Goal: Task Accomplishment & Management: Complete application form

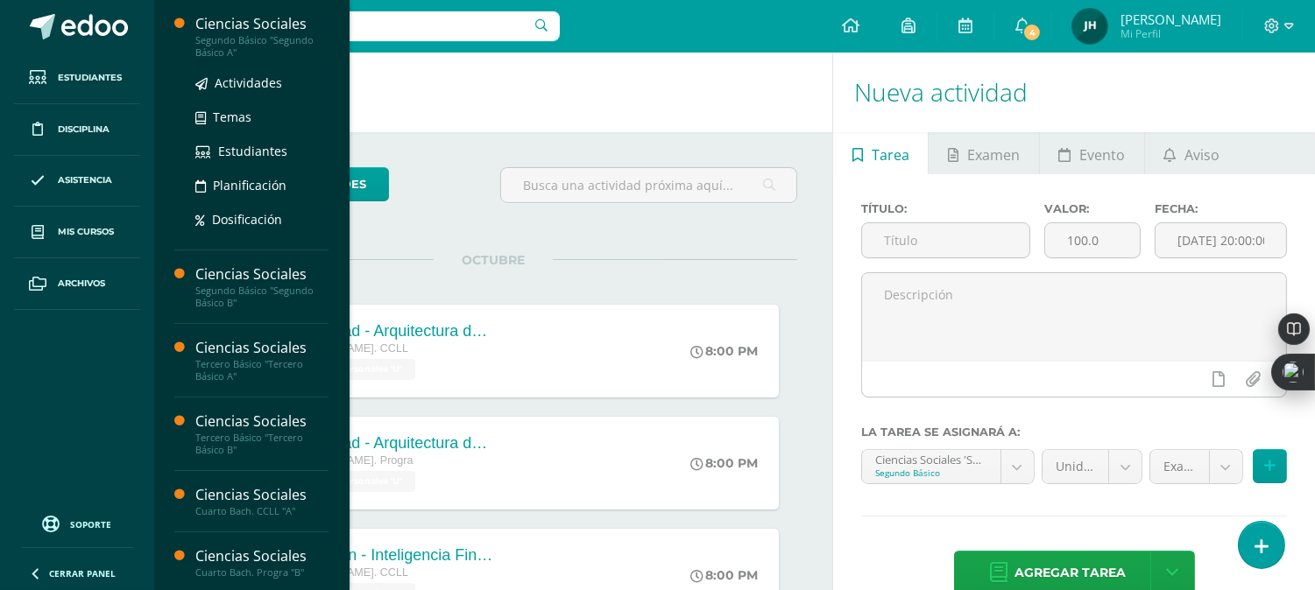
click at [219, 46] on div "Segundo Básico "Segundo Básico A"" at bounding box center [261, 46] width 133 height 25
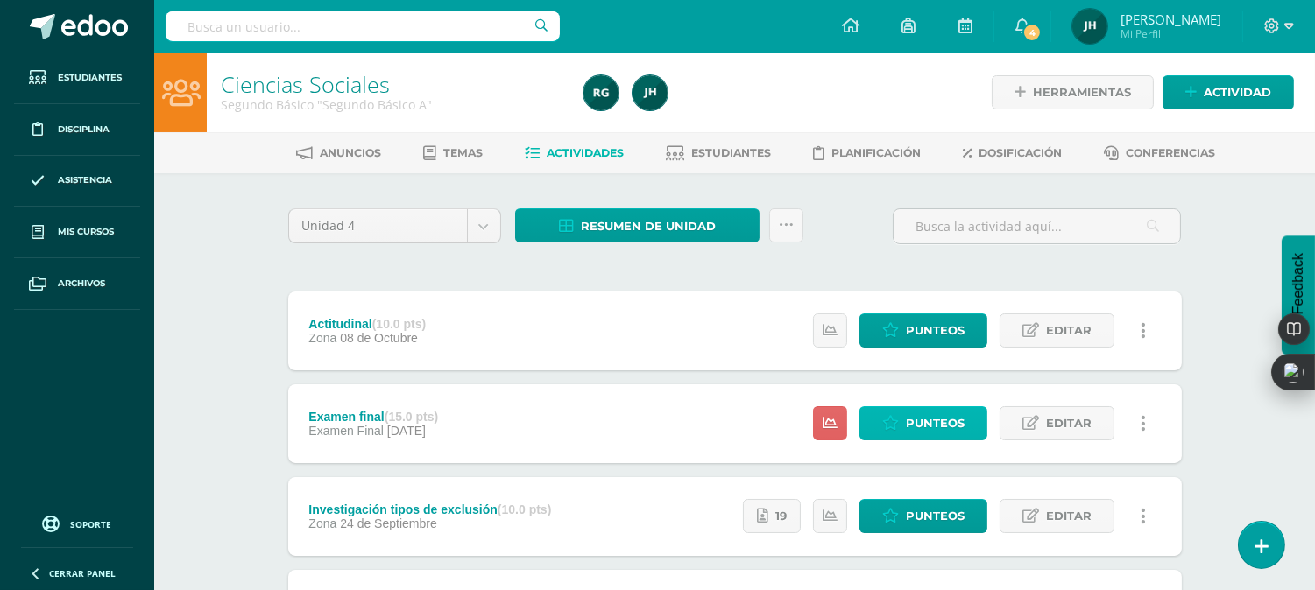
click at [899, 419] on icon at bounding box center [890, 423] width 17 height 15
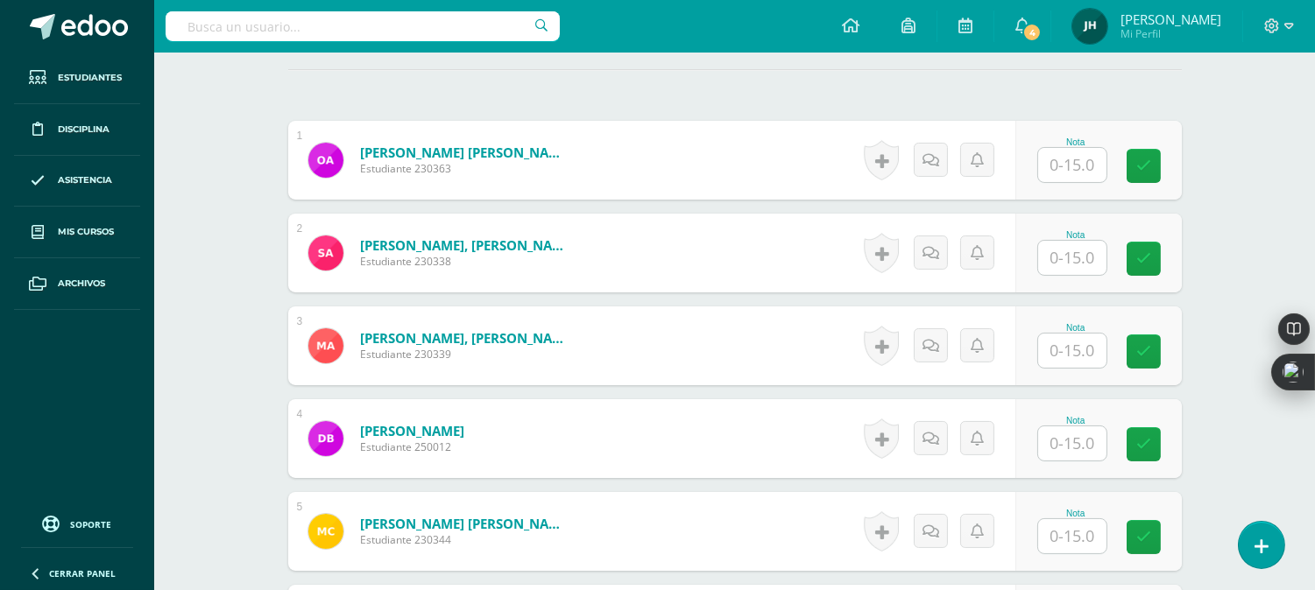
scroll to position [489, 0]
type input "2"
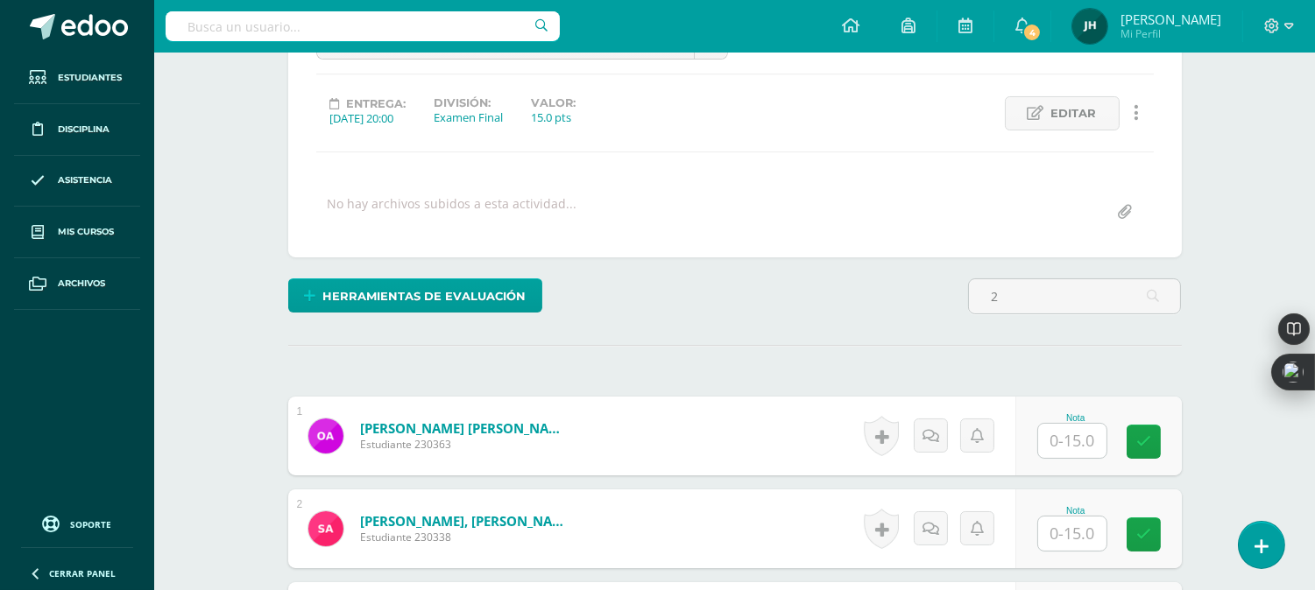
scroll to position [213, 0]
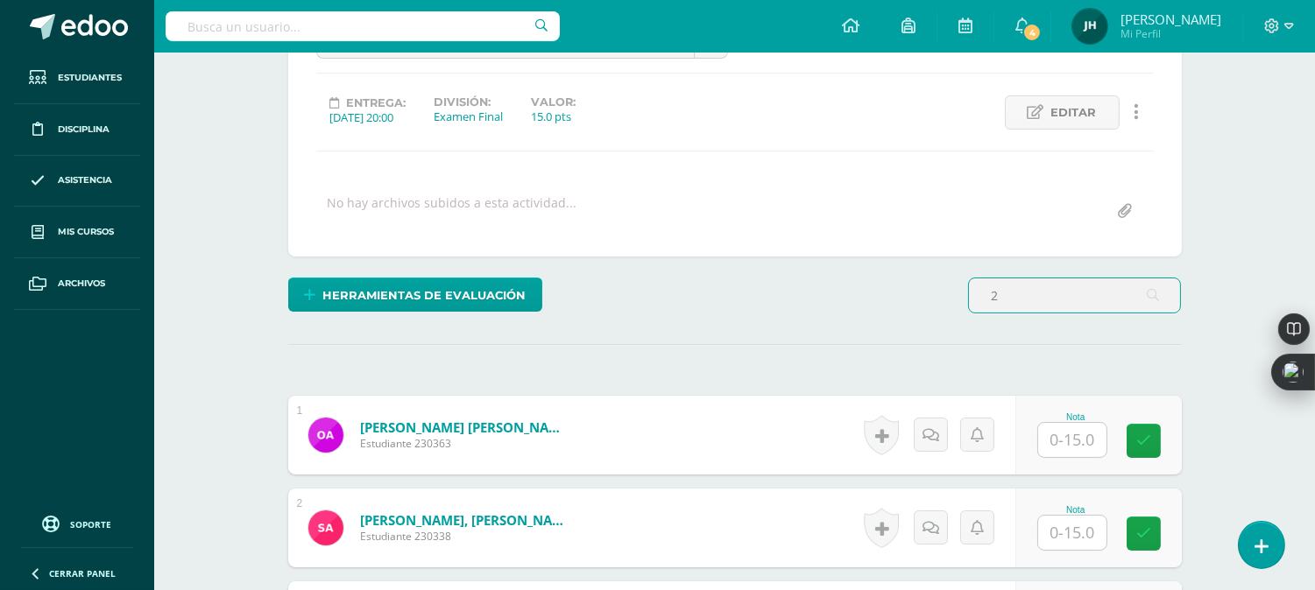
click at [1031, 291] on input "2" at bounding box center [1074, 296] width 211 height 34
click at [1055, 441] on input "text" at bounding box center [1072, 439] width 68 height 34
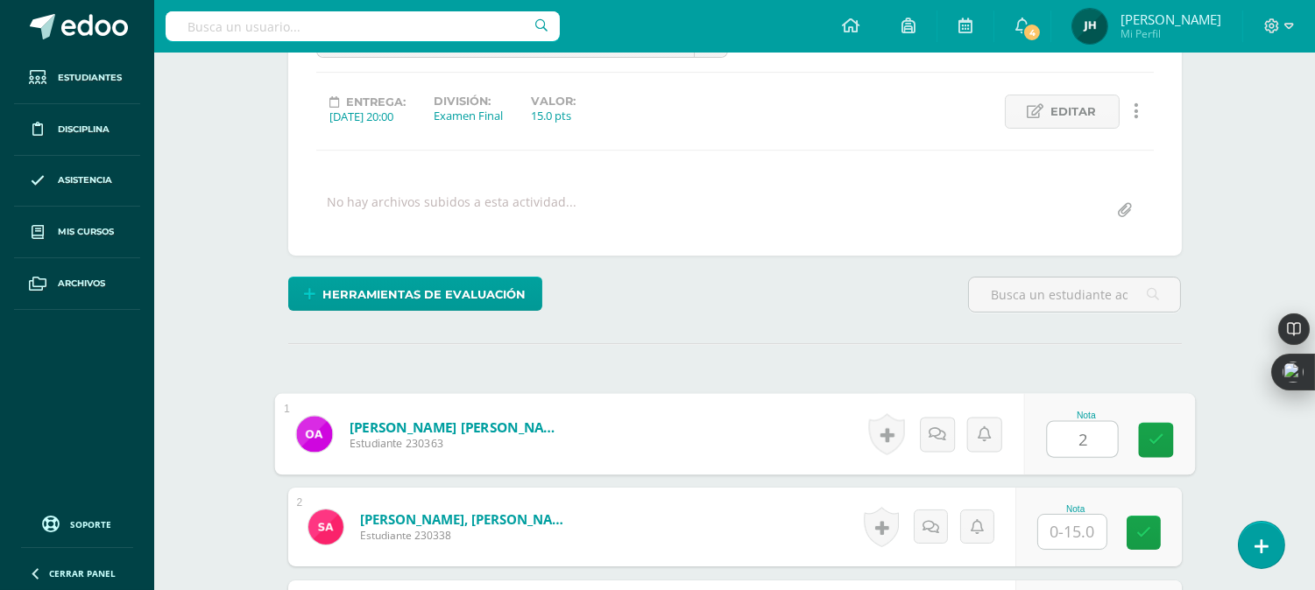
type input "2"
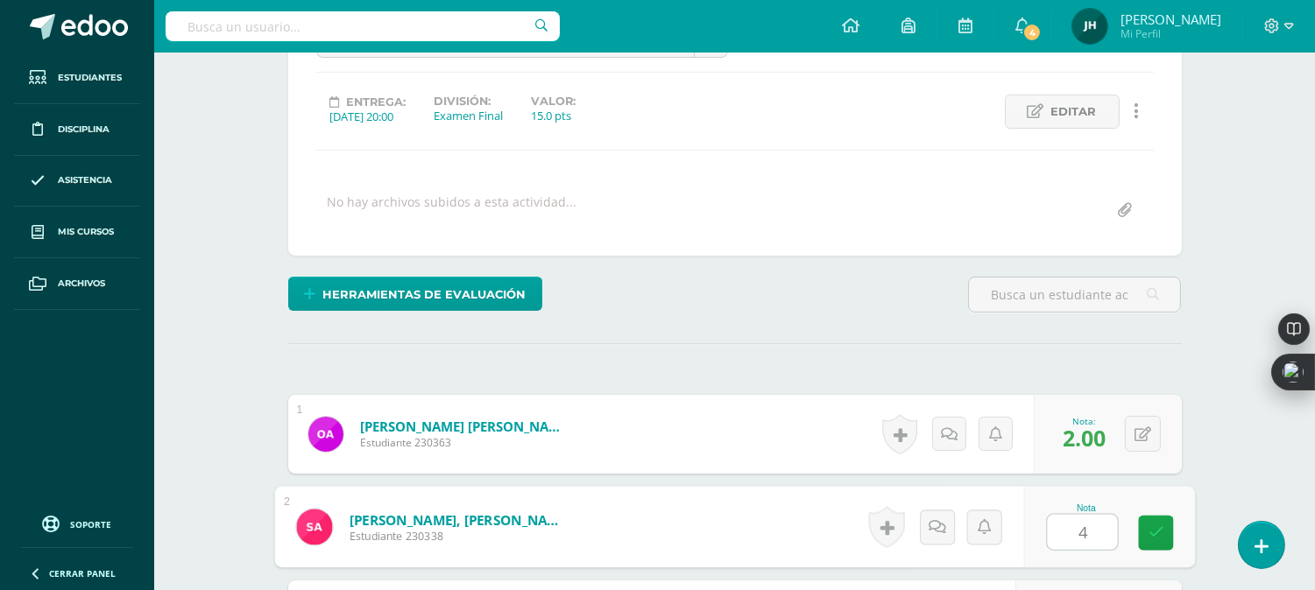
type input "4"
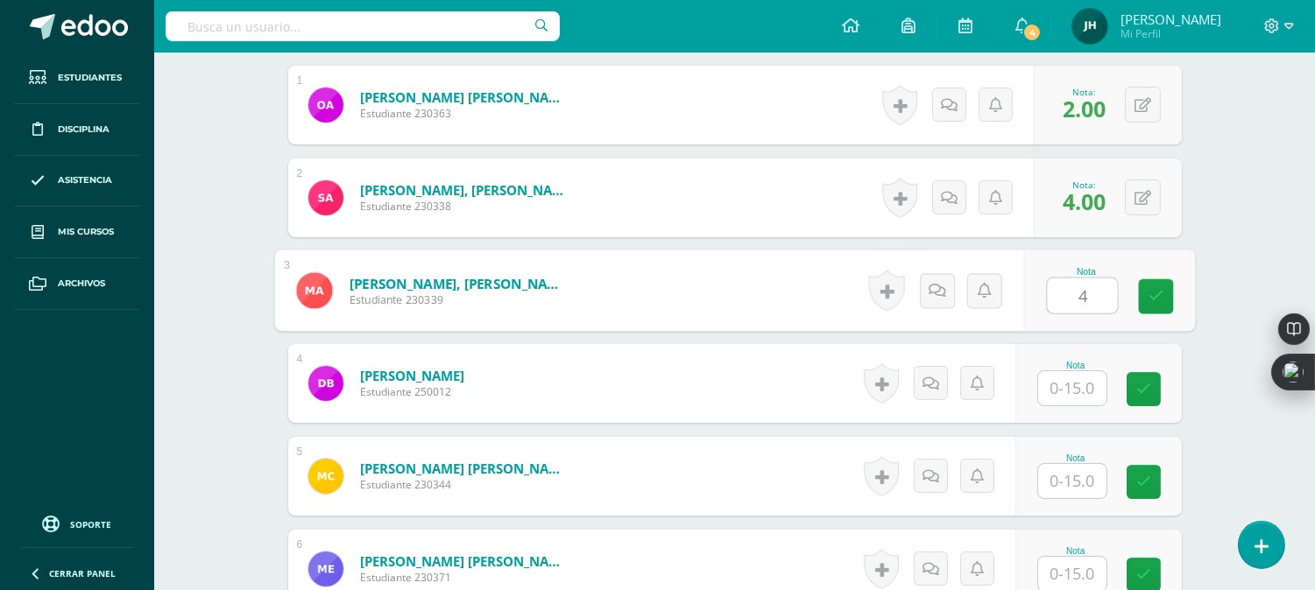
type input "4"
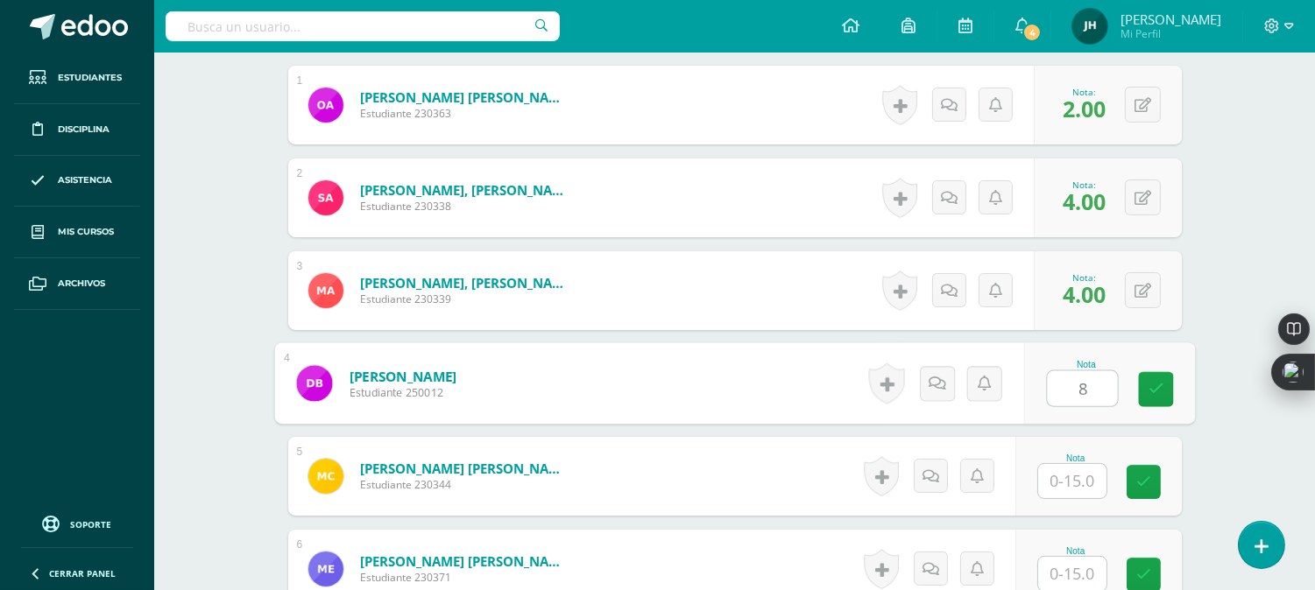
type input "8"
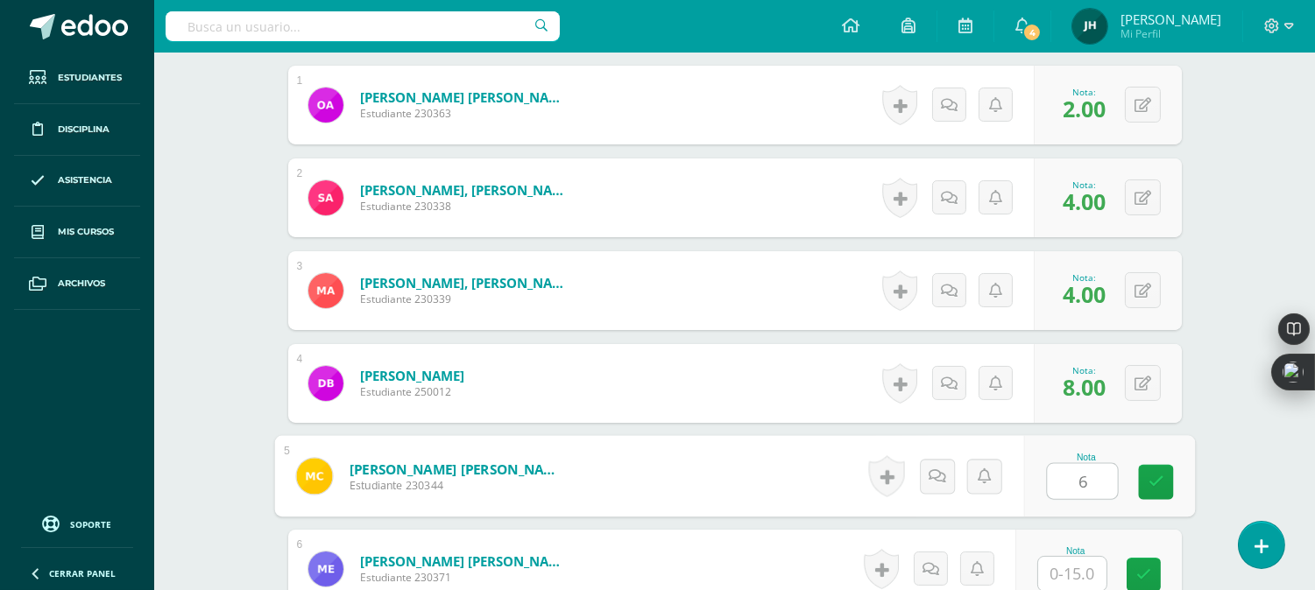
type input "6"
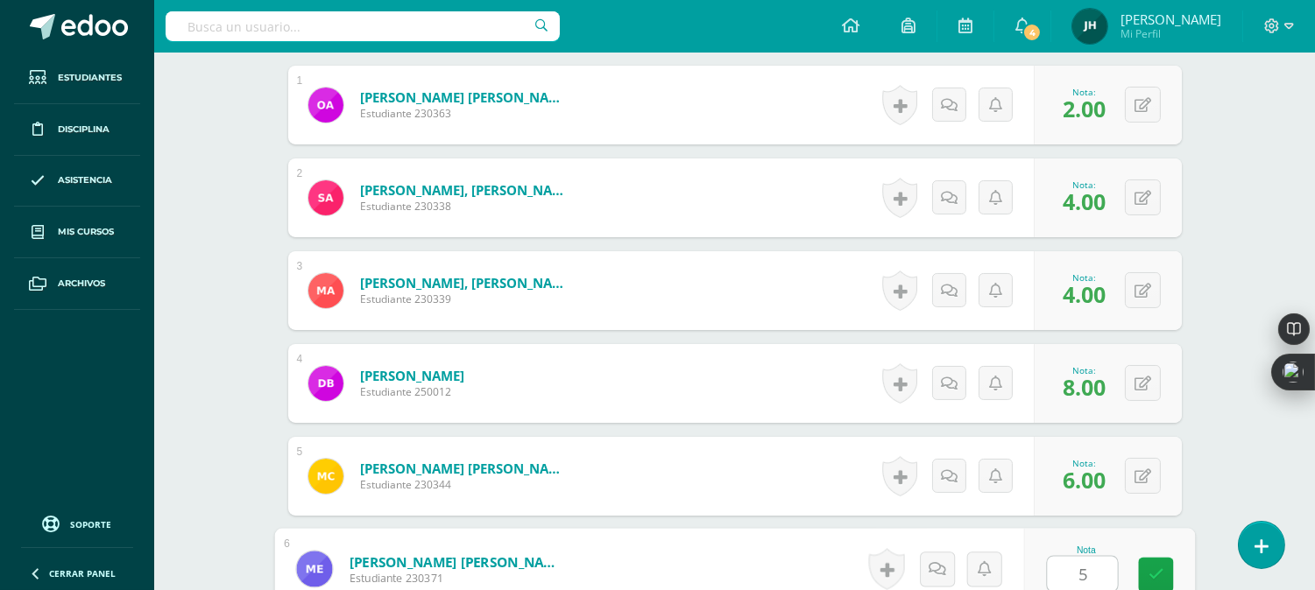
type input "5"
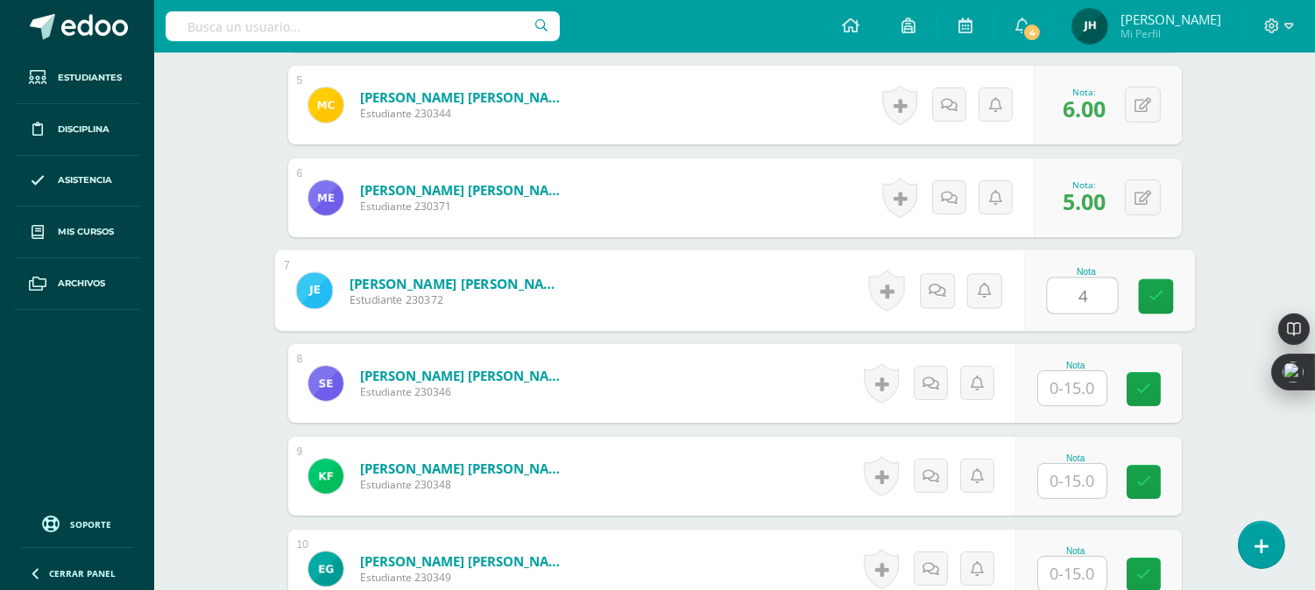
type input "4"
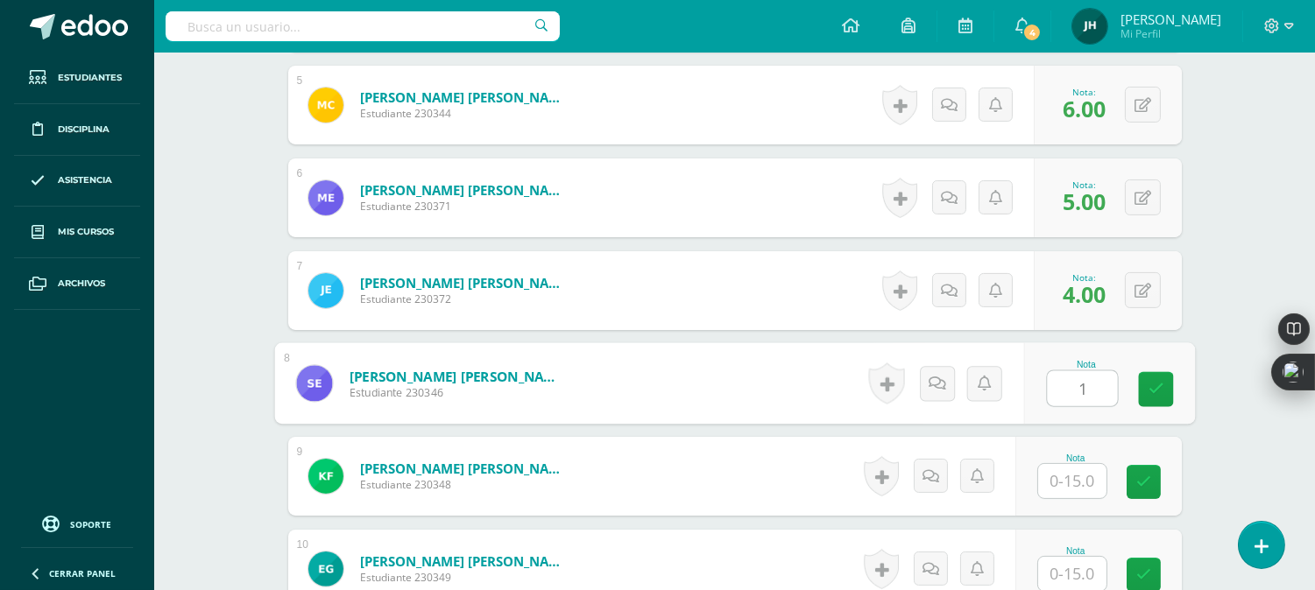
type input "1"
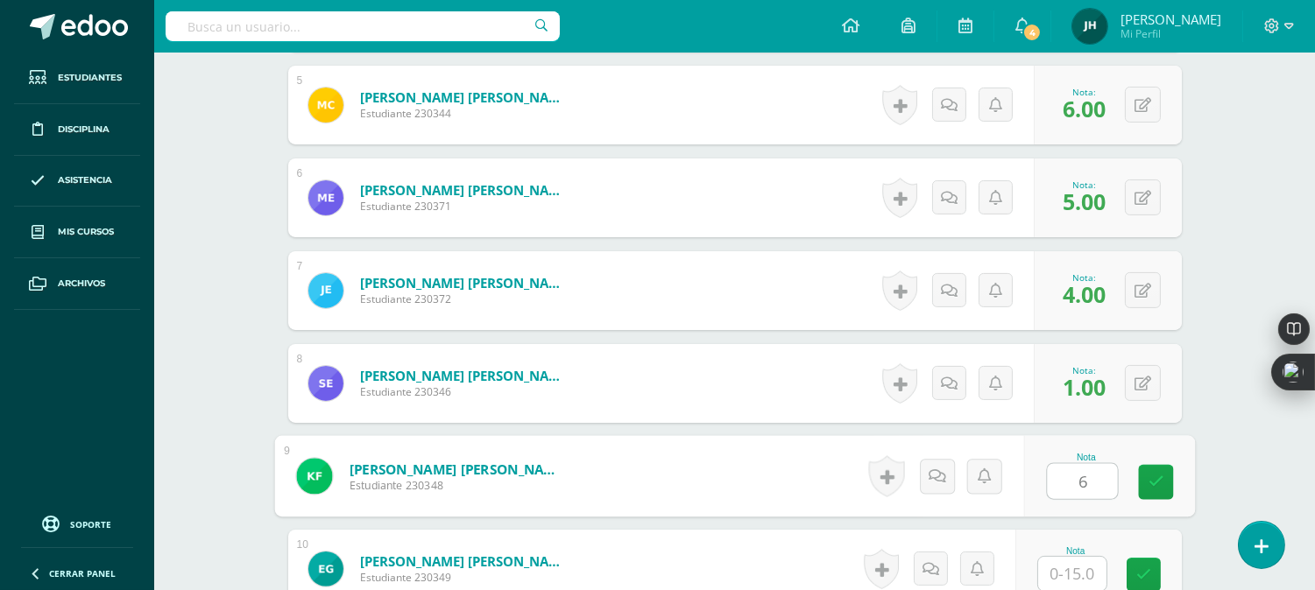
type input "6"
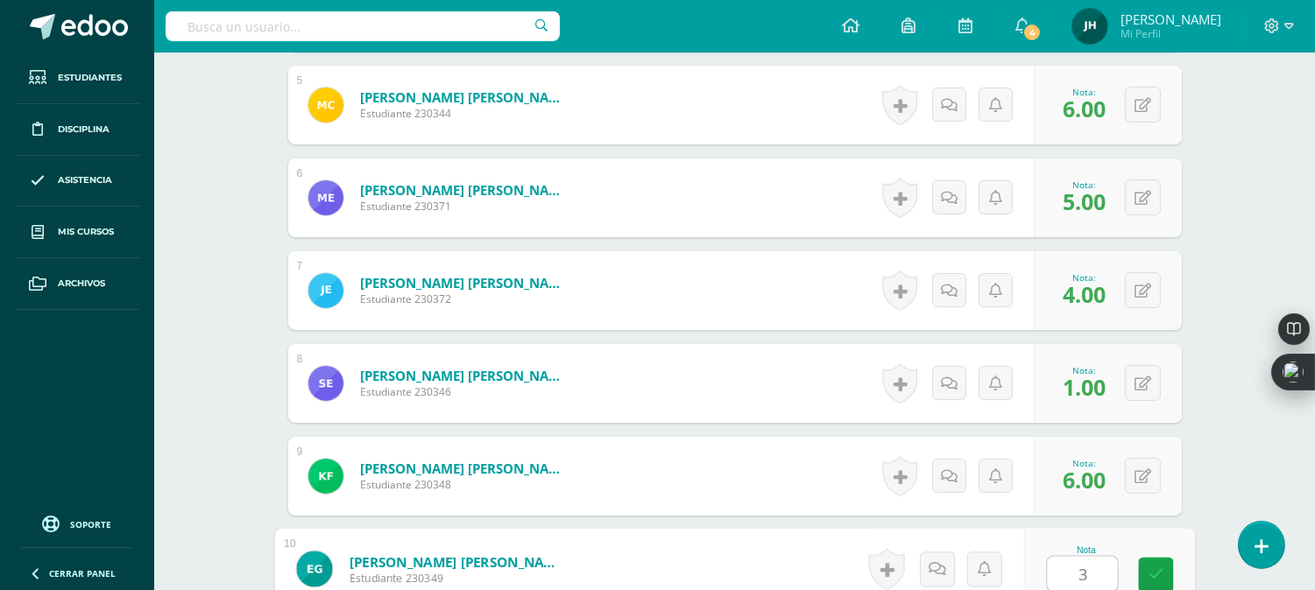
type input "3"
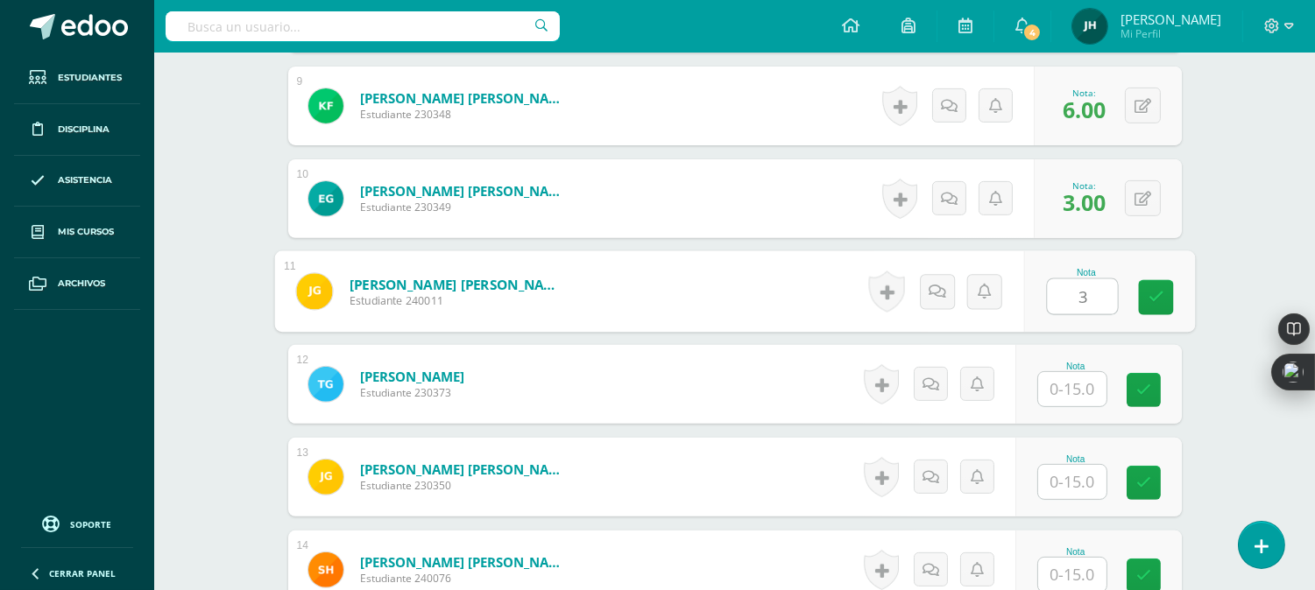
type input "3"
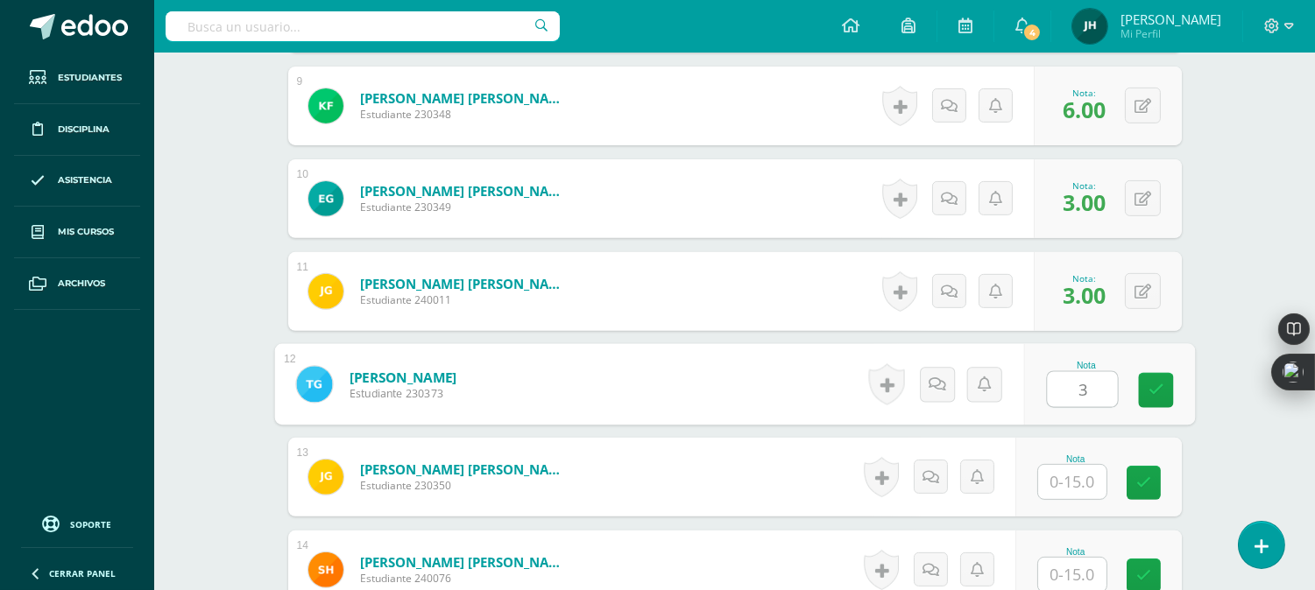
type input "3"
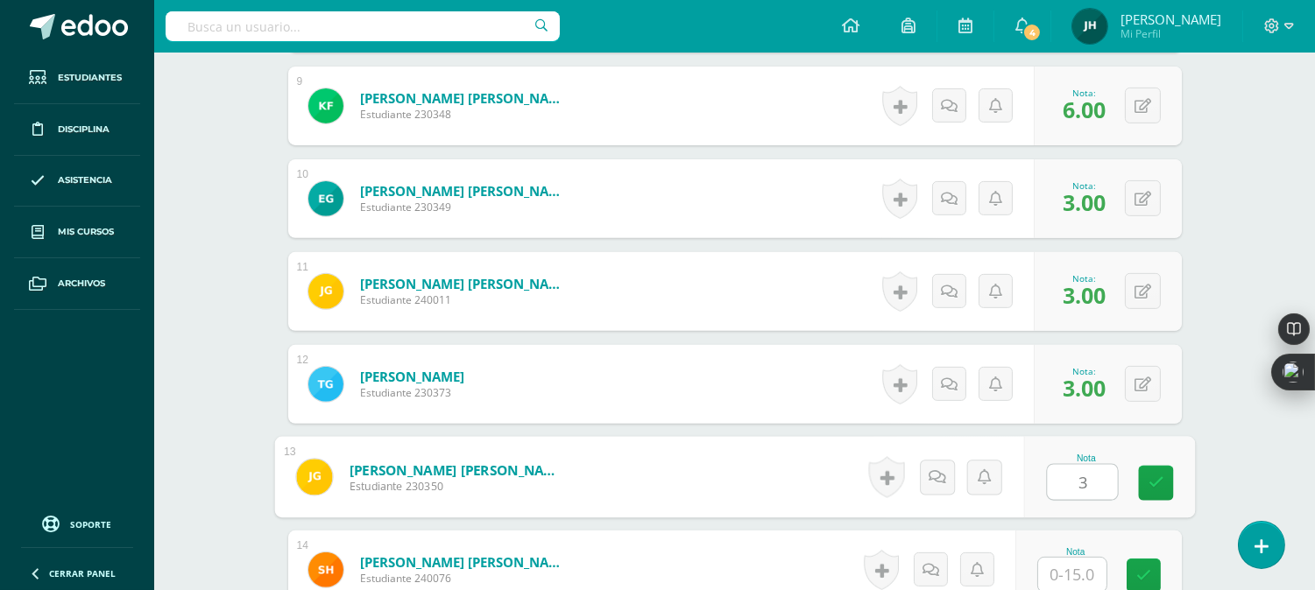
type input "3"
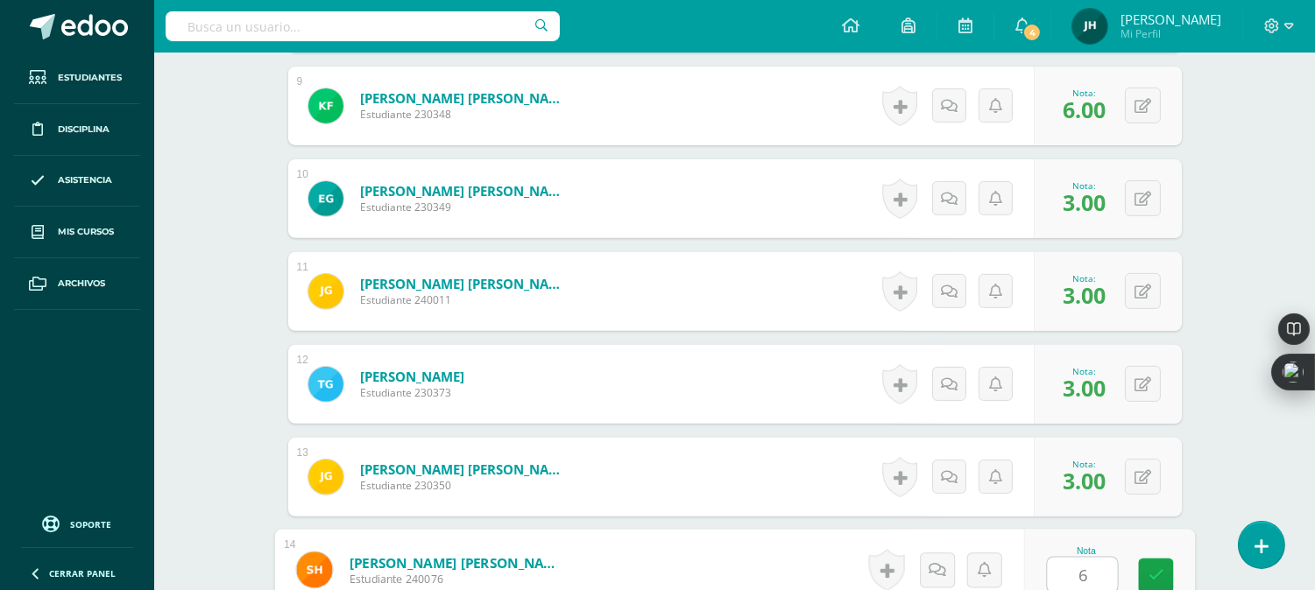
type input "6"
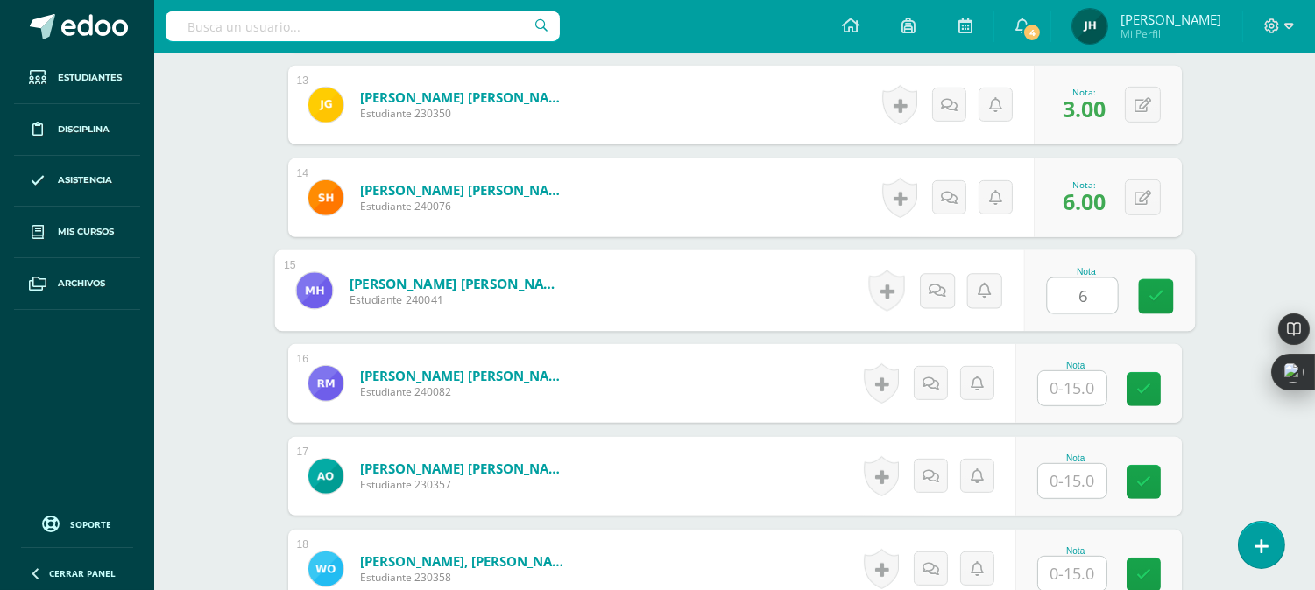
type input "6"
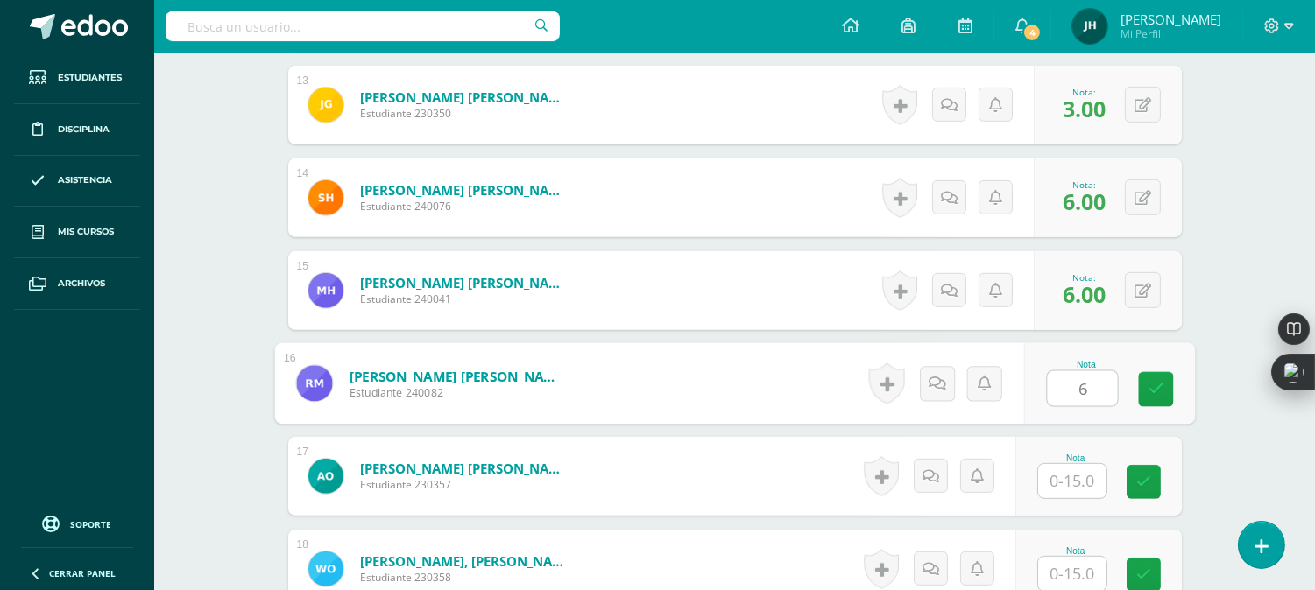
type input "6"
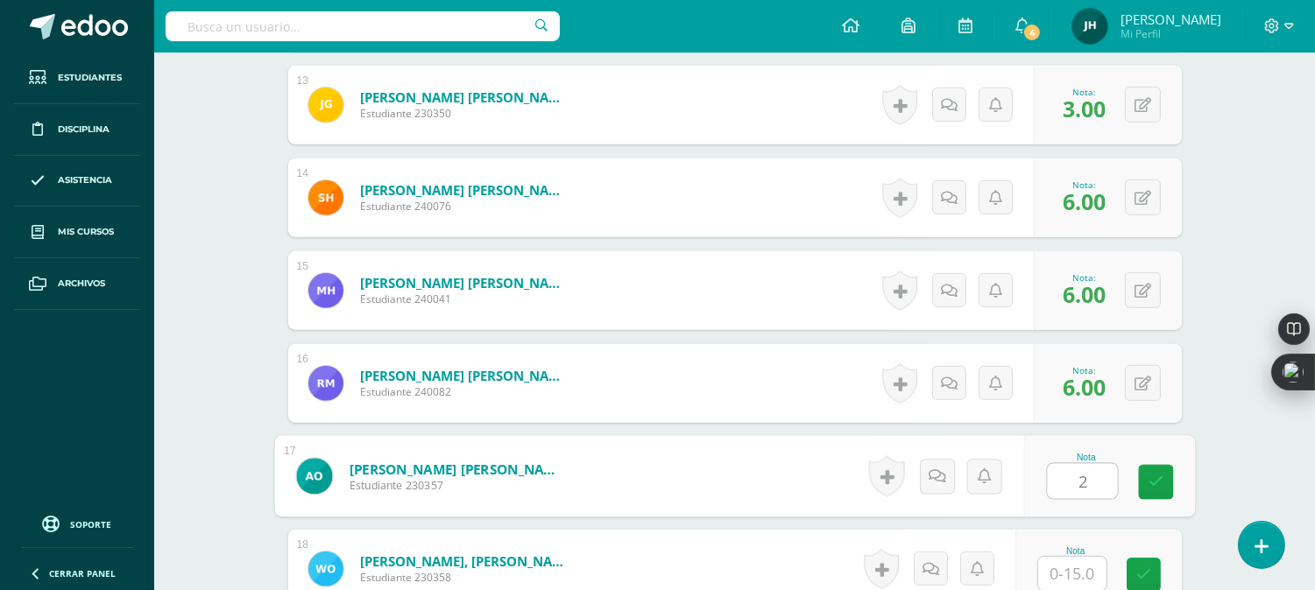
type input "2"
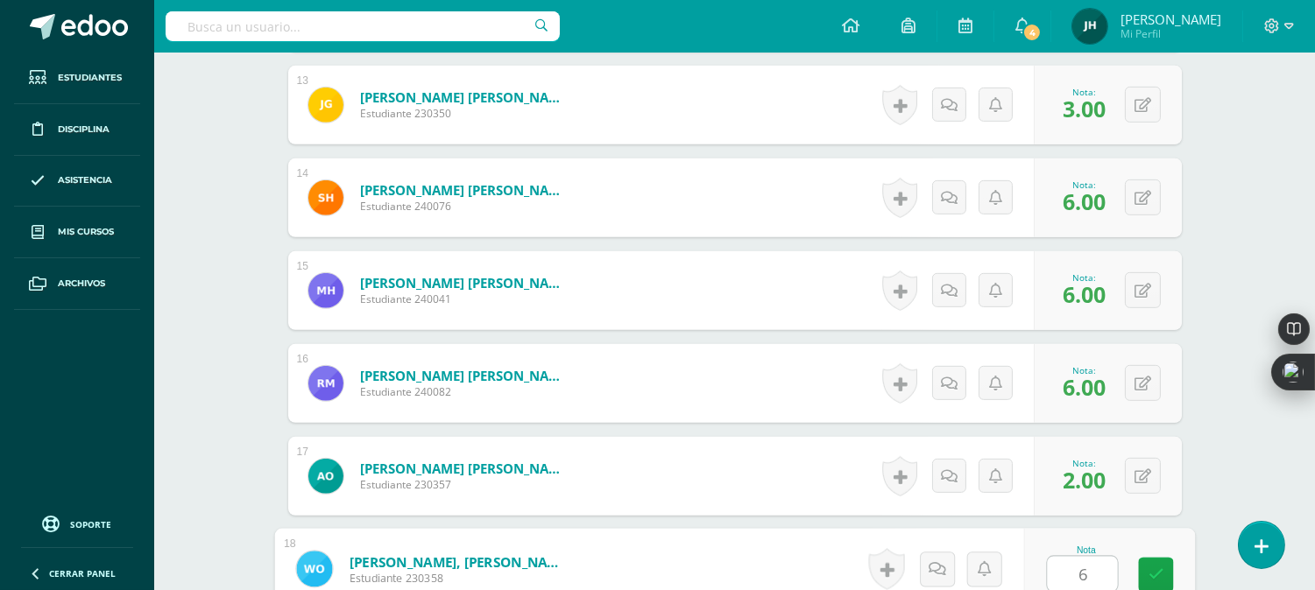
type input "6"
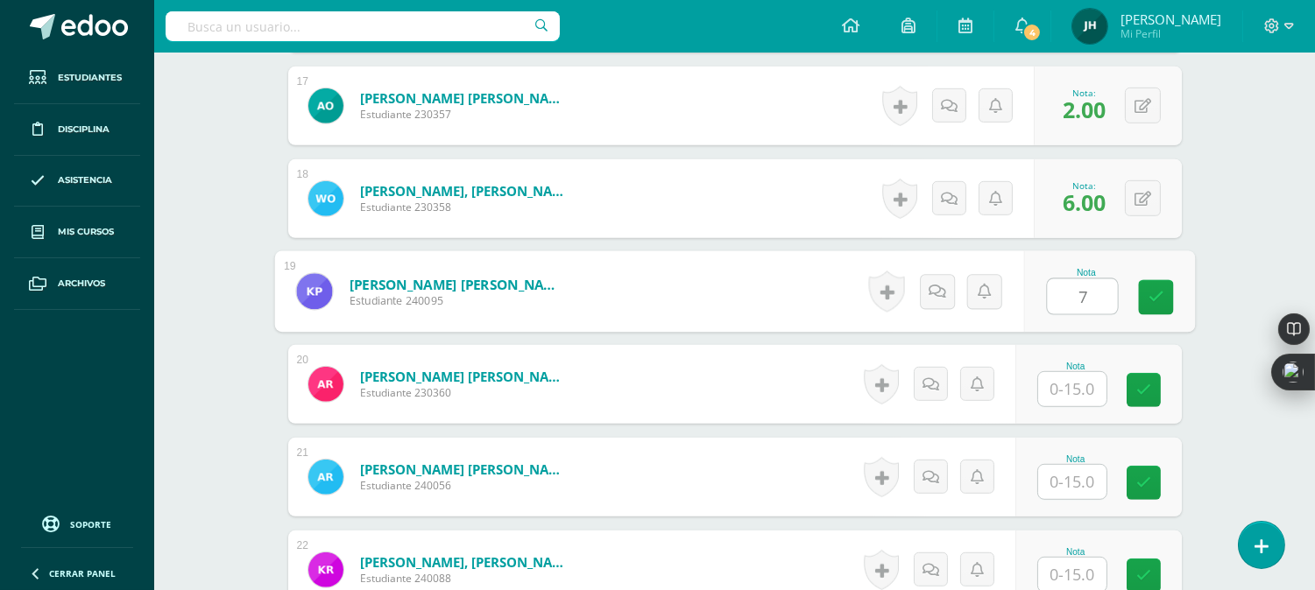
type input "7"
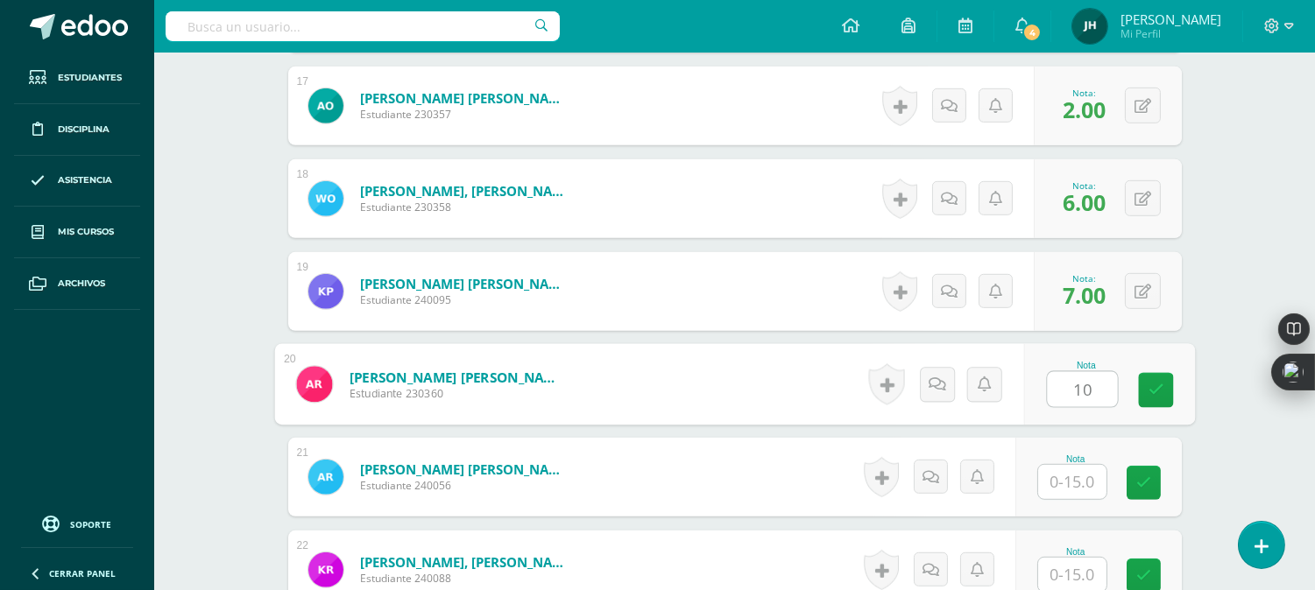
type input "10"
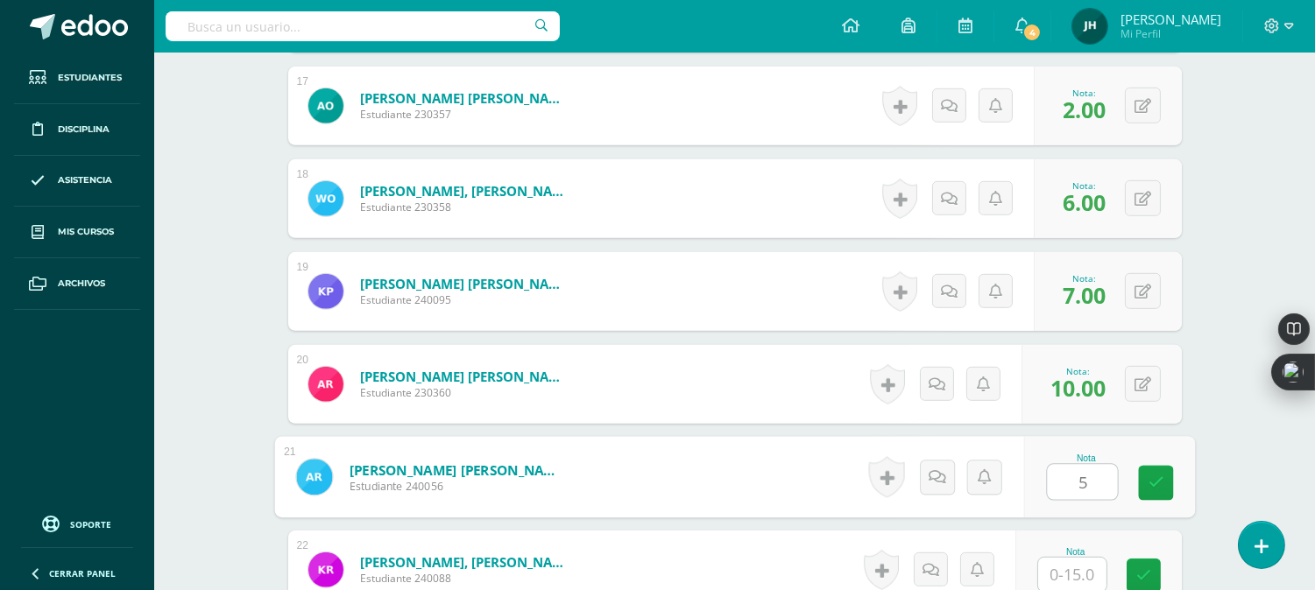
type input "5"
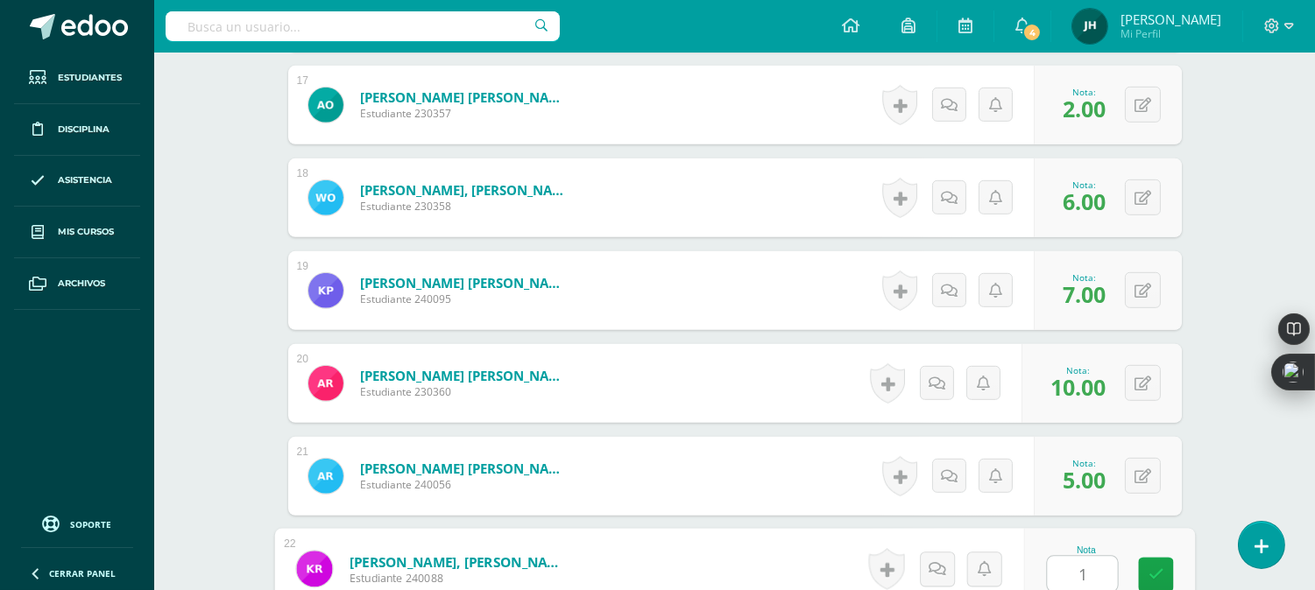
type input "1"
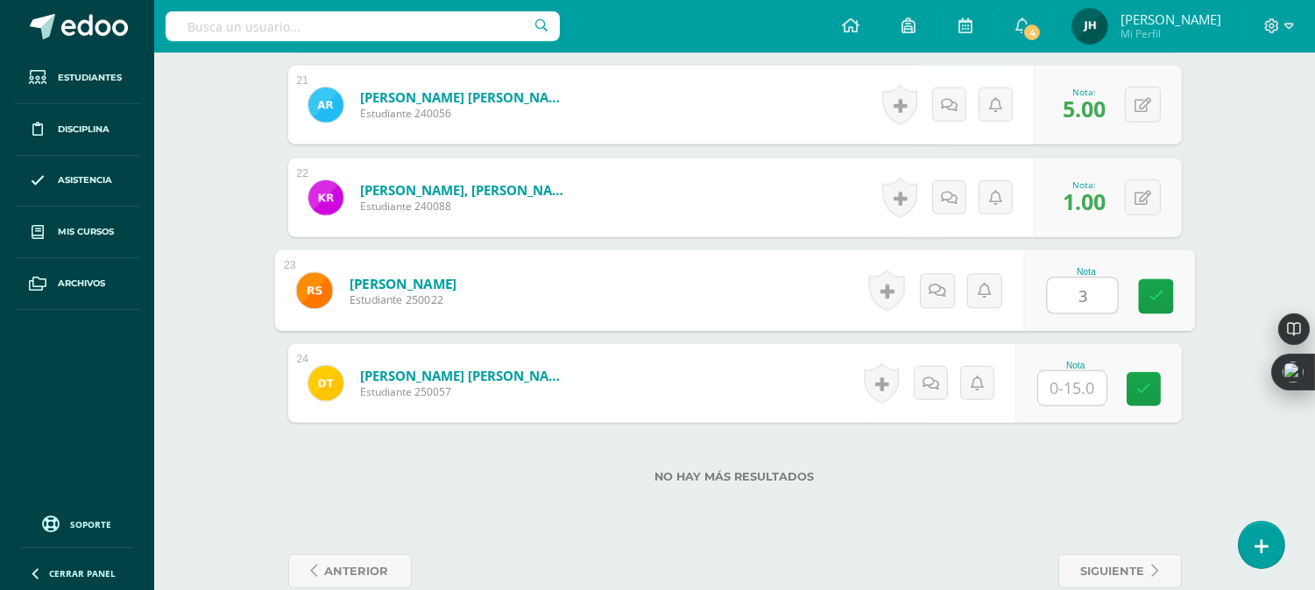
type input "3"
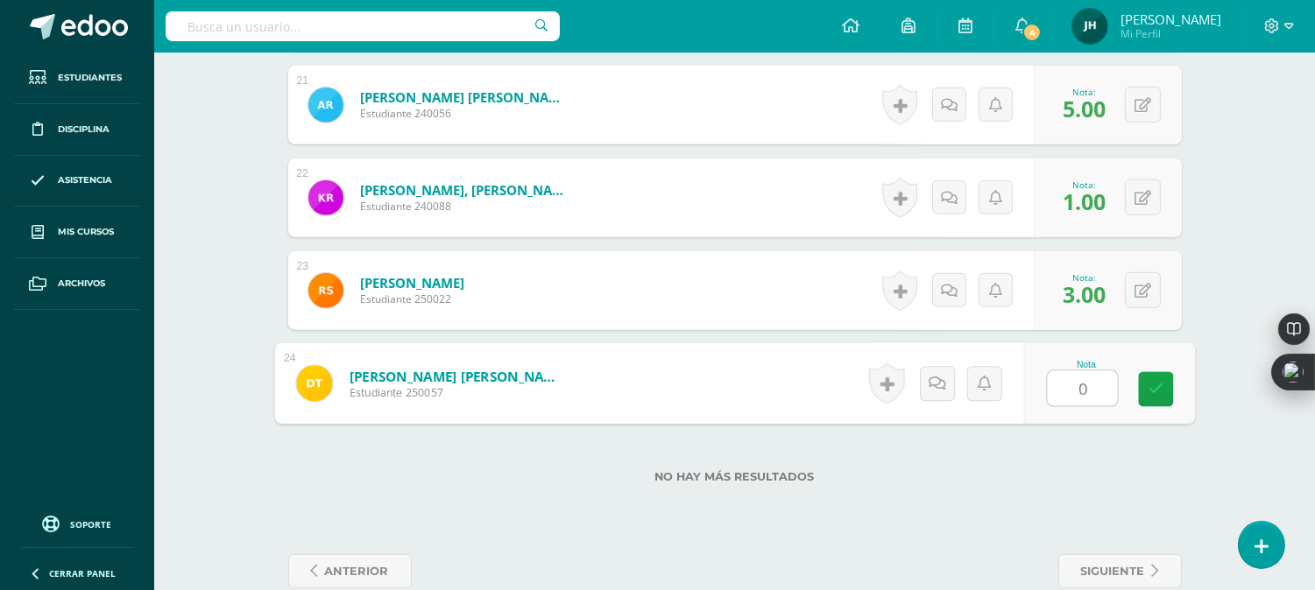
type input "0"
click at [774, 374] on form "Trujillo Castellanos, Dulce Rocio Estudiante 250057 Nota 0 0 Logros" at bounding box center [734, 383] width 921 height 81
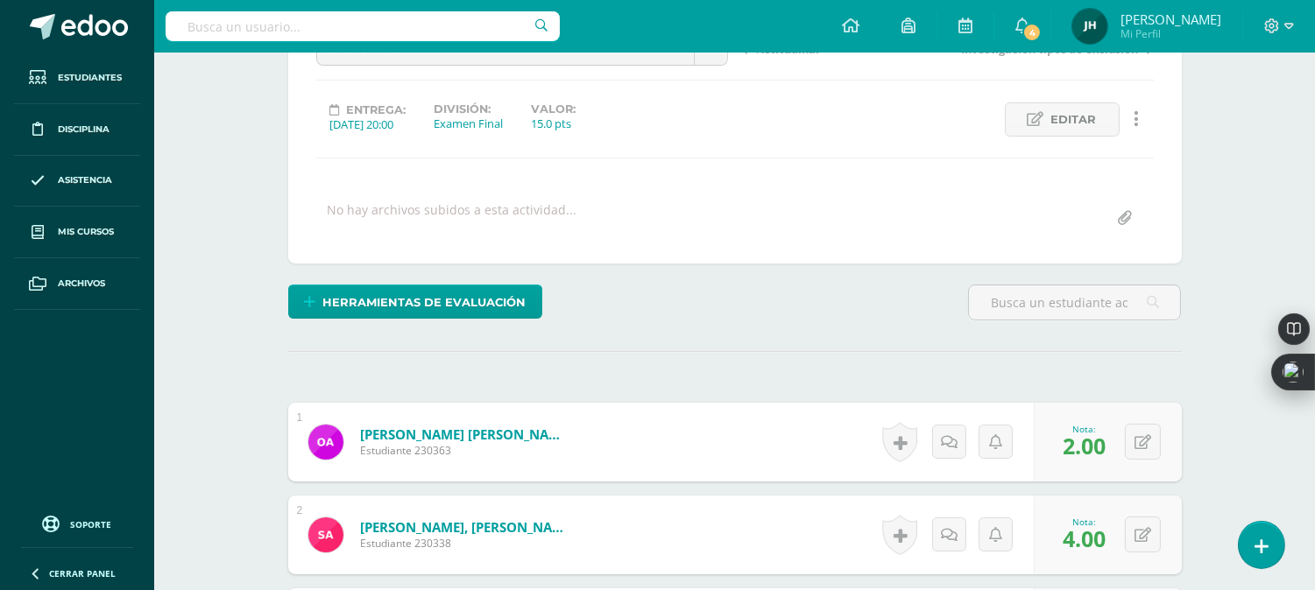
scroll to position [0, 0]
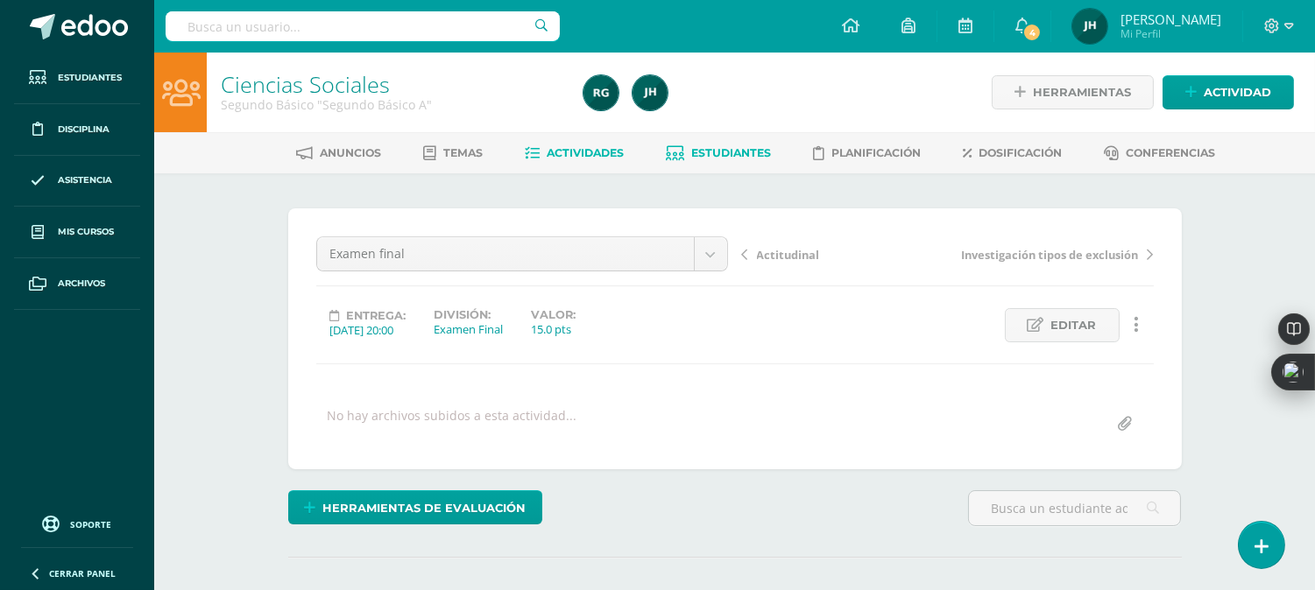
click at [702, 149] on span "Estudiantes" at bounding box center [731, 152] width 80 height 13
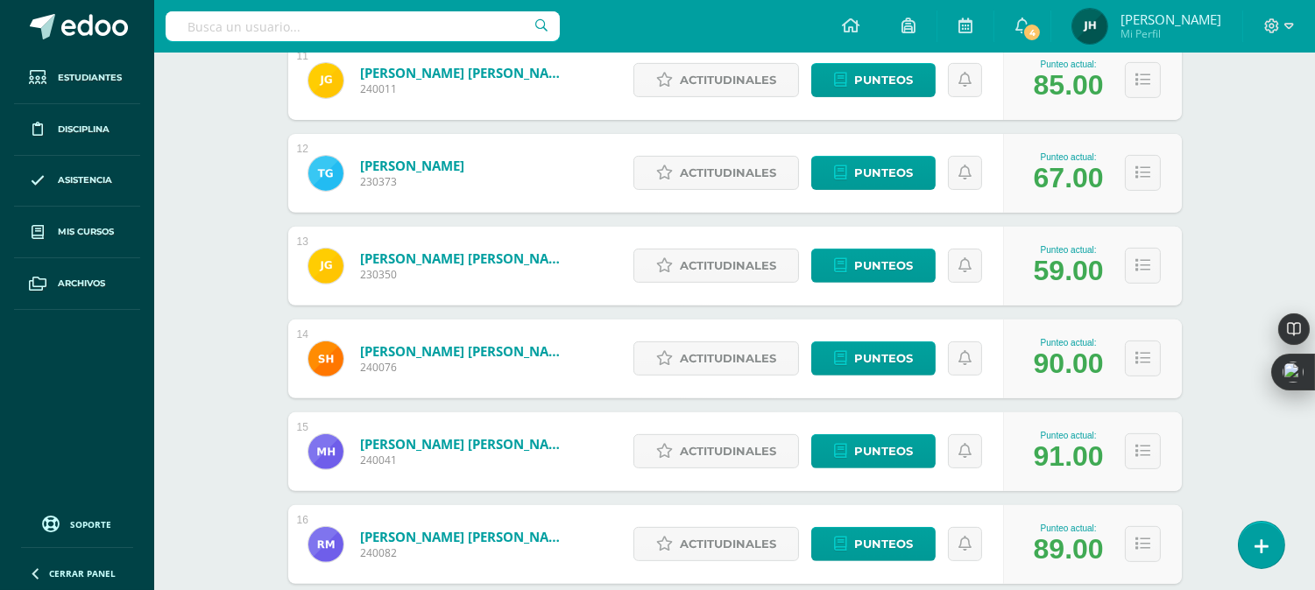
scroll to position [1300, 0]
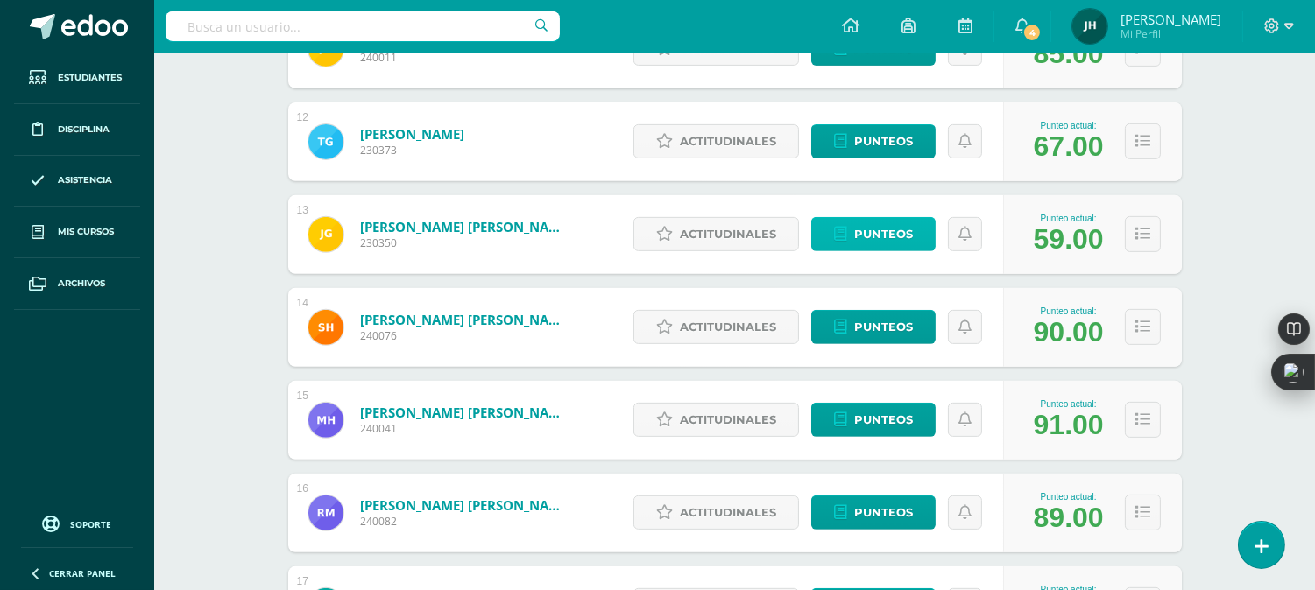
click at [879, 234] on span "Punteos" at bounding box center [883, 234] width 59 height 32
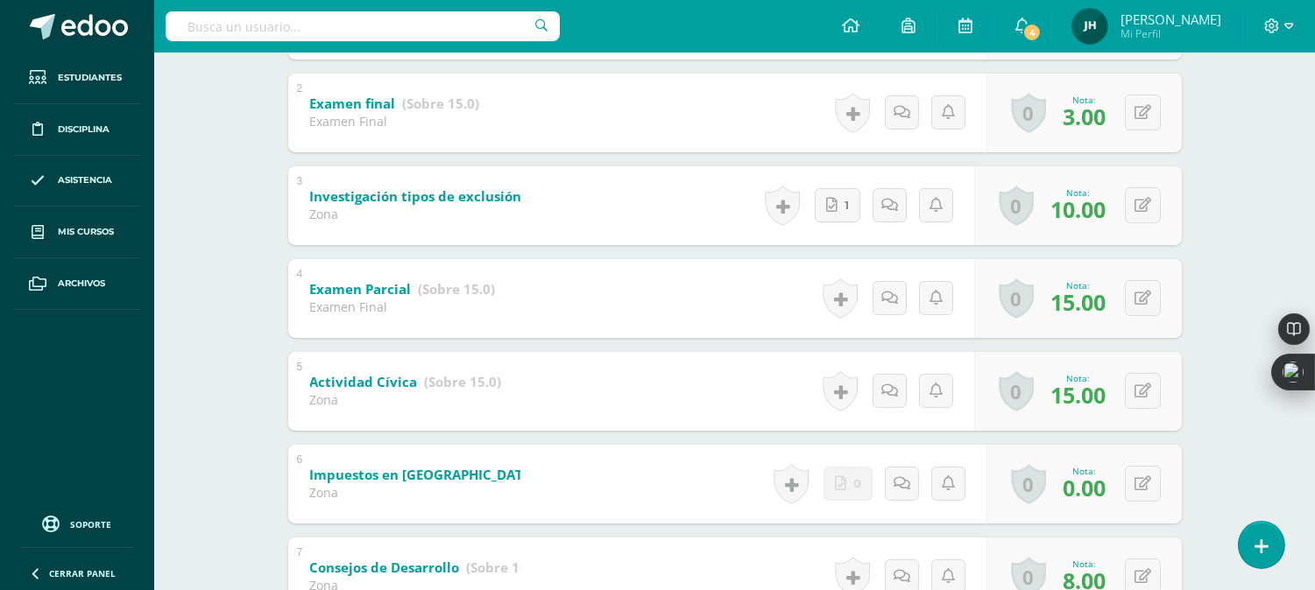
scroll to position [486, 0]
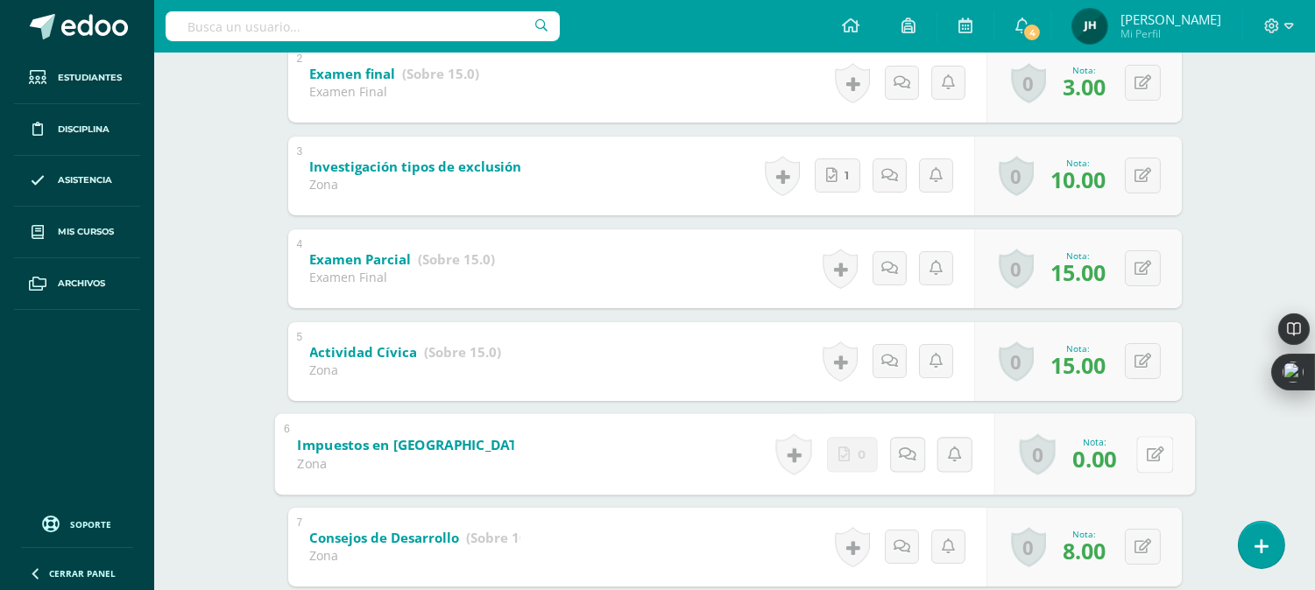
click at [1149, 453] on icon at bounding box center [1155, 454] width 18 height 15
type input "1"
click at [580, 442] on div "6 Impuestos en [GEOGRAPHIC_DATA] (Sobre 15.0) Zona Nota 1 0 [GEOGRAPHIC_DATA] L…" at bounding box center [734, 453] width 921 height 81
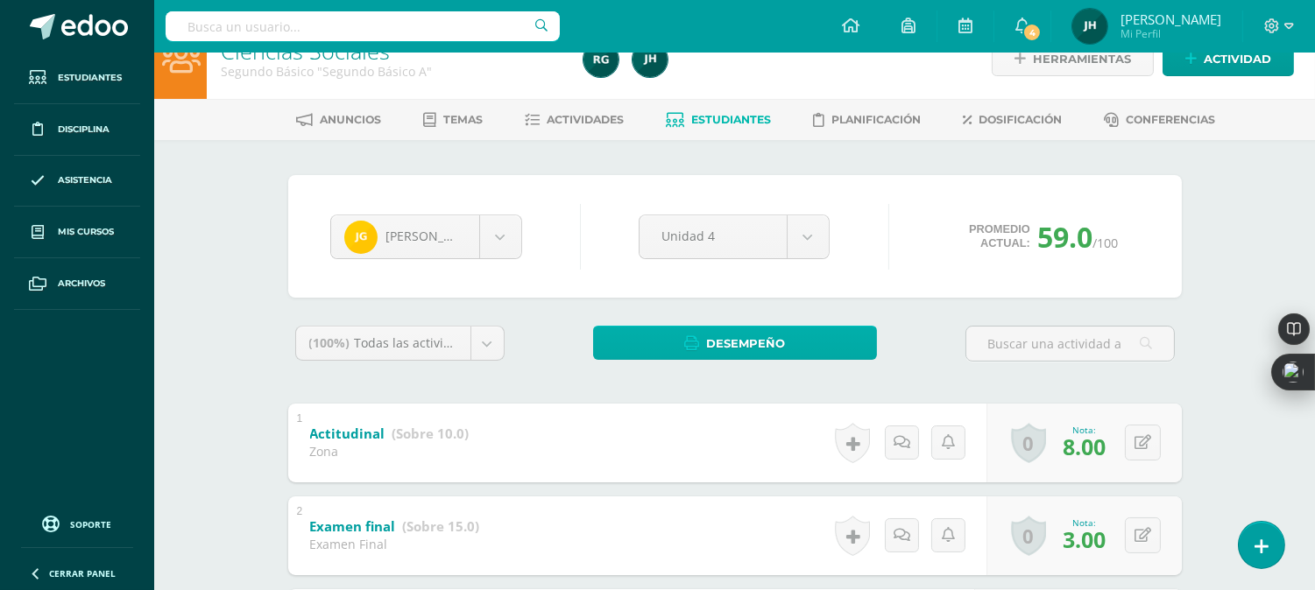
scroll to position [0, 0]
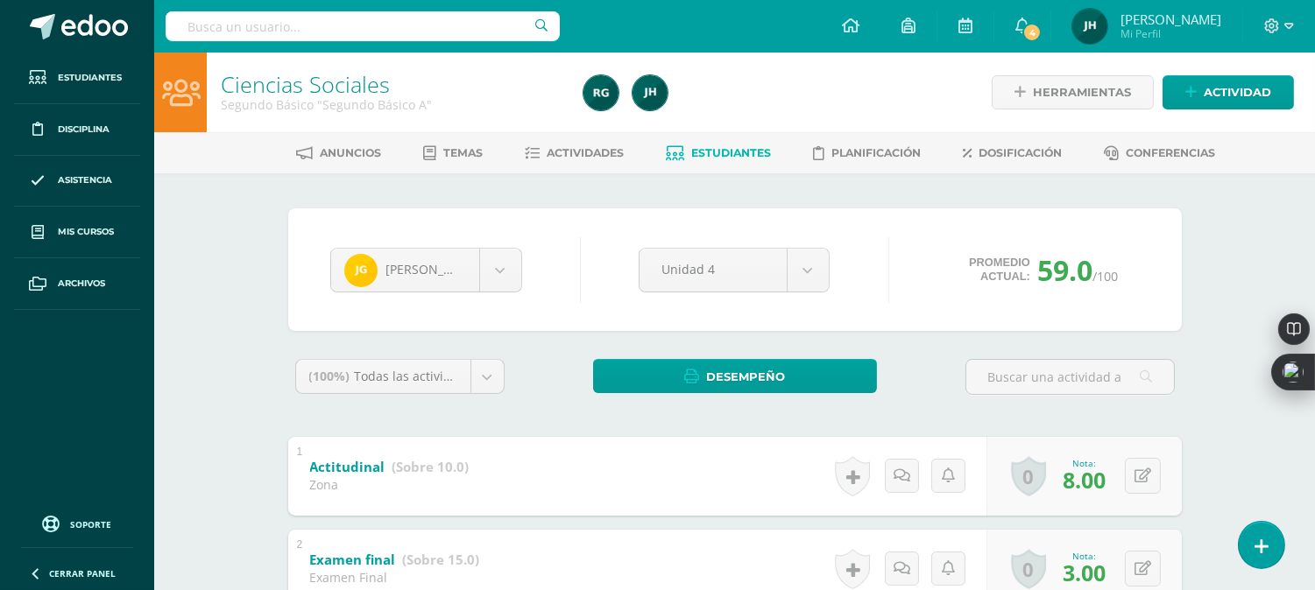
click at [713, 147] on span "Estudiantes" at bounding box center [731, 152] width 80 height 13
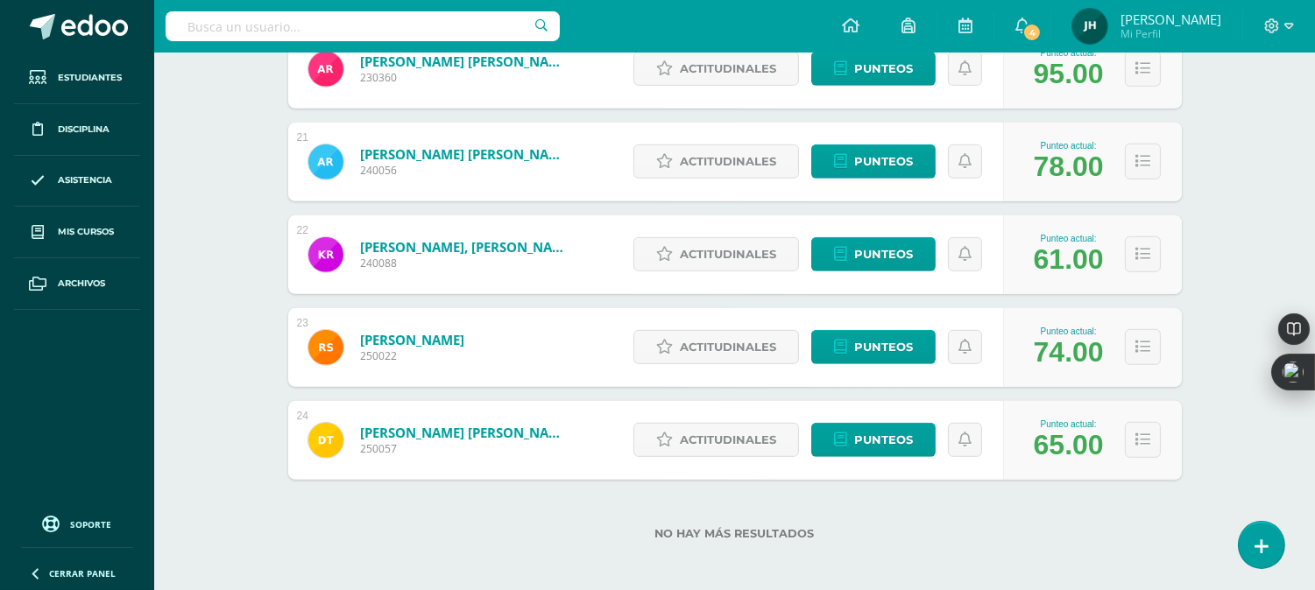
scroll to position [2120, 0]
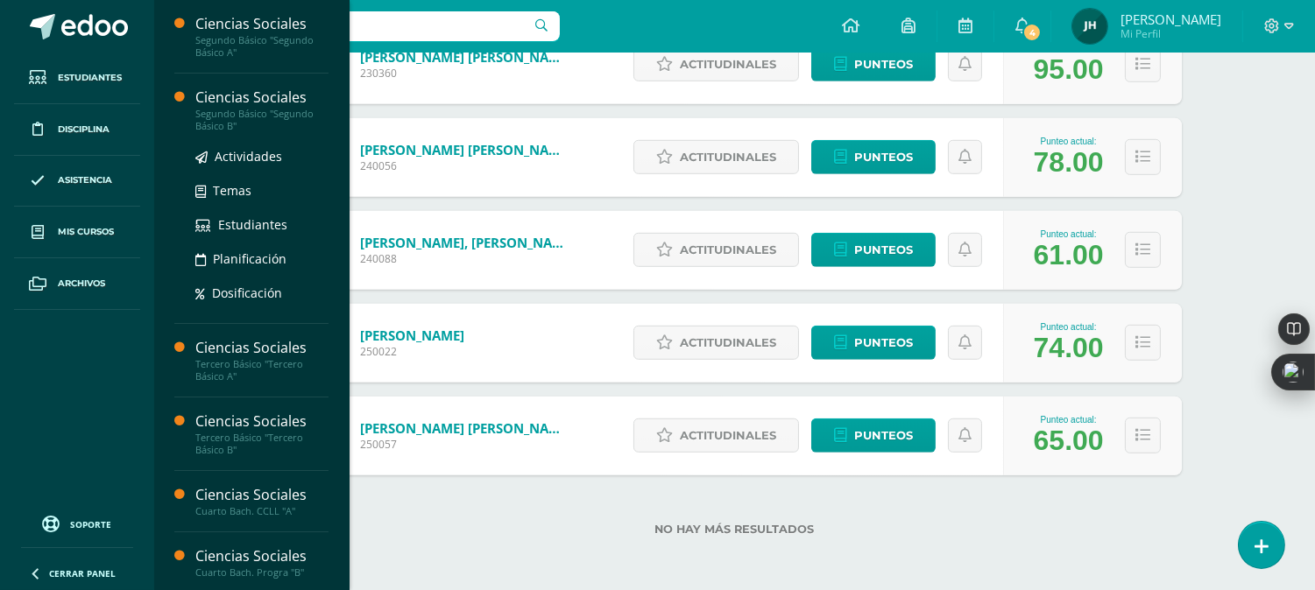
click at [233, 127] on div "Segundo Básico "Segundo Básico B"" at bounding box center [261, 120] width 133 height 25
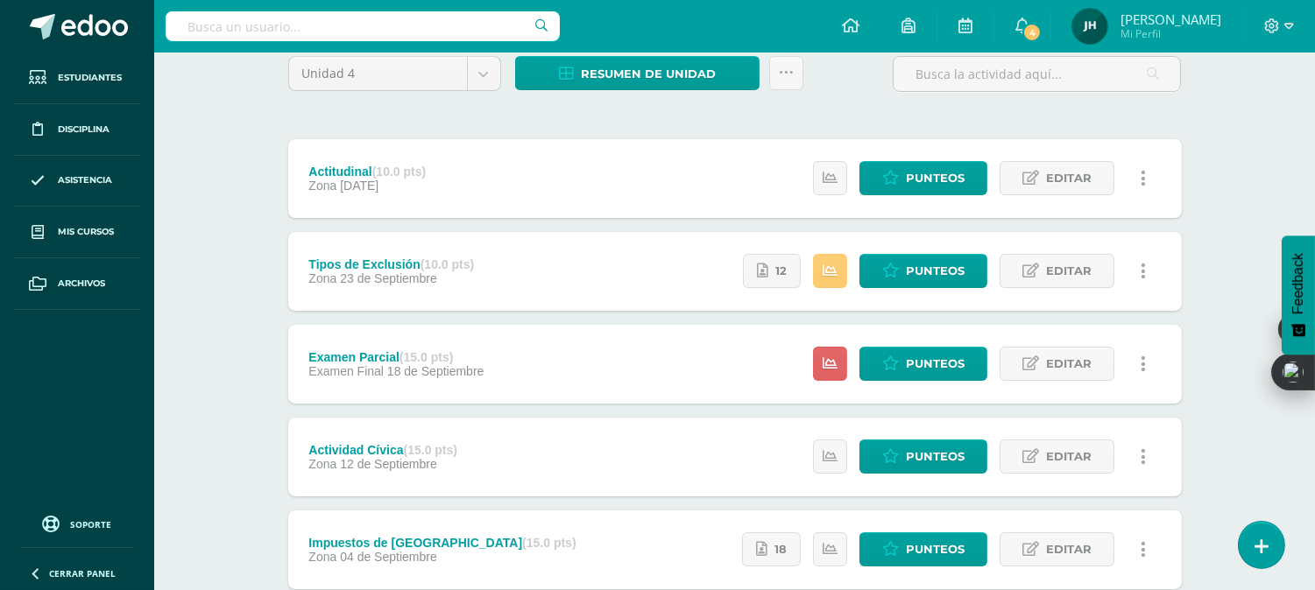
scroll to position [194, 0]
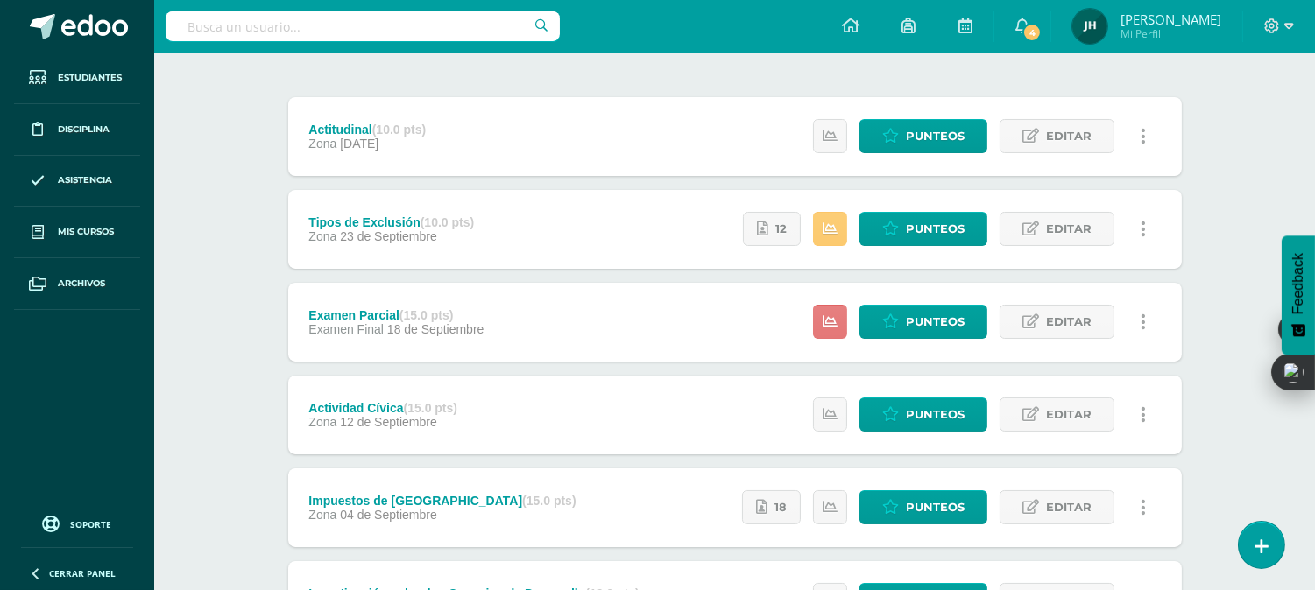
click at [826, 317] on icon at bounding box center [830, 321] width 15 height 15
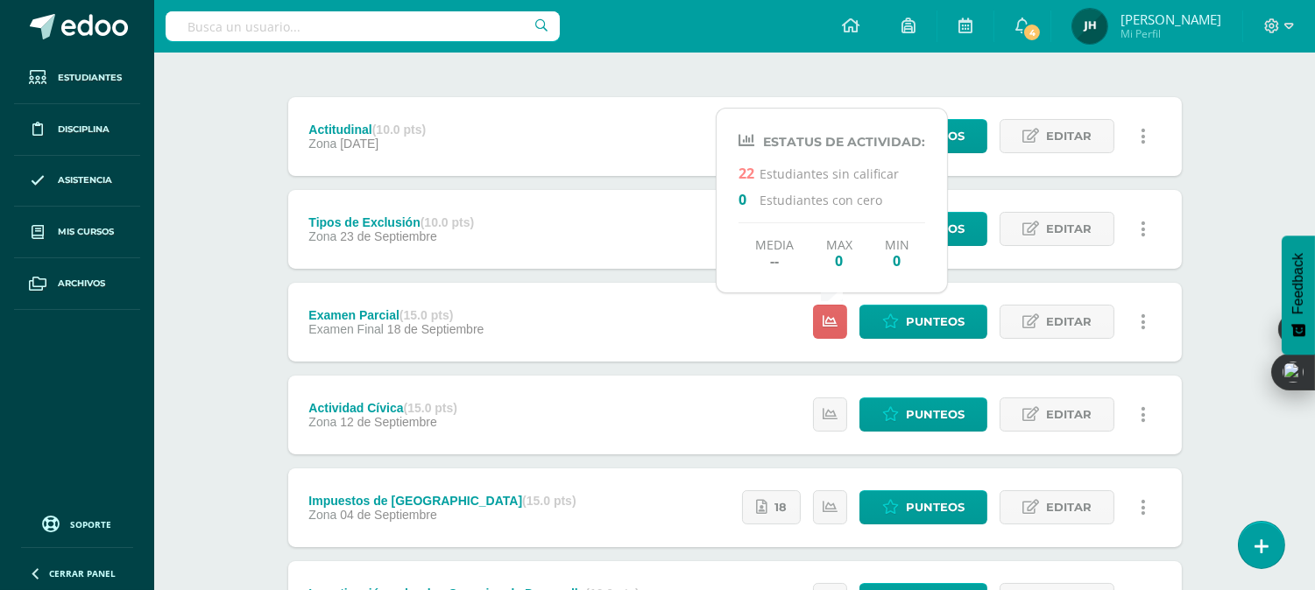
click at [657, 317] on div "Examen Parcial (15.0 pts) Examen Final 18 de Septiembre Punteos Editar Ocultar …" at bounding box center [734, 322] width 893 height 79
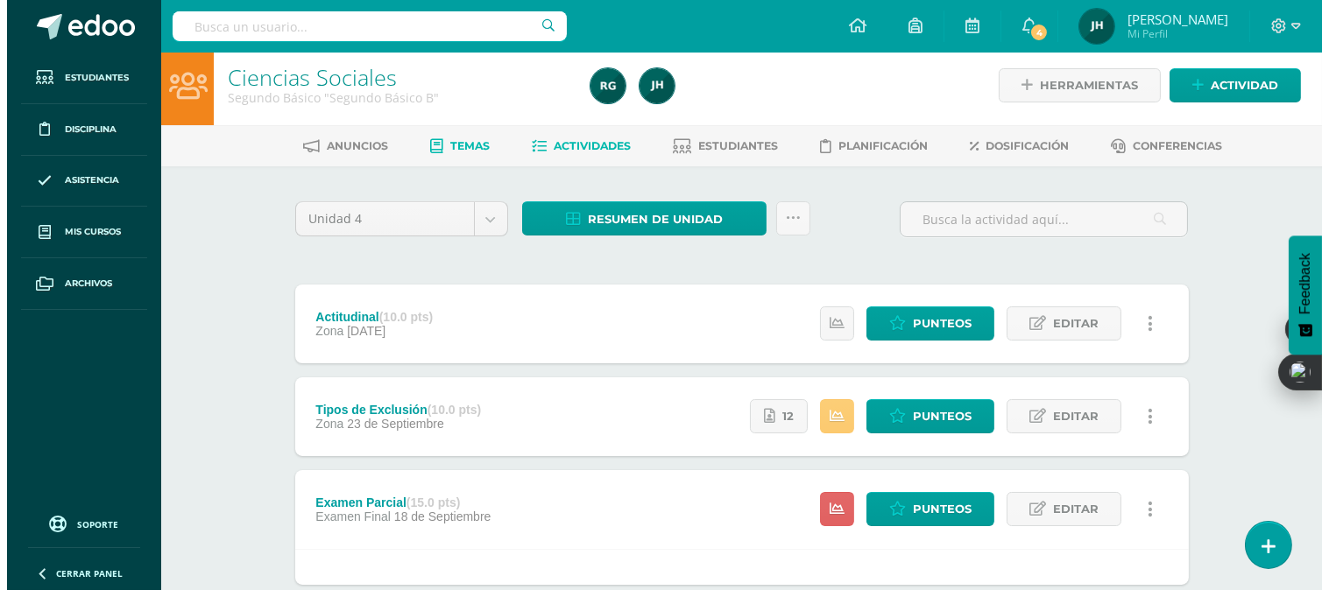
scroll to position [0, 0]
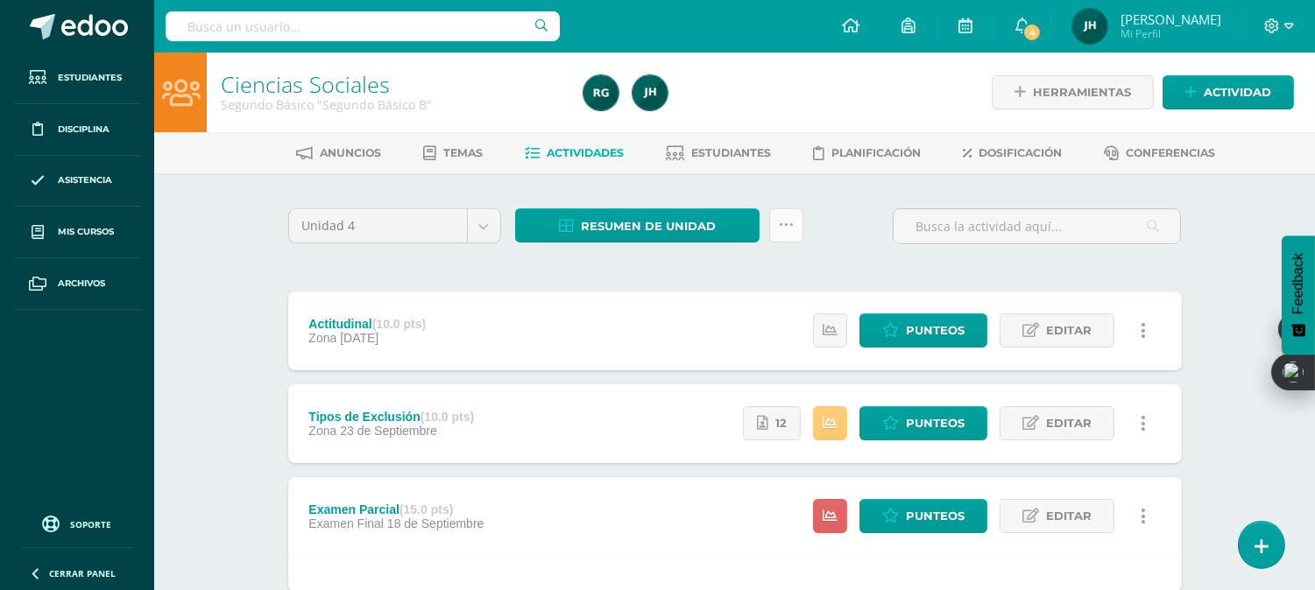
click at [792, 225] on icon at bounding box center [786, 225] width 15 height 15
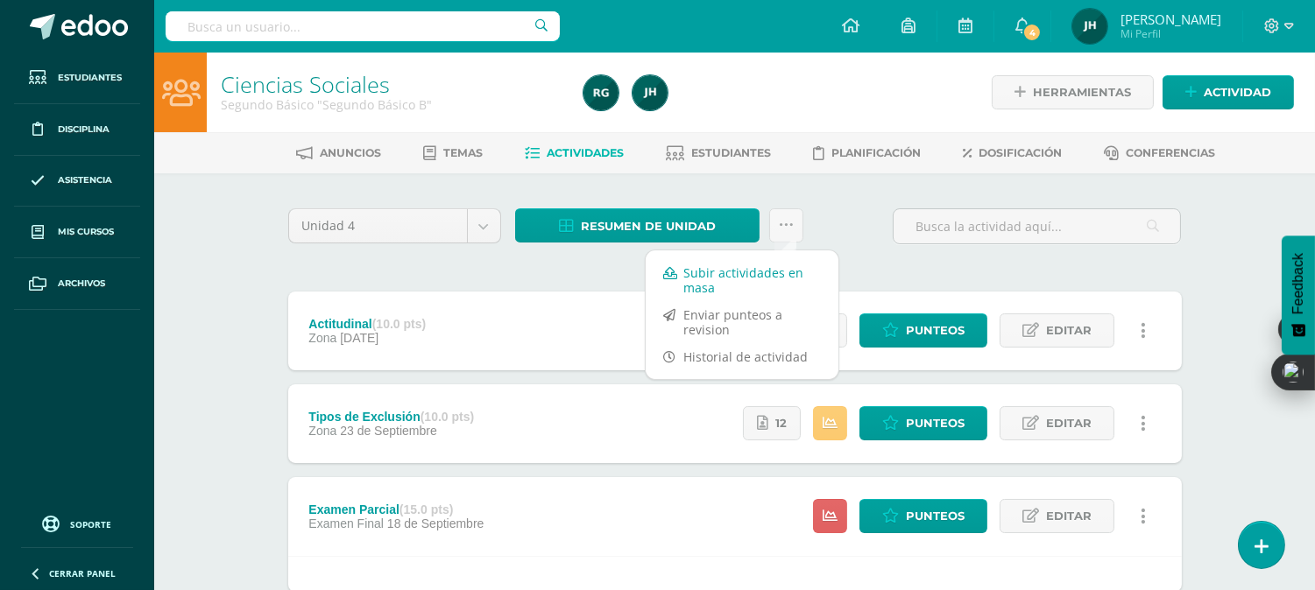
click at [702, 280] on link "Subir actividades en masa" at bounding box center [742, 280] width 193 height 42
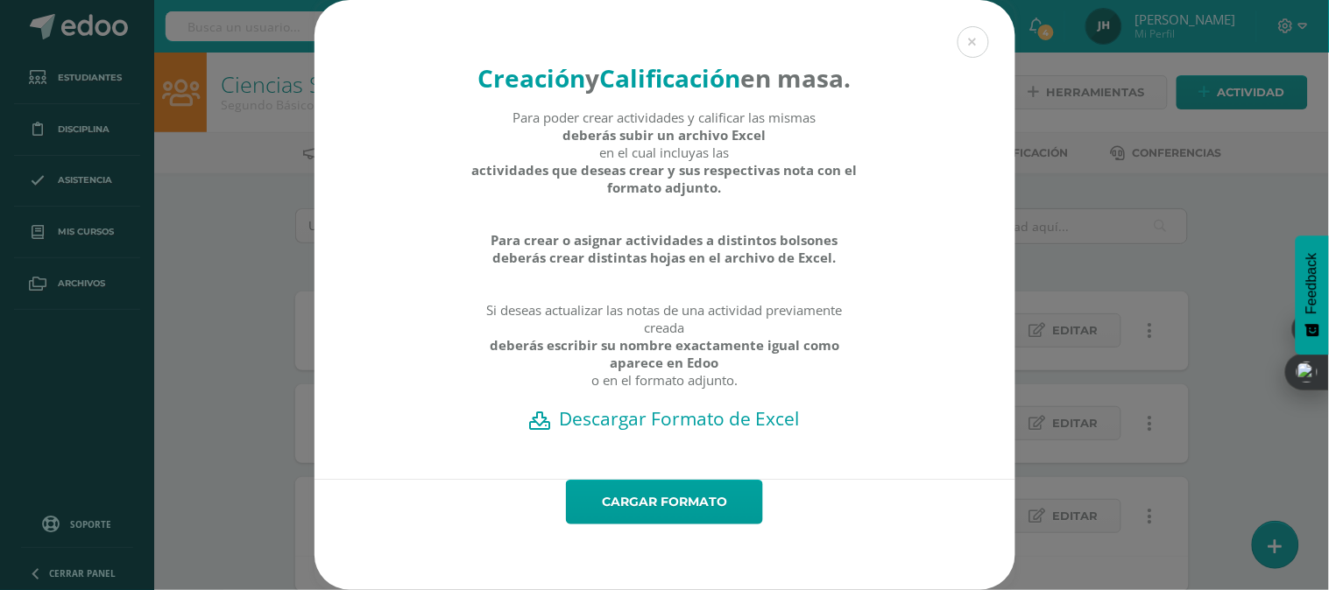
scroll to position [32, 0]
click at [649, 499] on link "Cargar formato" at bounding box center [664, 502] width 197 height 45
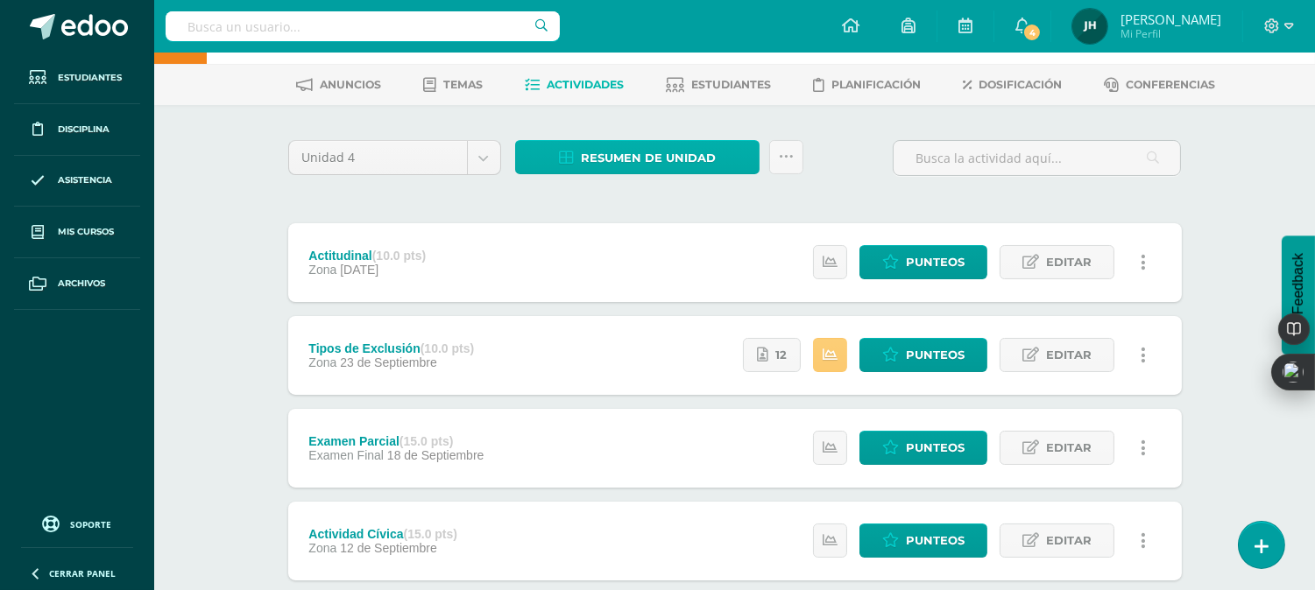
scroll to position [97, 0]
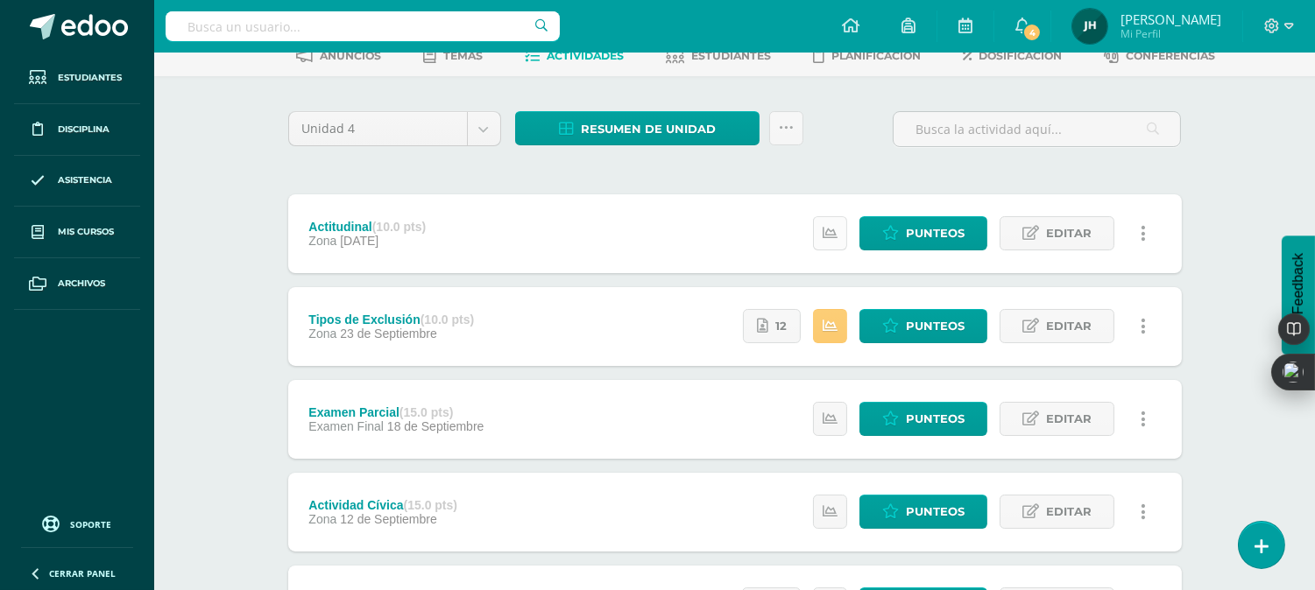
click at [835, 244] on link at bounding box center [830, 233] width 34 height 34
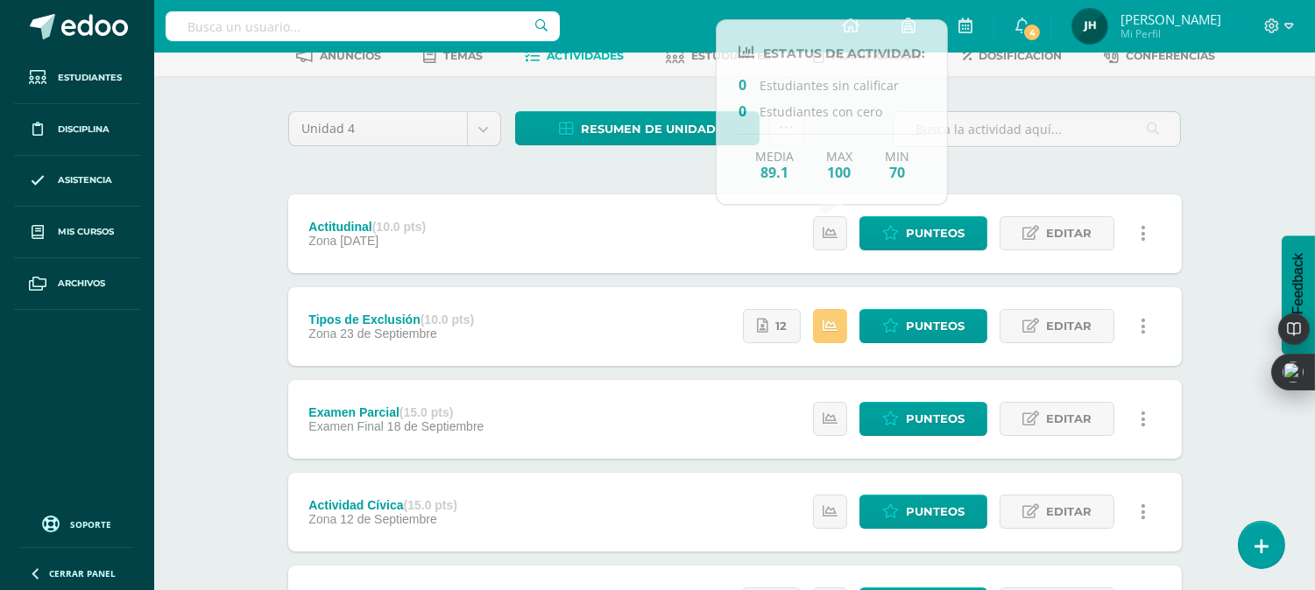
click at [696, 170] on div "Unidad 4 Unidad 1 Unidad 2 Unidad 3 Unidad 4 Resumen de unidad Descargar como H…" at bounding box center [734, 511] width 907 height 801
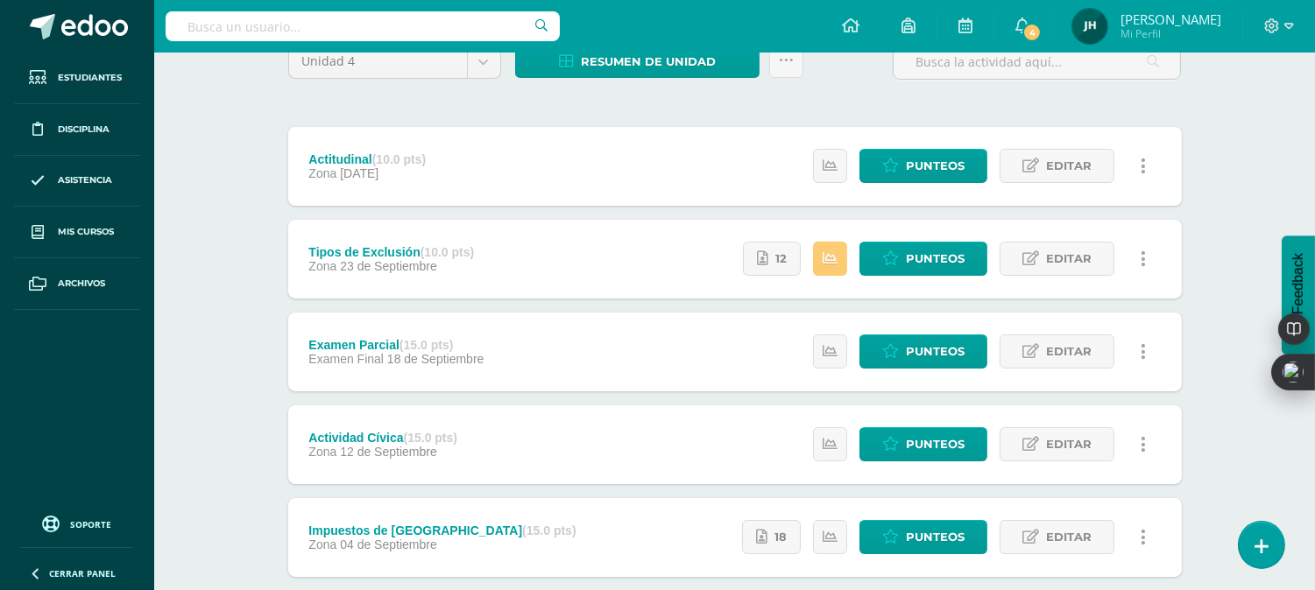
scroll to position [194, 0]
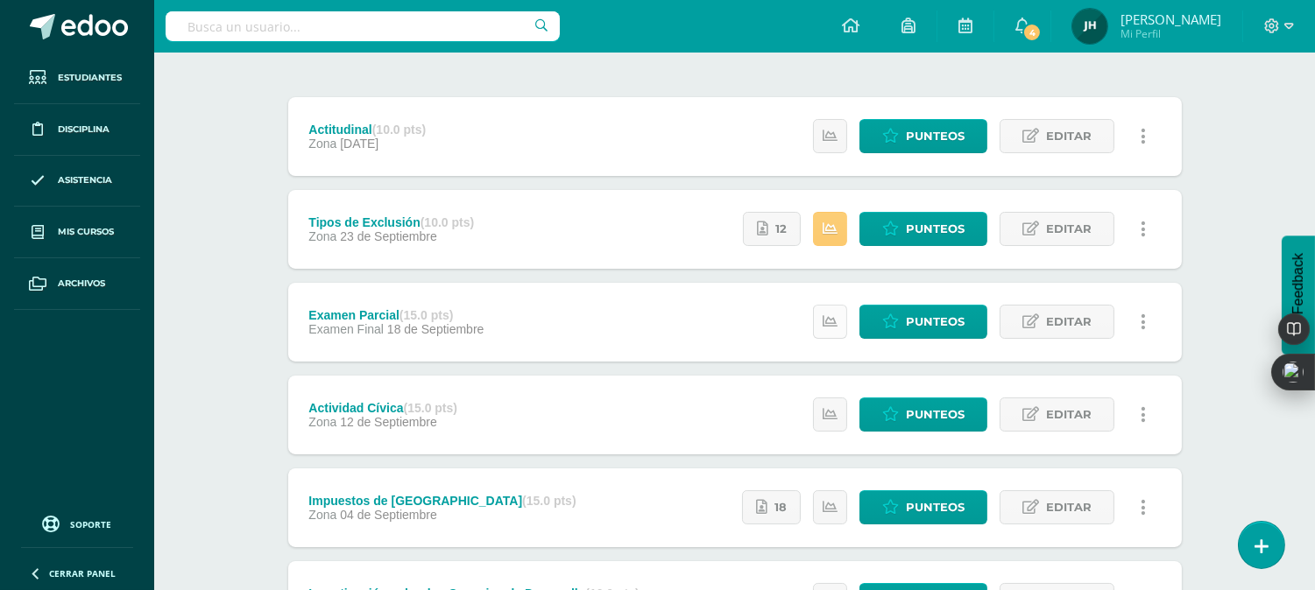
click at [824, 318] on icon at bounding box center [830, 321] width 15 height 15
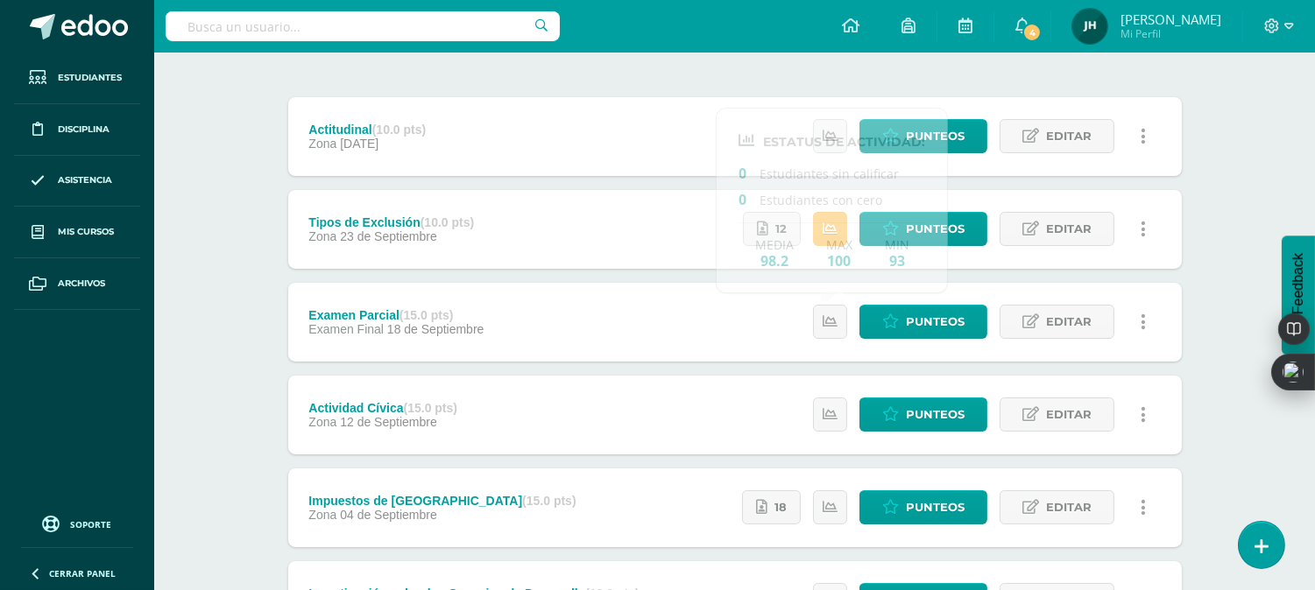
click at [670, 82] on div "Unidad 4 Unidad 1 Unidad 2 Unidad 3 Unidad 4 Resumen de unidad Descargar como H…" at bounding box center [734, 414] width 907 height 801
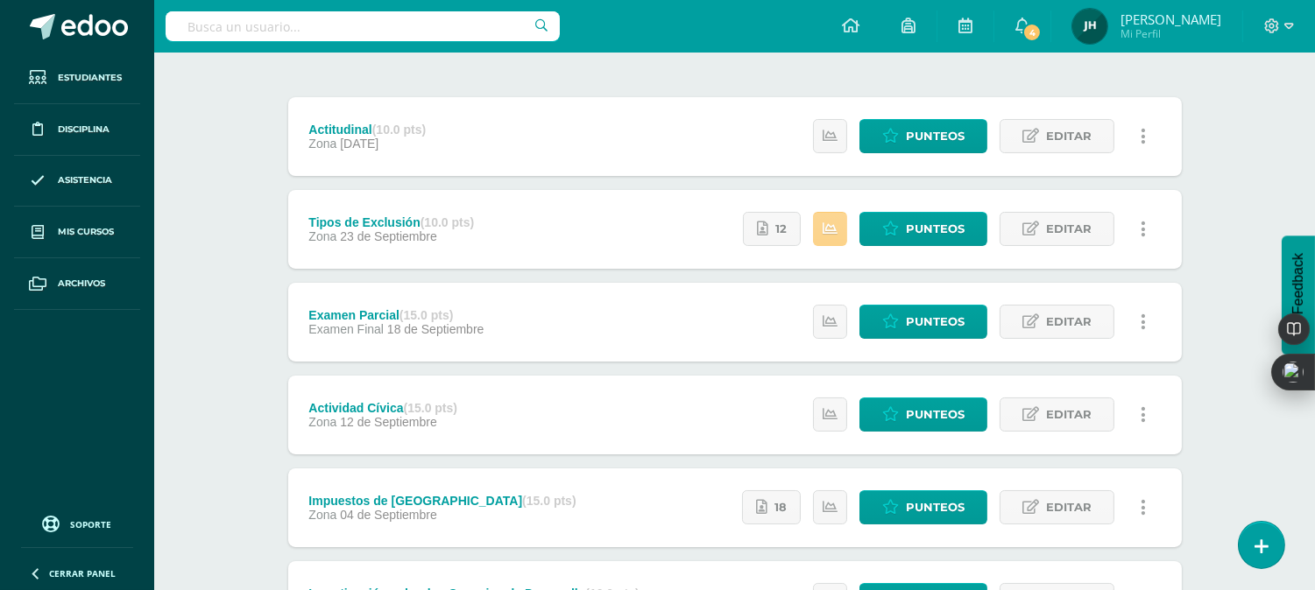
click at [827, 229] on icon at bounding box center [830, 229] width 15 height 15
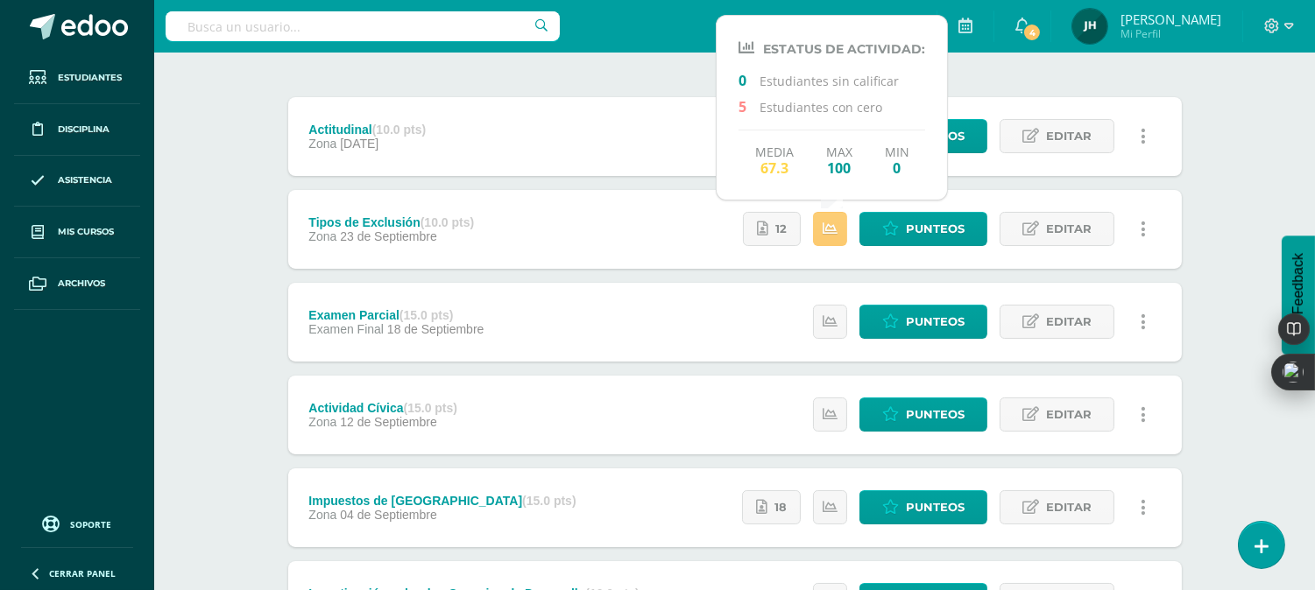
click at [663, 79] on div "Unidad 4 Unidad 1 Unidad 2 Unidad 3 Unidad 4 Resumen de unidad Descargar como H…" at bounding box center [734, 414] width 907 height 801
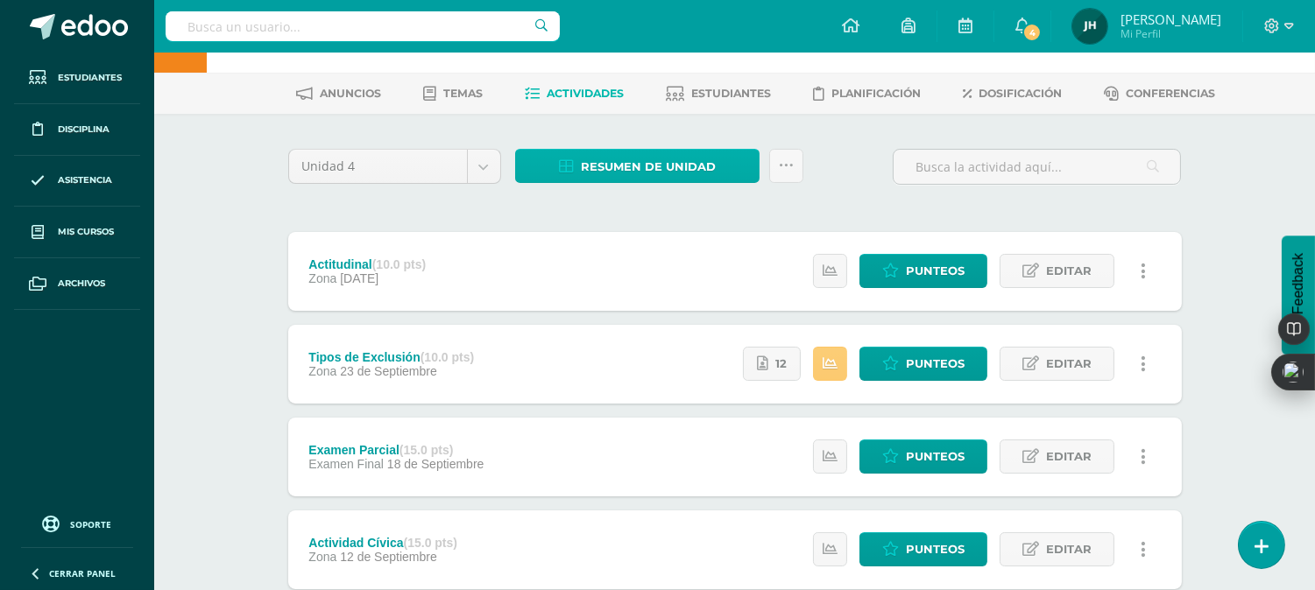
scroll to position [0, 0]
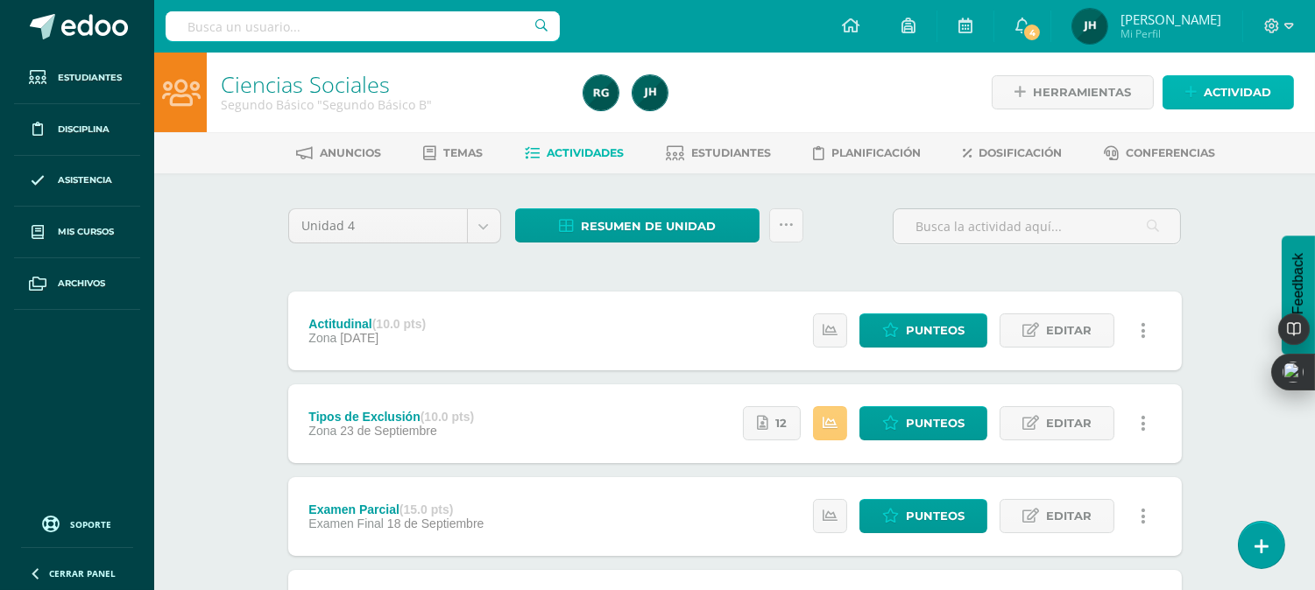
drag, startPoint x: 1253, startPoint y: 94, endPoint x: 1237, endPoint y: 94, distance: 16.6
click at [1253, 93] on span "Actividad" at bounding box center [1237, 92] width 67 height 32
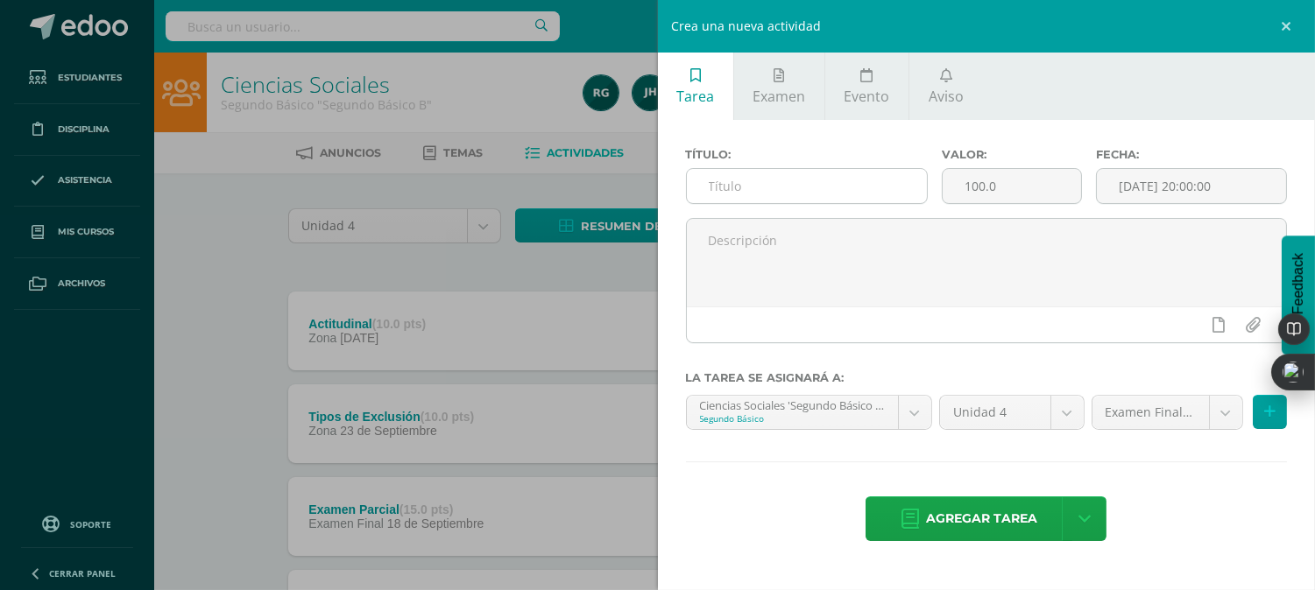
click at [762, 180] on input "text" at bounding box center [807, 186] width 241 height 34
type input "Examen Final"
click at [1010, 190] on input "100.0" at bounding box center [1012, 186] width 138 height 34
type input "1"
type input "15"
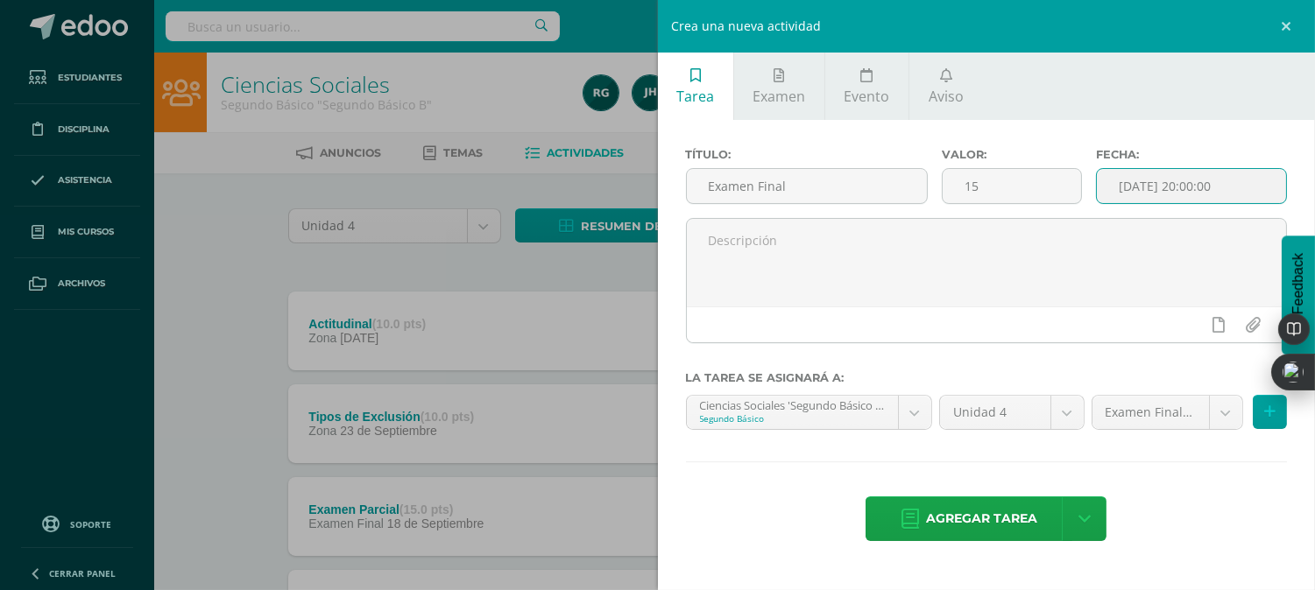
click at [1149, 187] on input "[DATE] 20:00:00" at bounding box center [1191, 186] width 189 height 34
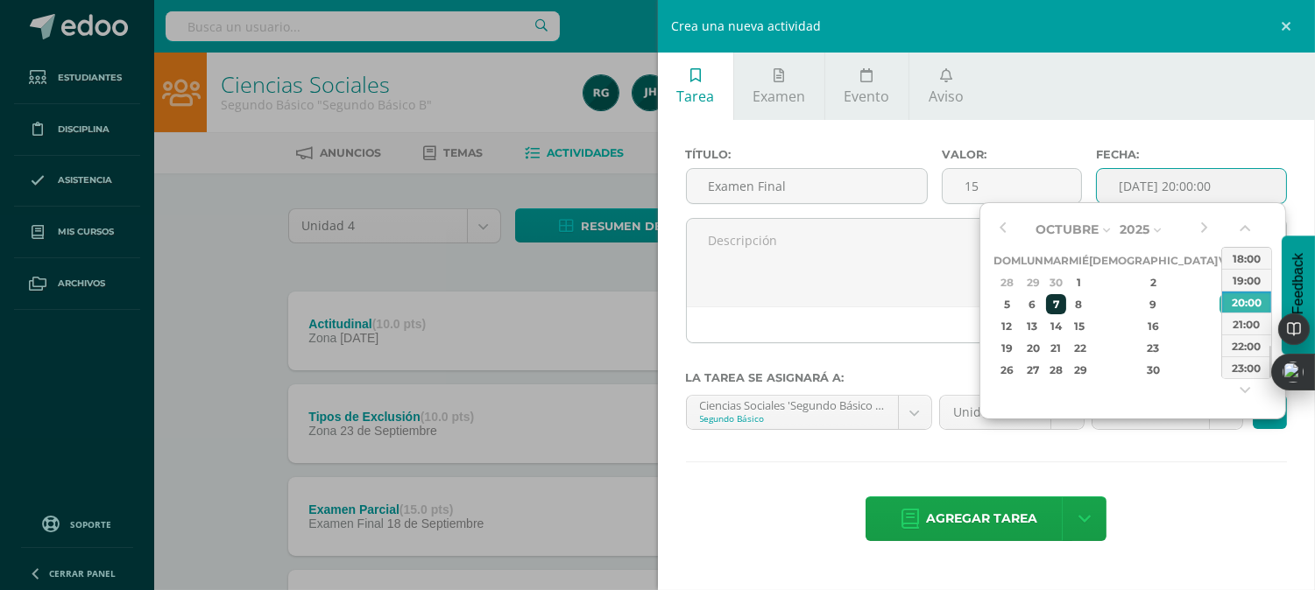
click at [1066, 303] on div "7" at bounding box center [1056, 304] width 20 height 20
type input "2025-10-07 20:00"
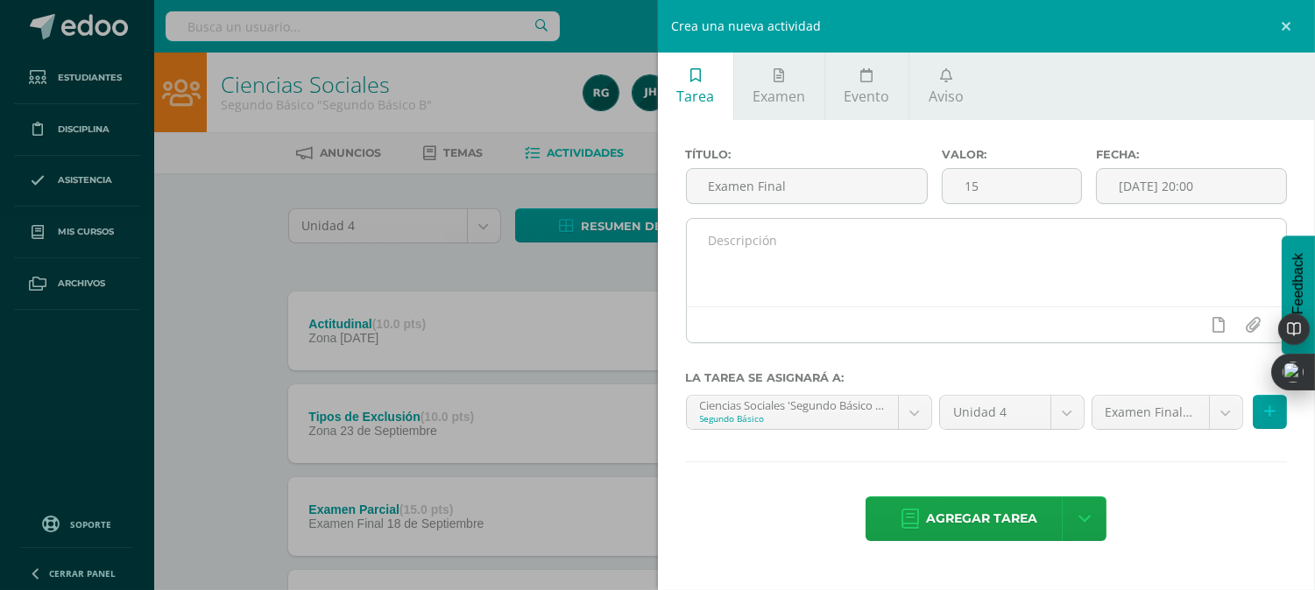
click at [947, 307] on div at bounding box center [987, 325] width 600 height 36
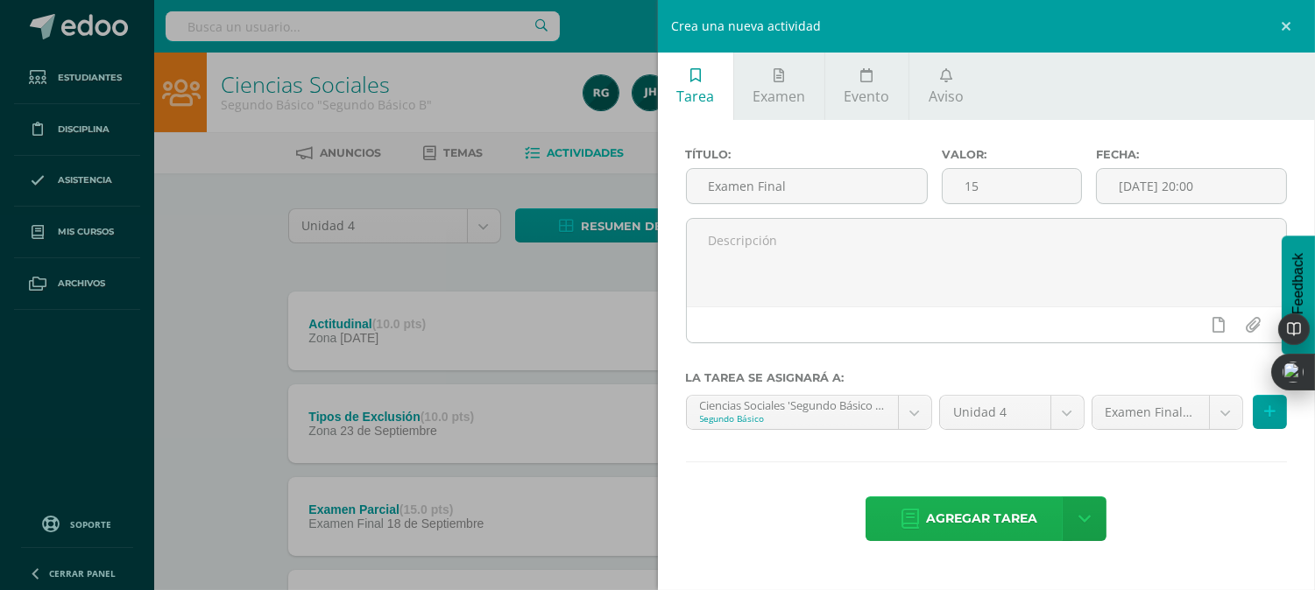
click at [996, 512] on span "Agregar tarea" at bounding box center [981, 519] width 111 height 43
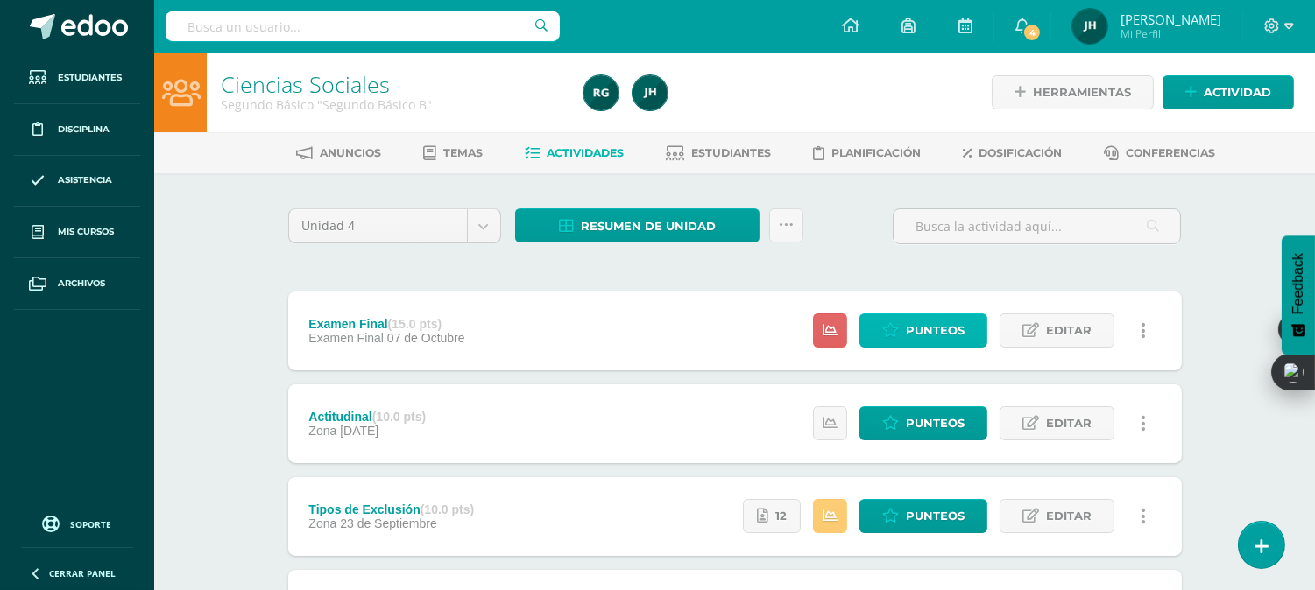
click at [931, 335] on span "Punteos" at bounding box center [935, 330] width 59 height 32
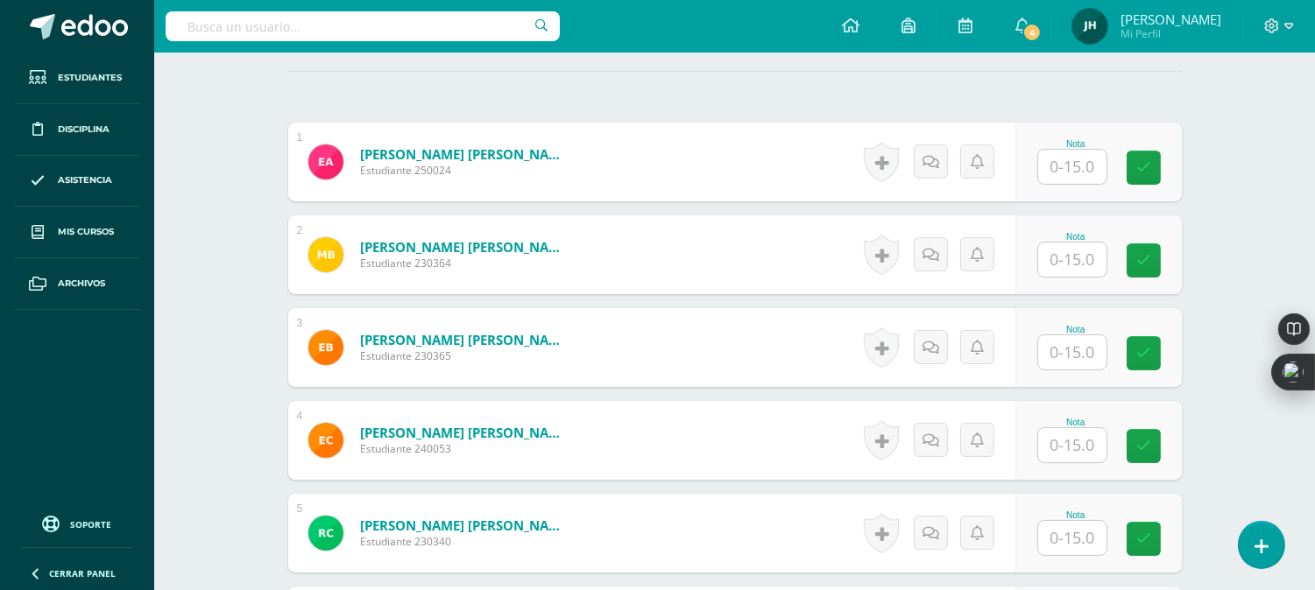
scroll to position [392, 0]
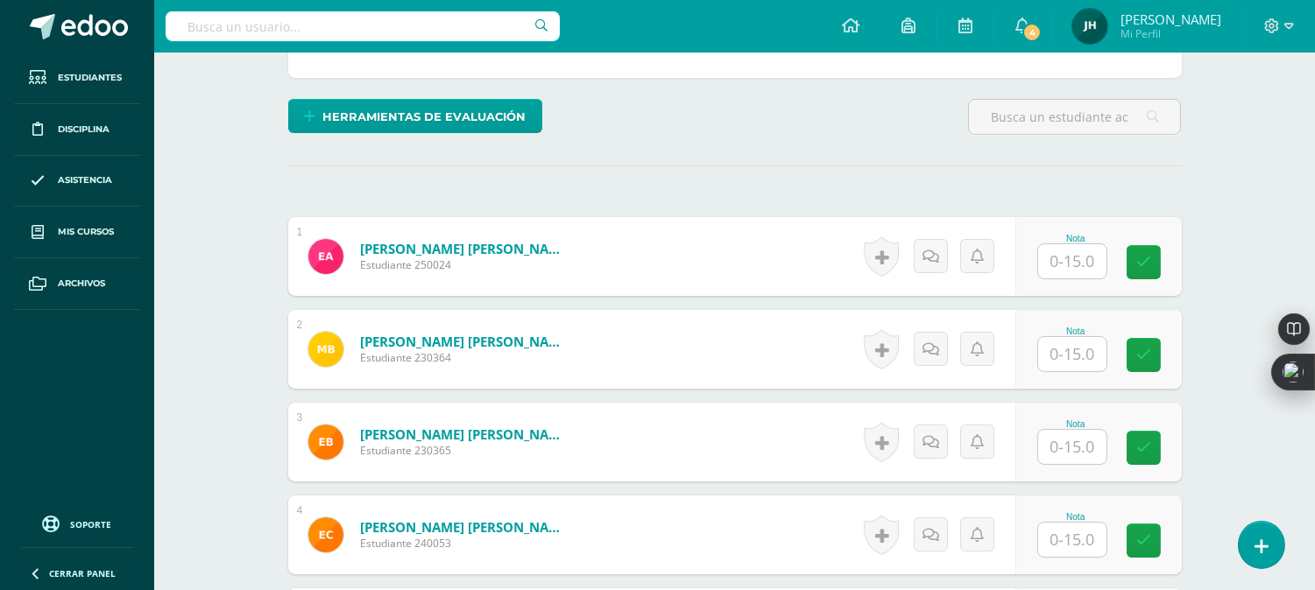
click at [1060, 258] on input "text" at bounding box center [1072, 261] width 68 height 34
type input "6"
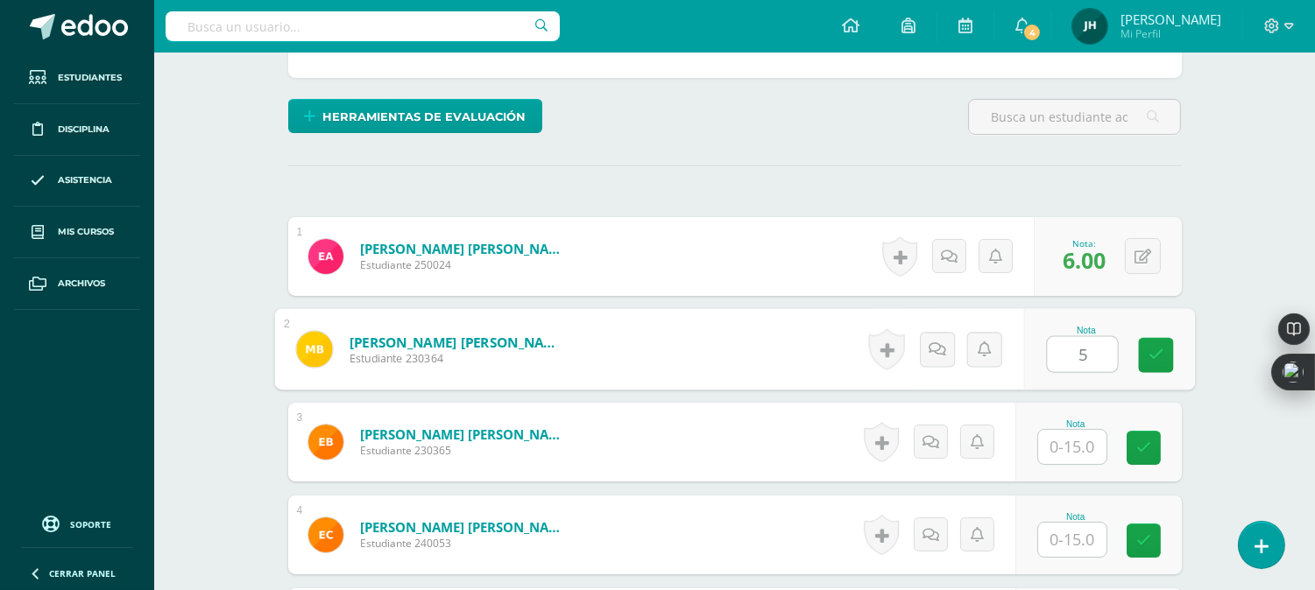
type input "5"
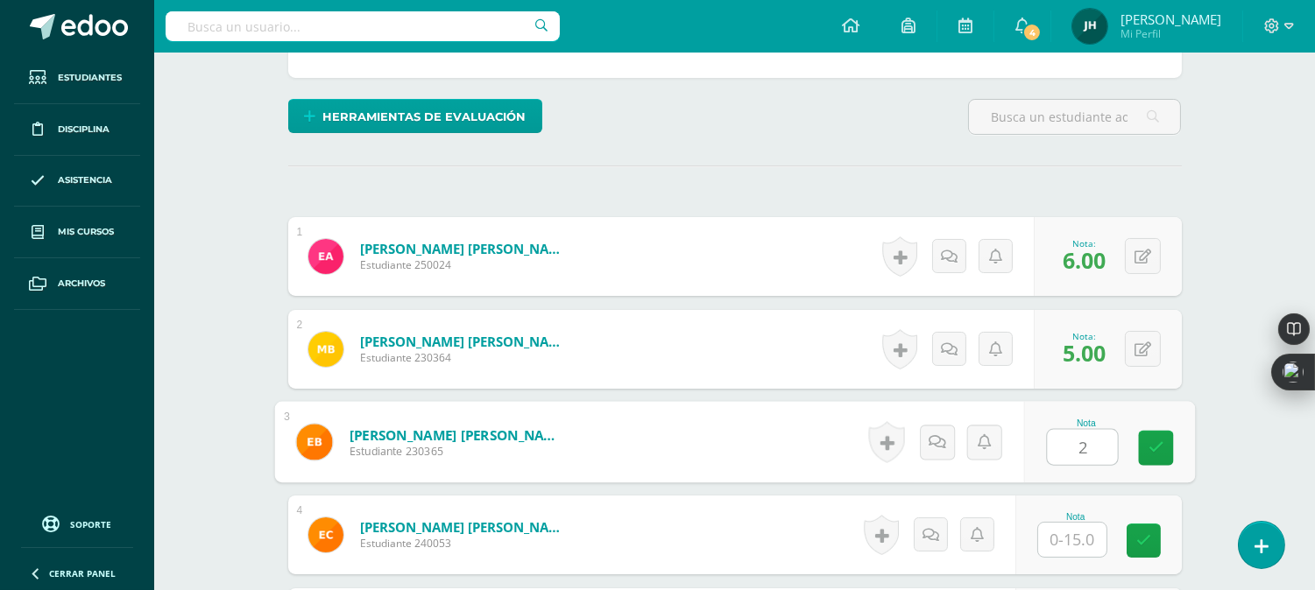
type input "2"
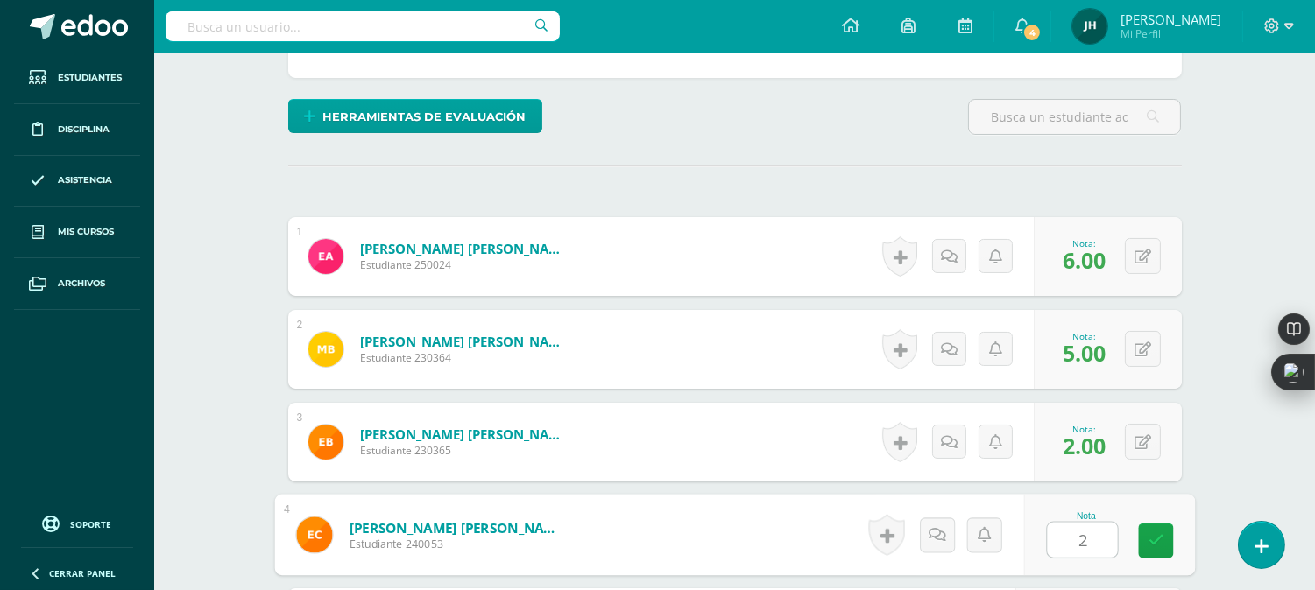
type input "2"
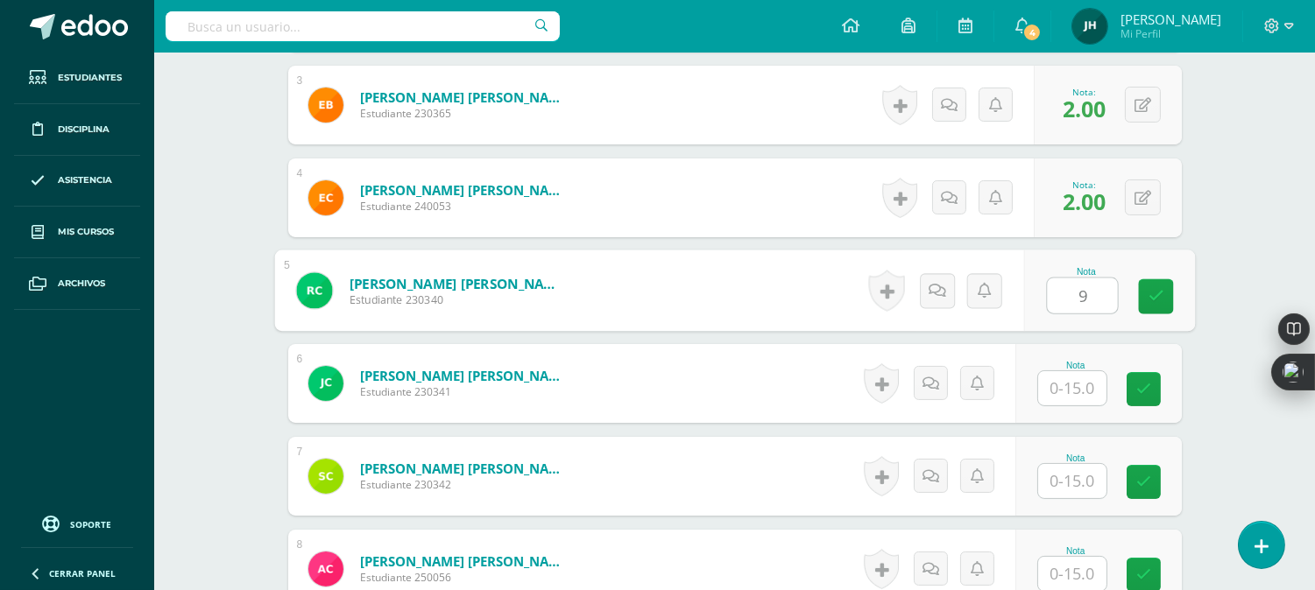
type input "9"
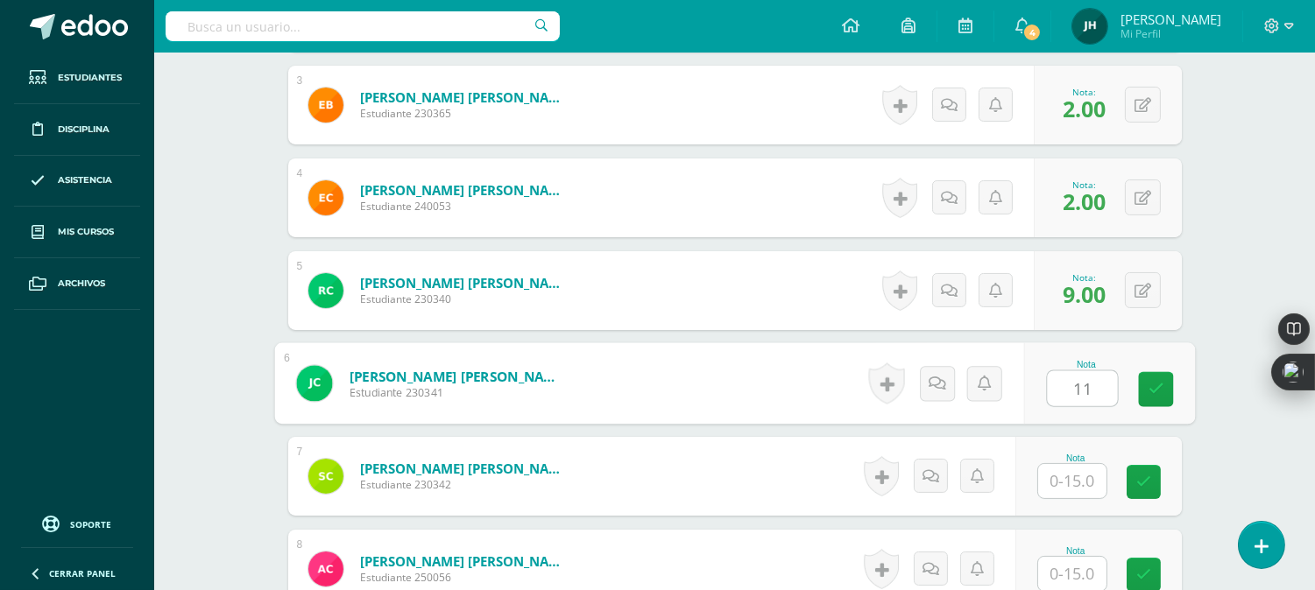
type input "11"
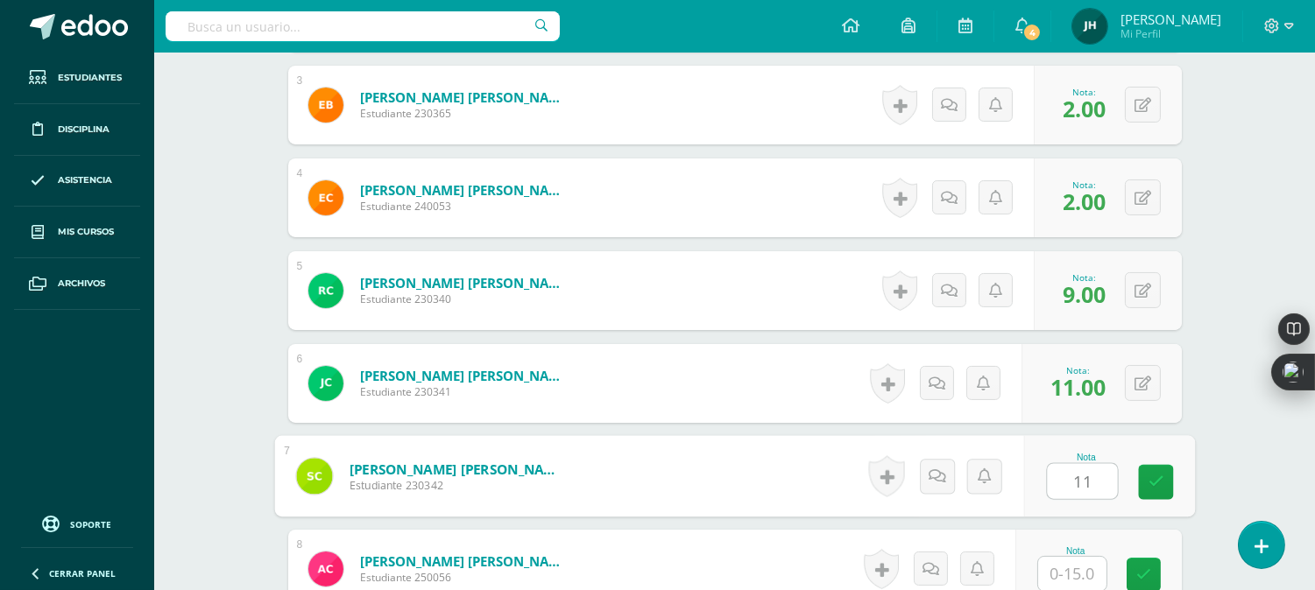
type input "11"
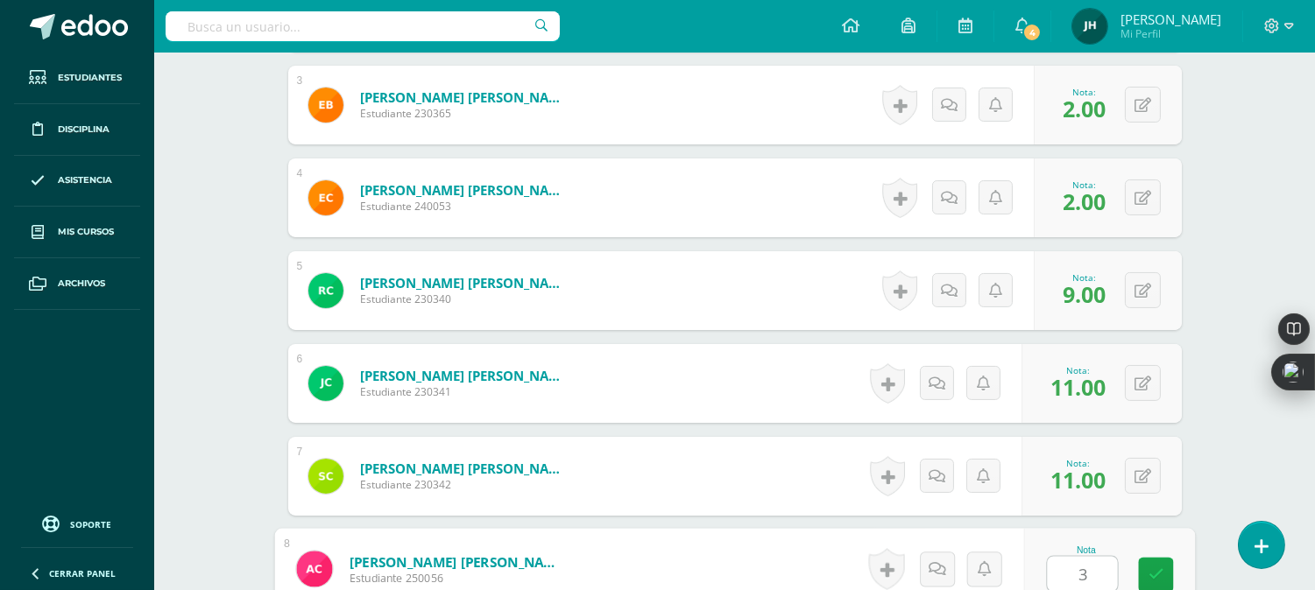
type input "3"
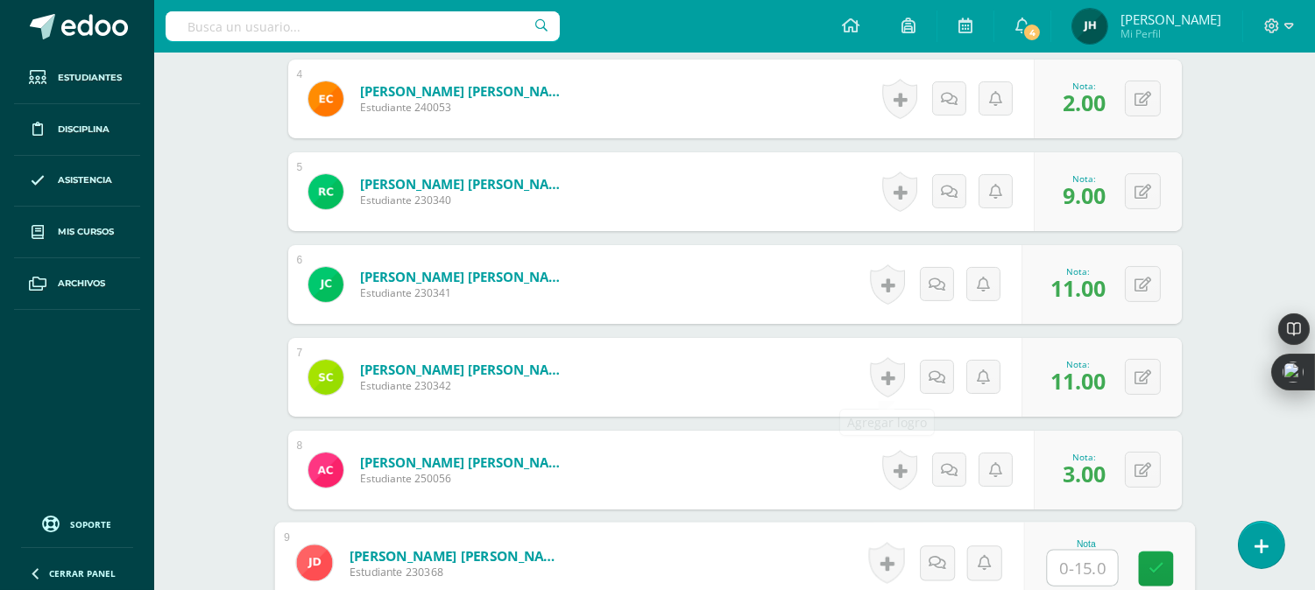
scroll to position [808, 0]
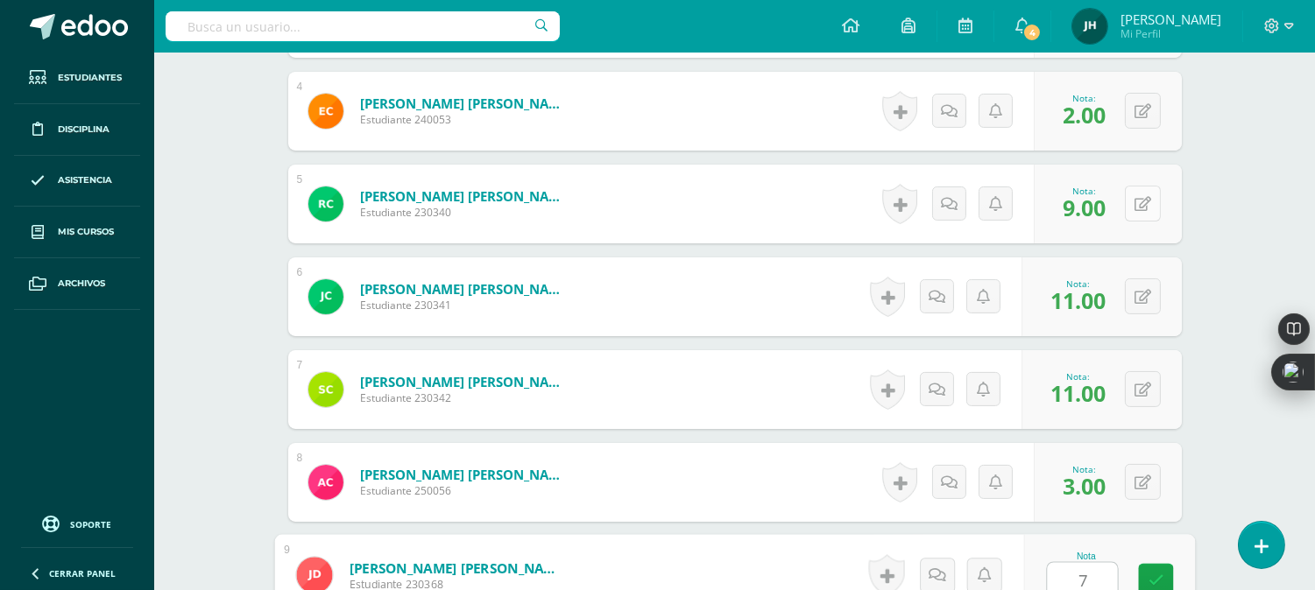
type input "7"
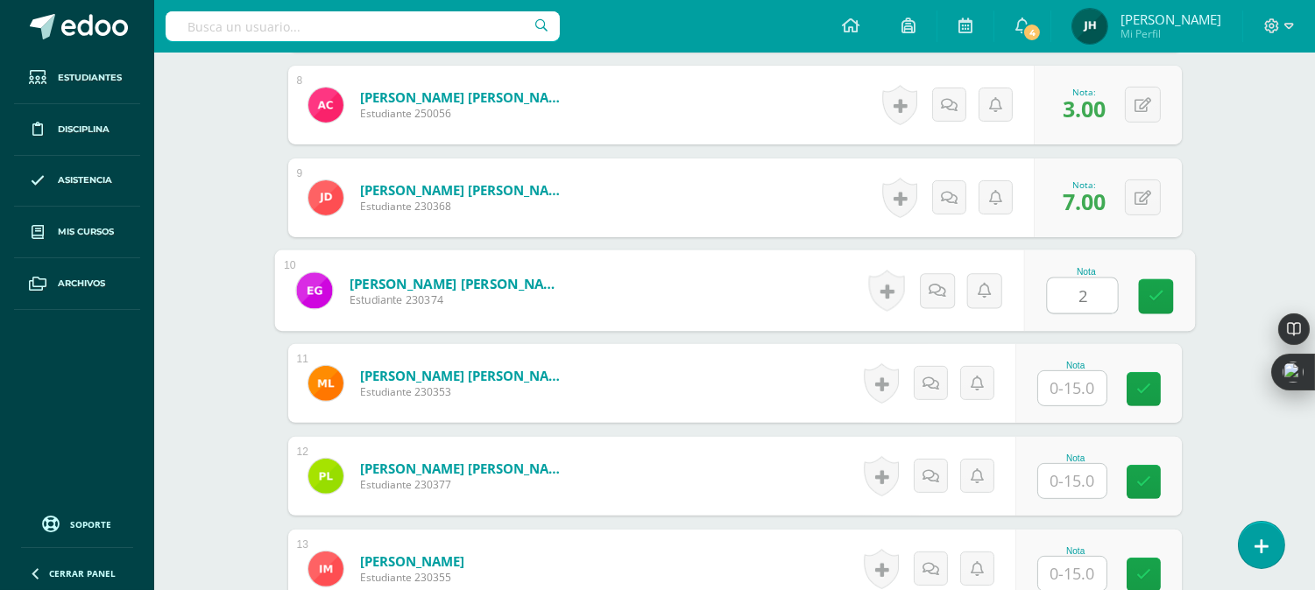
type input "2"
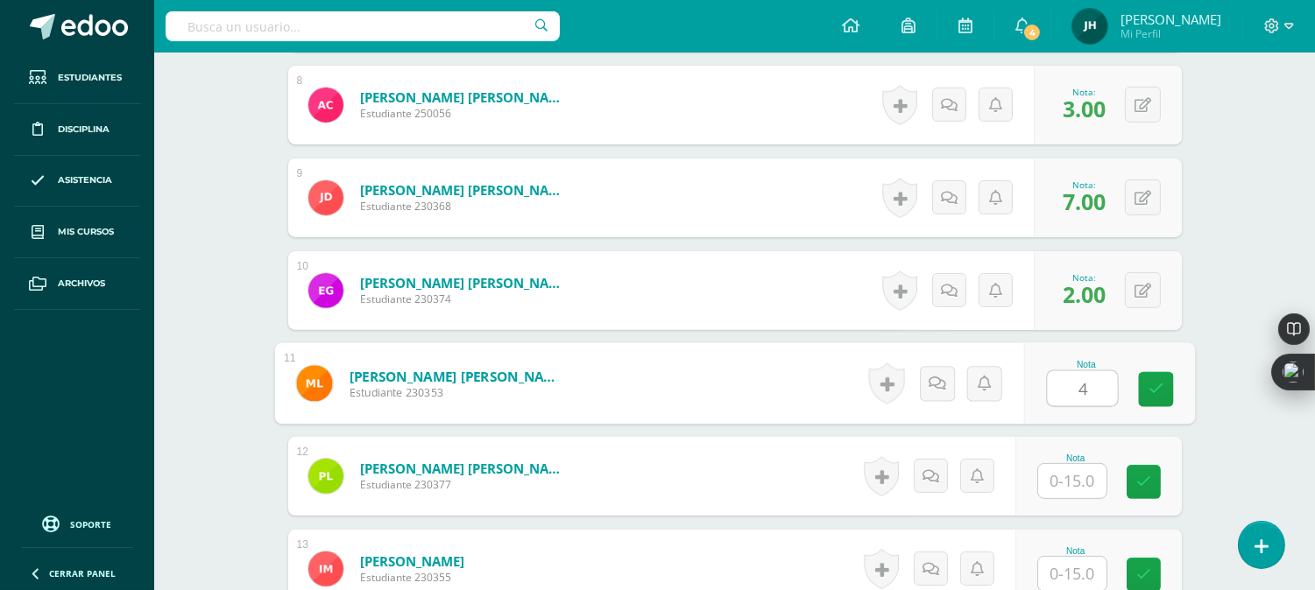
type input "4"
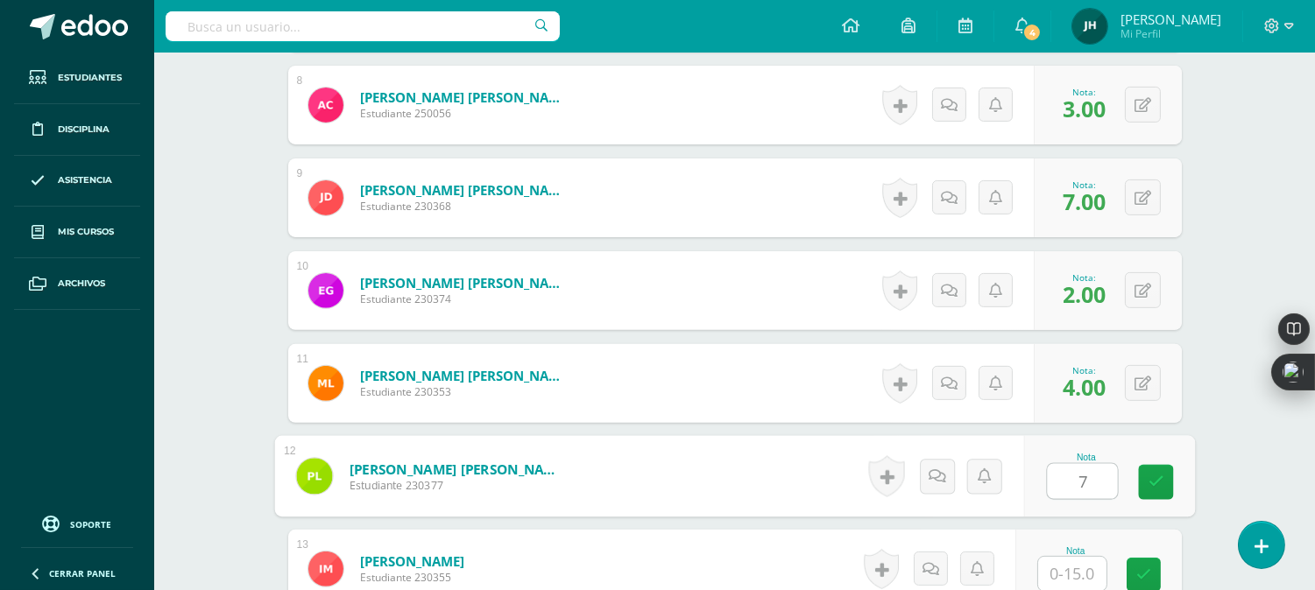
type input "7"
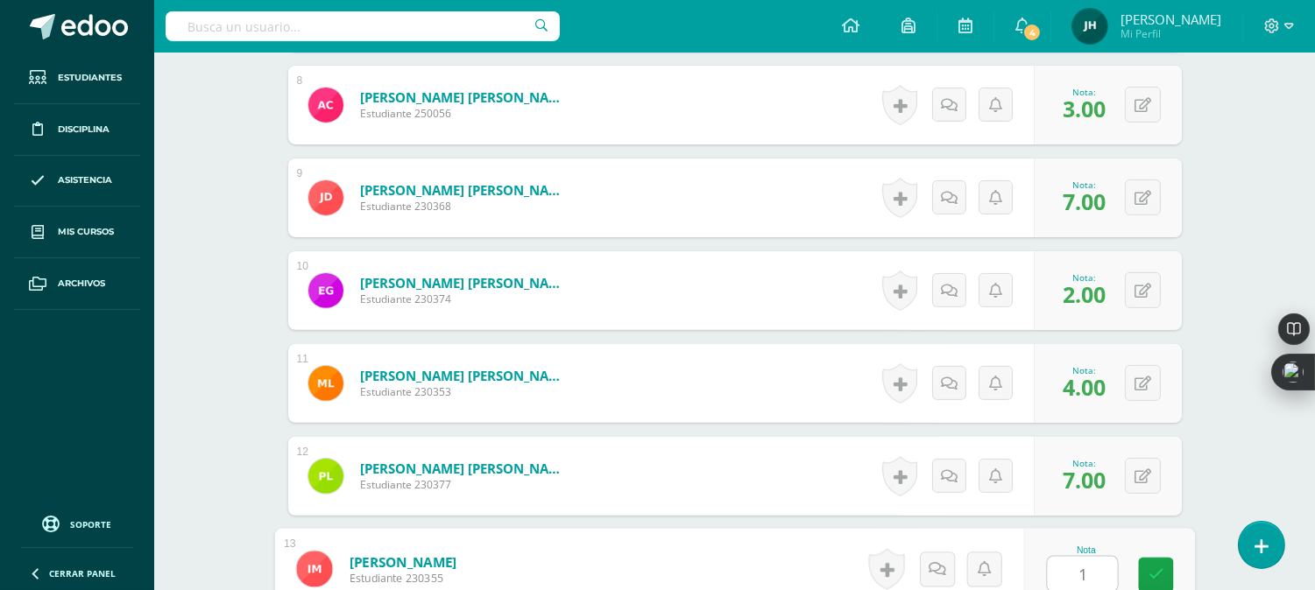
type input "1"
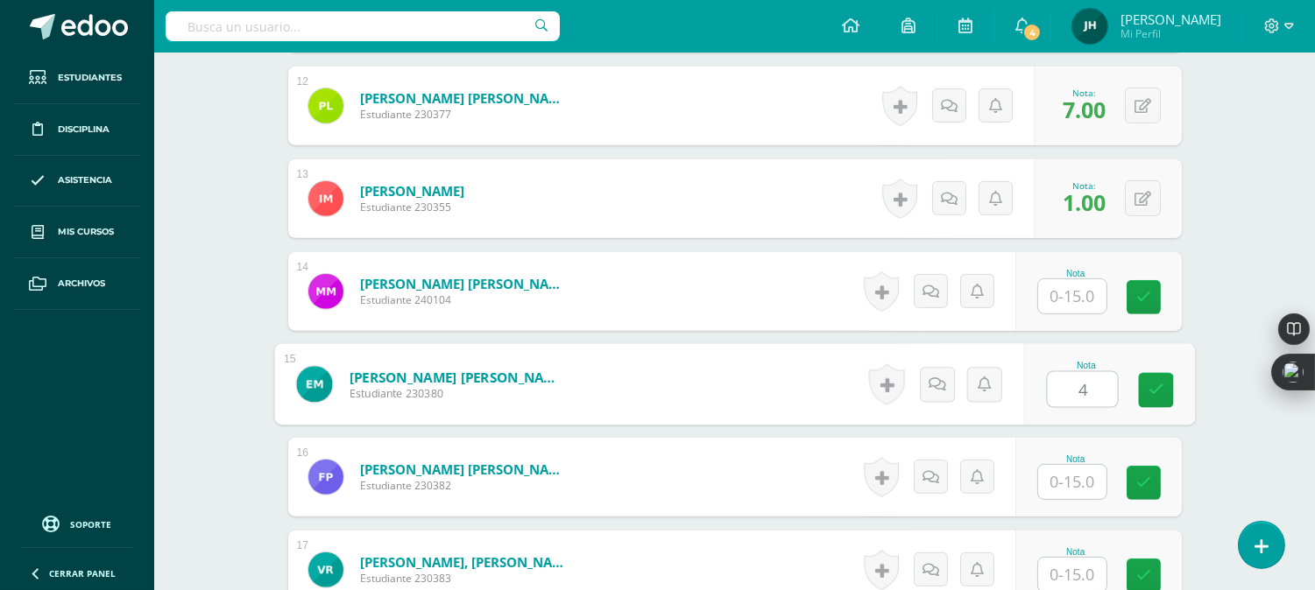
type input "4"
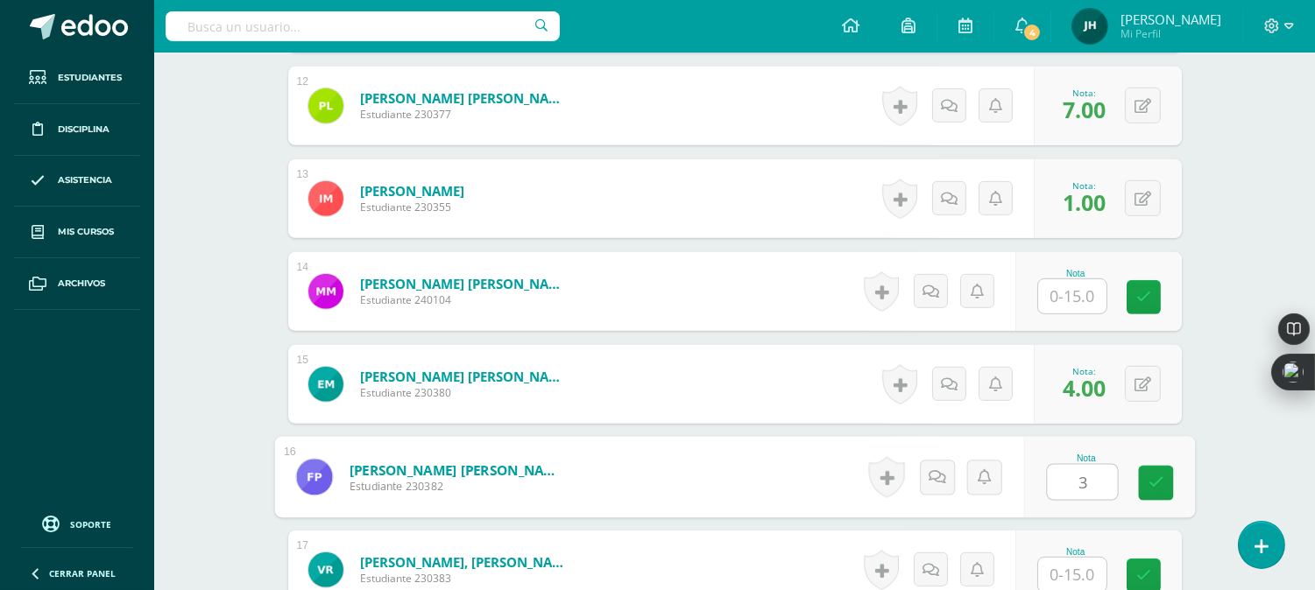
type input "3"
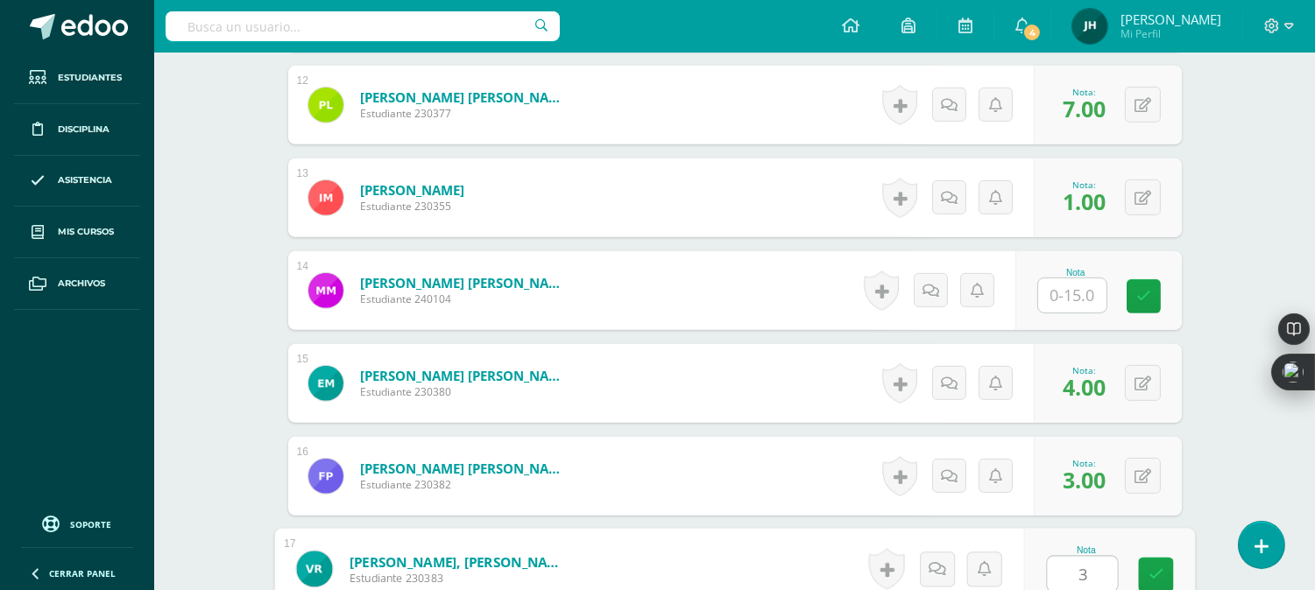
type input "3"
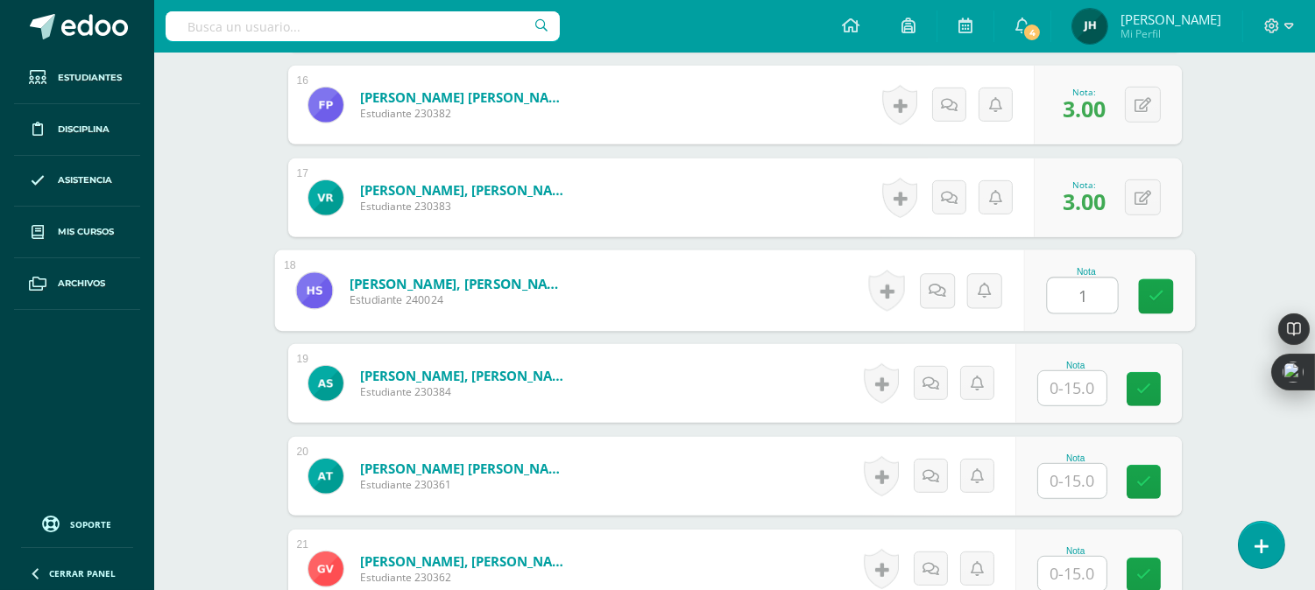
type input "1"
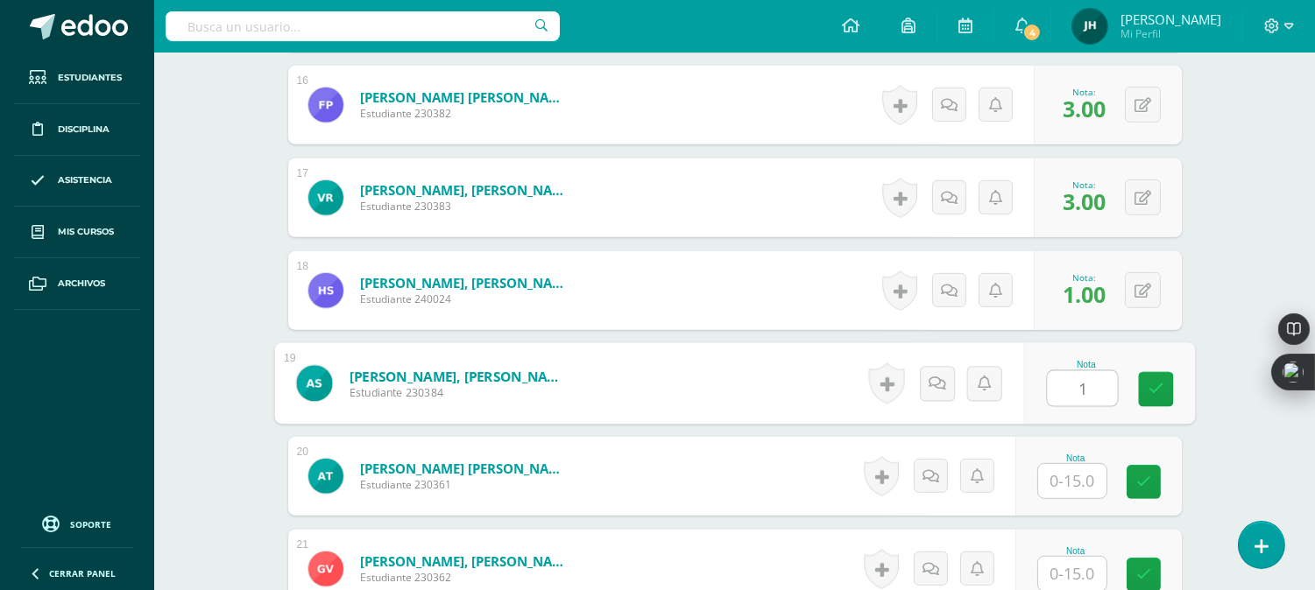
type input "1"
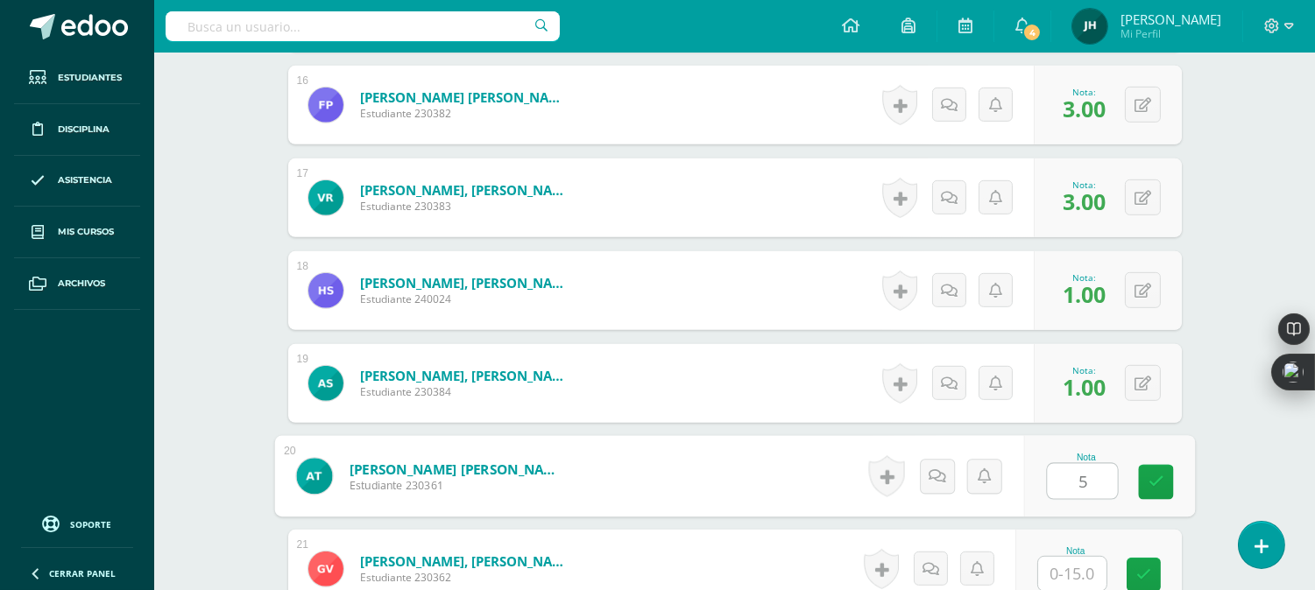
type input "5"
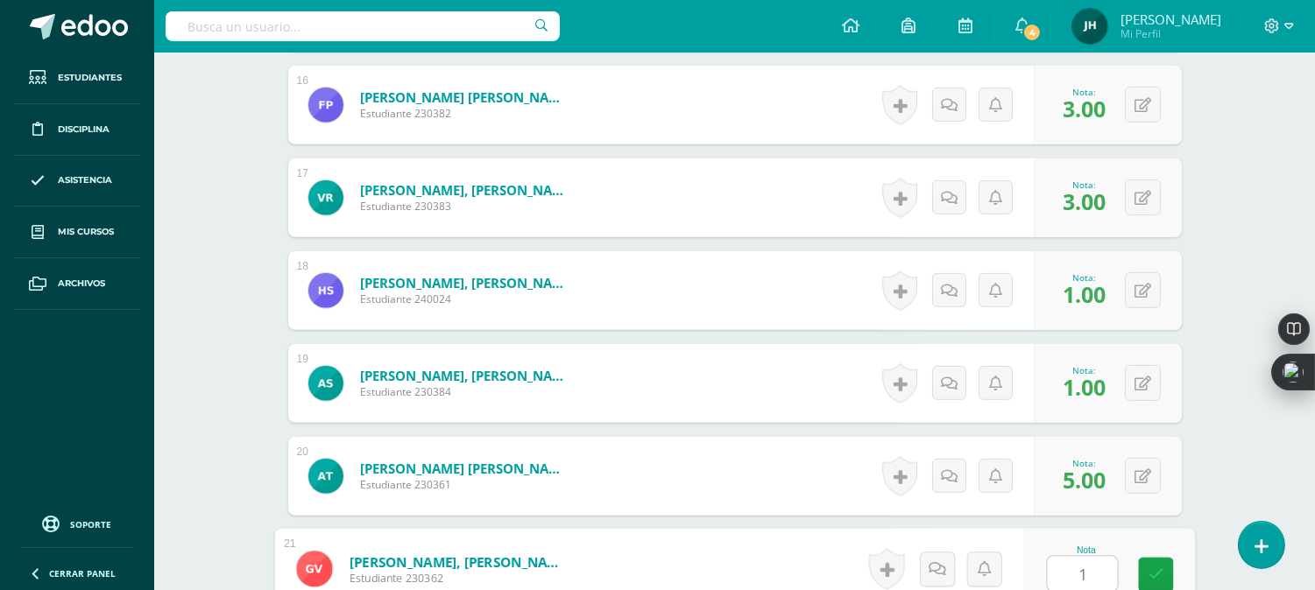
type input "1"
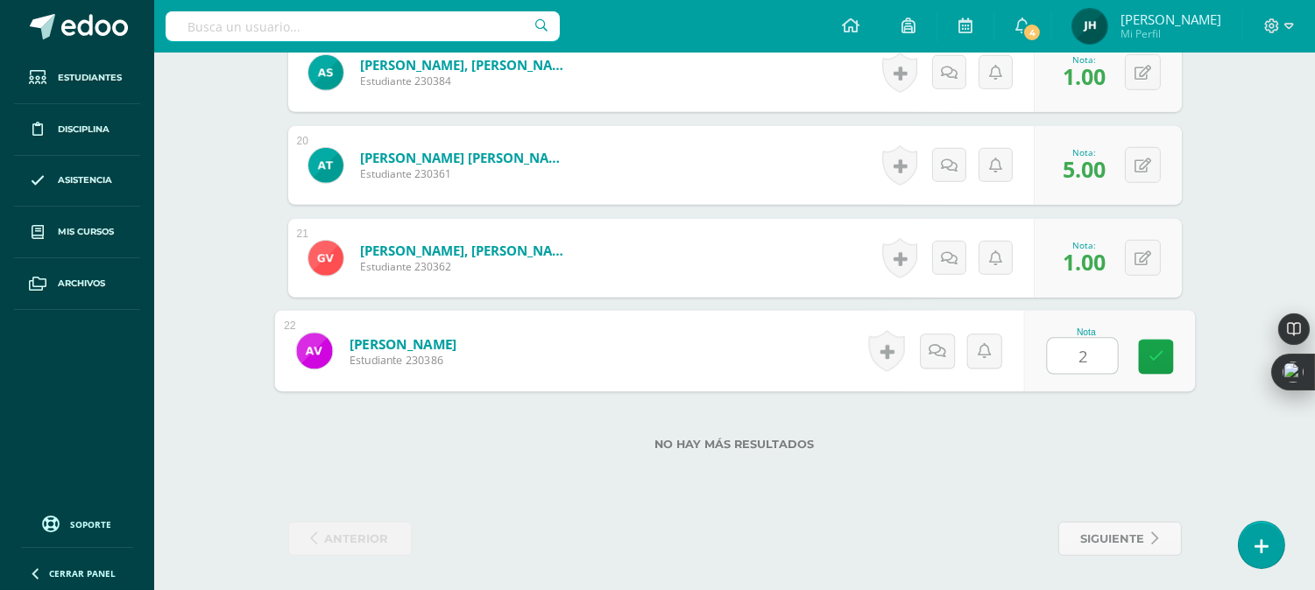
type input "2"
click at [804, 350] on form "Villagrán Pérez, Andrea Nineth Estudiante 230386 Nota 2 0 Logros" at bounding box center [734, 351] width 921 height 81
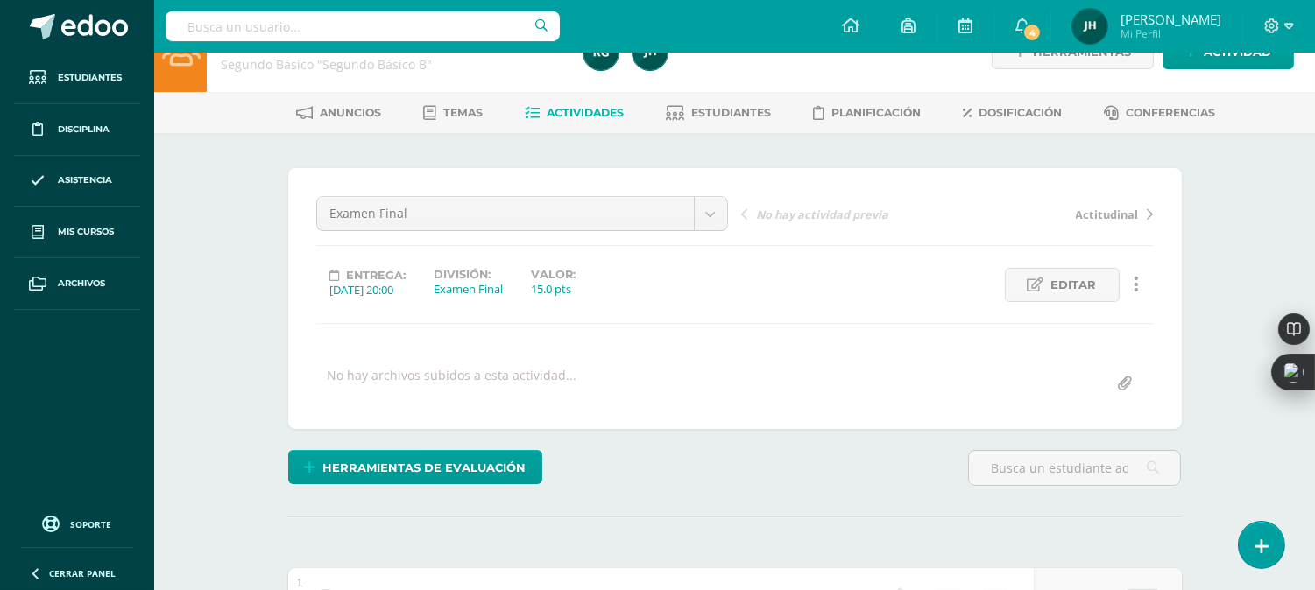
scroll to position [9, 0]
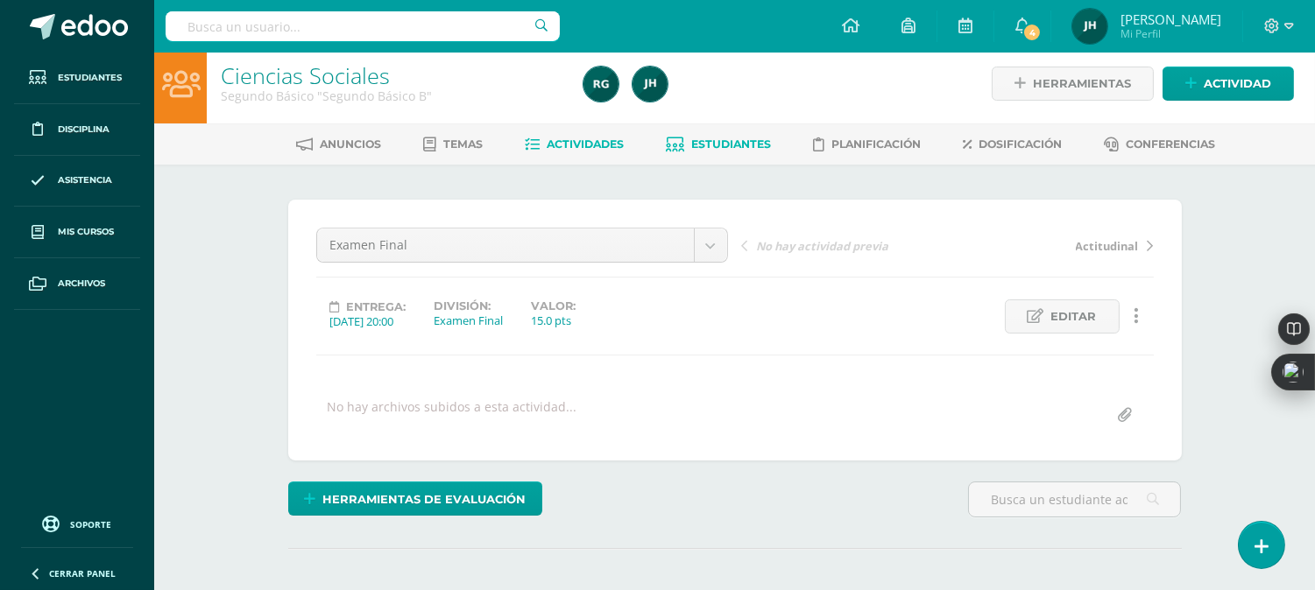
click at [708, 143] on span "Estudiantes" at bounding box center [731, 144] width 80 height 13
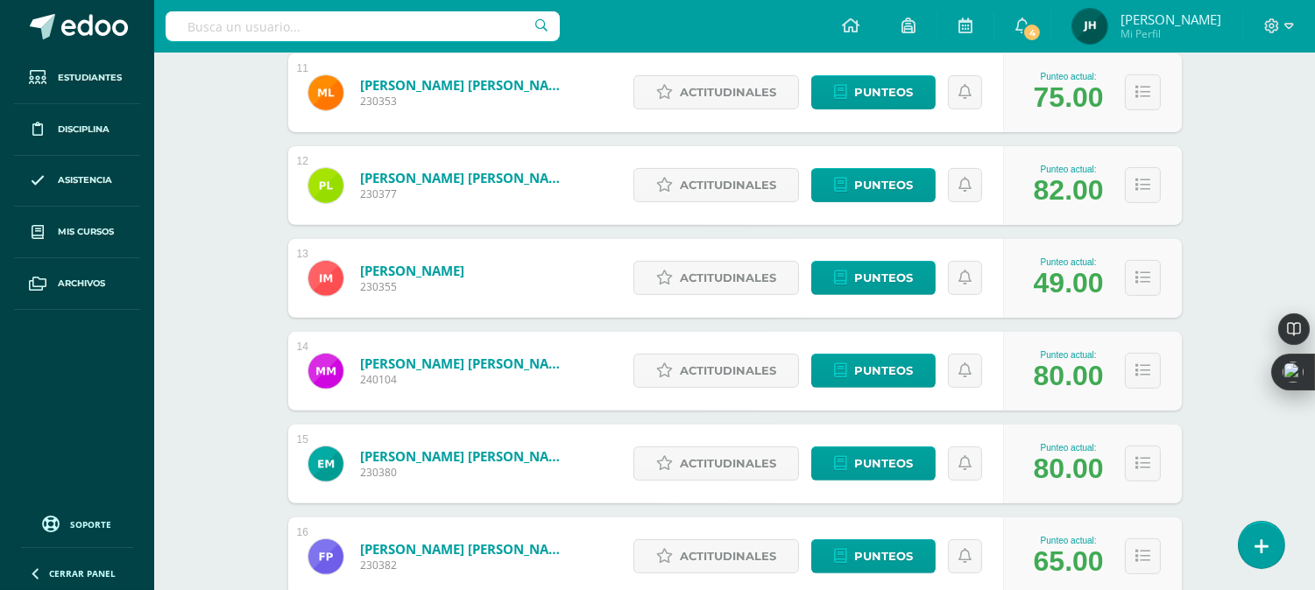
scroll to position [1253, 0]
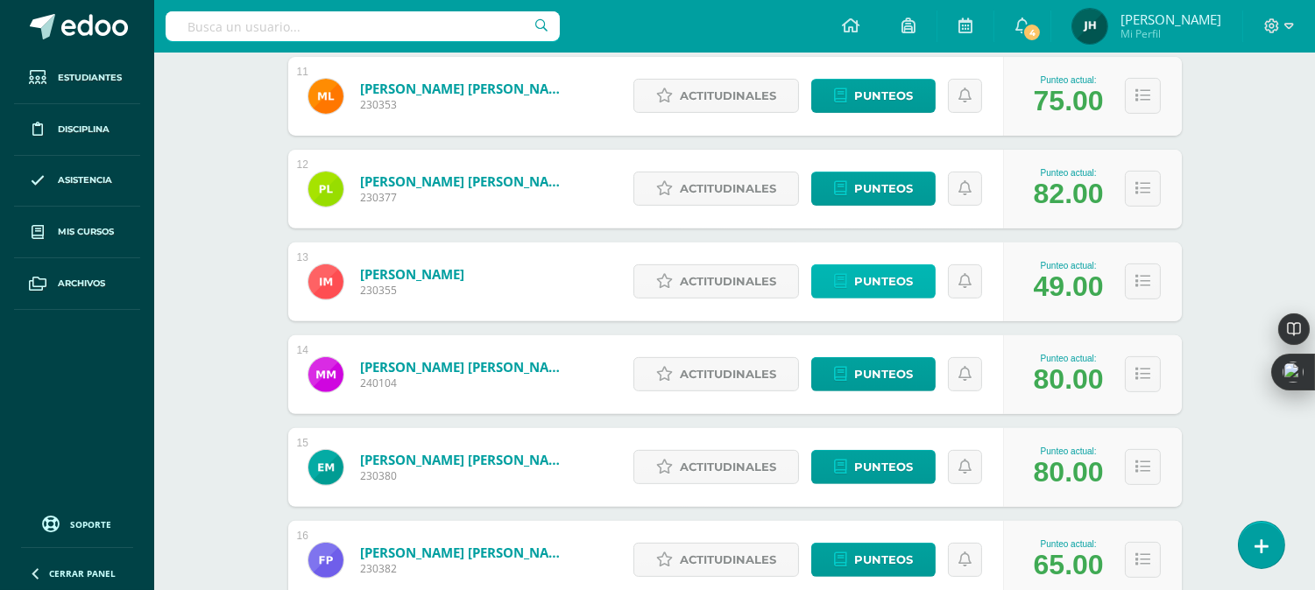
click at [868, 289] on span "Punteos" at bounding box center [883, 281] width 59 height 32
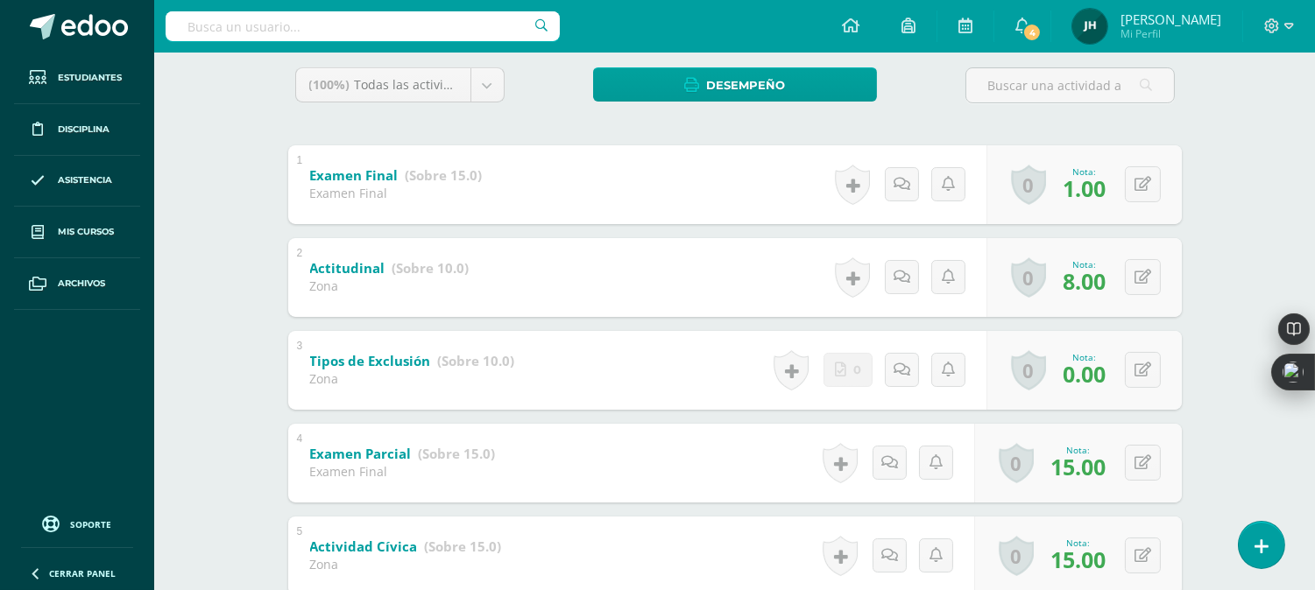
scroll to position [389, 0]
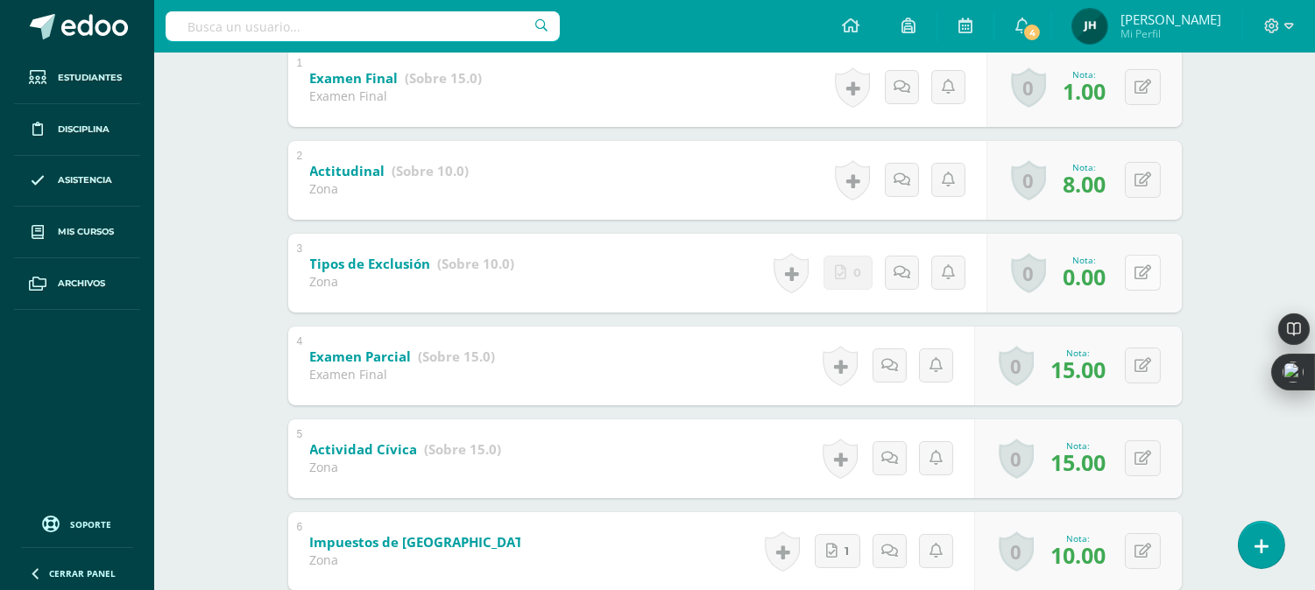
click at [1140, 275] on button at bounding box center [1143, 273] width 36 height 36
type input "5"
click at [712, 264] on div "3 Tipos de Exclusión (Sobre 10.0) Zona Nota 5 0 Logros Logros obtenidos" at bounding box center [734, 272] width 921 height 81
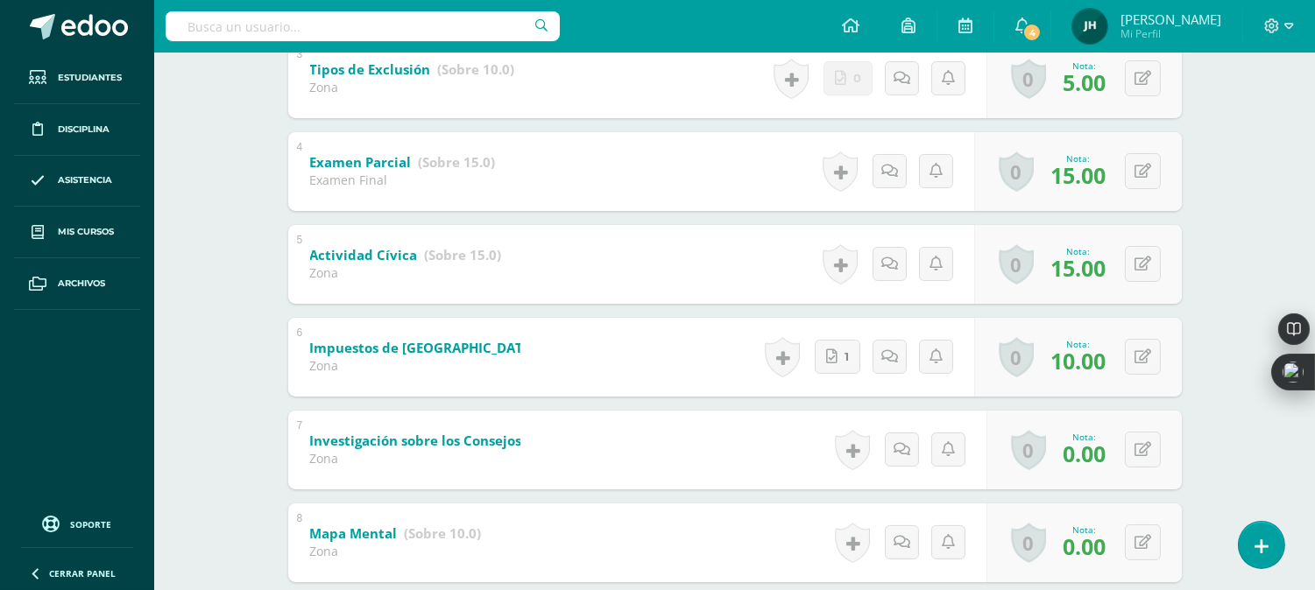
scroll to position [681, 0]
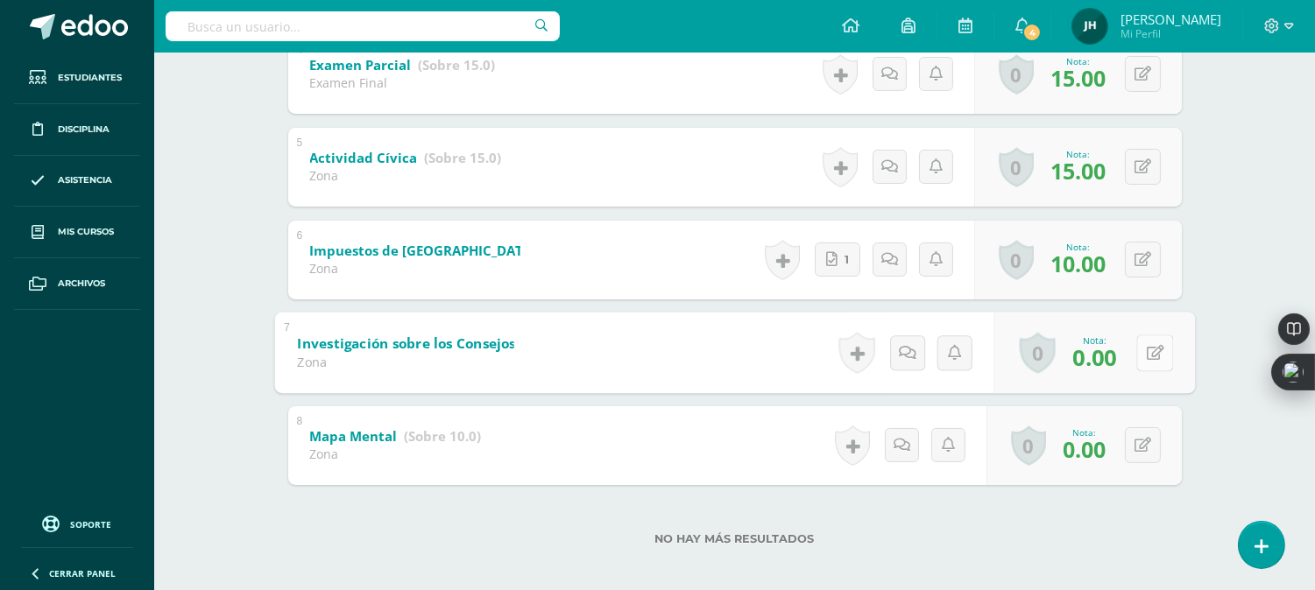
click at [1146, 352] on icon at bounding box center [1155, 352] width 18 height 15
type input "3"
click at [774, 351] on div "7 Investigación sobre los Consejos de Desarrollo (Sobre 10.0) Zona Nota 3 0 Log…" at bounding box center [734, 353] width 893 height 79
click at [1144, 445] on button at bounding box center [1143, 445] width 36 height 36
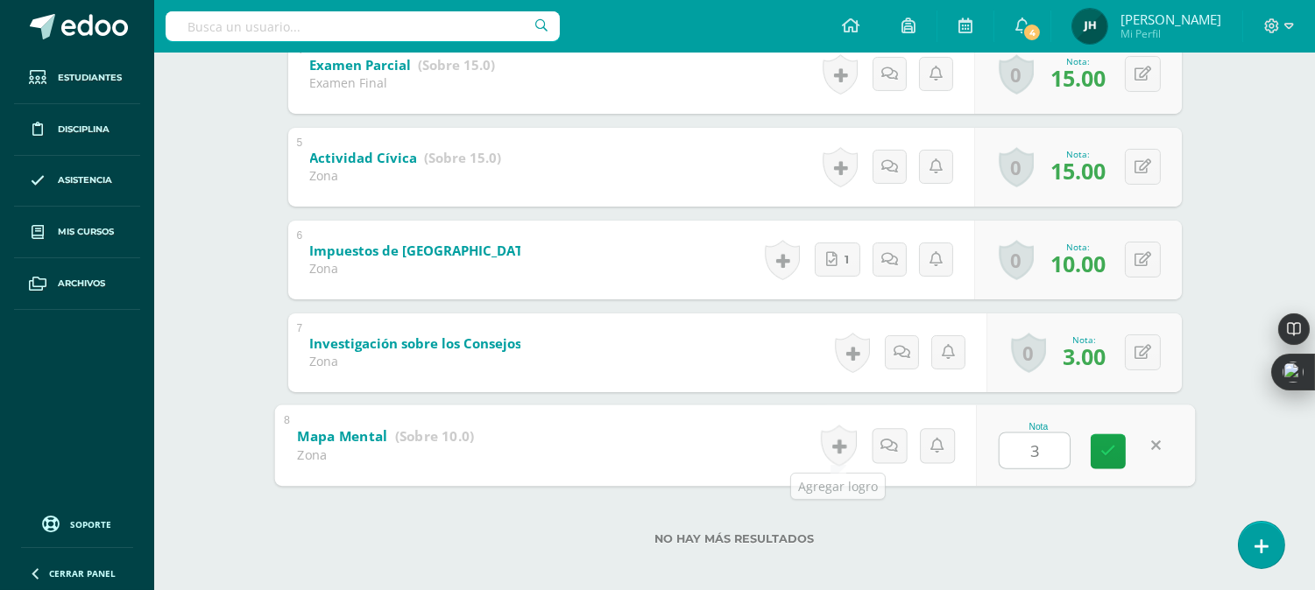
type input "3"
click at [714, 435] on div "8 Mapa Mental (Sobre 10.0) Zona Nota 3 0 Logros Logros obtenidos" at bounding box center [734, 445] width 893 height 79
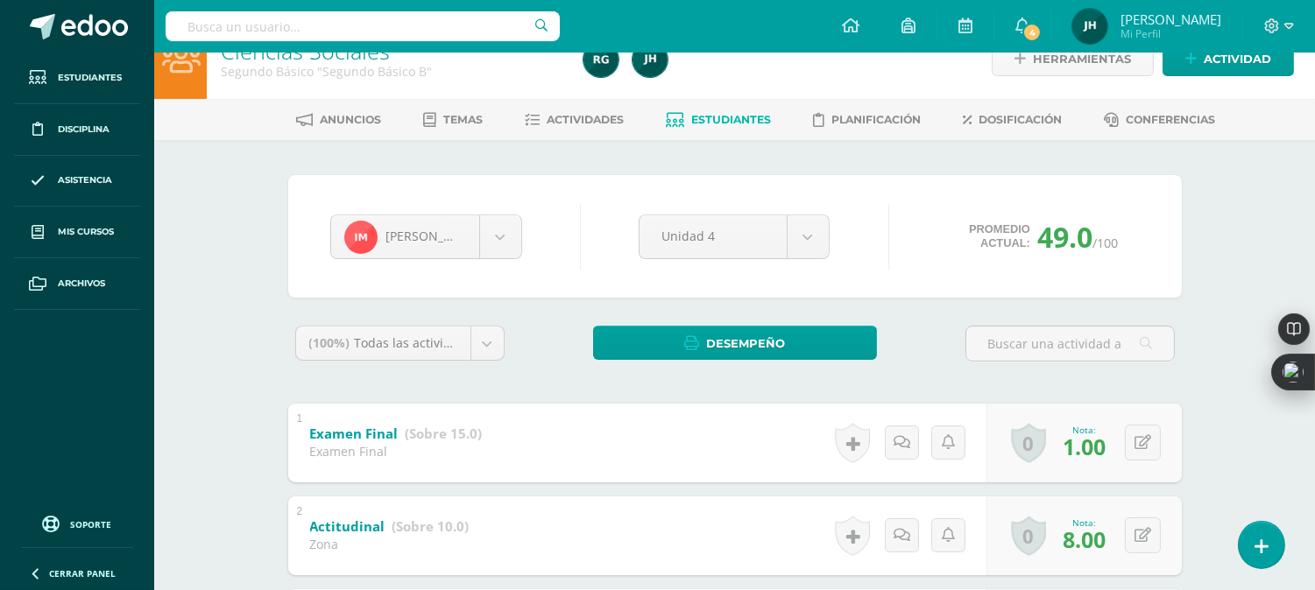
scroll to position [0, 0]
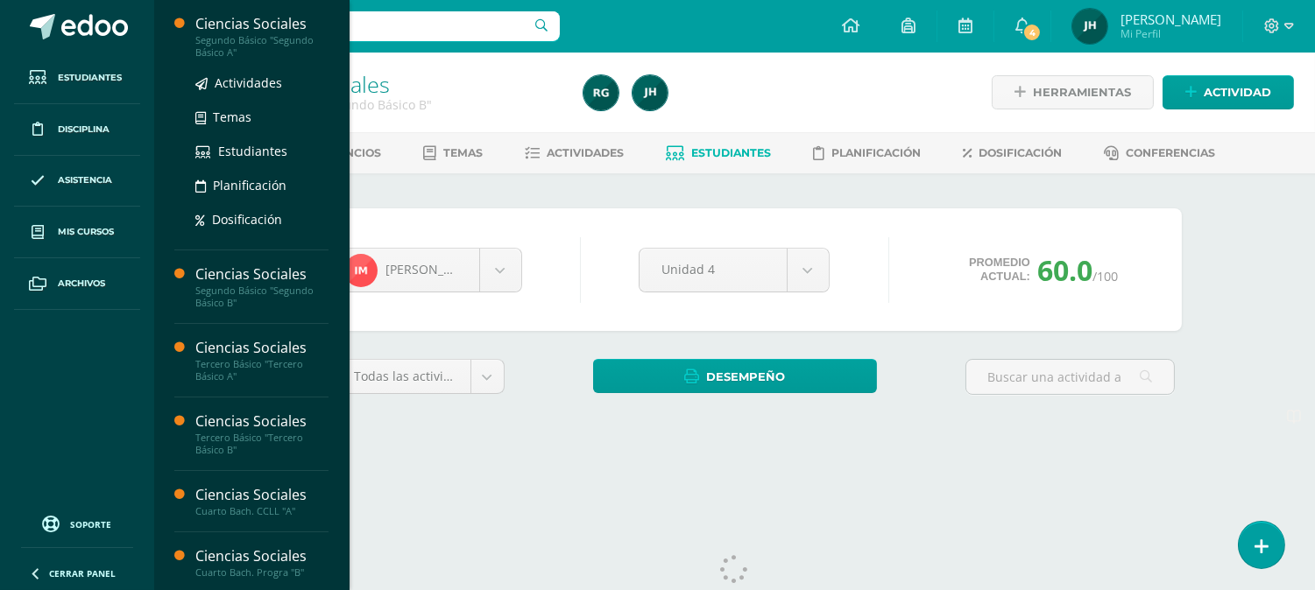
click at [243, 44] on div "Segundo Básico "Segundo Básico A"" at bounding box center [261, 46] width 133 height 25
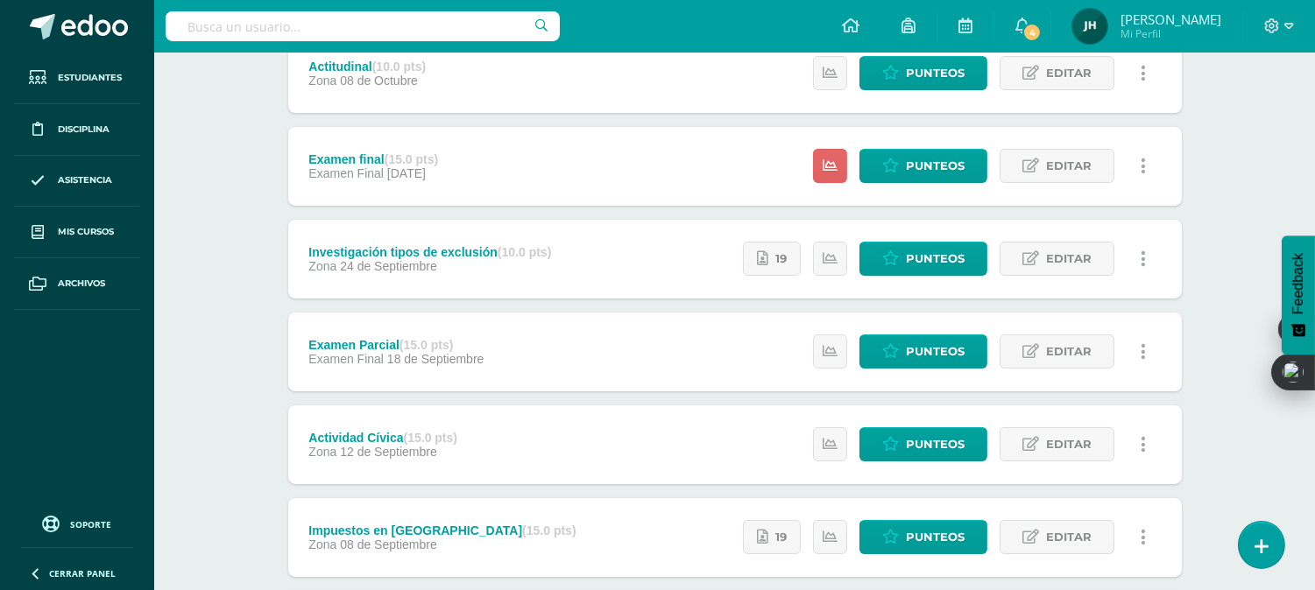
scroll to position [292, 0]
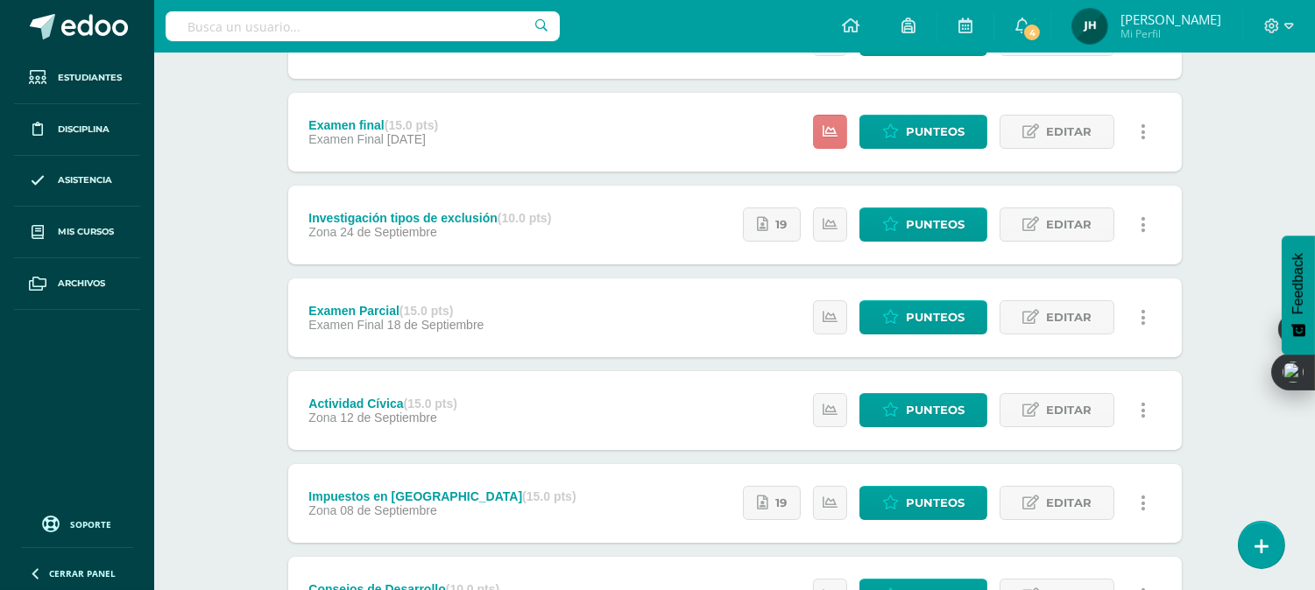
click at [830, 132] on icon at bounding box center [830, 131] width 15 height 15
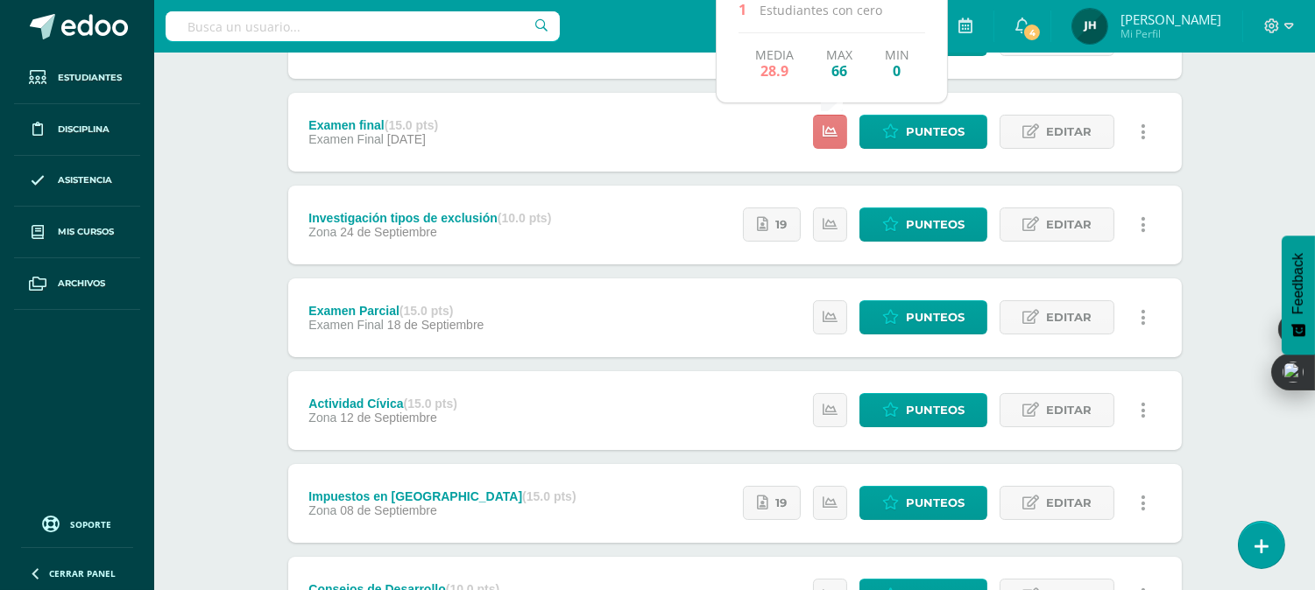
scroll to position [194, 0]
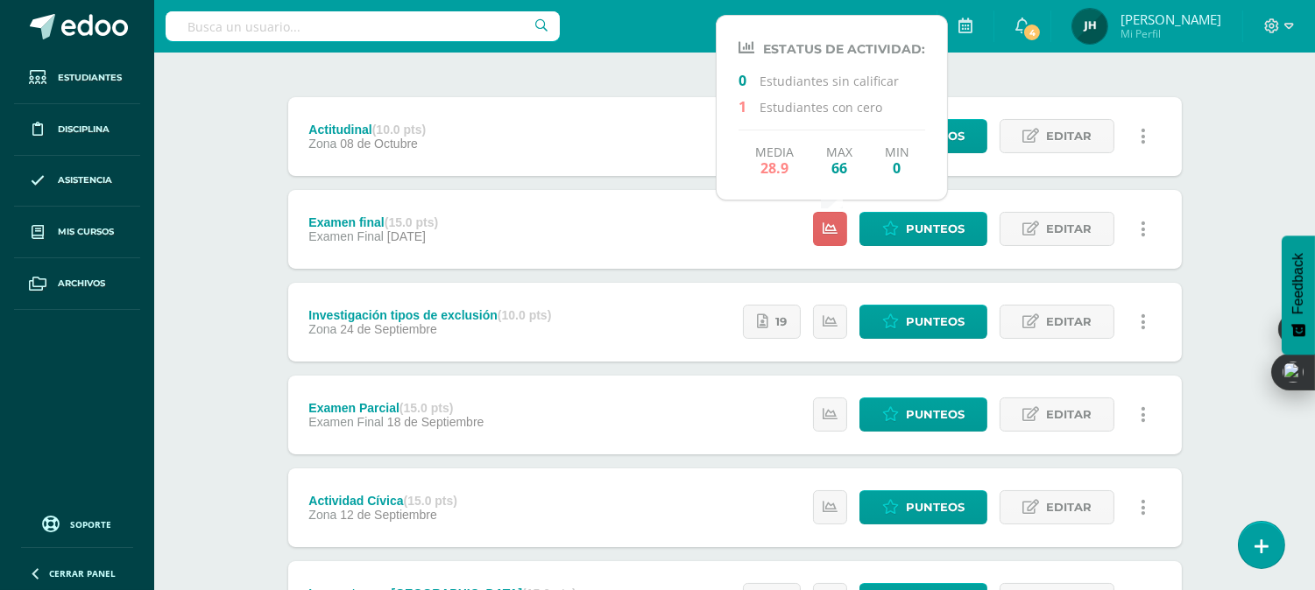
click at [615, 228] on div "Examen final (15.0 pts) Examen Final [DATE] Punteos Editar Historial de activid…" at bounding box center [734, 229] width 893 height 79
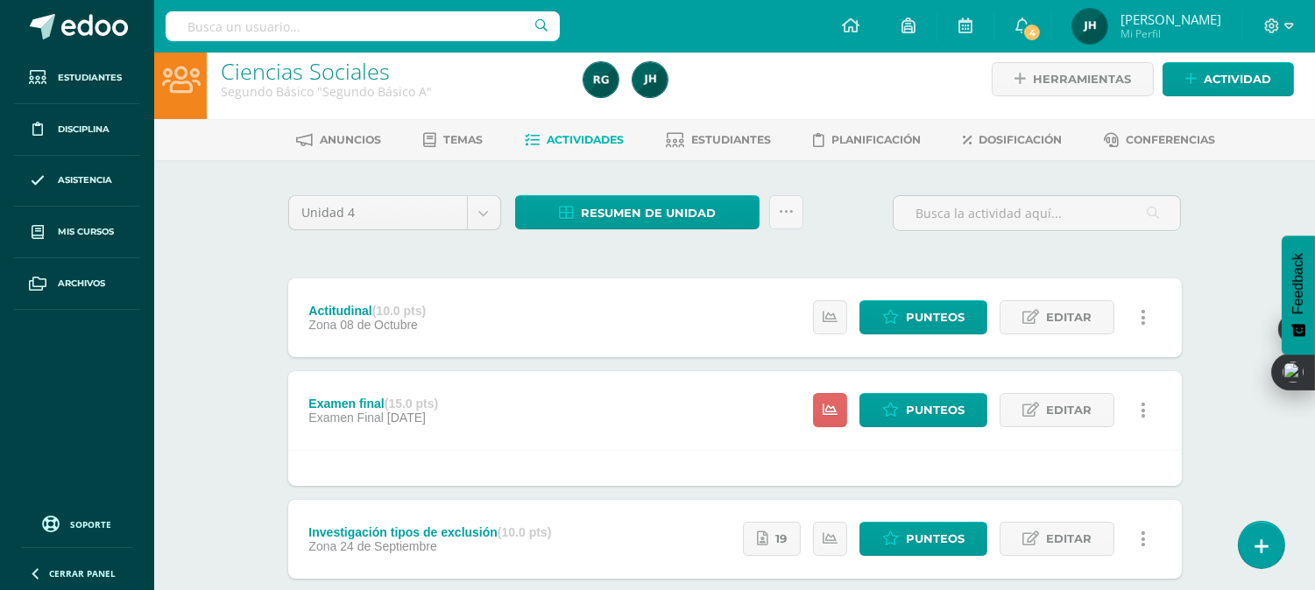
scroll to position [0, 0]
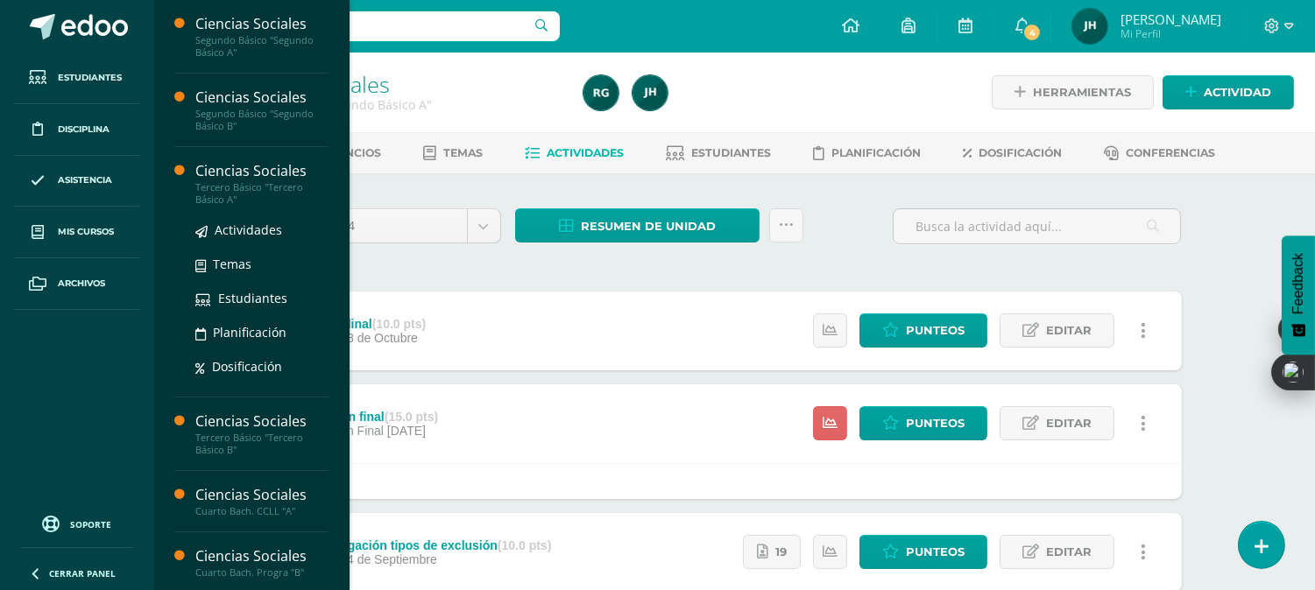
click at [229, 187] on div "Tercero Básico "Tercero Básico A"" at bounding box center [261, 193] width 133 height 25
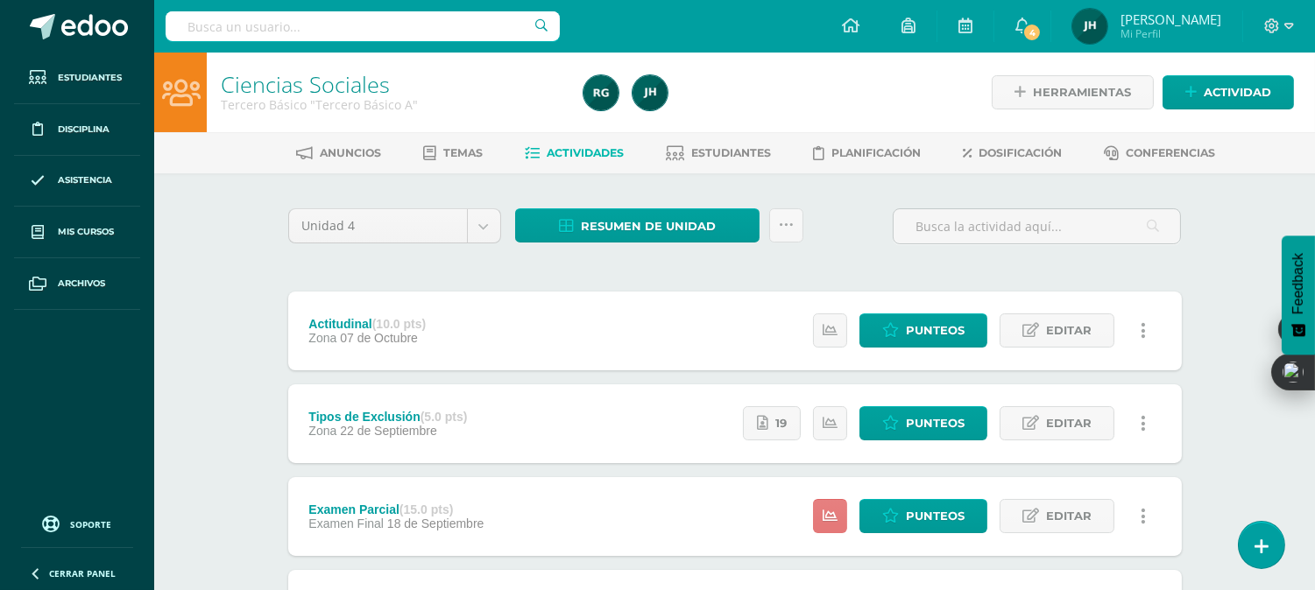
click at [835, 504] on link at bounding box center [830, 516] width 34 height 34
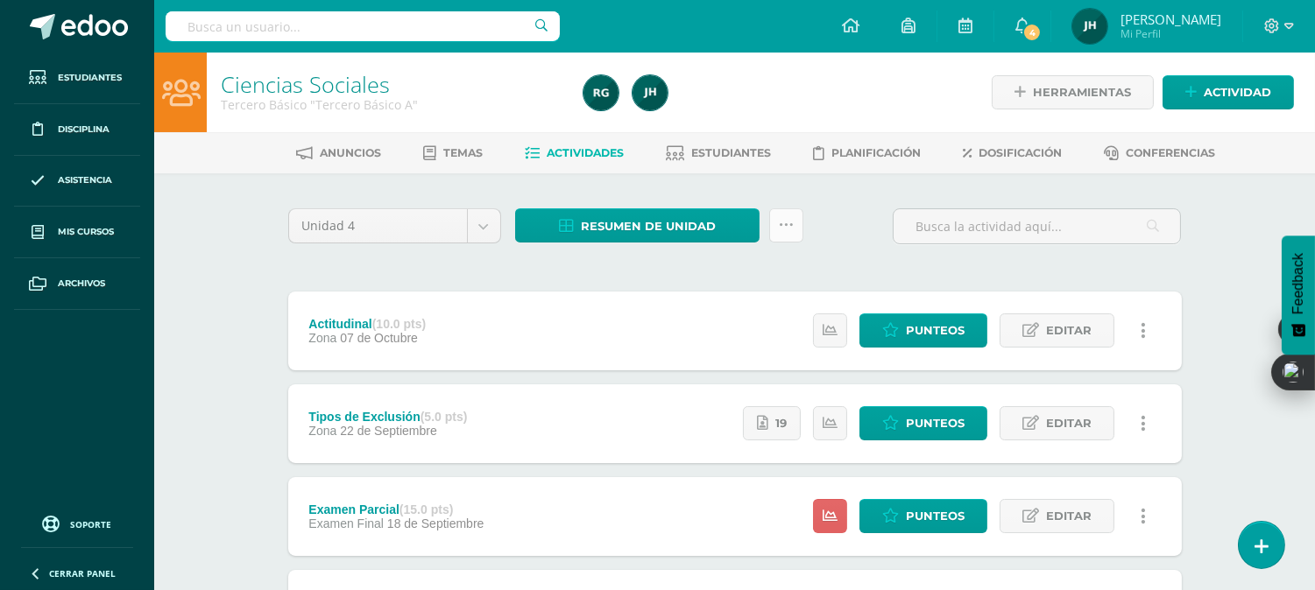
click at [782, 230] on icon at bounding box center [786, 225] width 15 height 15
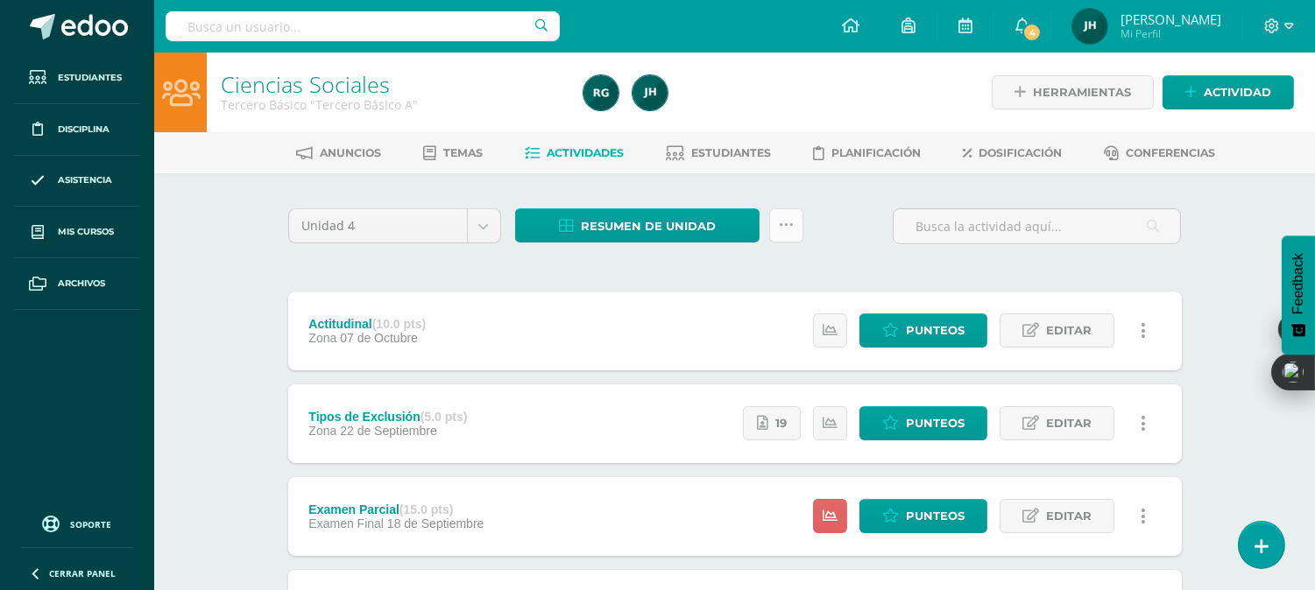
click at [786, 225] on icon at bounding box center [786, 225] width 15 height 15
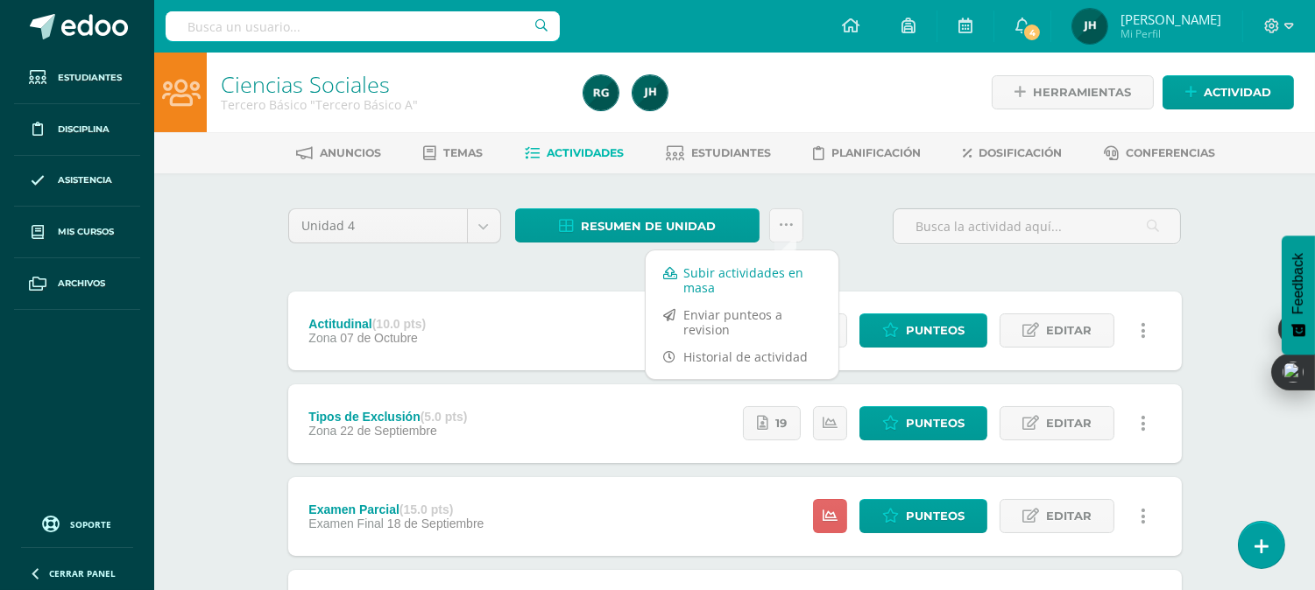
click at [707, 282] on link "Subir actividades en masa" at bounding box center [742, 280] width 193 height 42
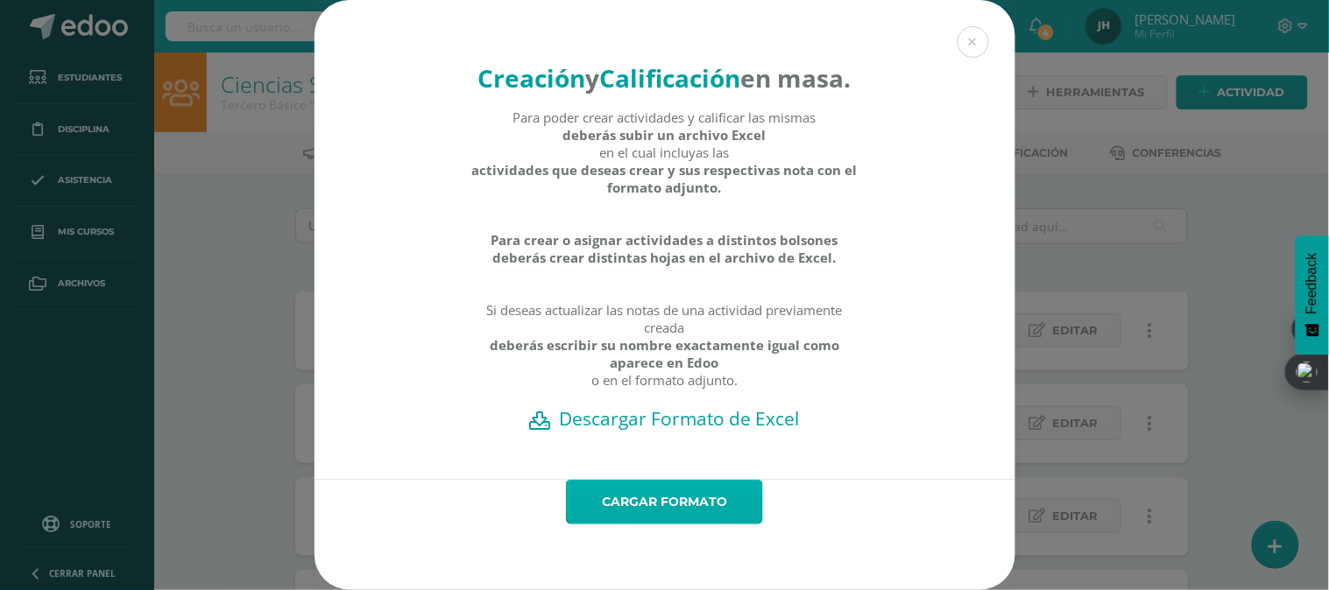
click at [646, 525] on link "Cargar formato" at bounding box center [664, 502] width 197 height 45
click at [673, 525] on link "Cargar formato" at bounding box center [664, 502] width 197 height 45
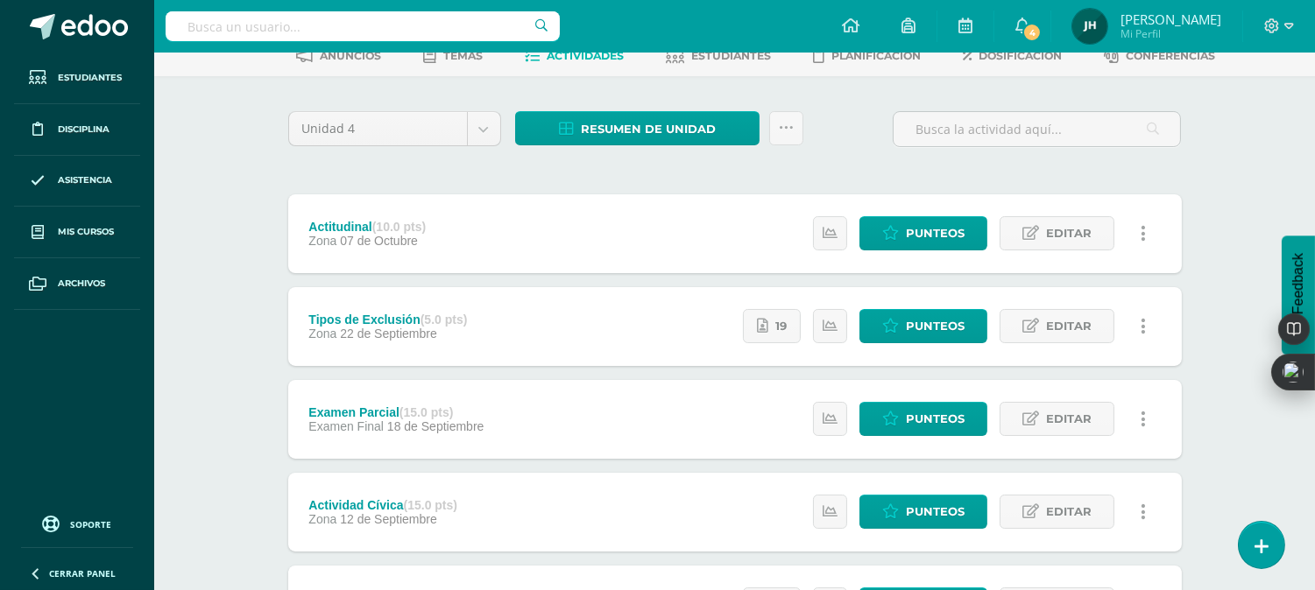
scroll to position [194, 0]
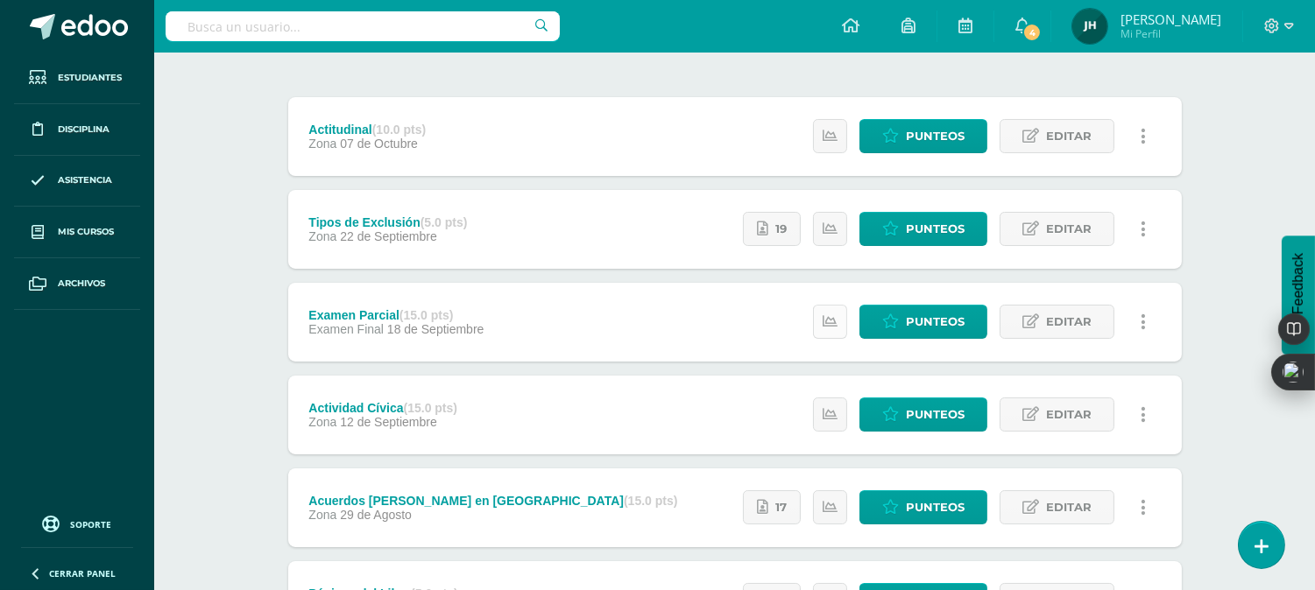
click at [828, 321] on icon at bounding box center [830, 321] width 15 height 15
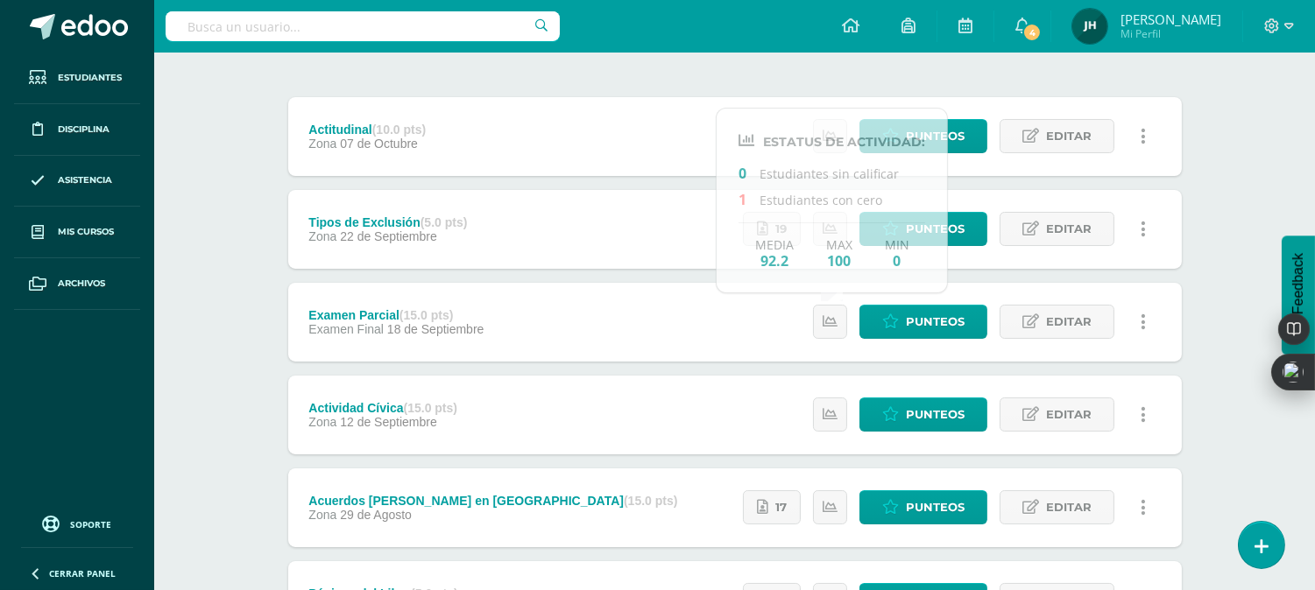
click at [703, 318] on div "Examen Parcial (15.0 pts) Examen Final [DATE] Punteos Editar Historial de activ…" at bounding box center [734, 322] width 893 height 79
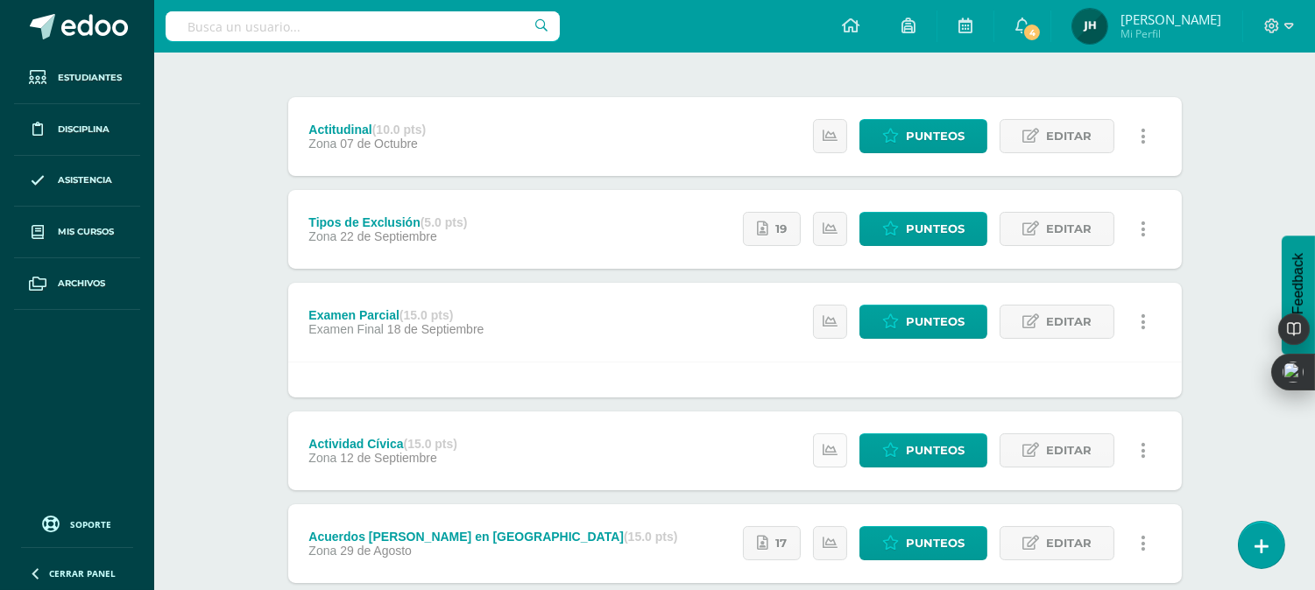
click at [838, 450] on link at bounding box center [830, 451] width 34 height 34
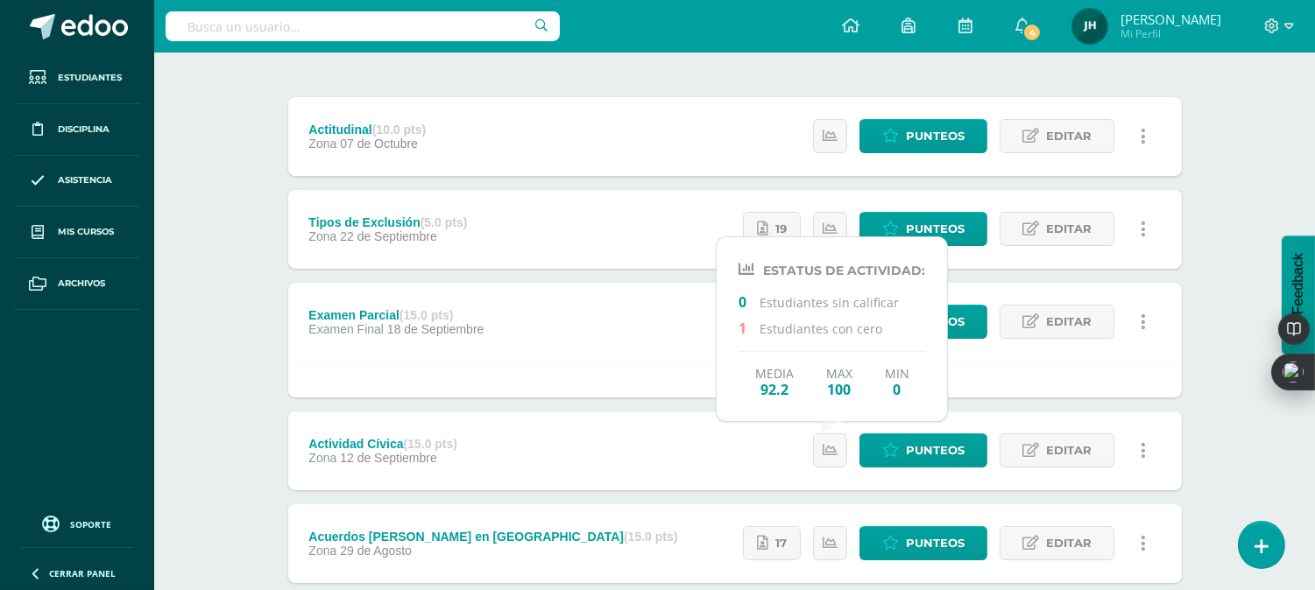
click at [627, 210] on div "Tipos de Exclusión (5.0 pts) Zona [DATE] Estatus de Actividad: 0 Estudiantes si…" at bounding box center [734, 229] width 893 height 79
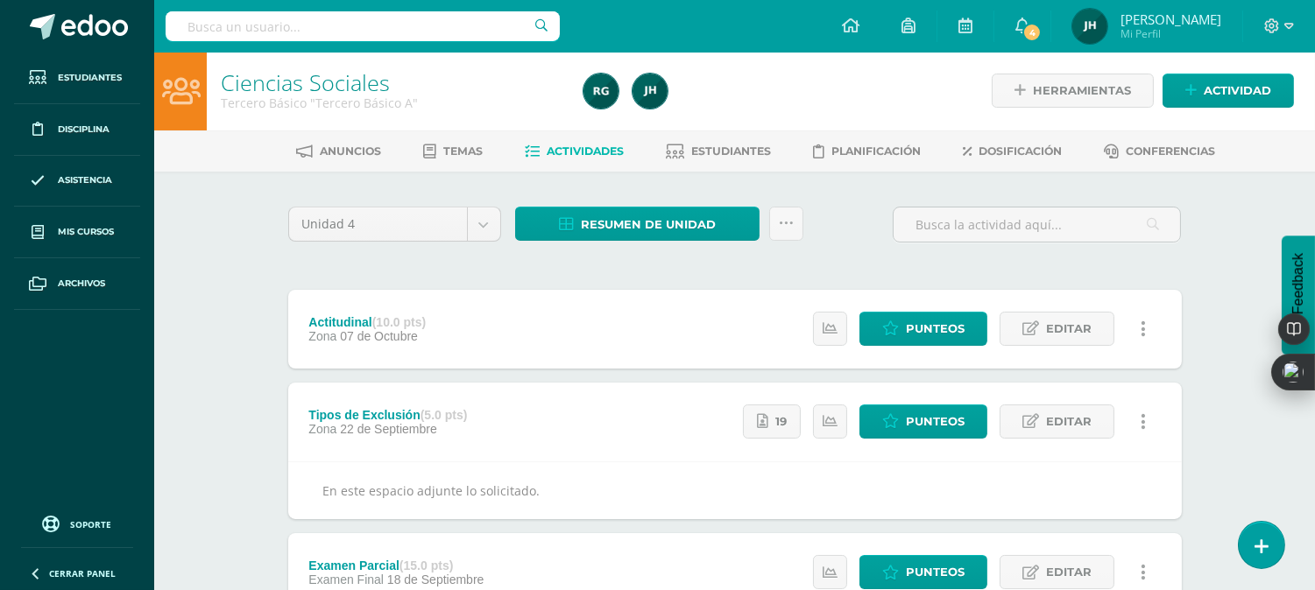
scroll to position [0, 0]
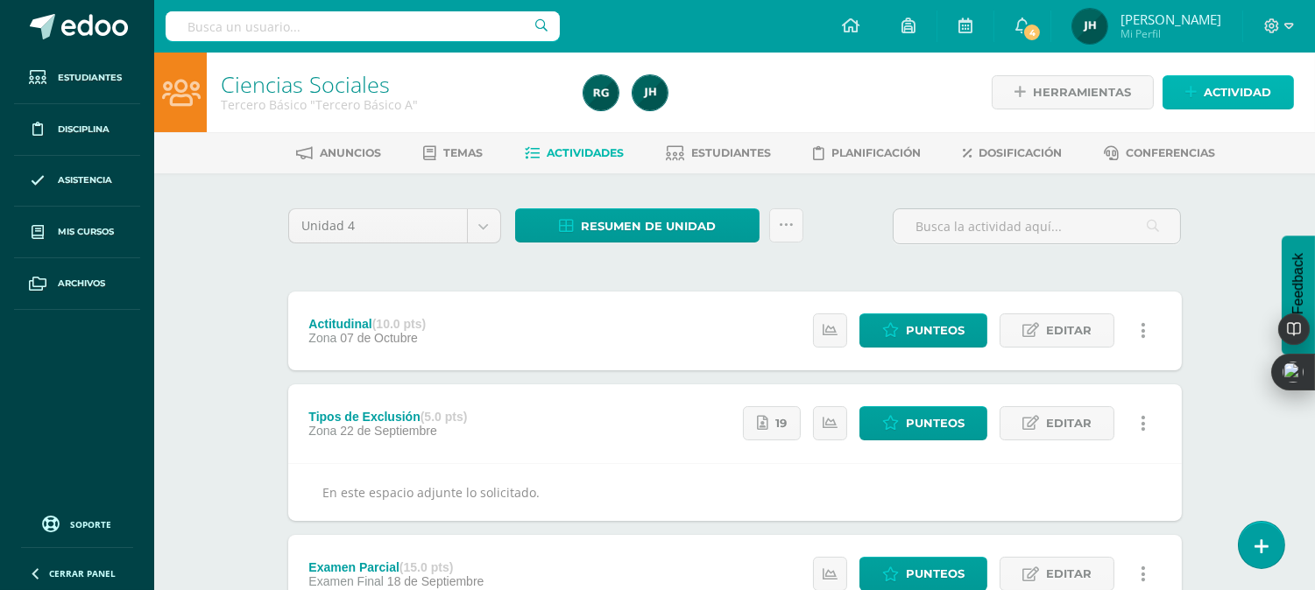
click at [1202, 81] on link "Actividad" at bounding box center [1227, 92] width 131 height 34
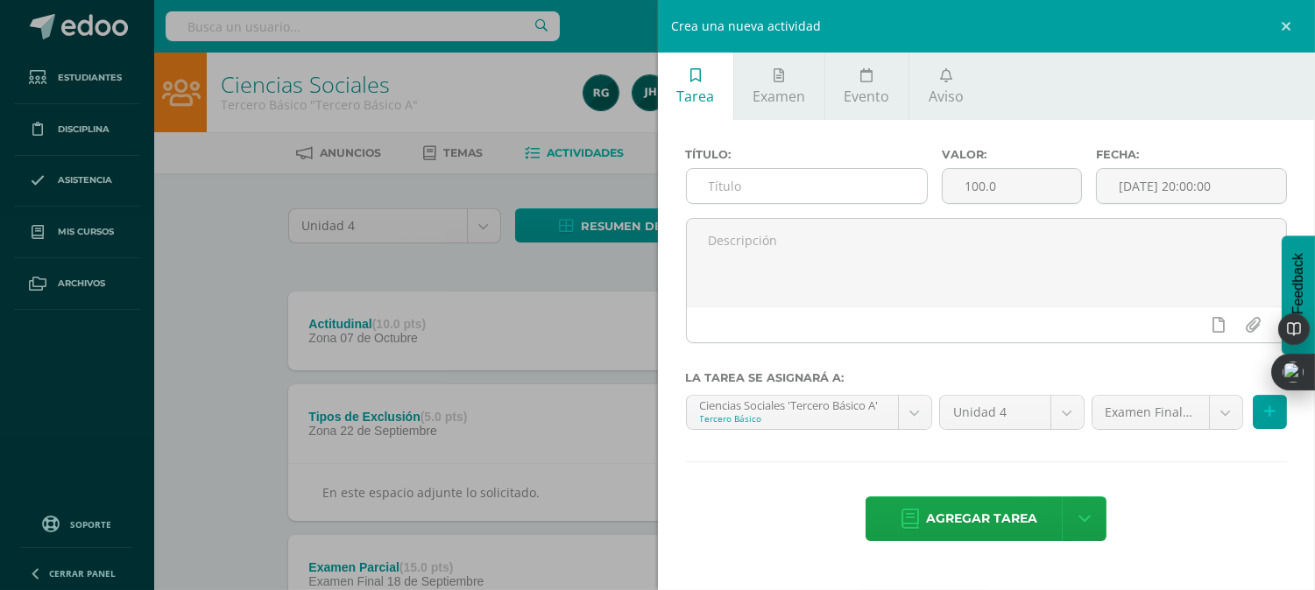
click at [816, 187] on input "text" at bounding box center [807, 186] width 241 height 34
type input "Examen Final"
type input "15"
click at [1128, 189] on input "[DATE] 20:00:00" at bounding box center [1191, 186] width 189 height 34
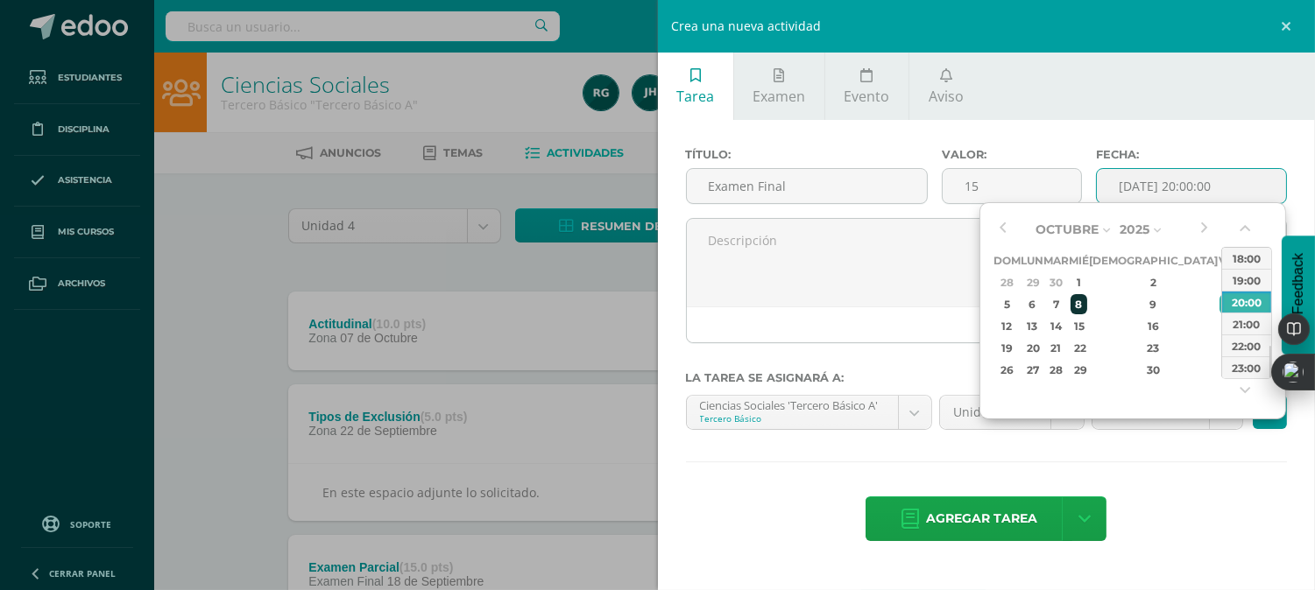
click at [1086, 307] on div "8" at bounding box center [1078, 304] width 16 height 20
type input "[DATE] 20:00"
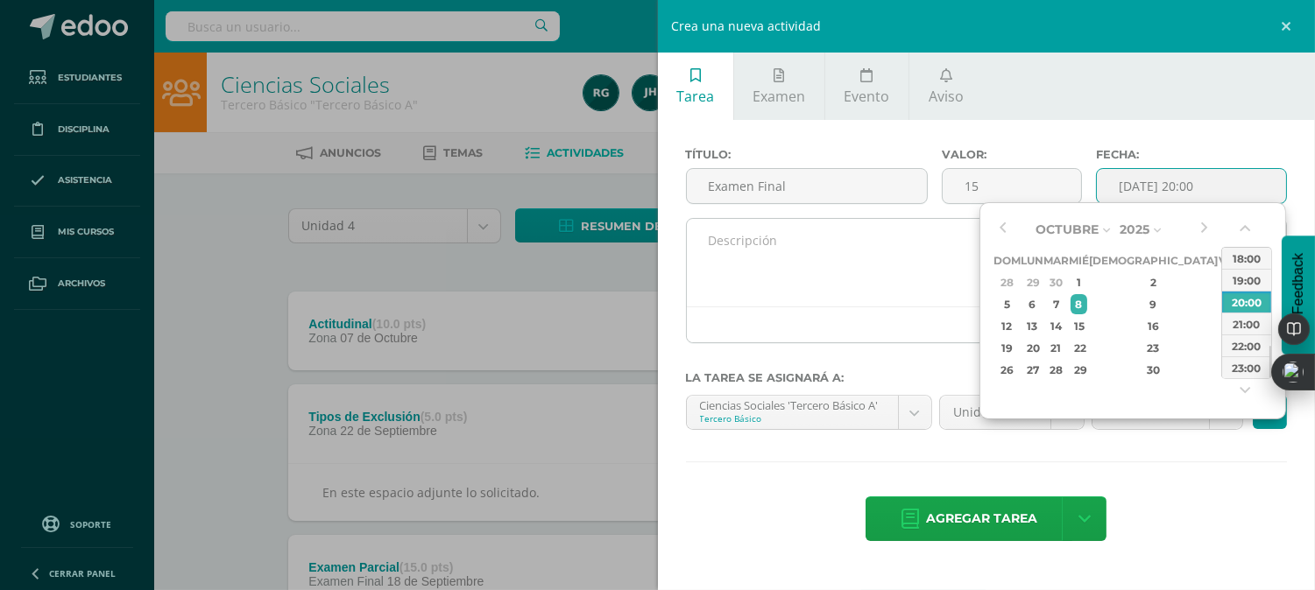
click at [972, 293] on textarea at bounding box center [987, 263] width 600 height 88
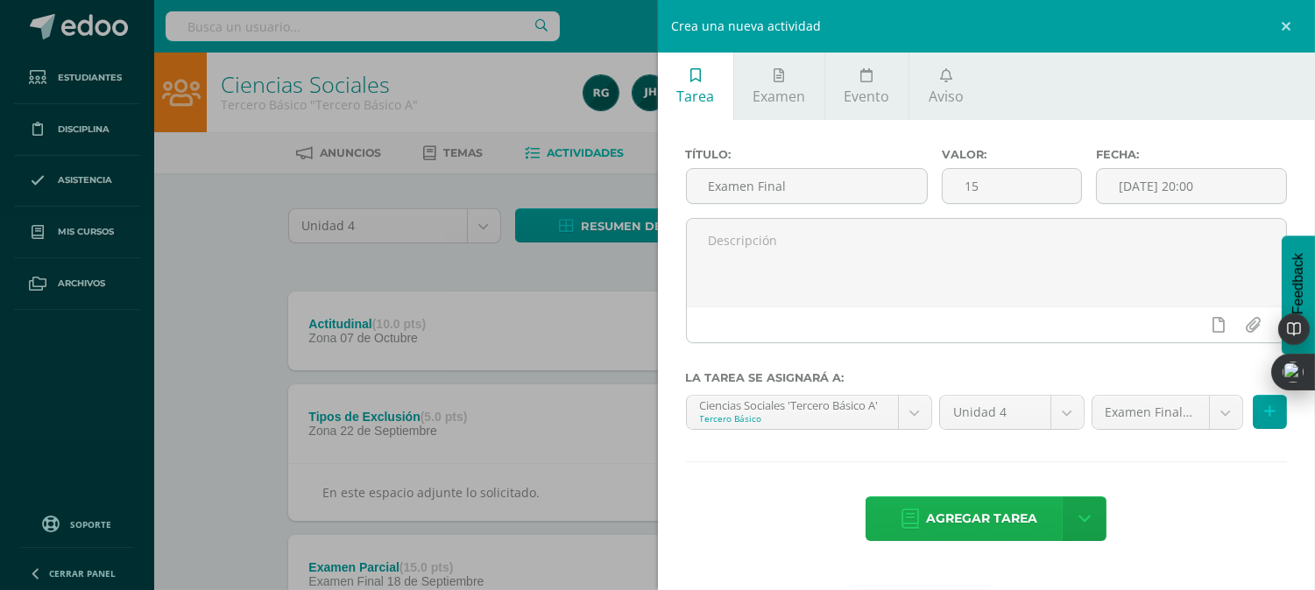
click at [960, 515] on span "Agregar tarea" at bounding box center [981, 519] width 111 height 43
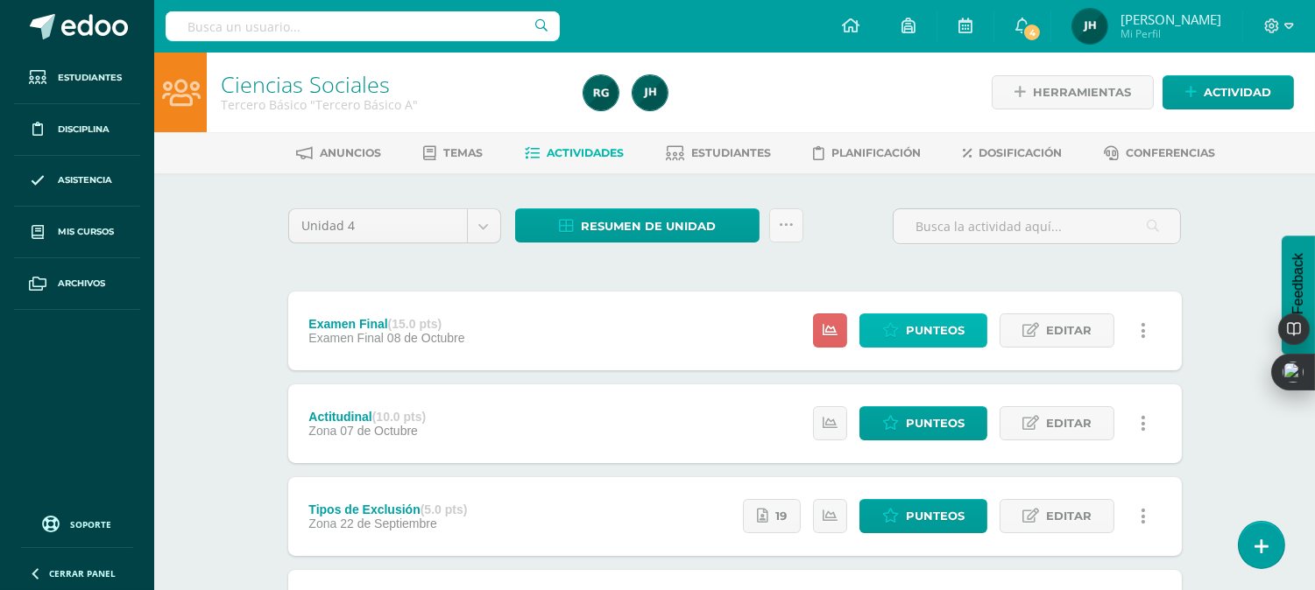
click at [940, 329] on span "Punteos" at bounding box center [935, 330] width 59 height 32
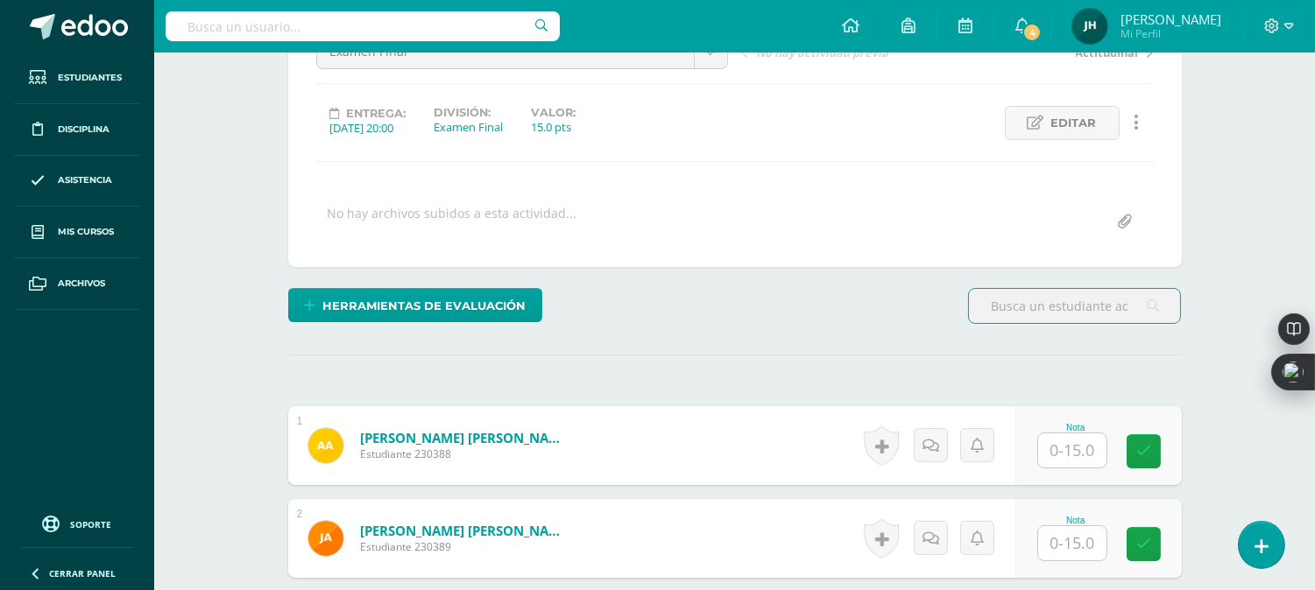
scroll to position [215, 0]
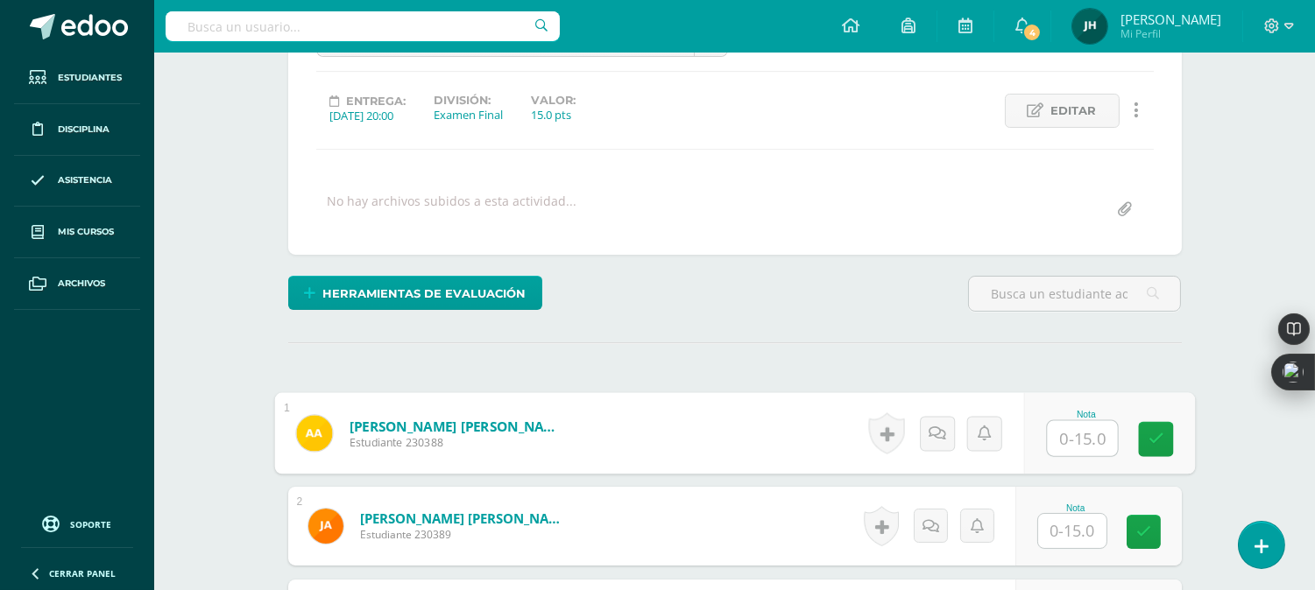
click at [1067, 447] on input "text" at bounding box center [1082, 438] width 70 height 35
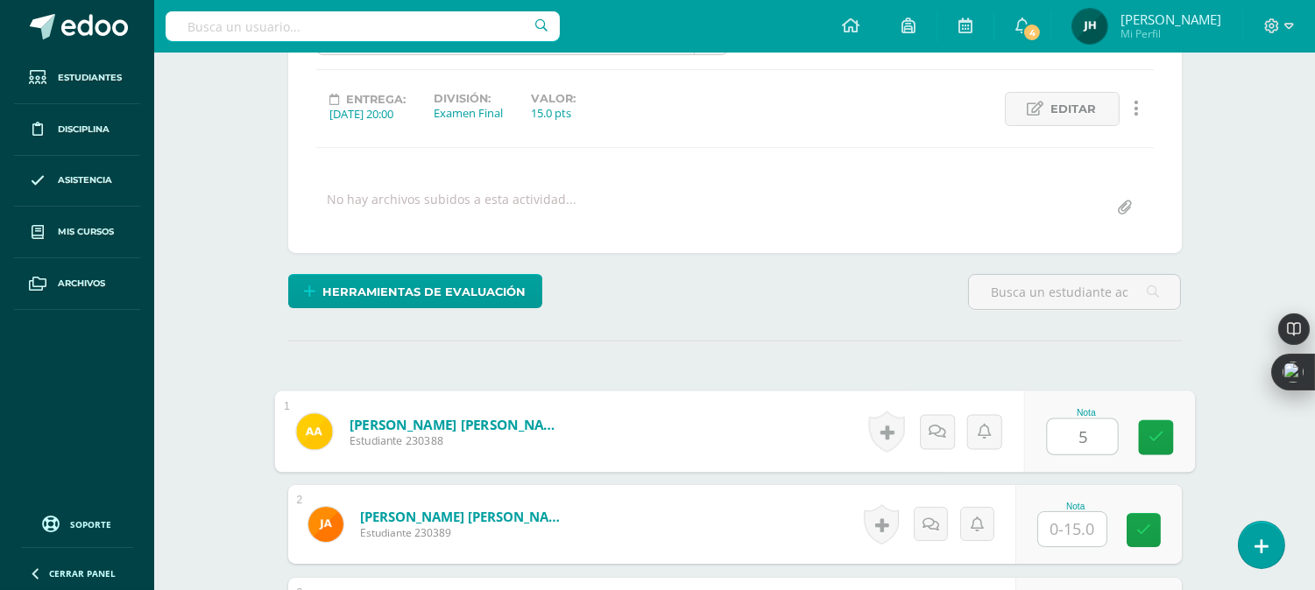
type input "5"
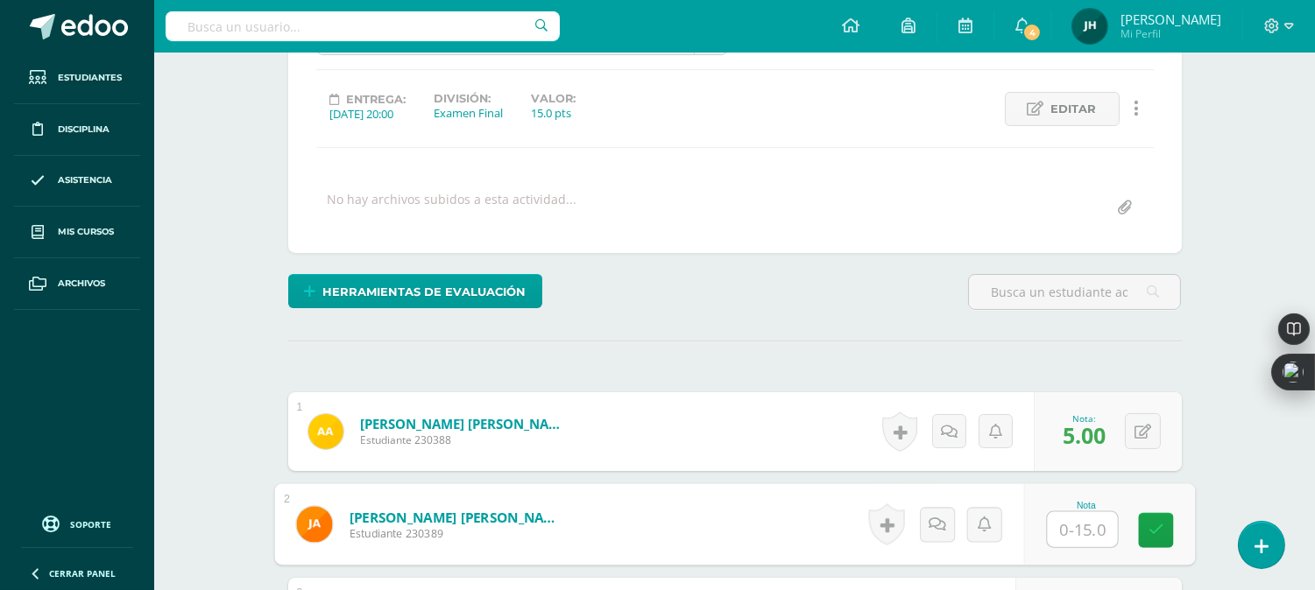
scroll to position [217, 0]
type input "3"
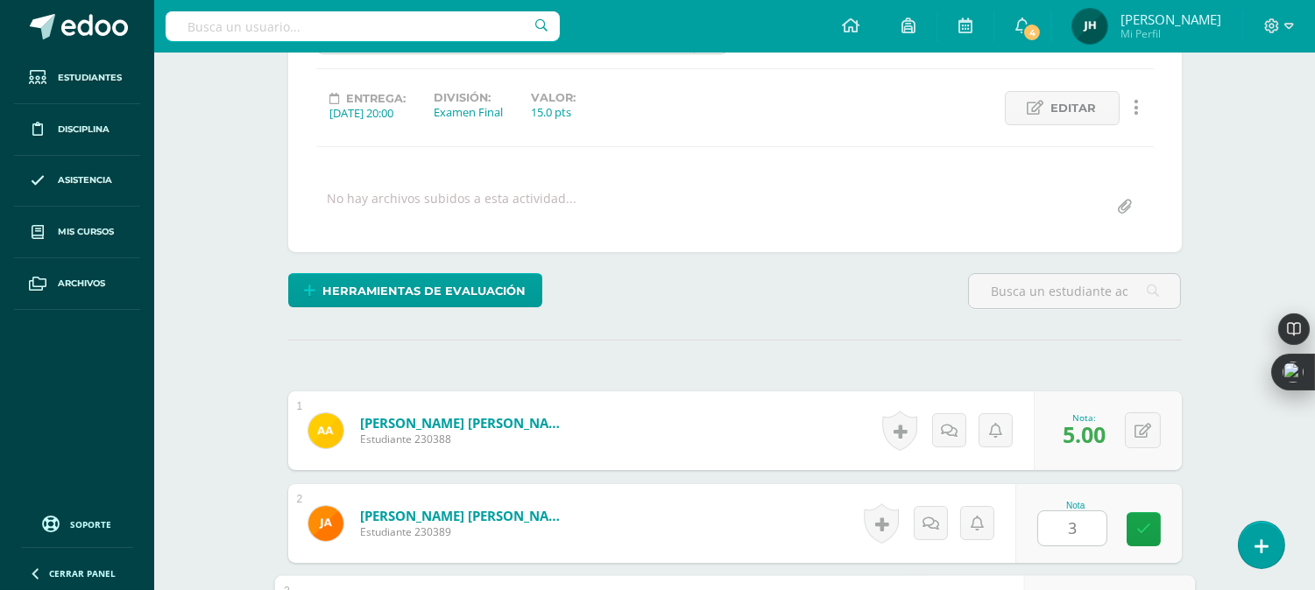
scroll to position [543, 0]
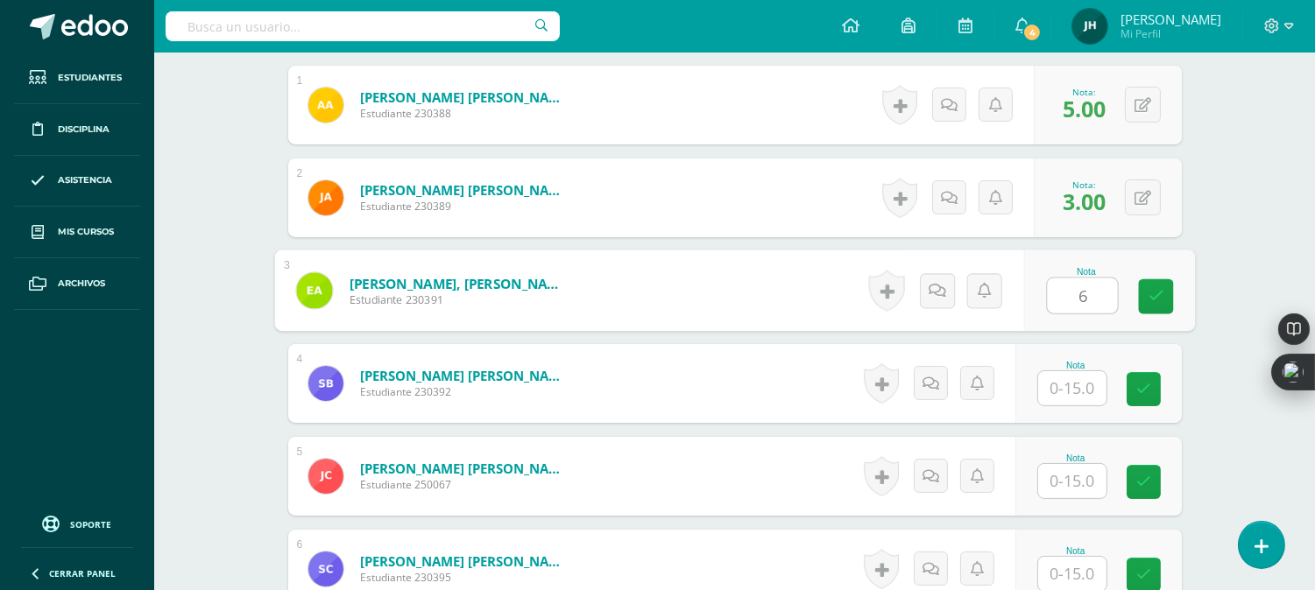
type input "6"
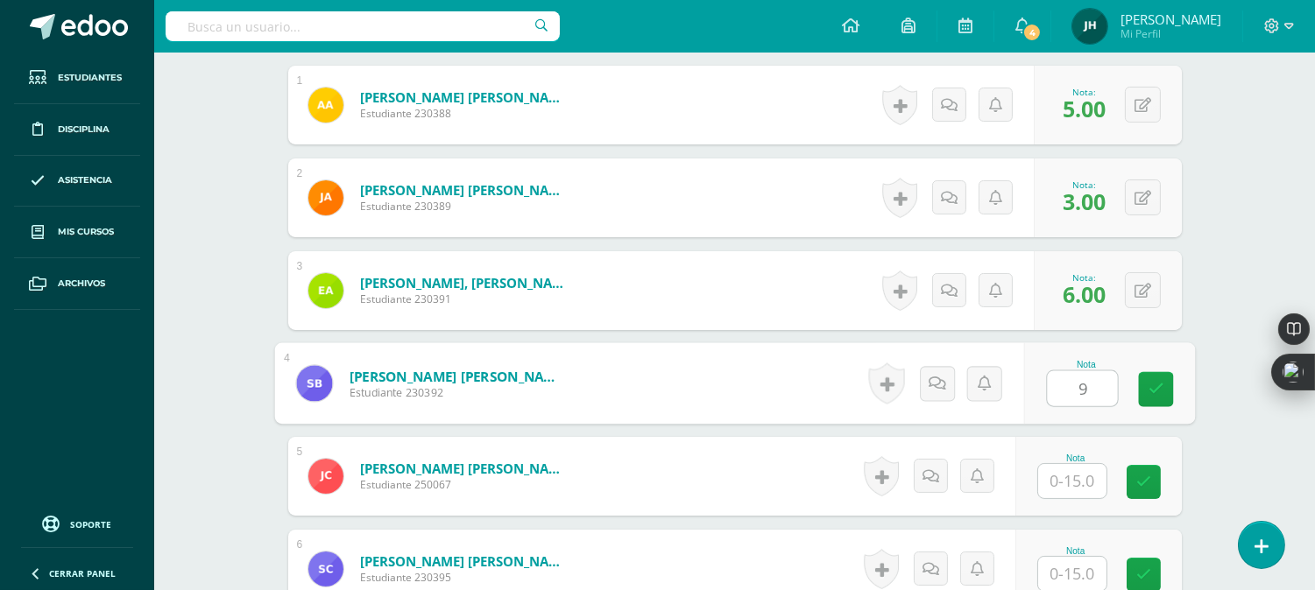
type input "9"
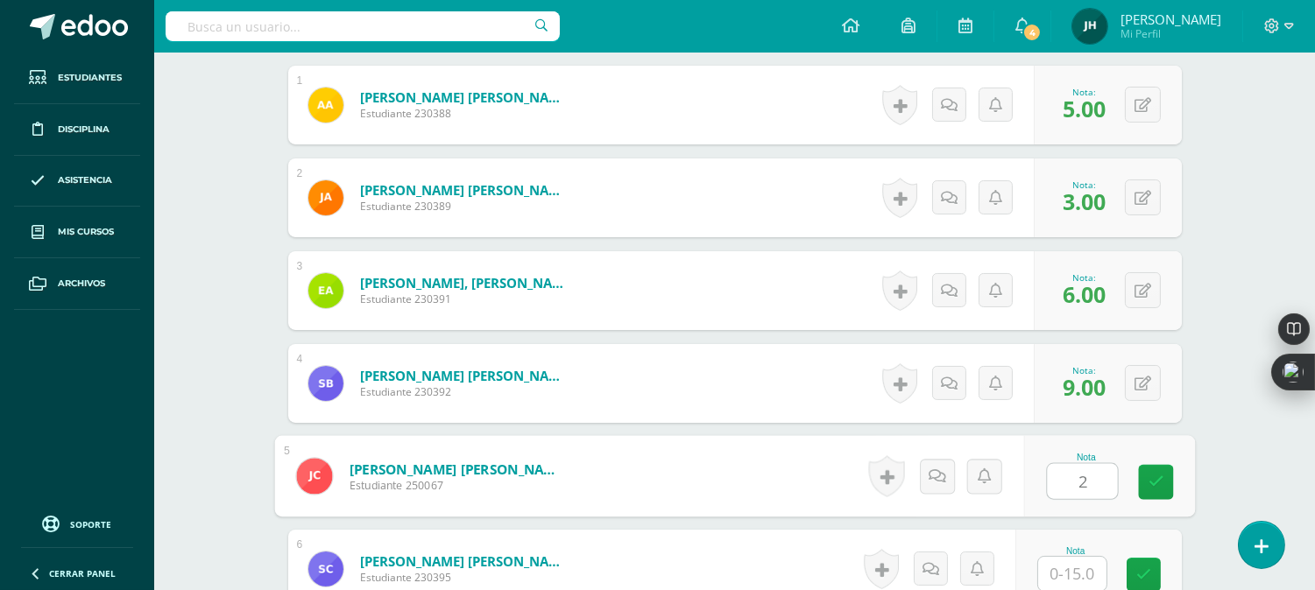
type input "2"
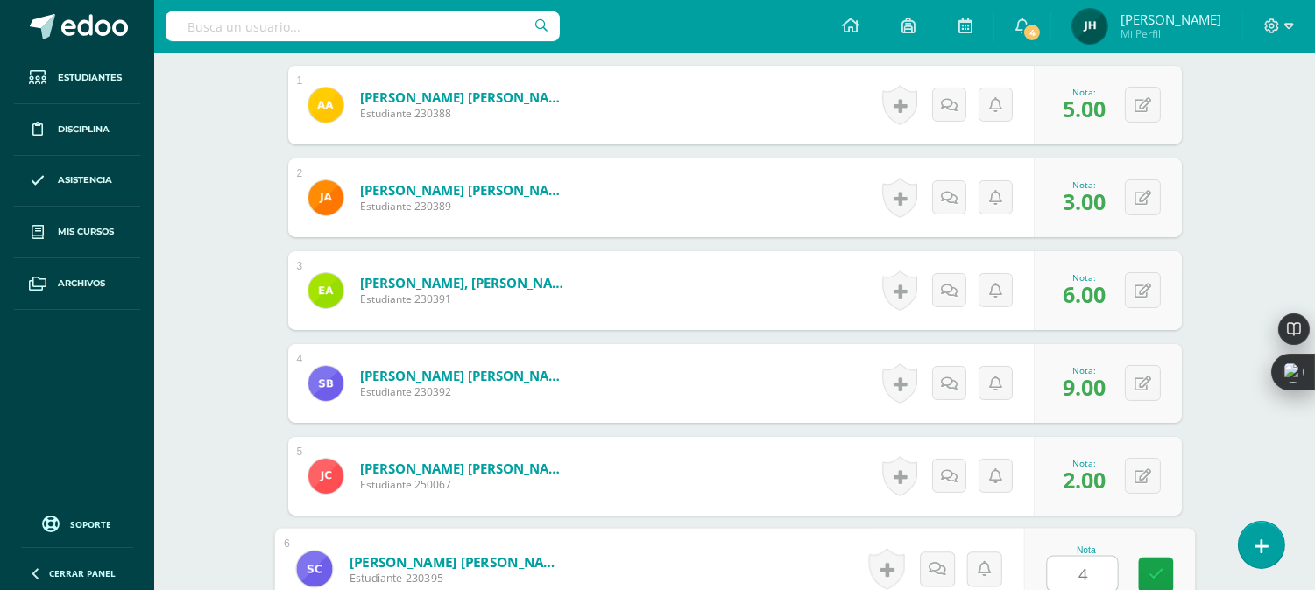
type input "4"
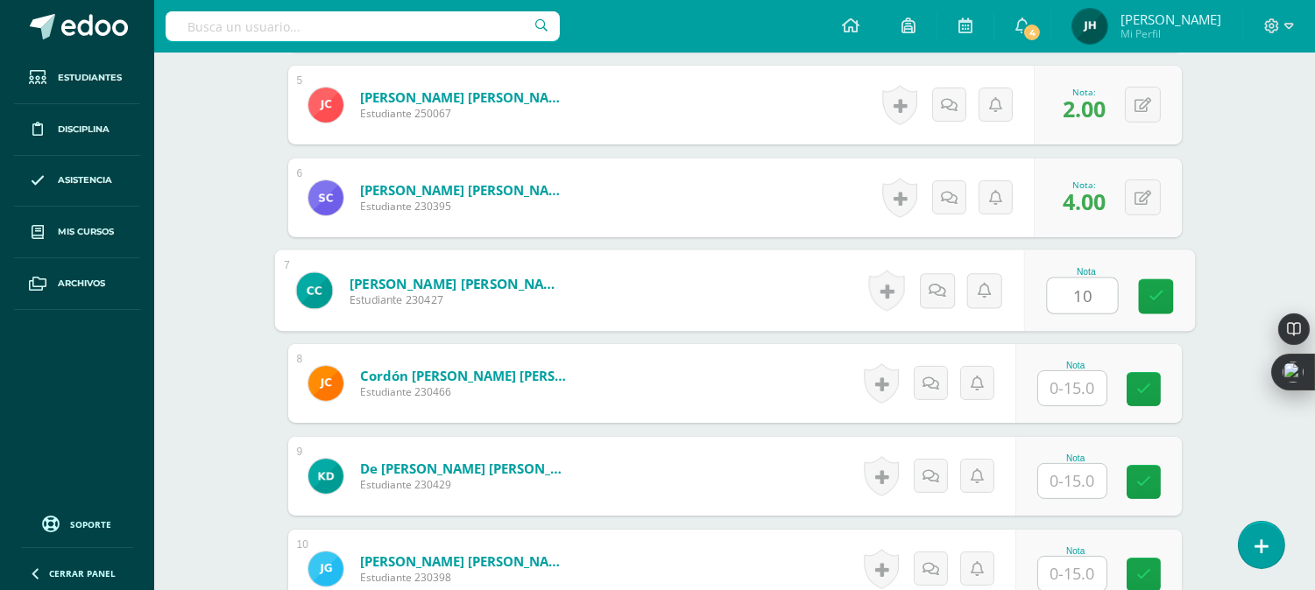
type input "10"
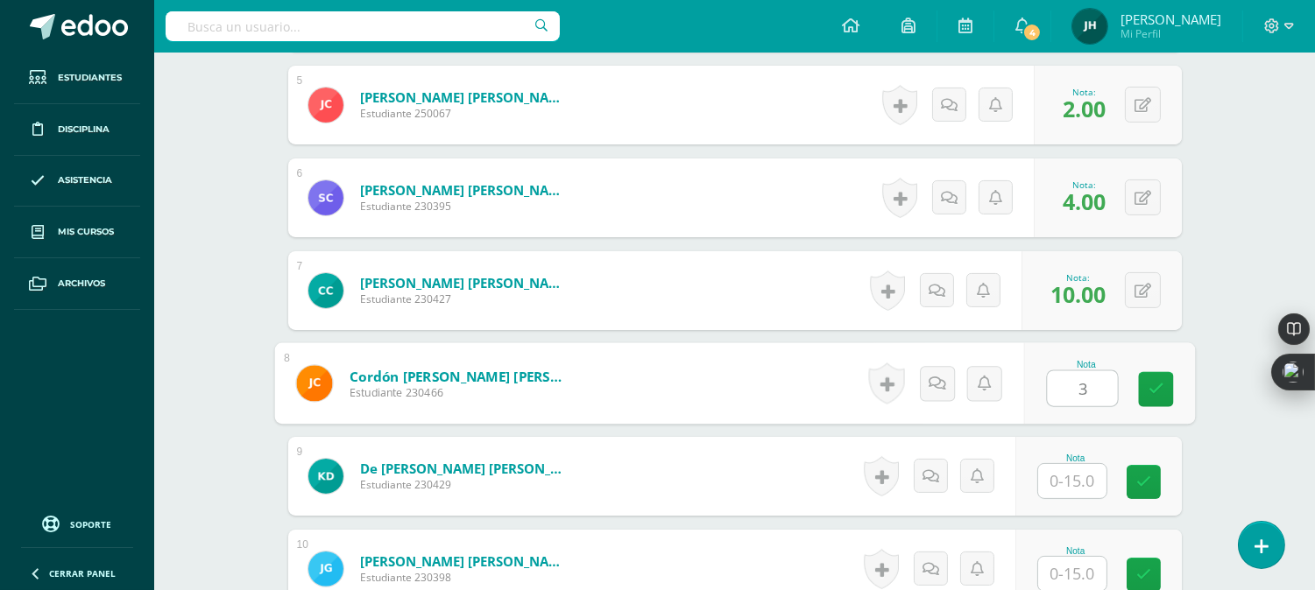
type input "3"
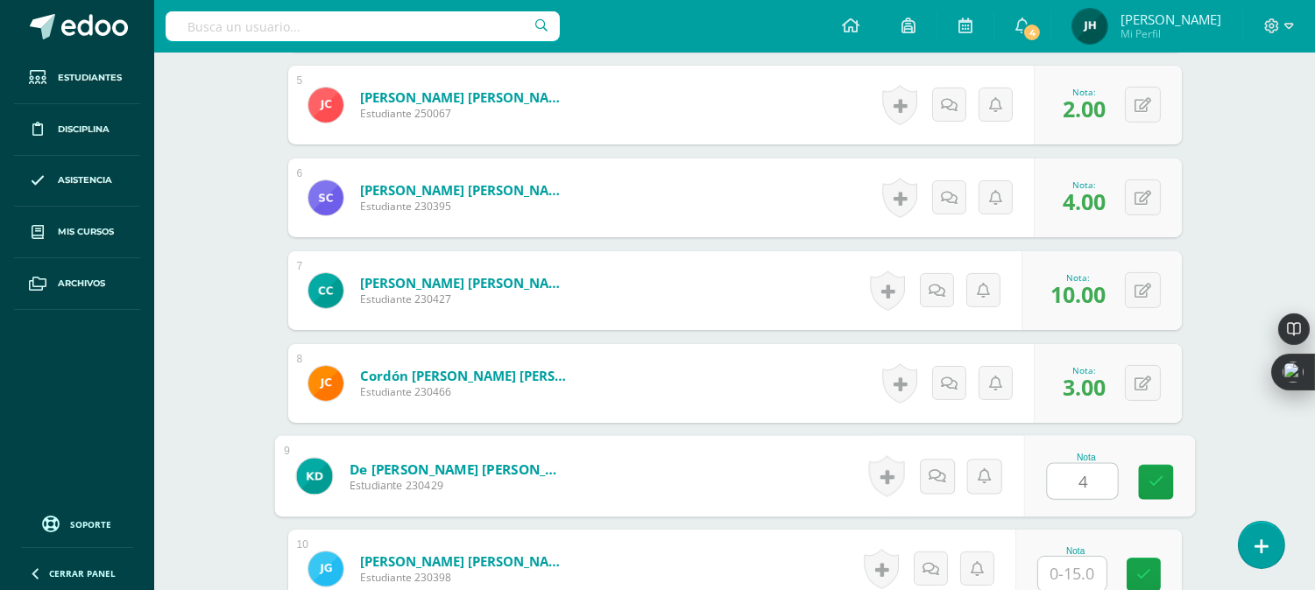
type input "4"
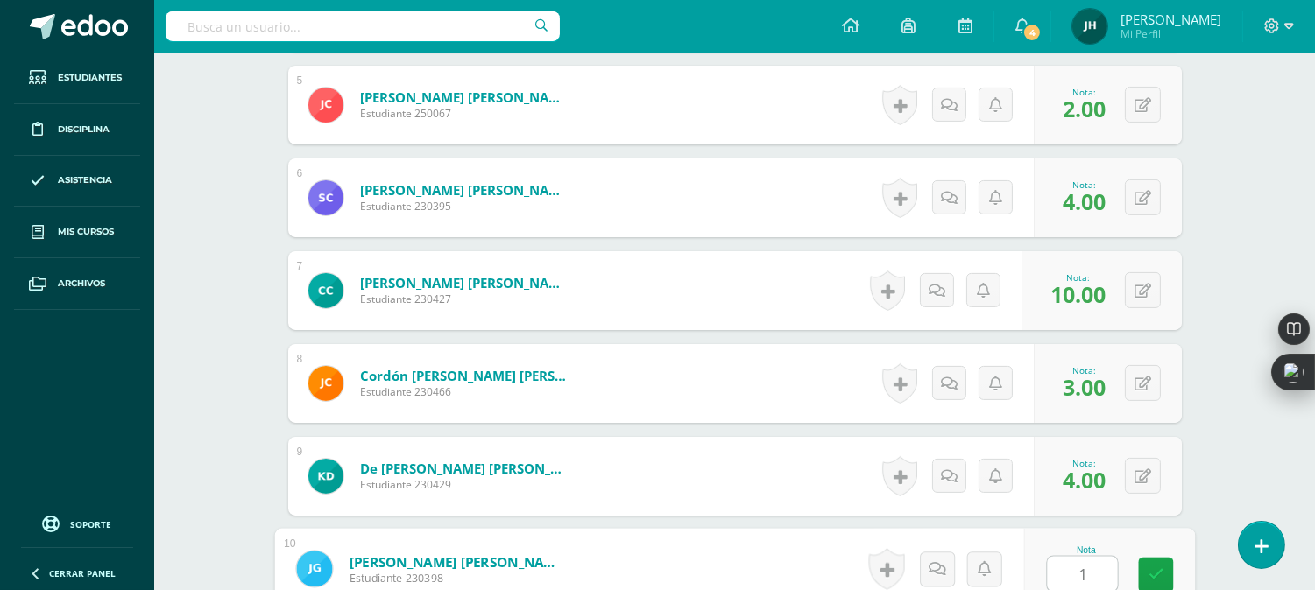
type input "1"
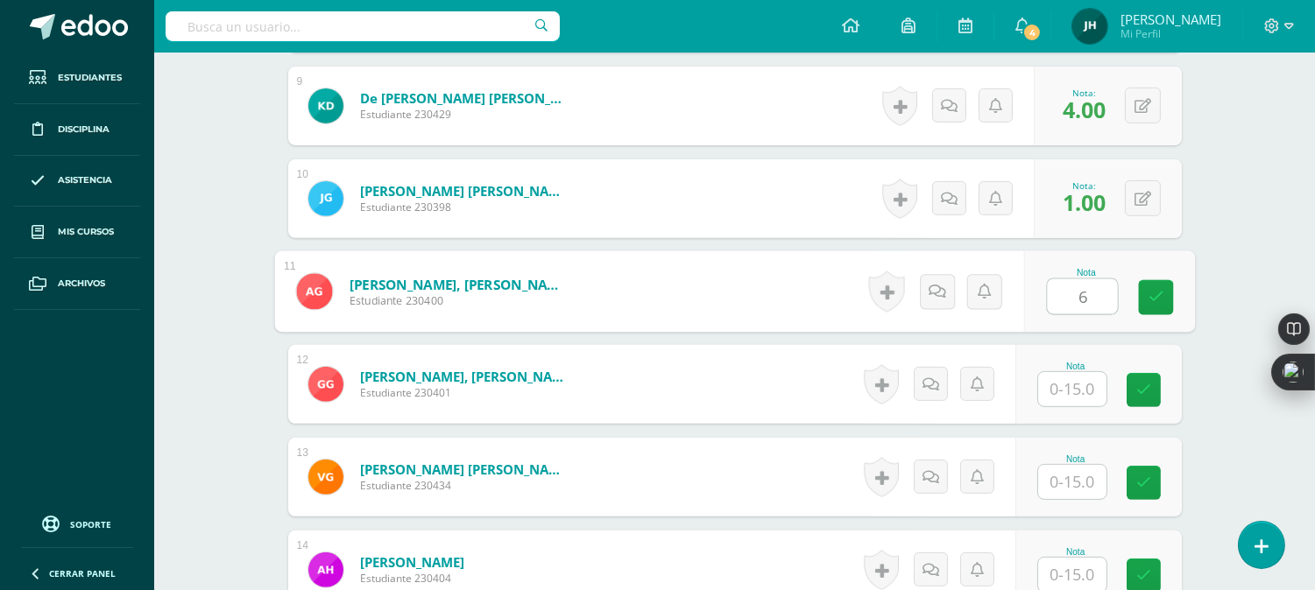
type input "6"
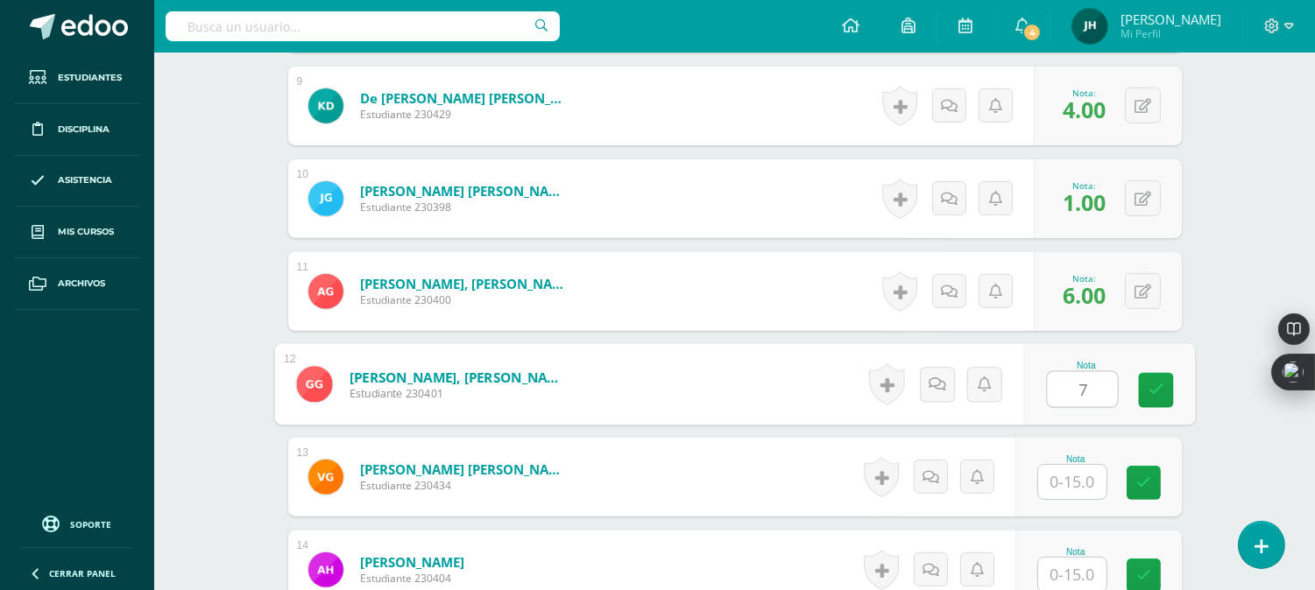
type input "7"
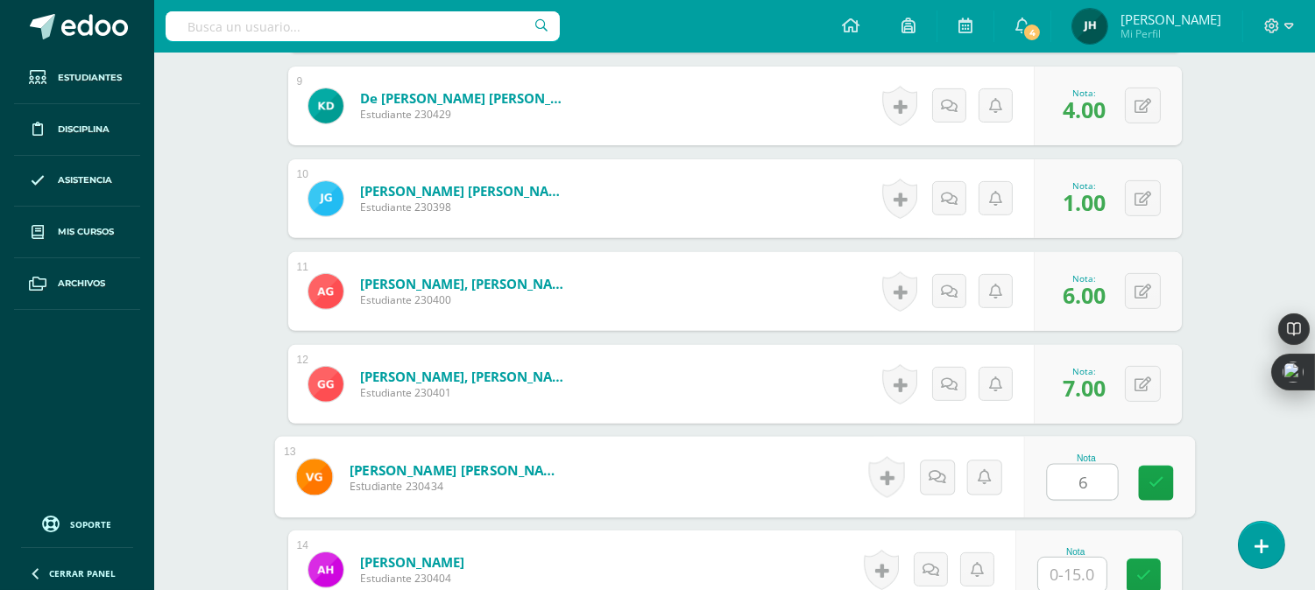
type input "6"
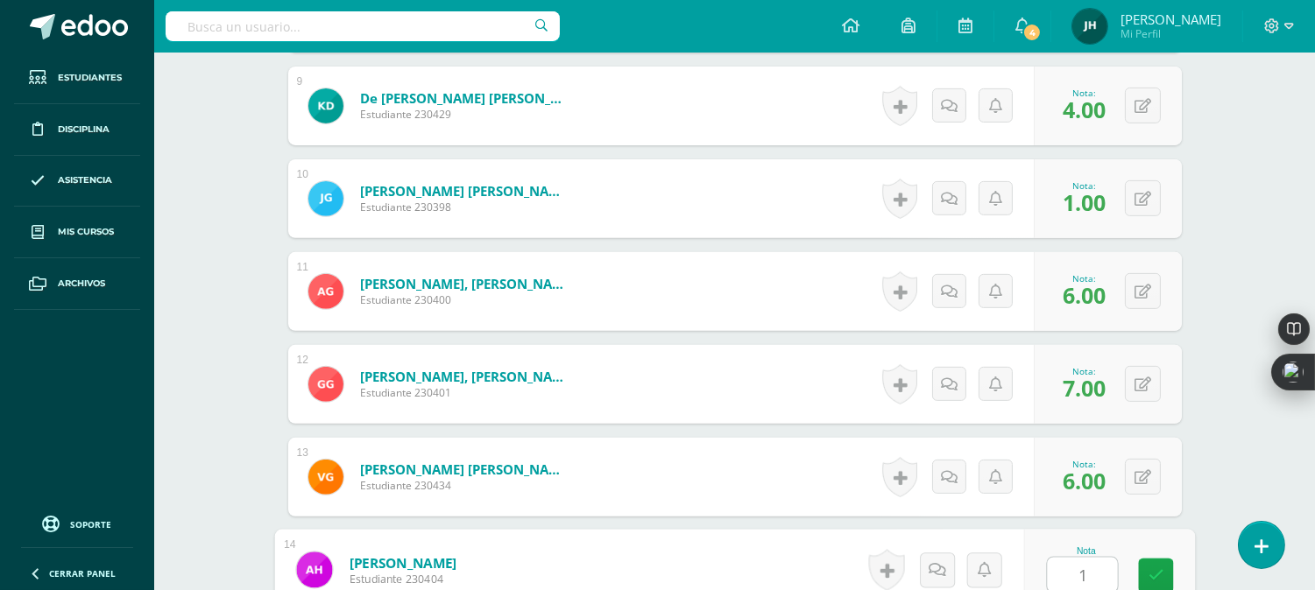
type input "1"
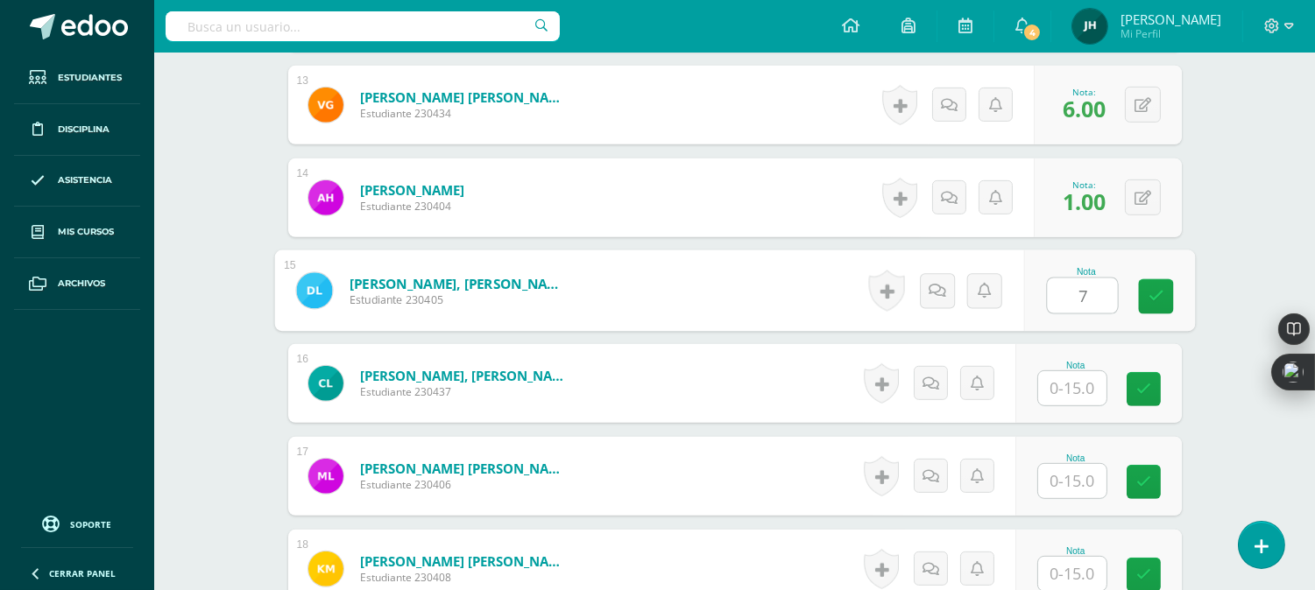
type input "7"
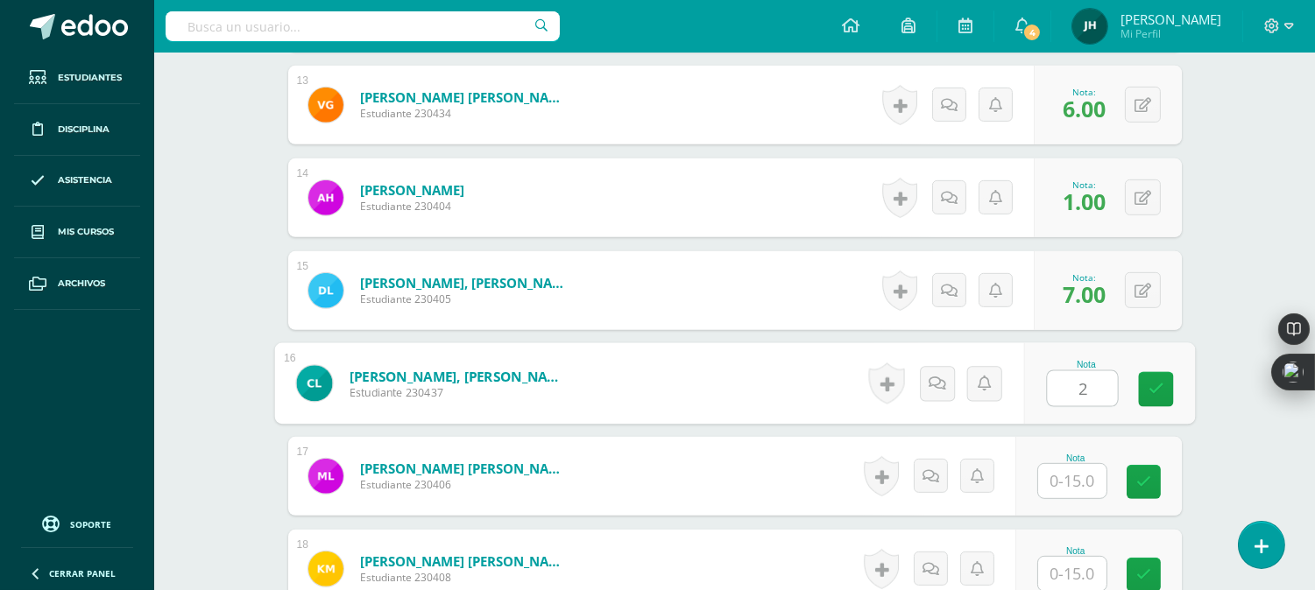
type input "2"
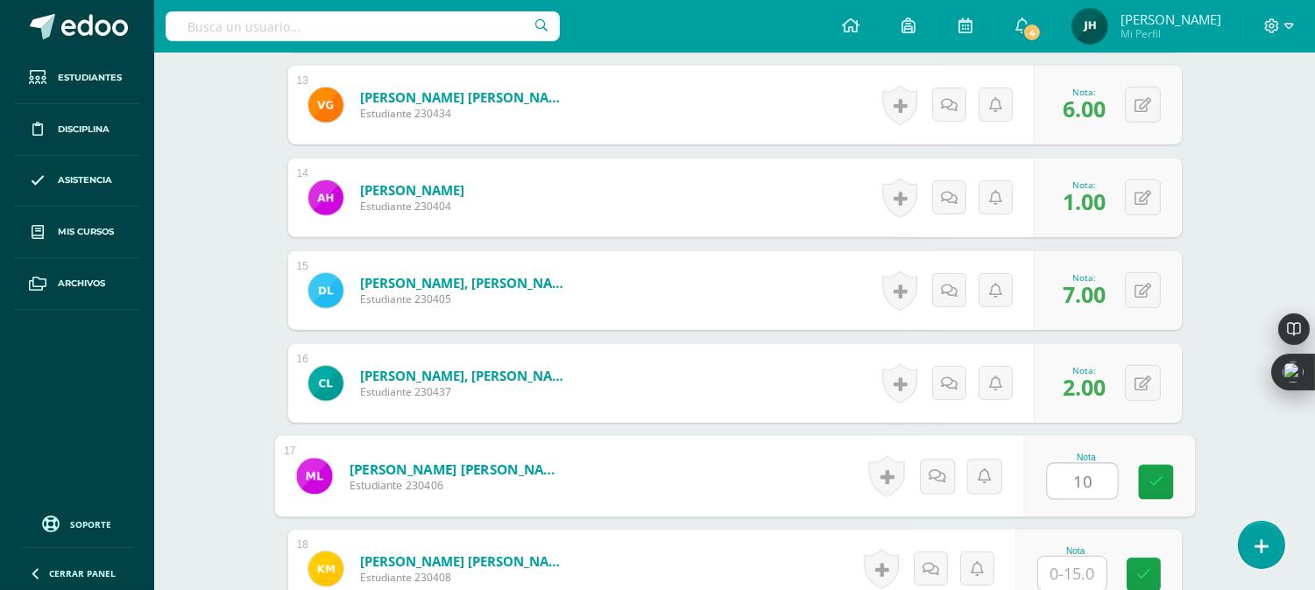
type input "10"
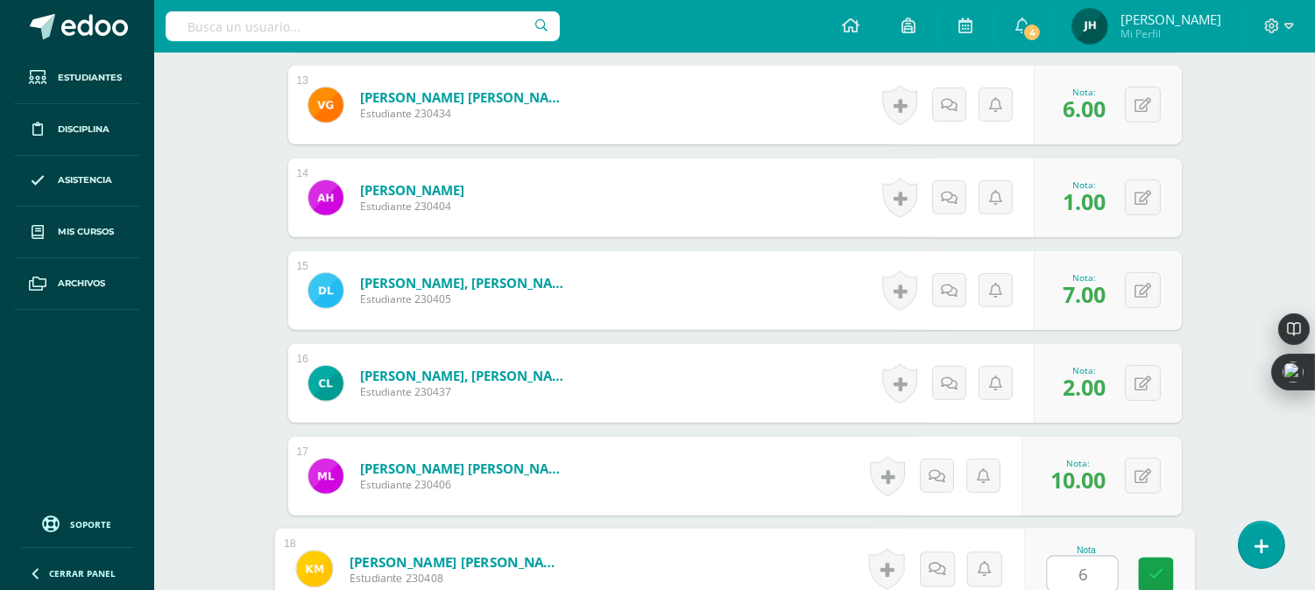
type input "6"
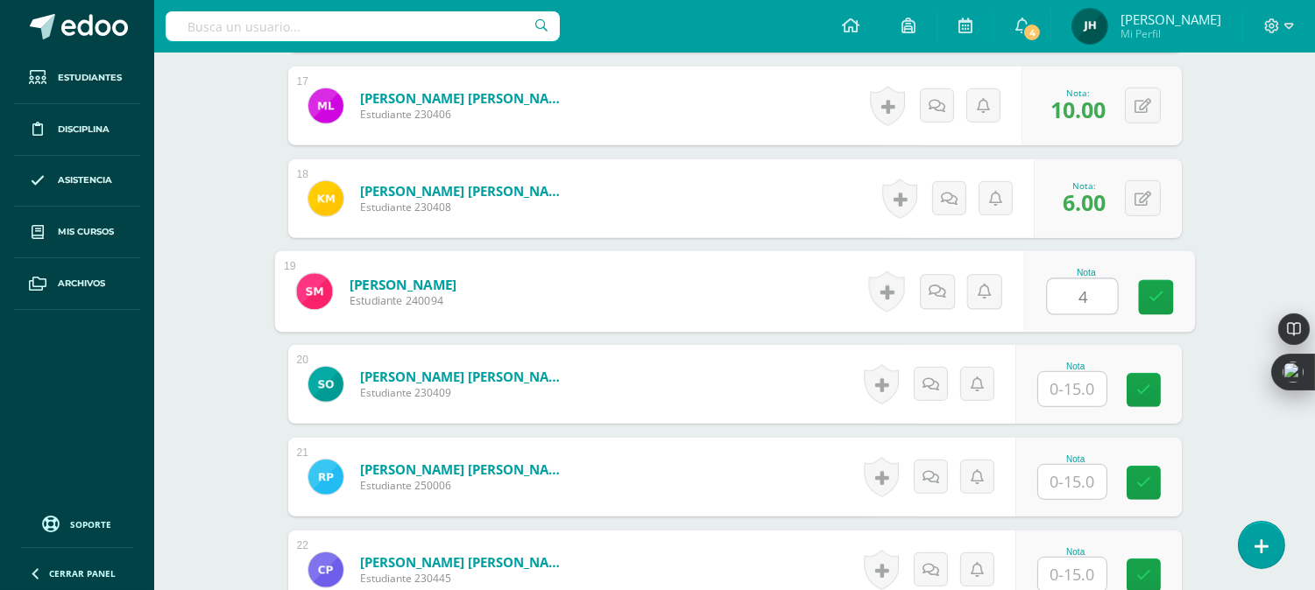
type input "4"
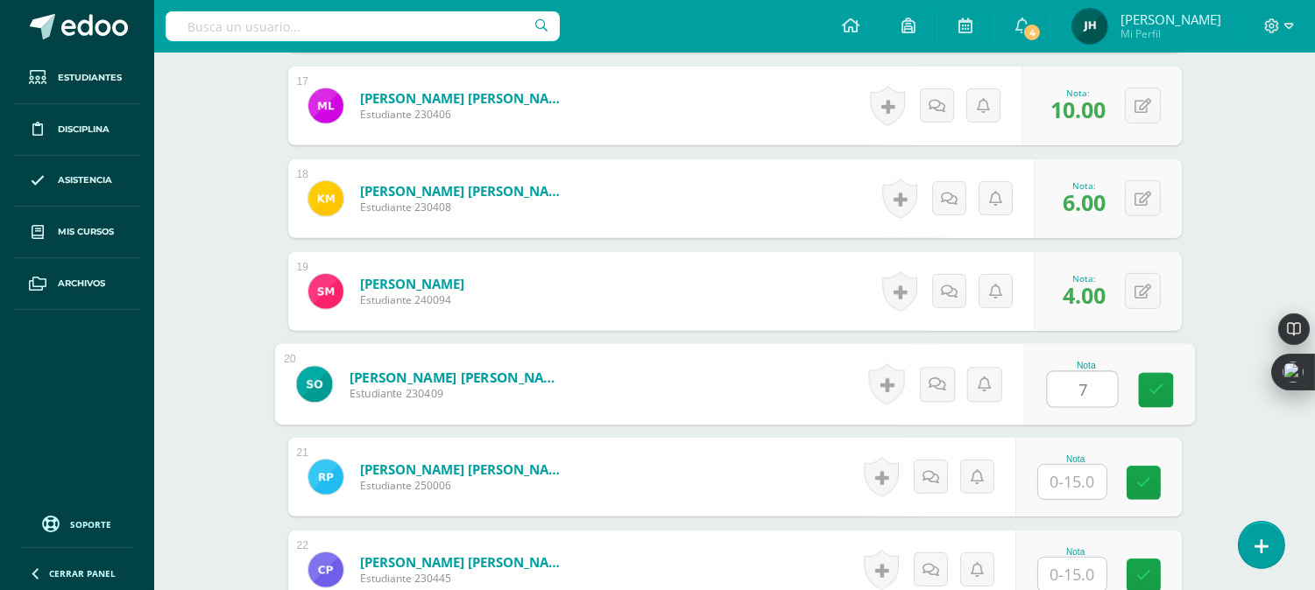
type input "7"
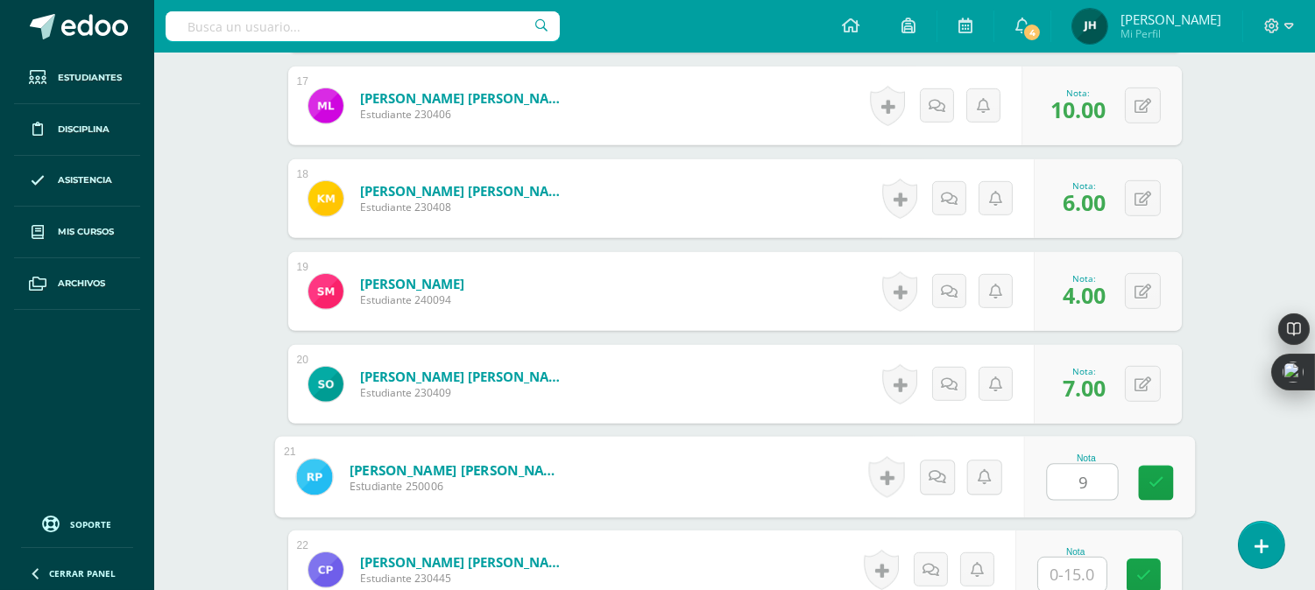
type input "9"
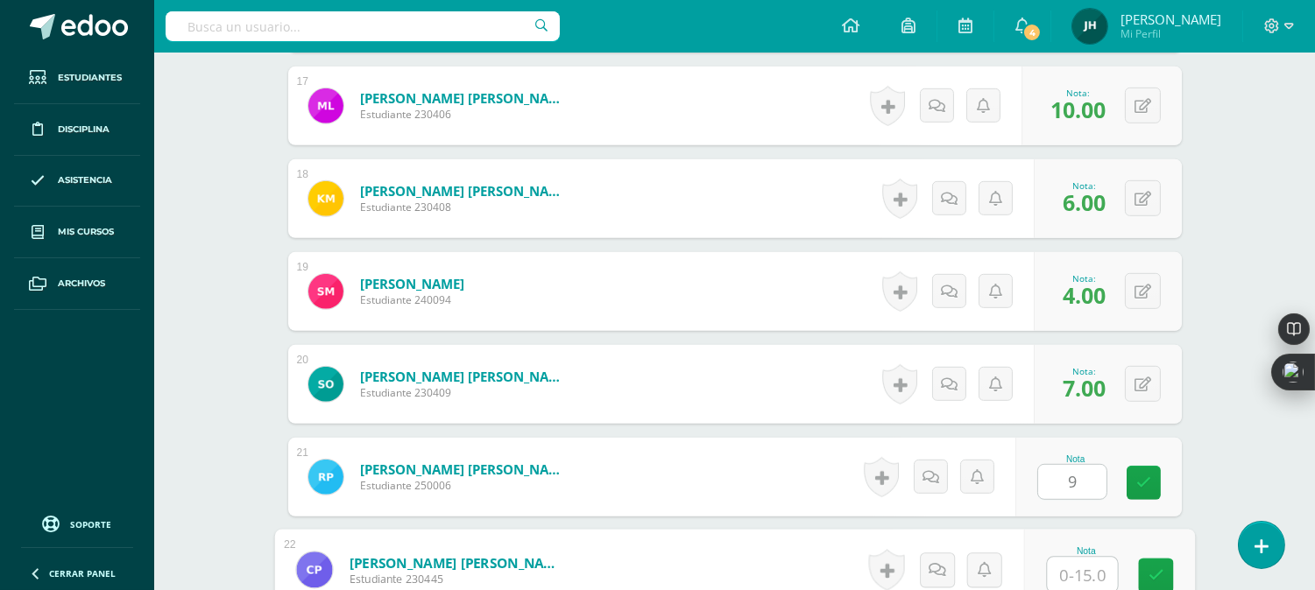
scroll to position [2029, 0]
type input "2"
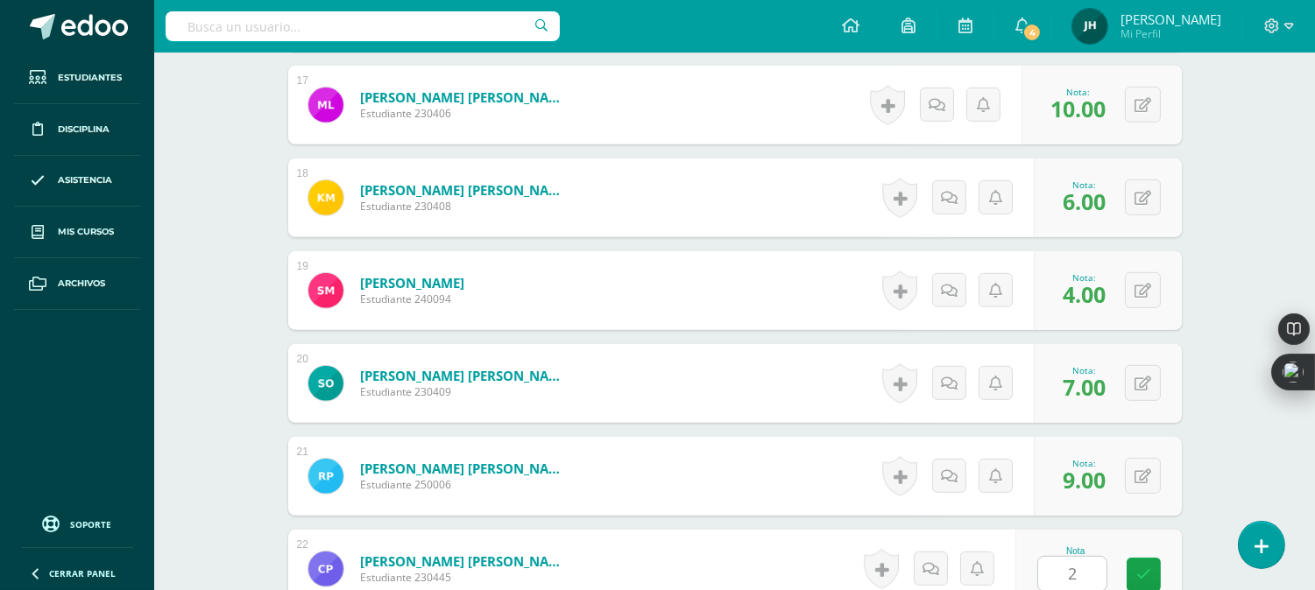
scroll to position [2400, 0]
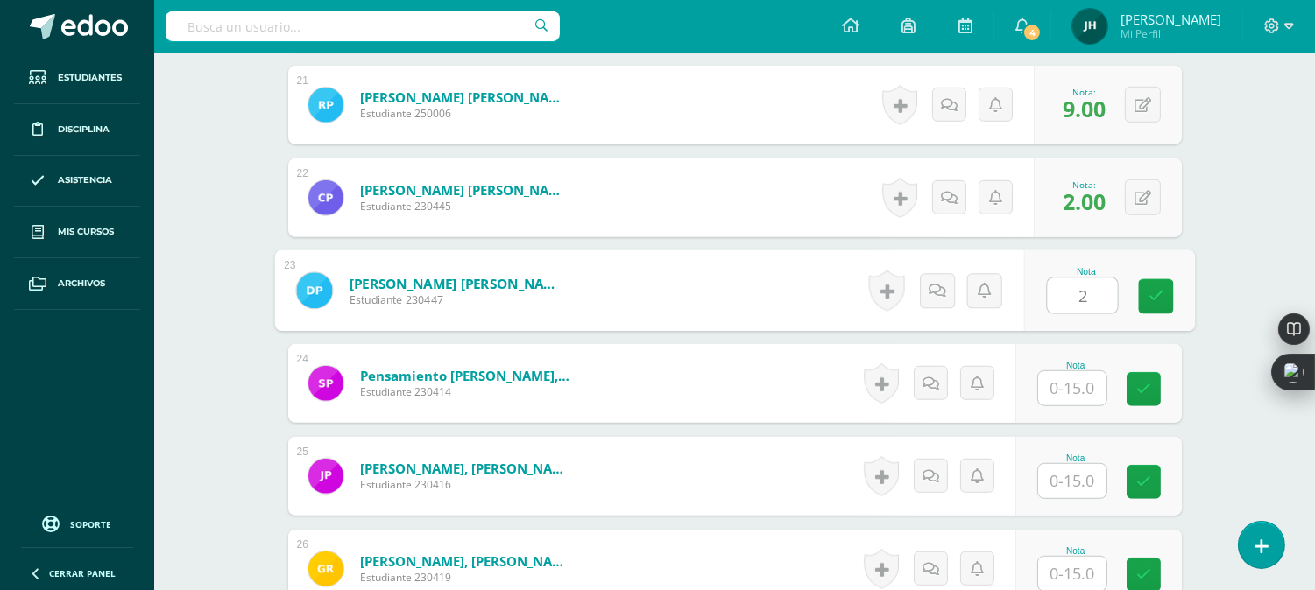
type input "2"
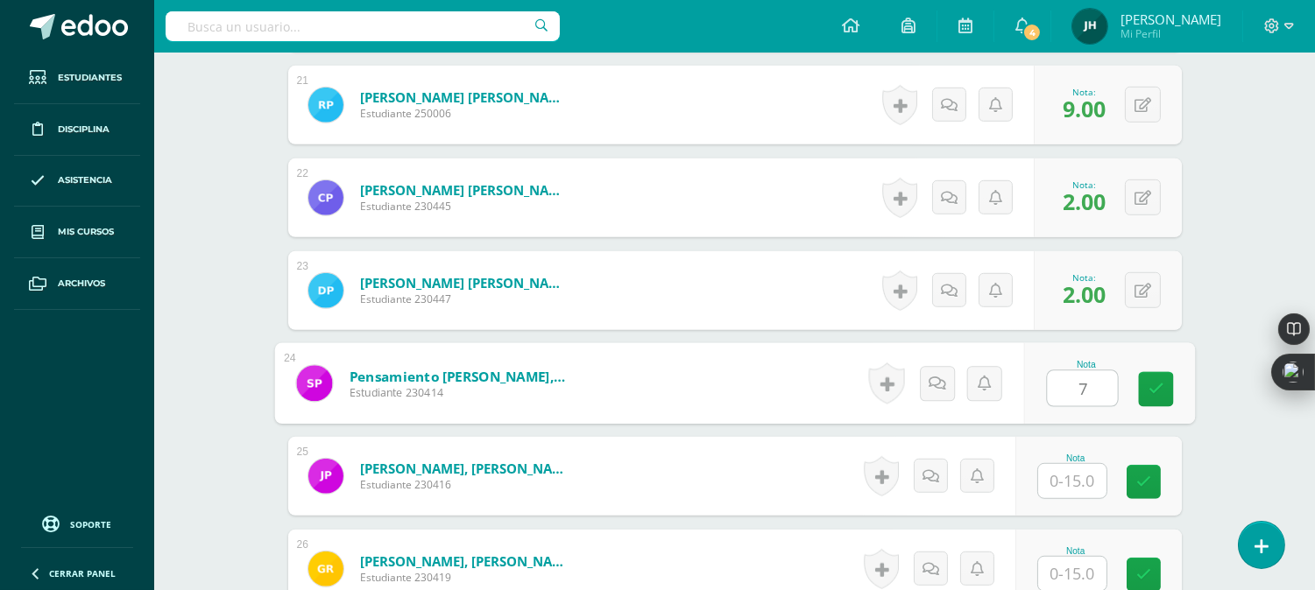
type input "7"
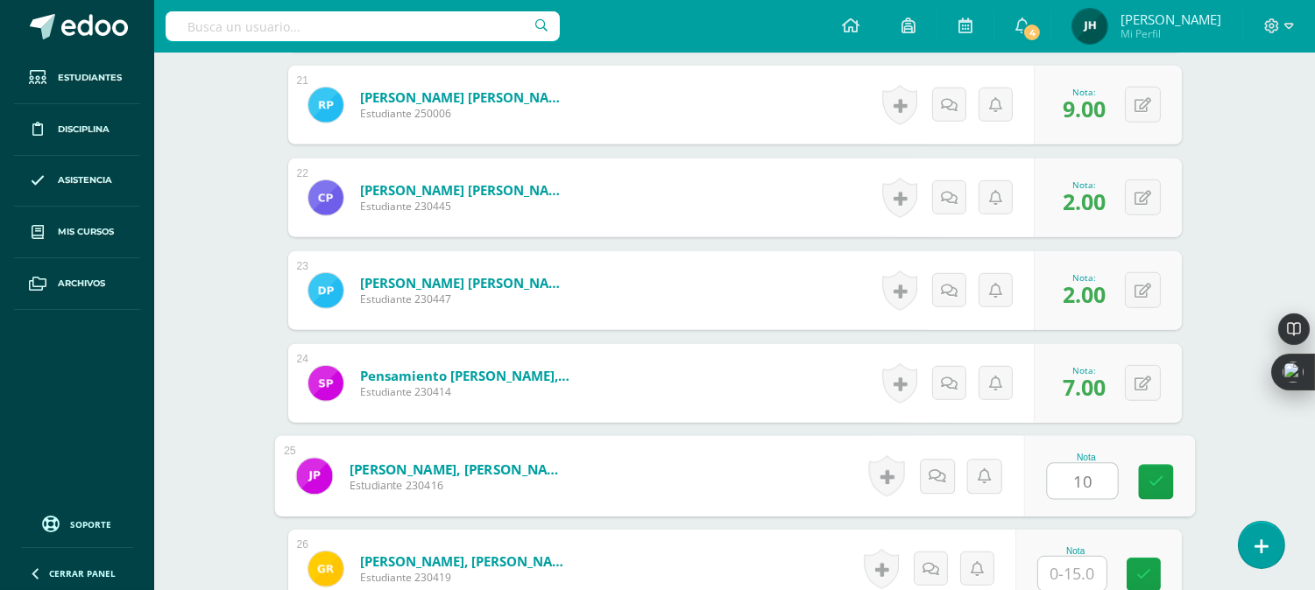
type input "10"
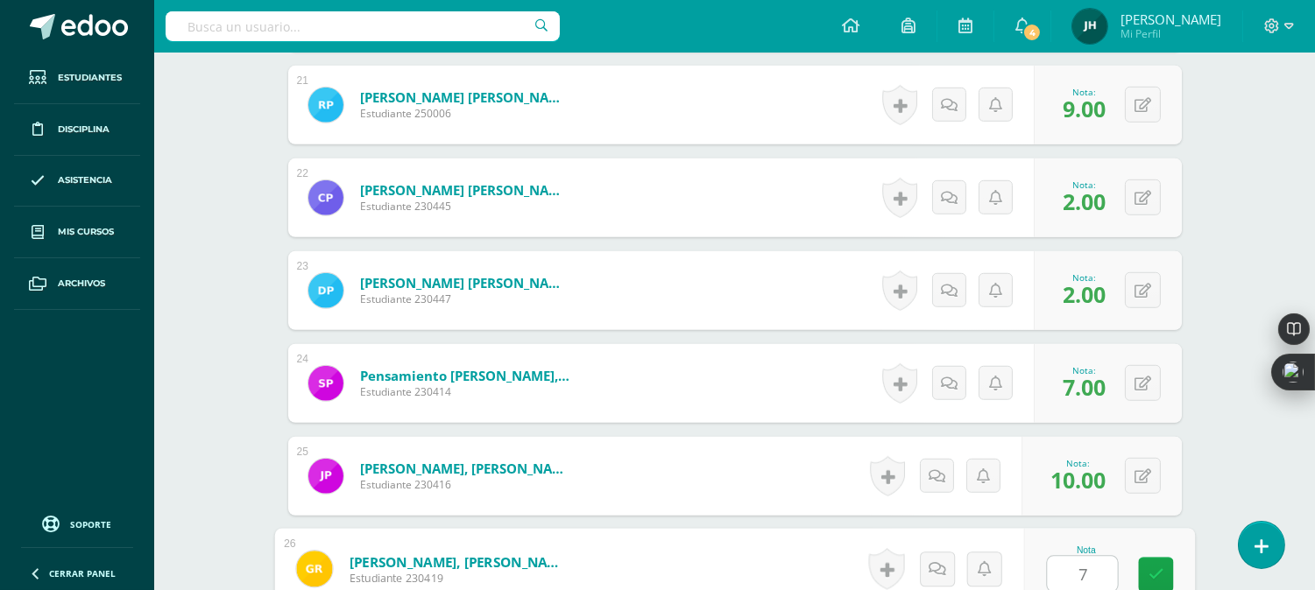
type input "7"
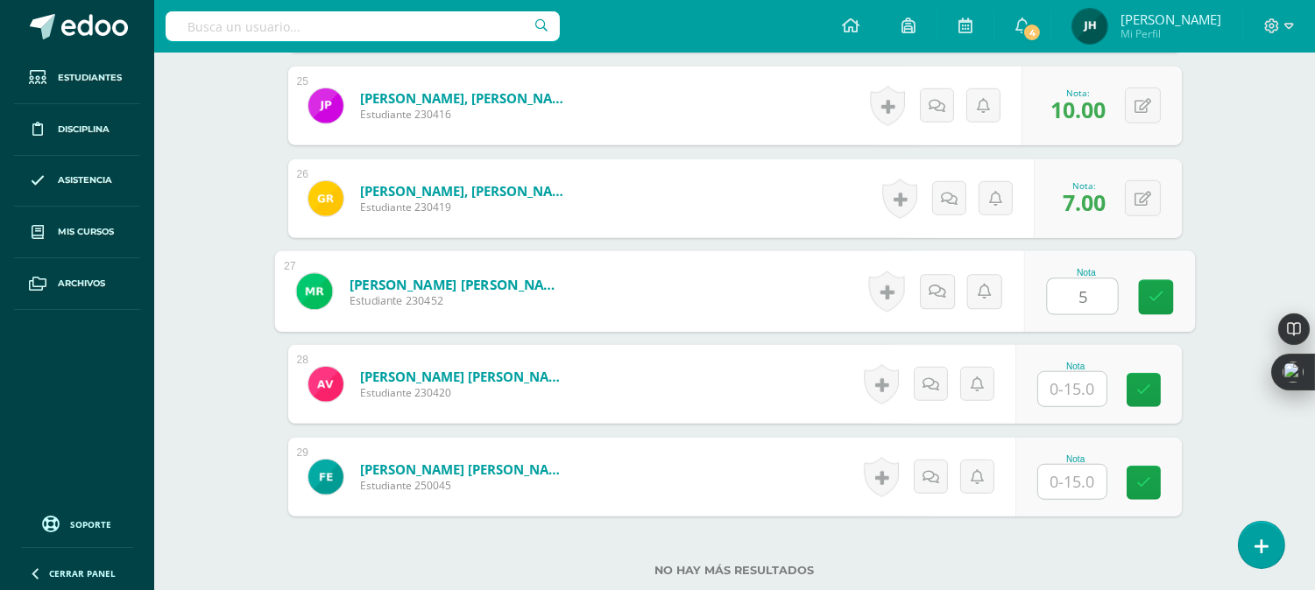
type input "5"
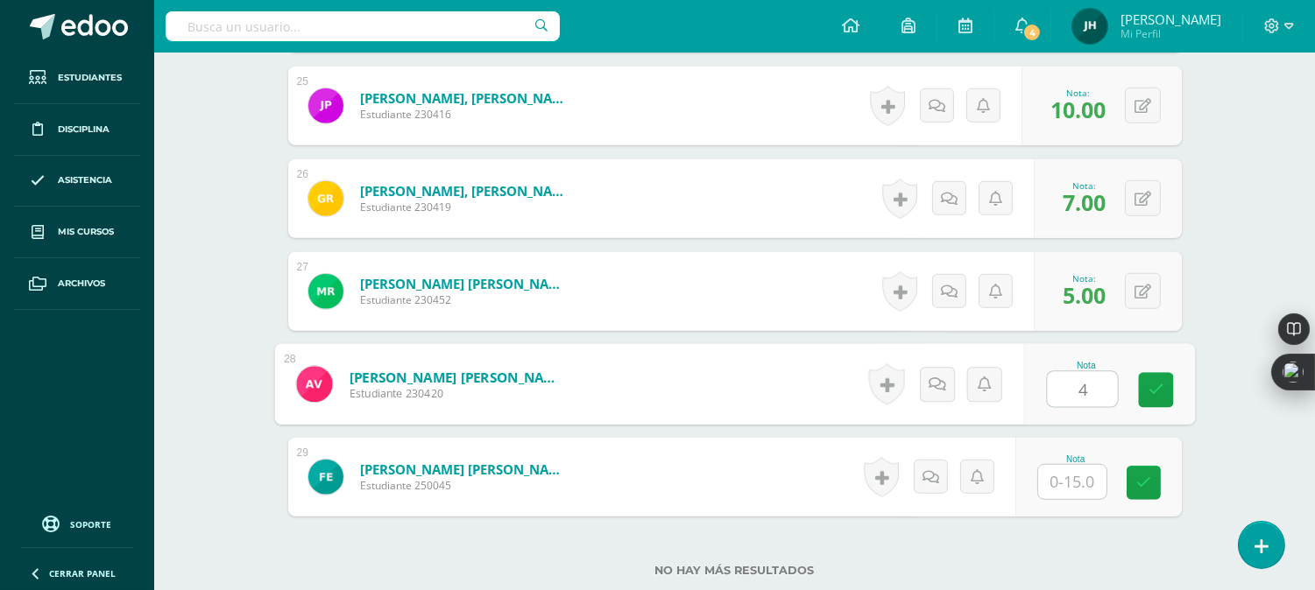
type input "4"
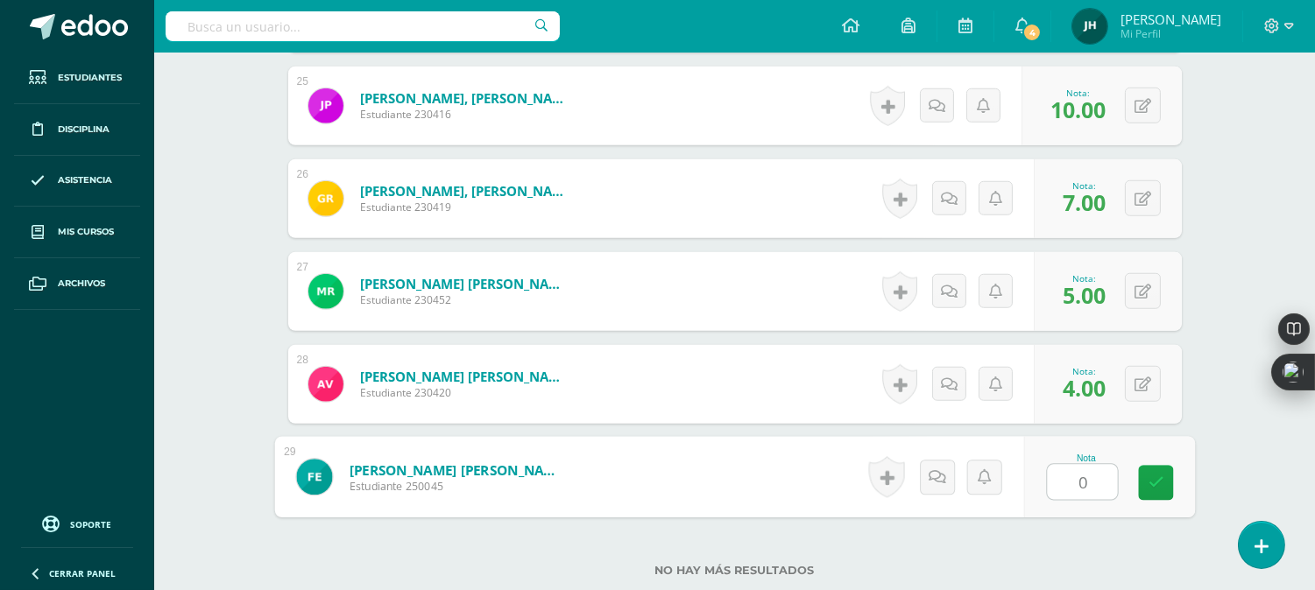
type input "0"
click at [759, 473] on form "Zavala Alvarado, Fernando José Estudiante 250045 Nota 0 0 Logros" at bounding box center [734, 477] width 893 height 79
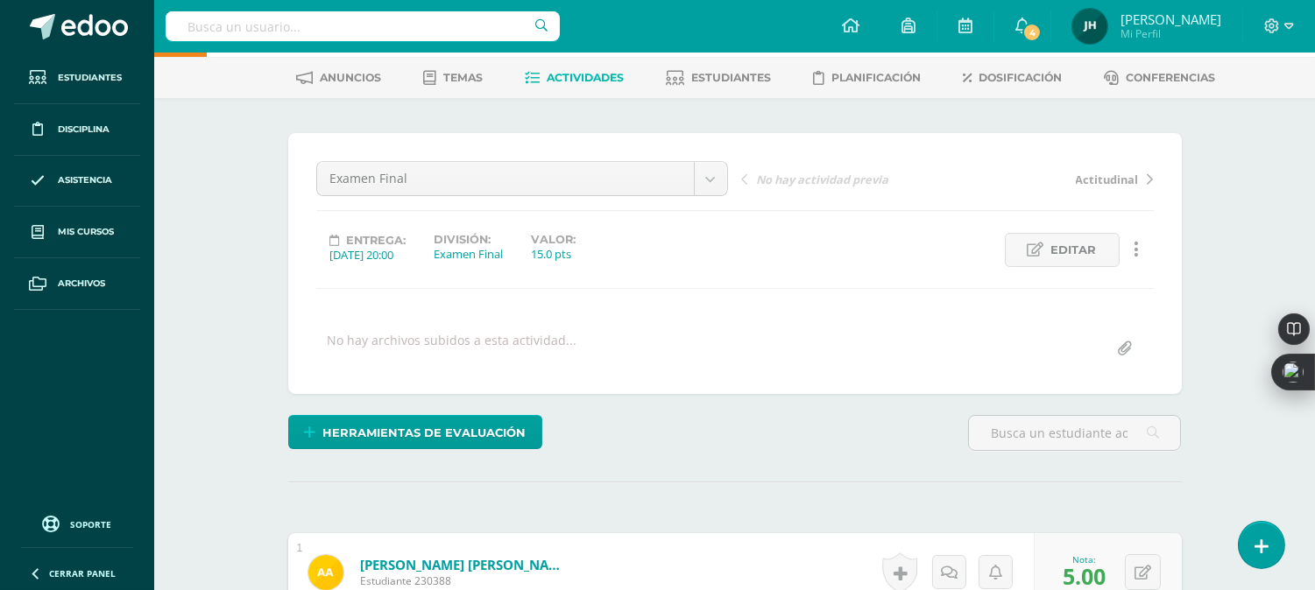
scroll to position [0, 0]
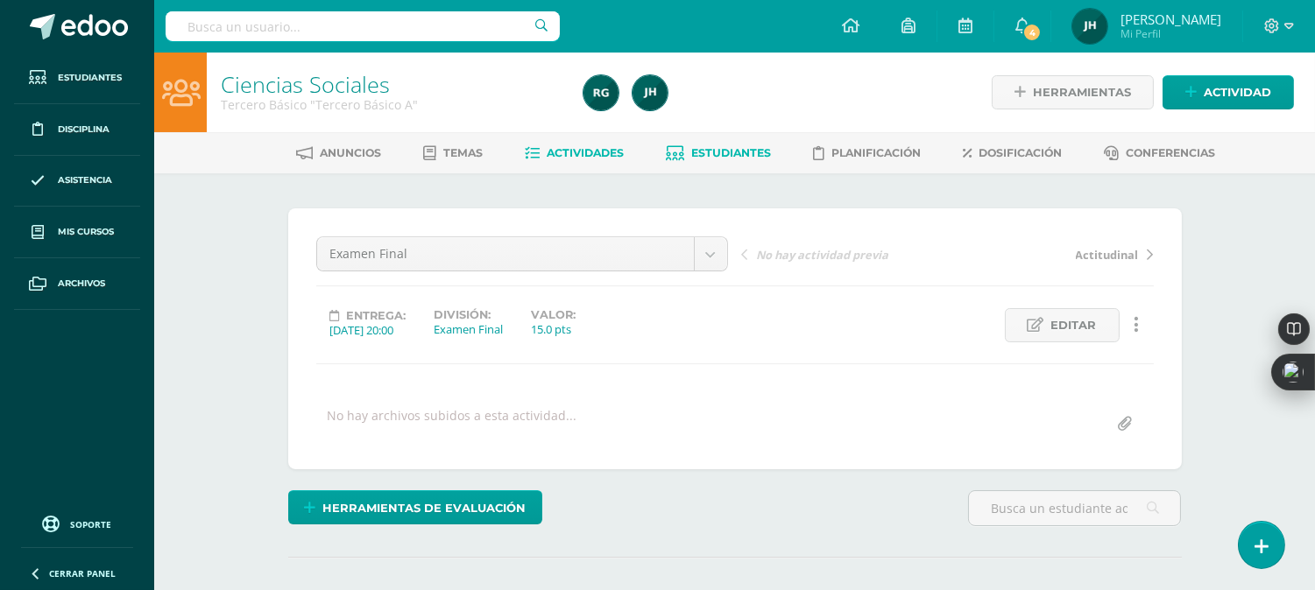
click at [738, 154] on span "Estudiantes" at bounding box center [731, 152] width 80 height 13
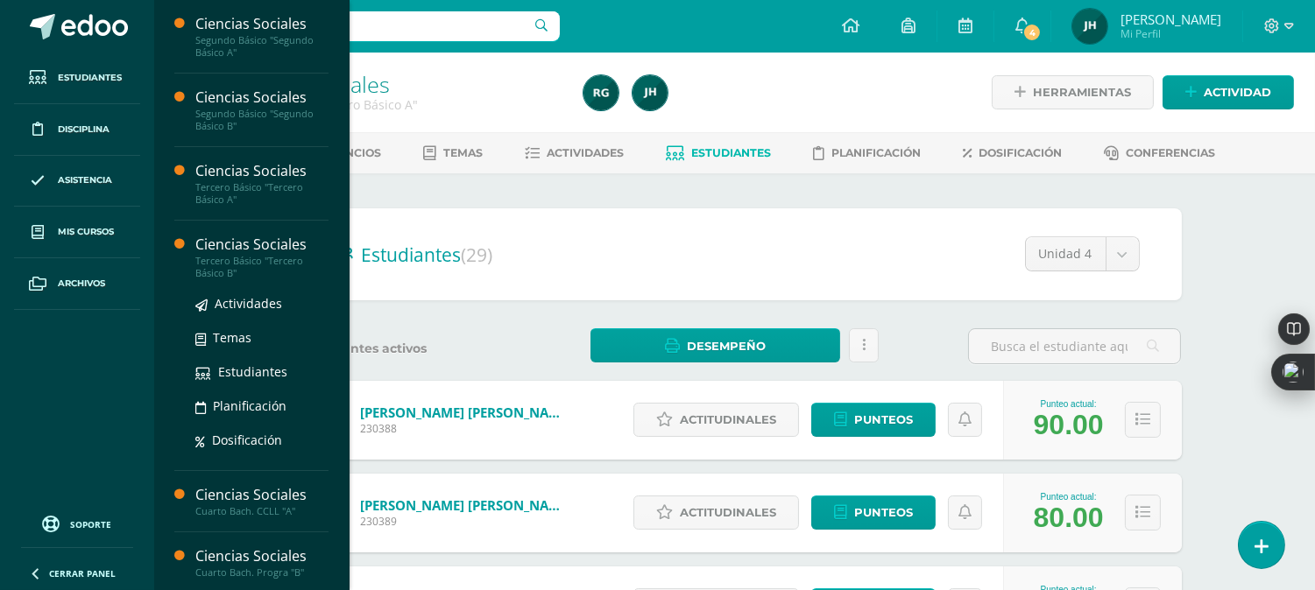
click at [211, 268] on div "Tercero Básico "Tercero Básico B"" at bounding box center [261, 267] width 133 height 25
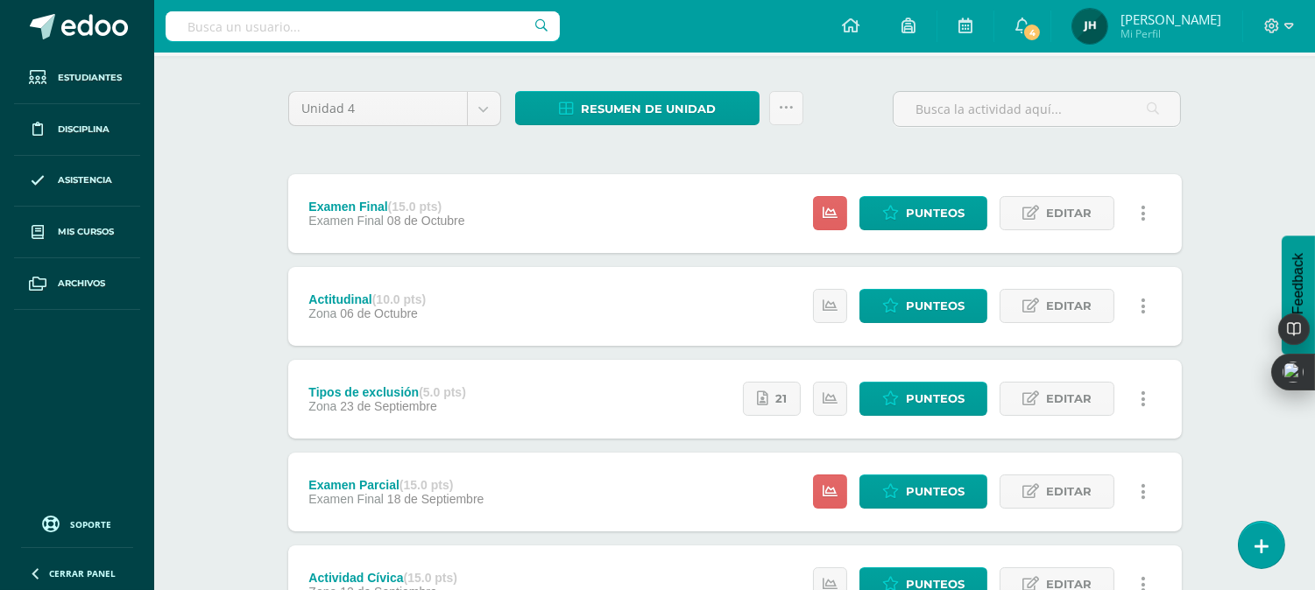
scroll to position [292, 0]
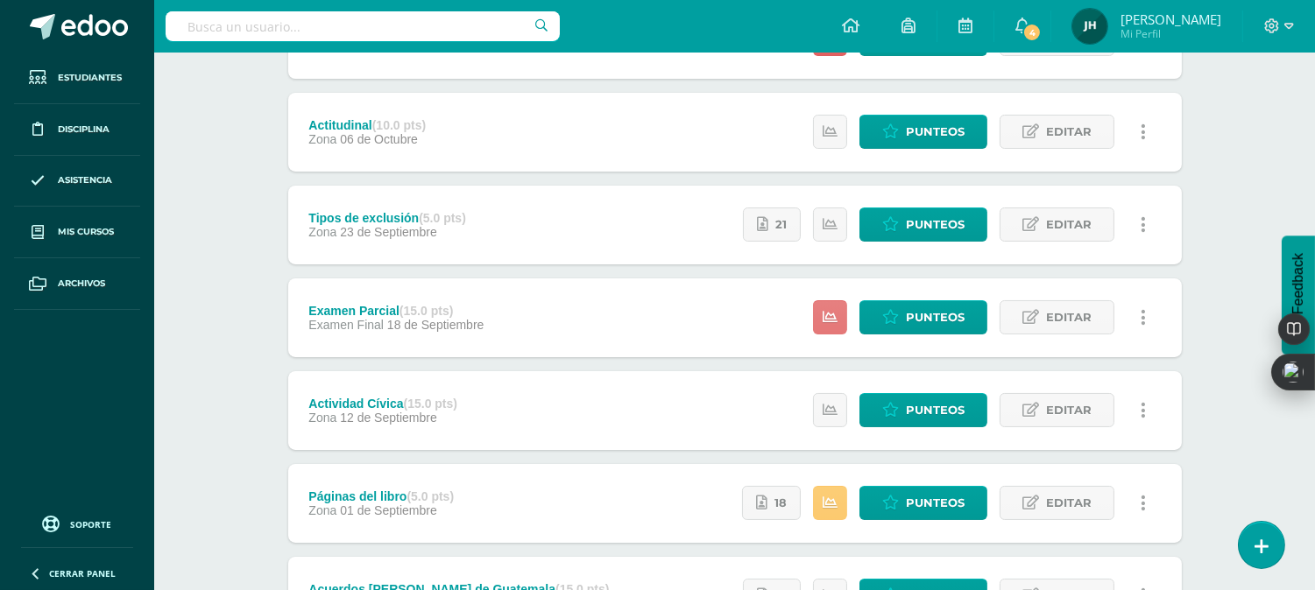
click at [834, 319] on icon at bounding box center [830, 317] width 15 height 15
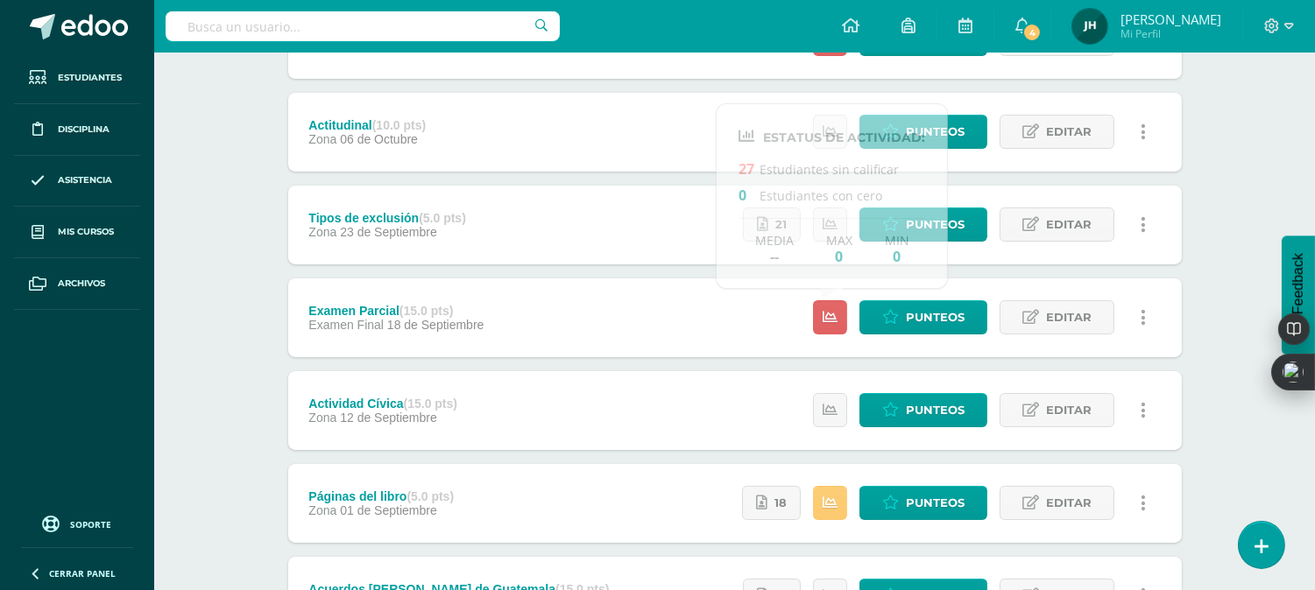
click at [653, 314] on div "Examen Parcial (15.0 pts) Examen Final 18 de Septiembre Punteos Editar Ocultar …" at bounding box center [734, 318] width 893 height 79
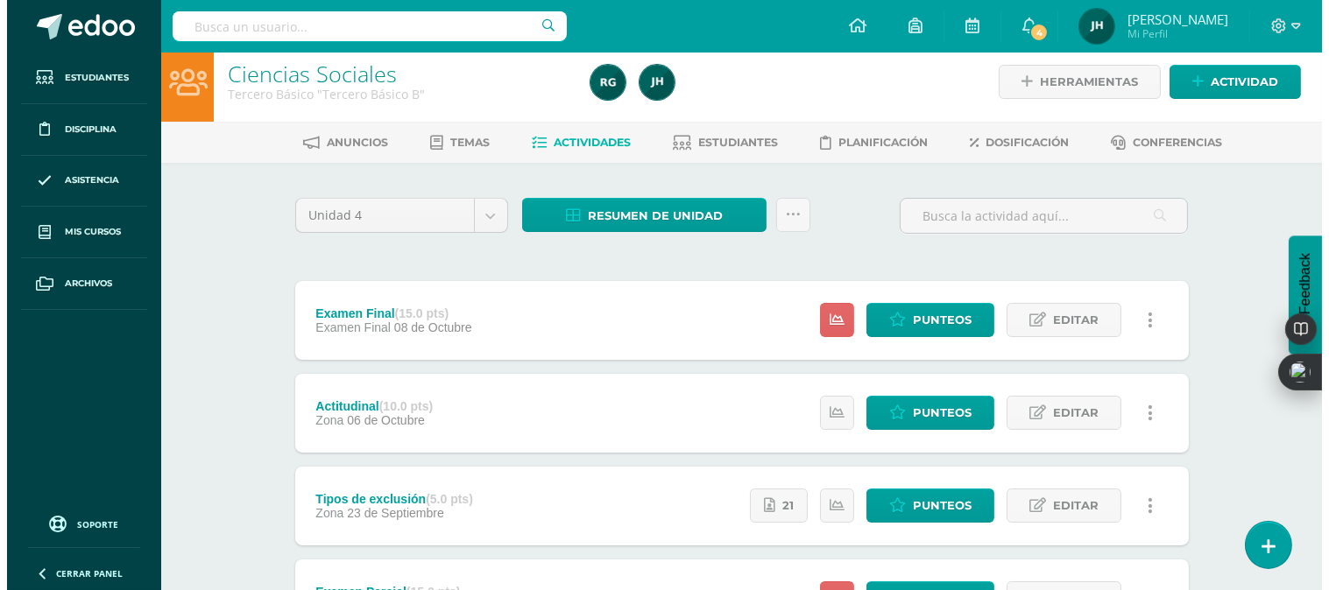
scroll to position [0, 0]
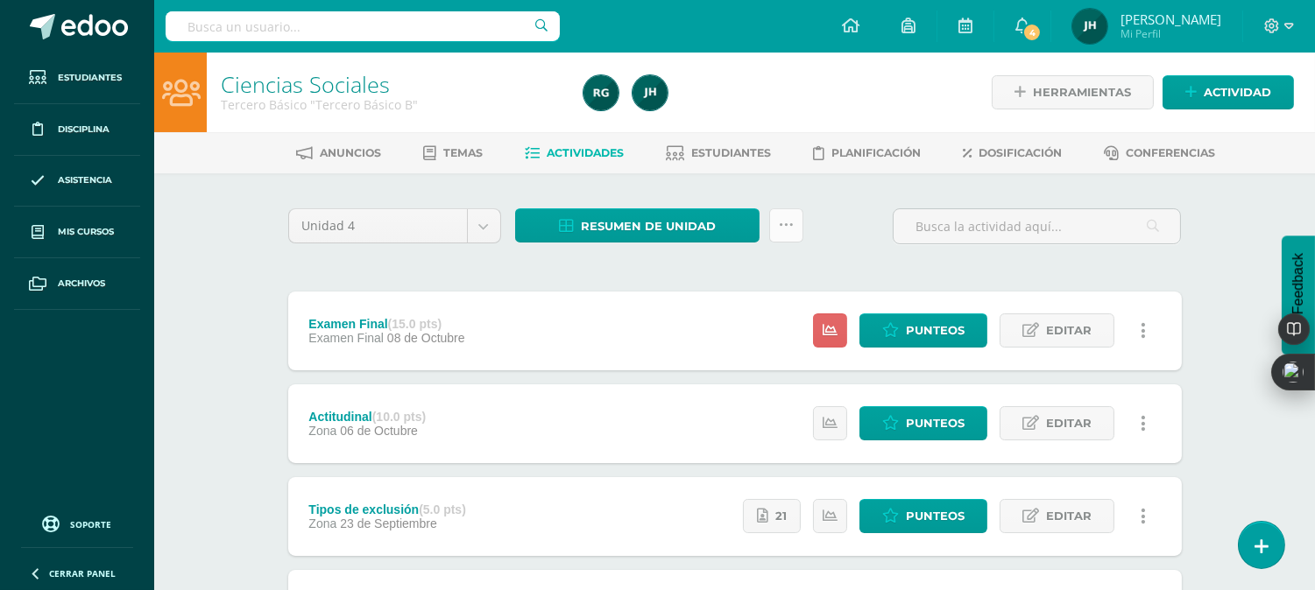
click at [789, 226] on icon at bounding box center [786, 225] width 15 height 15
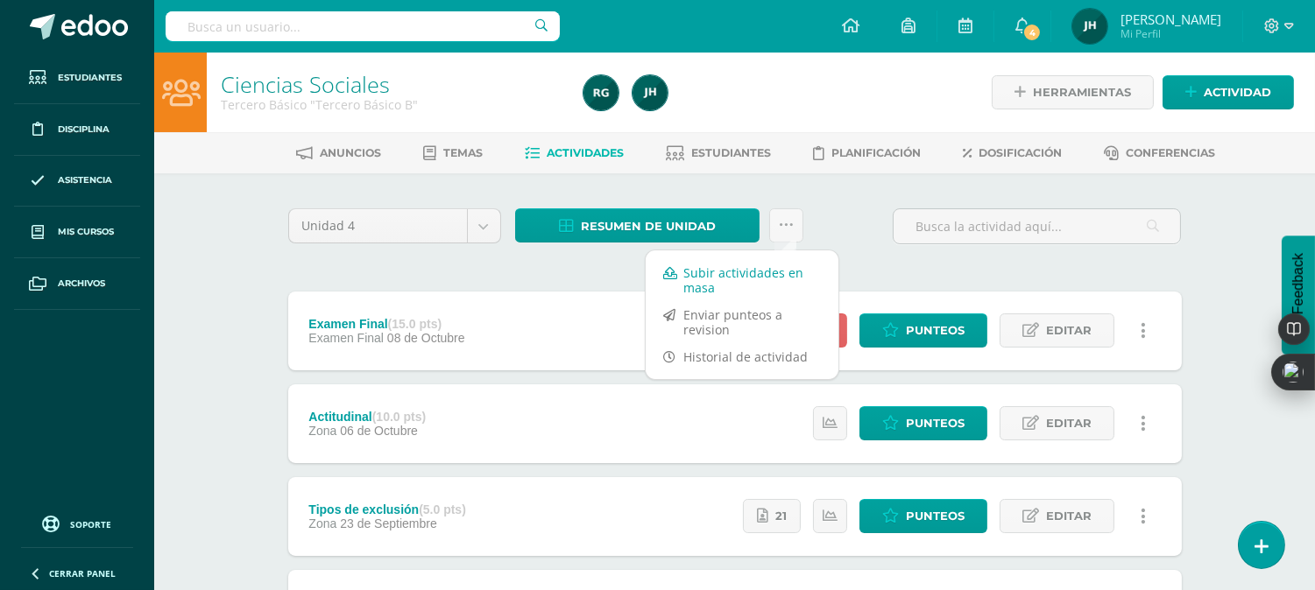
click at [704, 278] on link "Subir actividades en masa" at bounding box center [742, 280] width 193 height 42
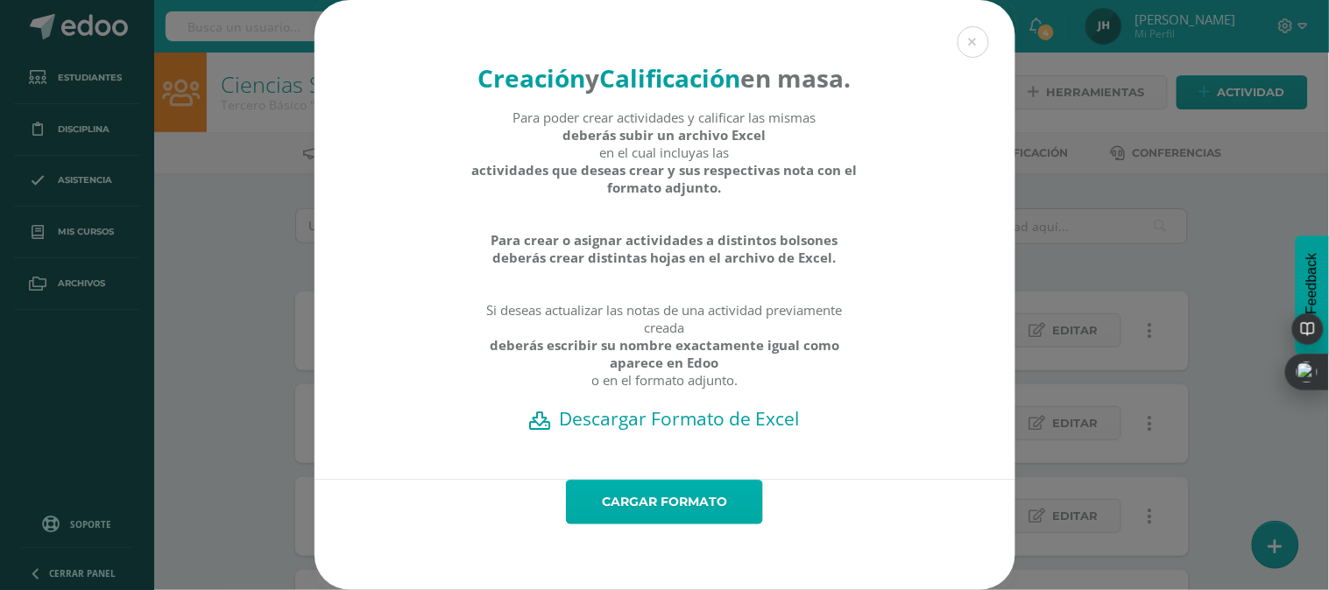
click at [659, 525] on link "Cargar formato" at bounding box center [664, 502] width 197 height 45
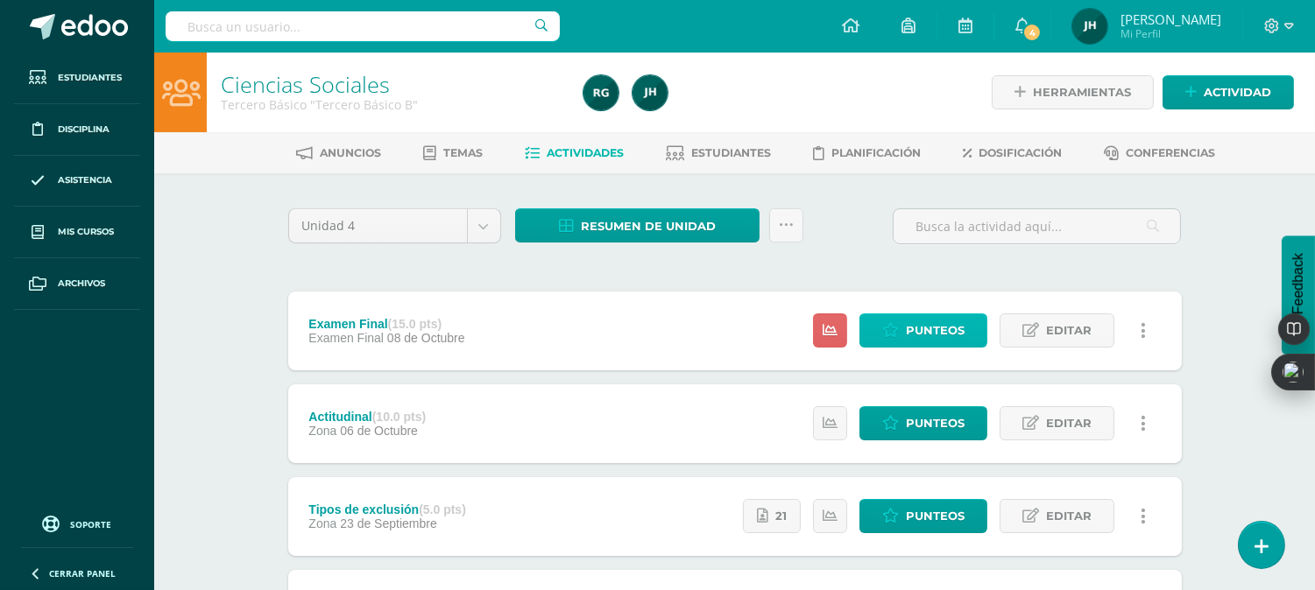
click at [921, 333] on span "Punteos" at bounding box center [935, 330] width 59 height 32
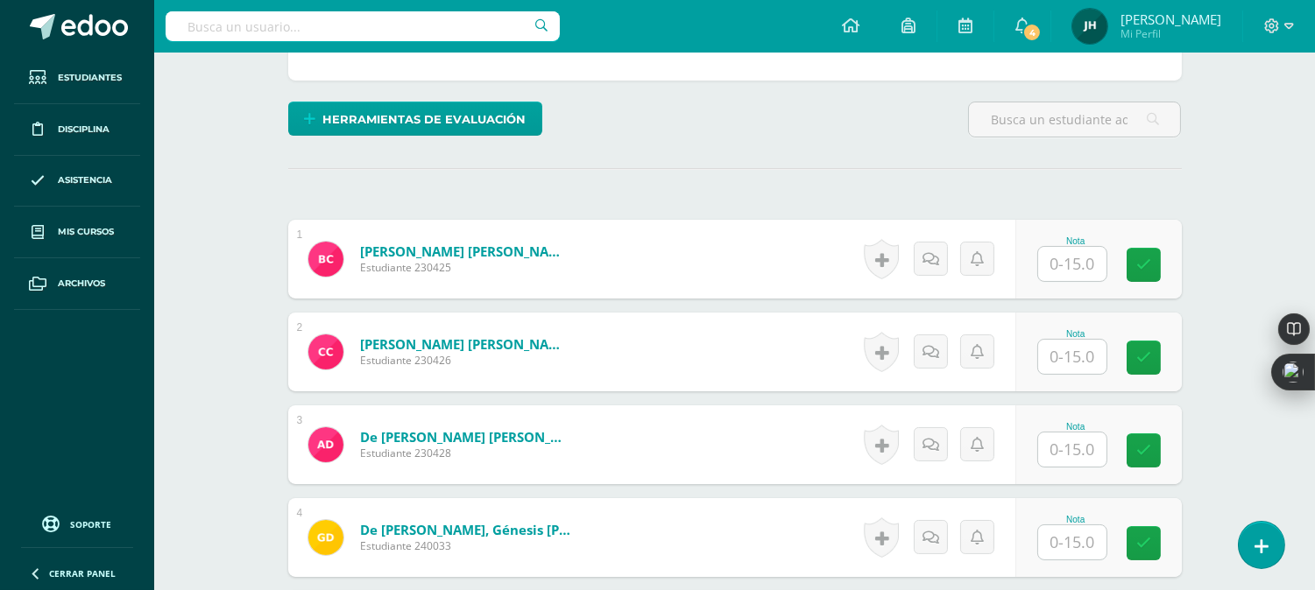
scroll to position [390, 0]
click at [1076, 273] on input "text" at bounding box center [1072, 263] width 68 height 34
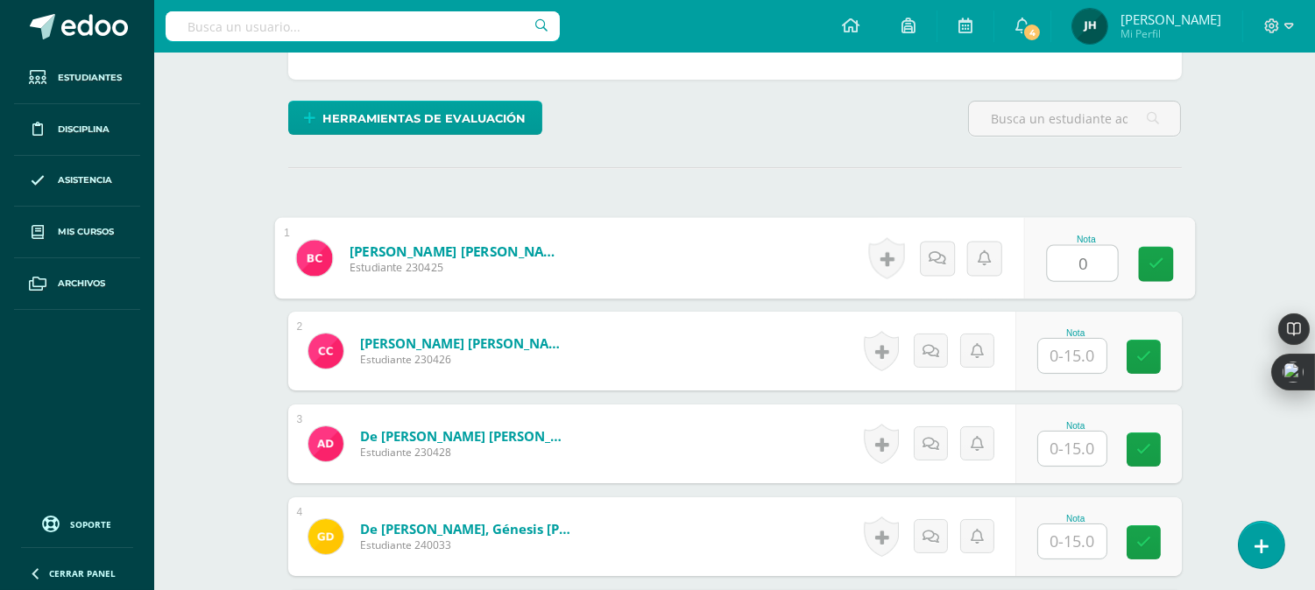
type input "0"
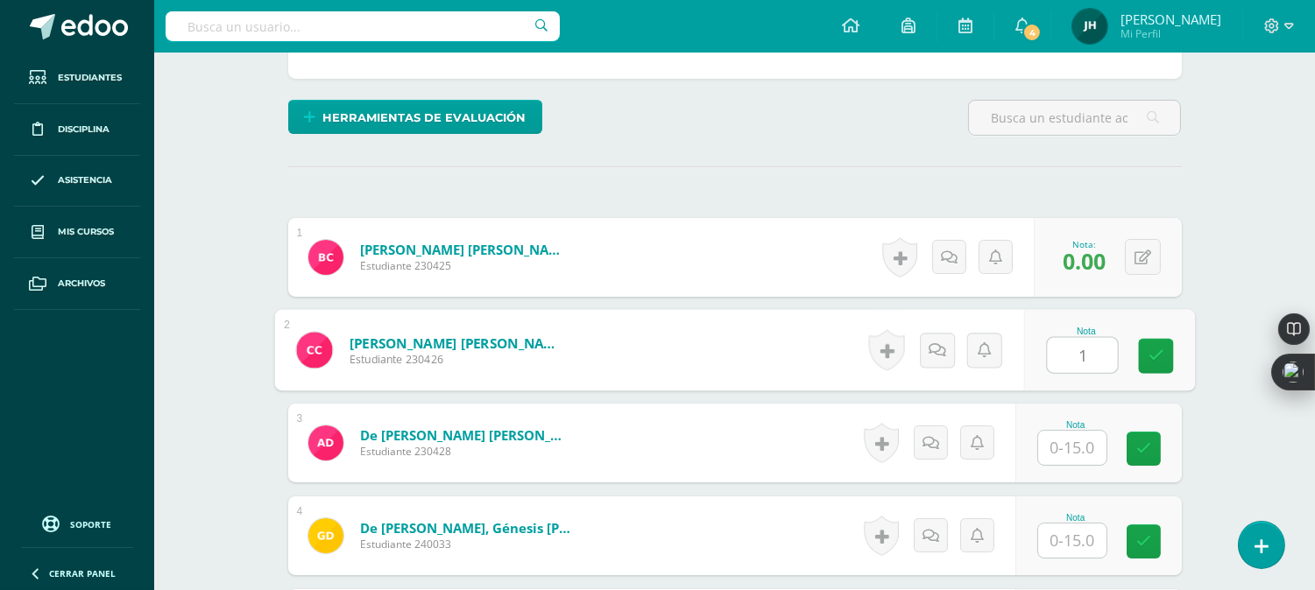
scroll to position [392, 0]
type input "1"
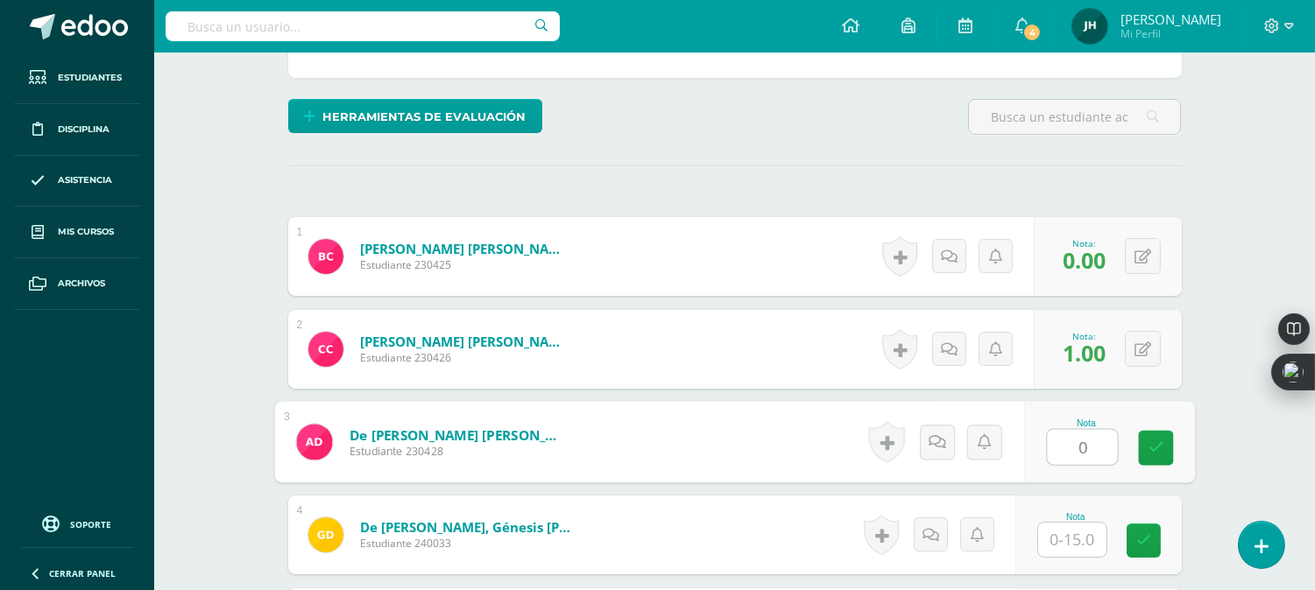
type input "0"
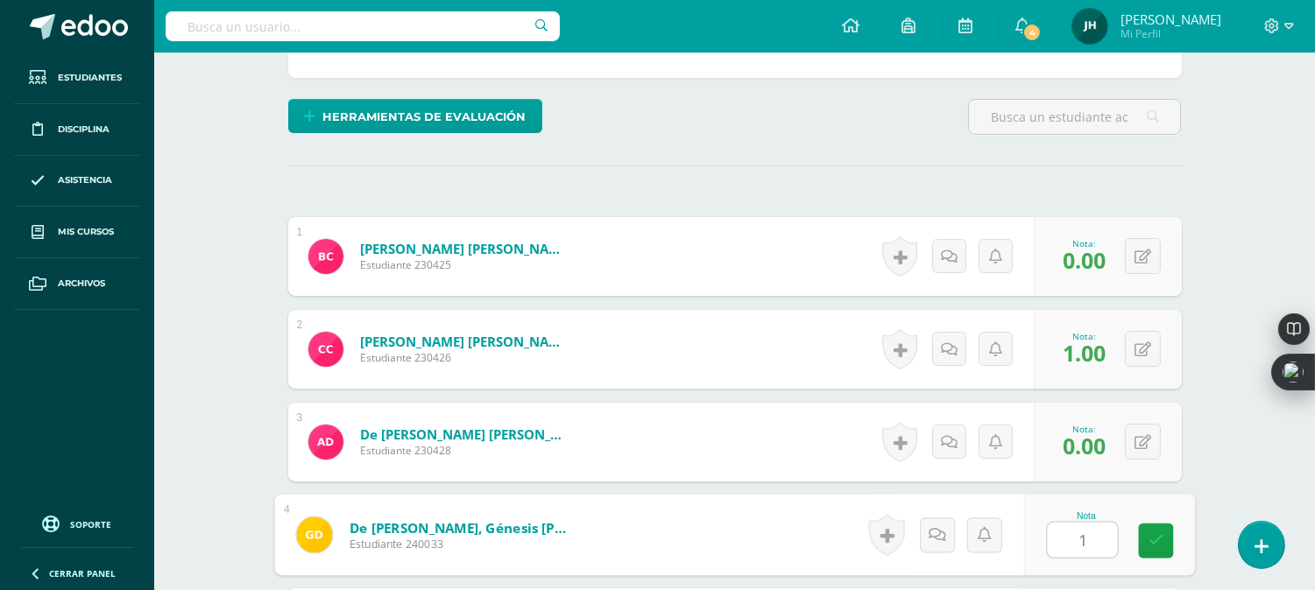
type input "1"
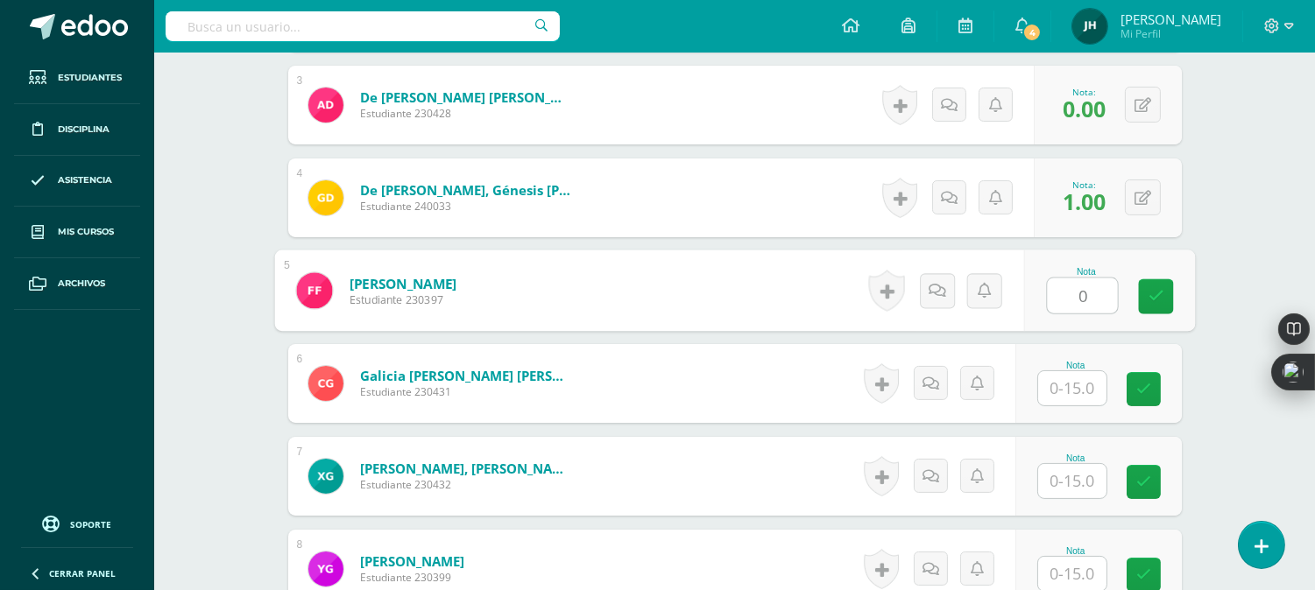
type input "0"
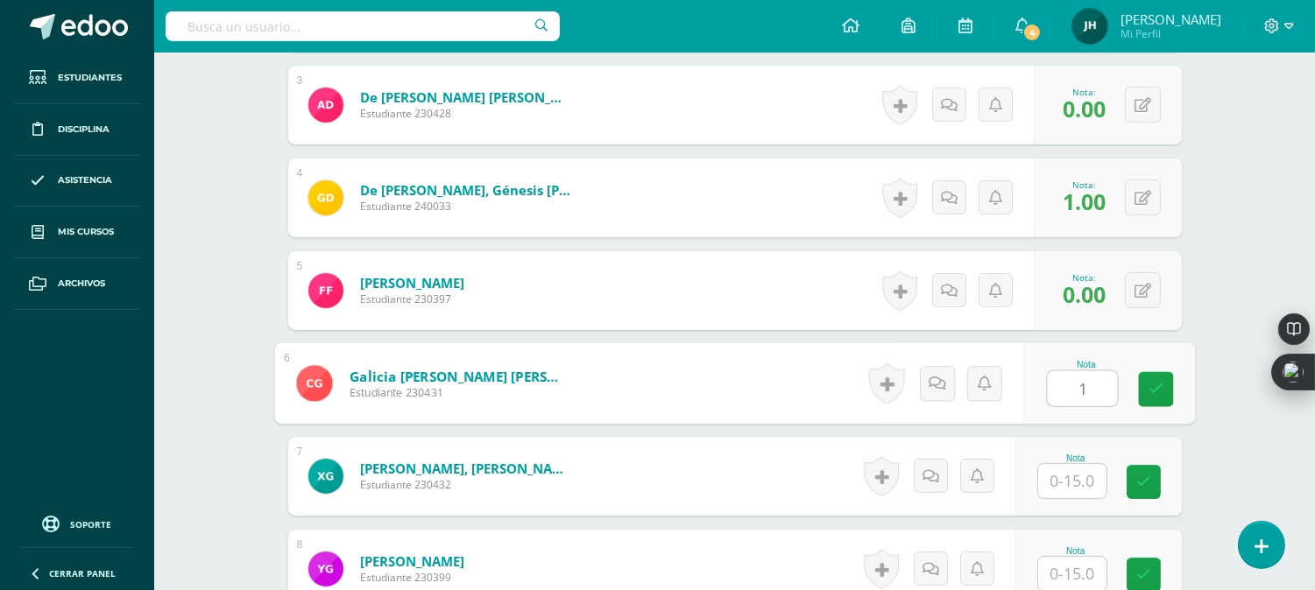
type input "1"
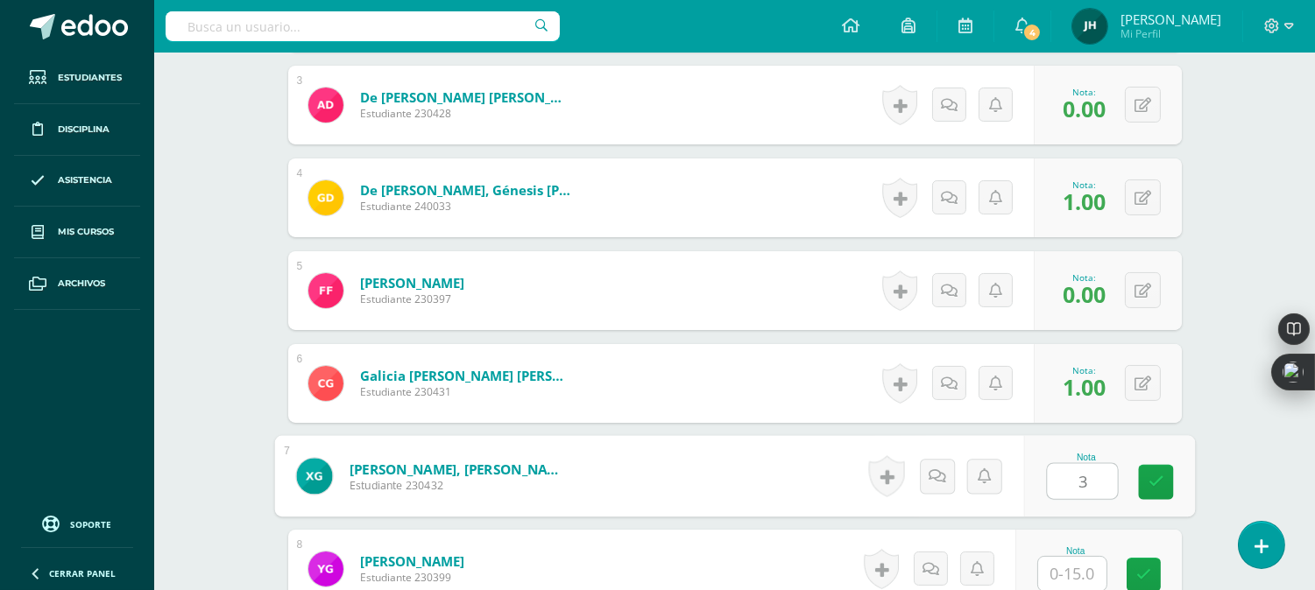
type input "3"
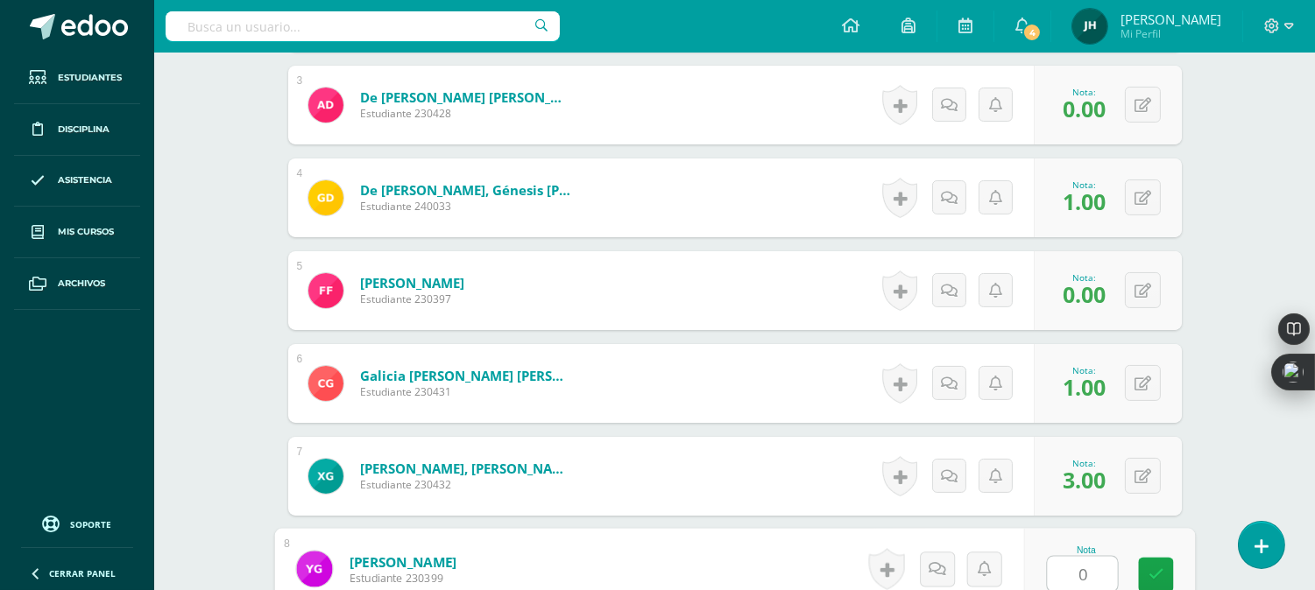
type input "0"
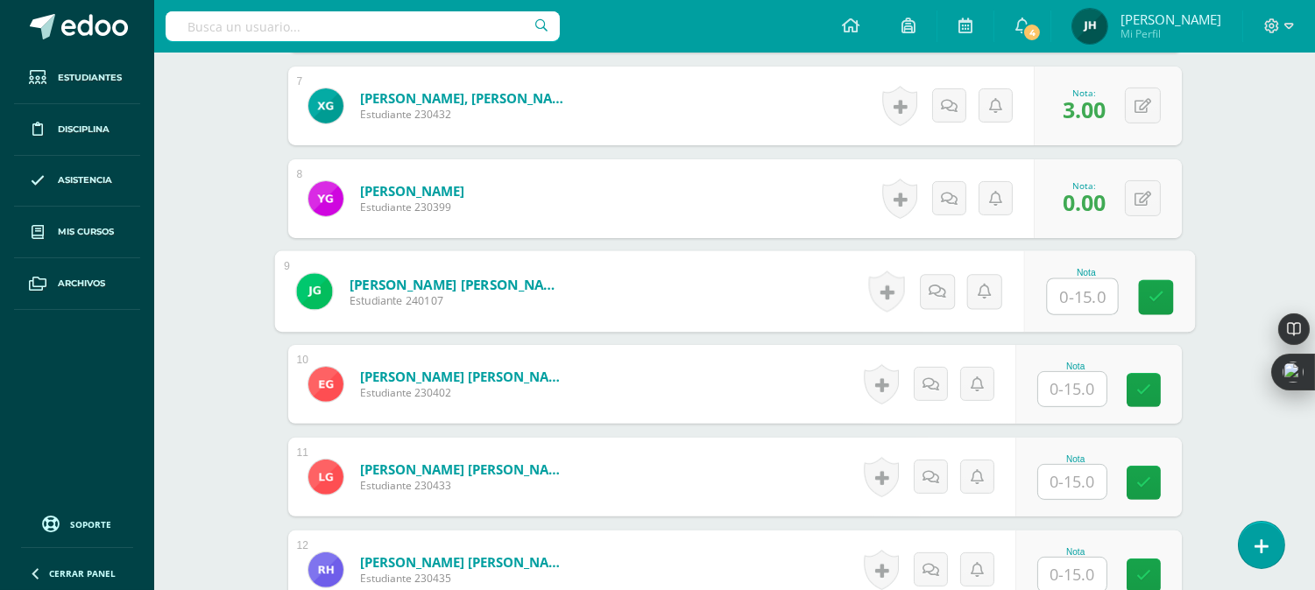
type input "7"
type input "0"
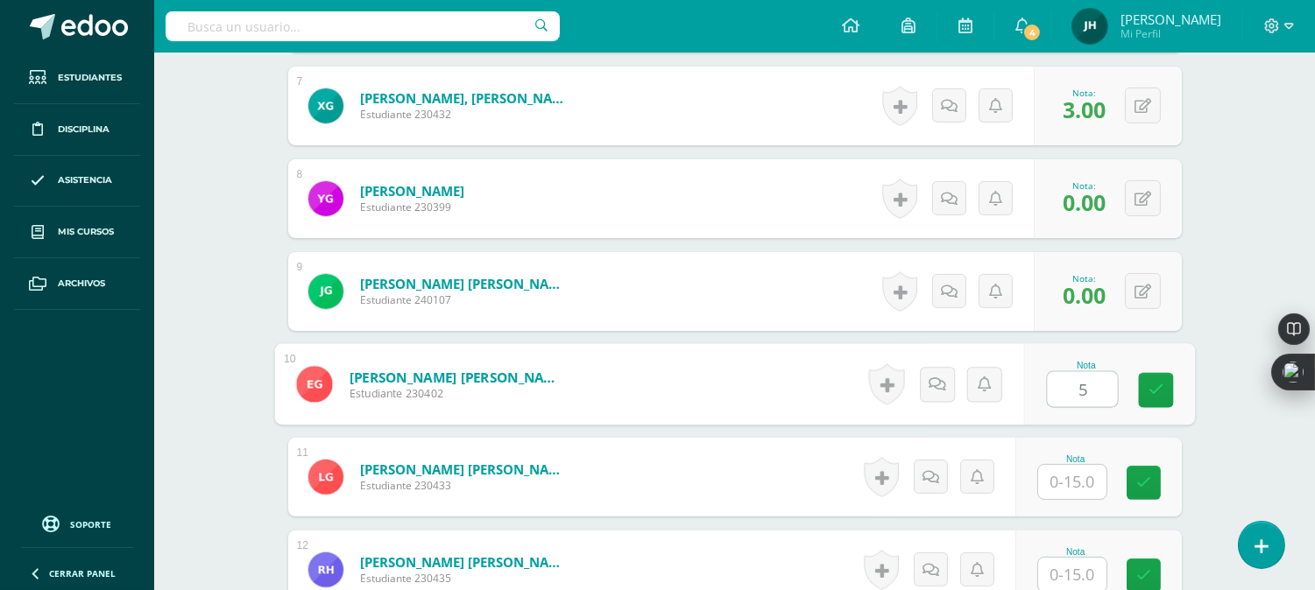
type input "5"
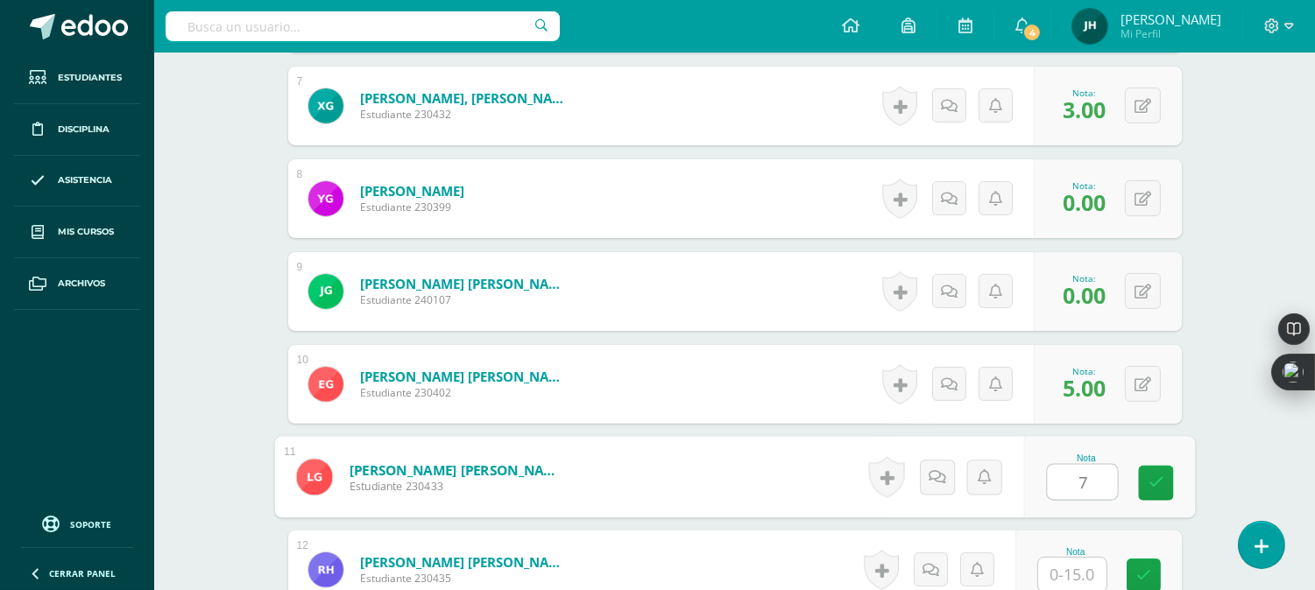
type input "7"
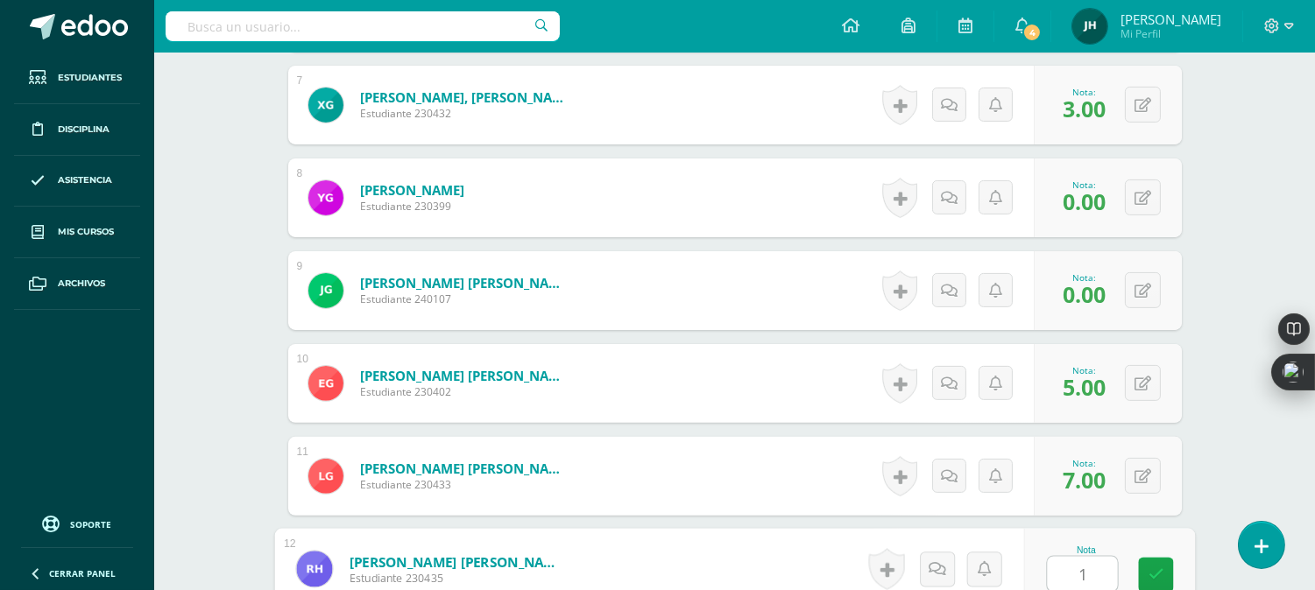
type input "1"
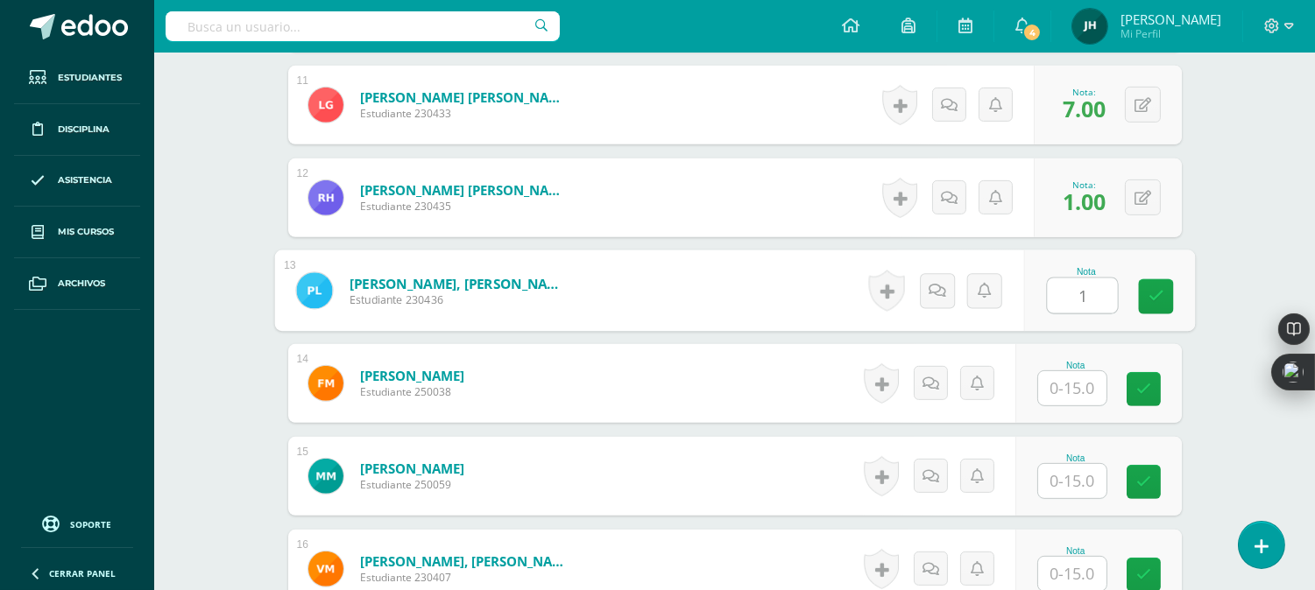
type input "1"
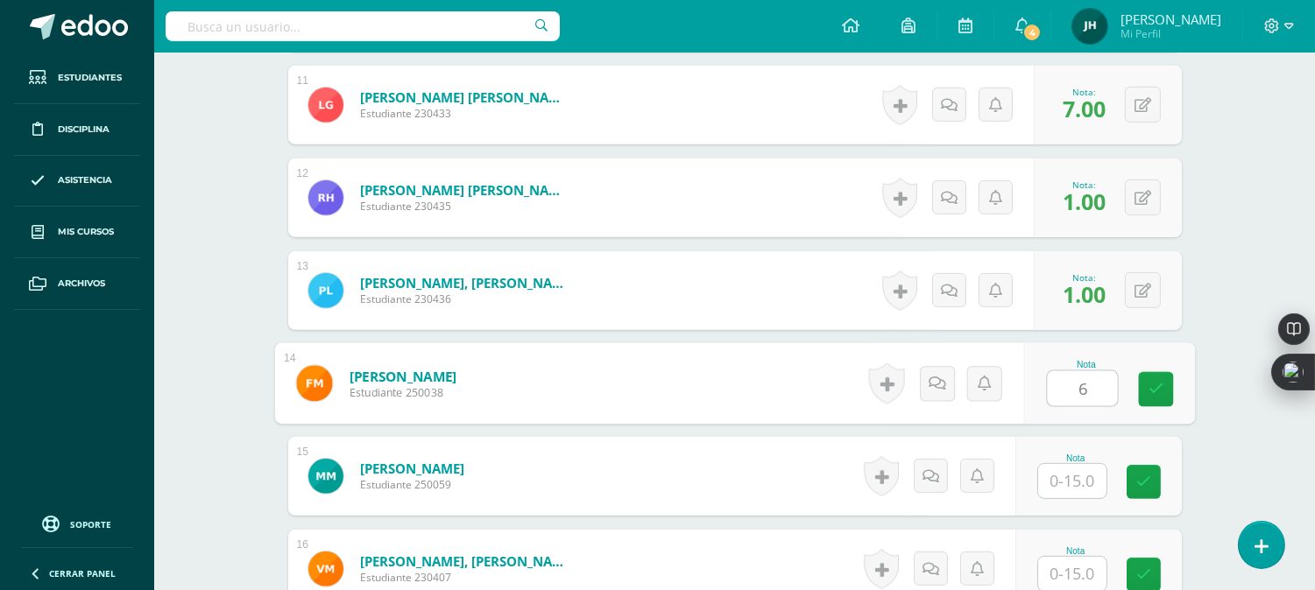
type input "6"
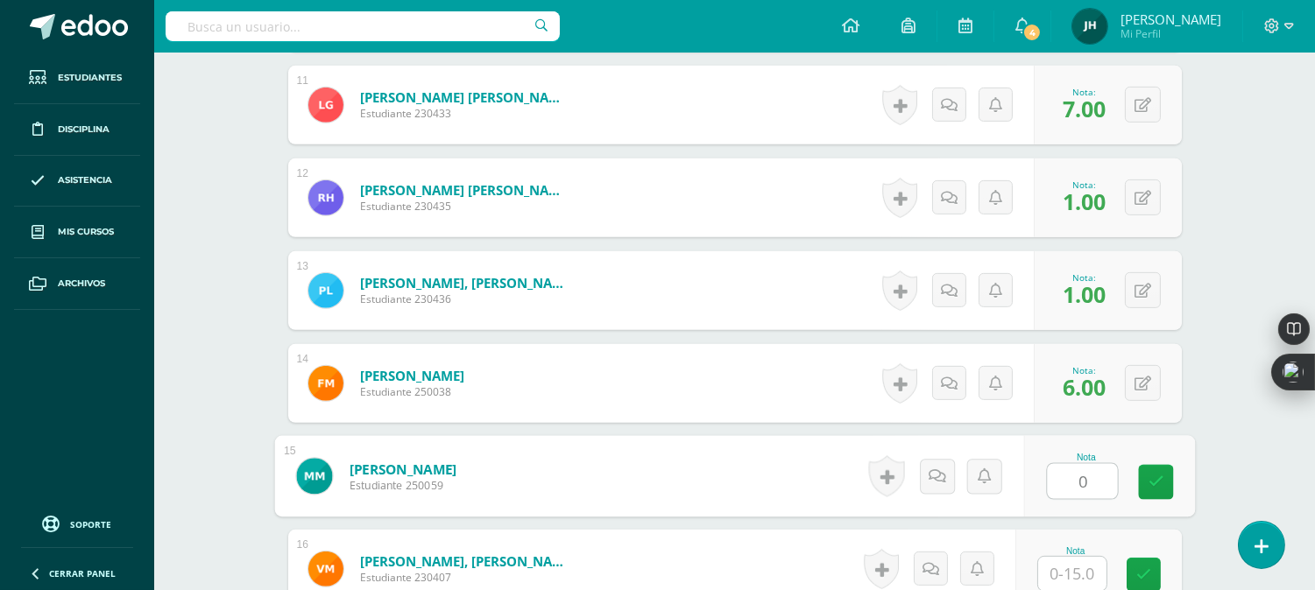
type input "0"
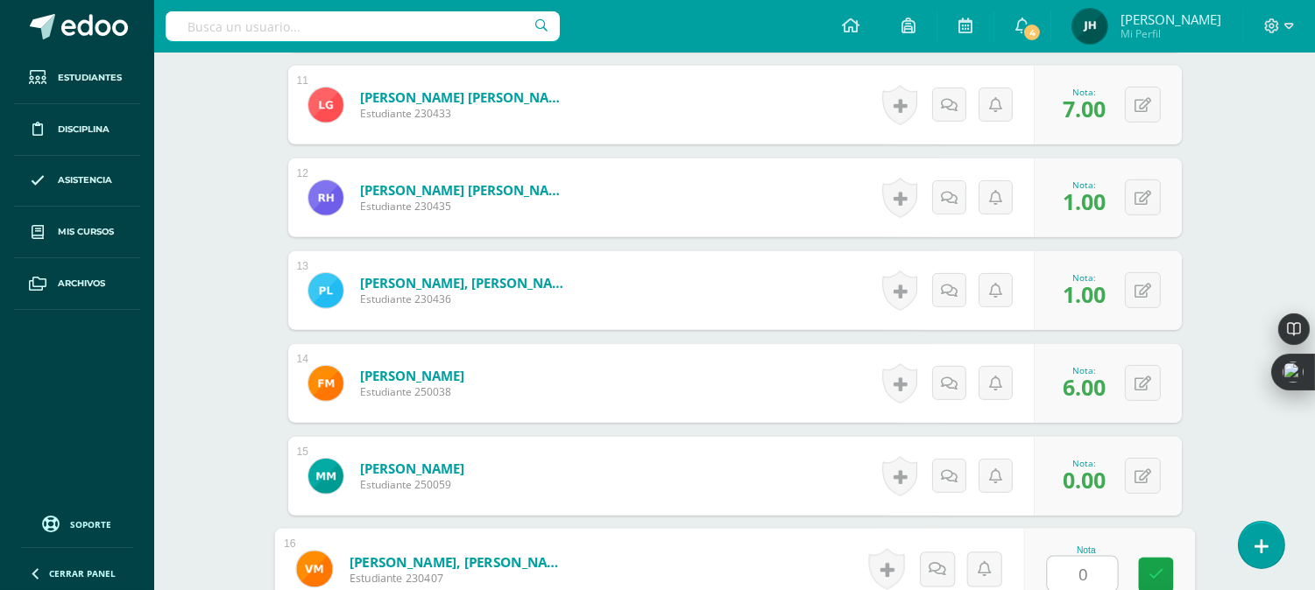
type input "0"
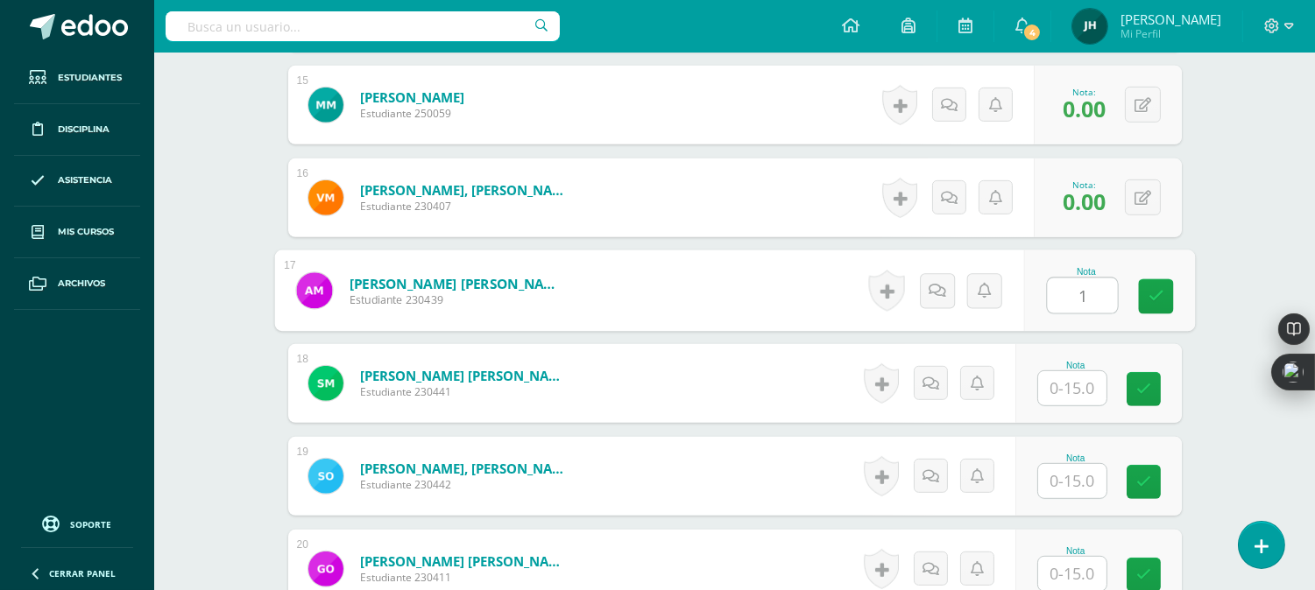
type input "1"
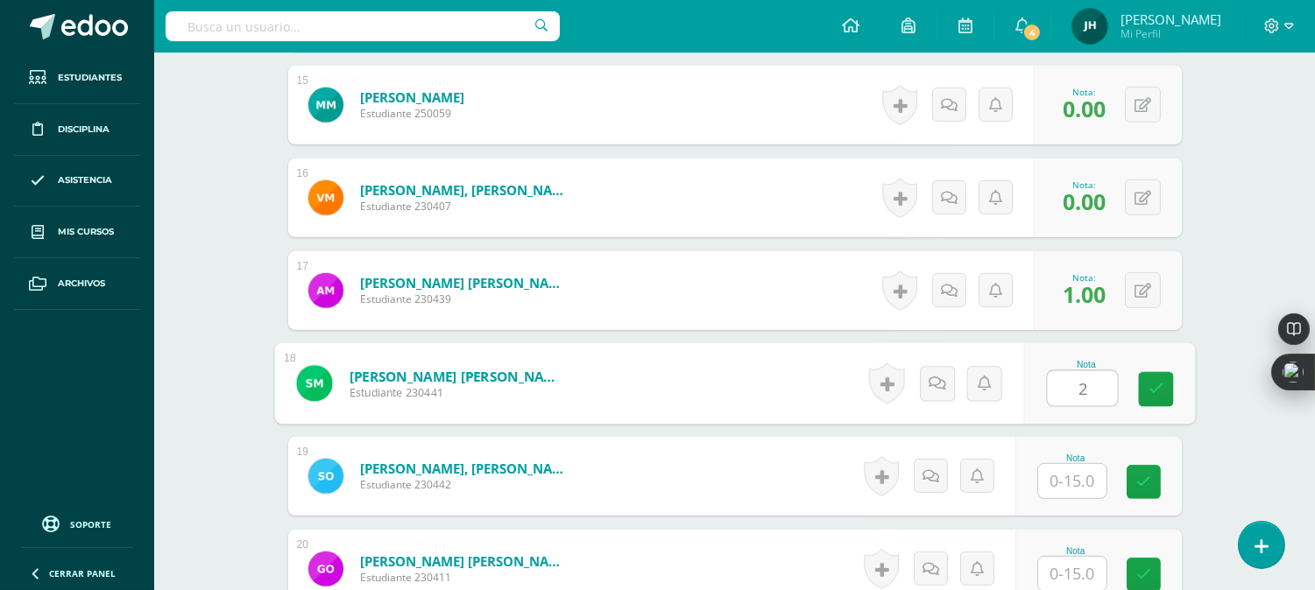
type input "2"
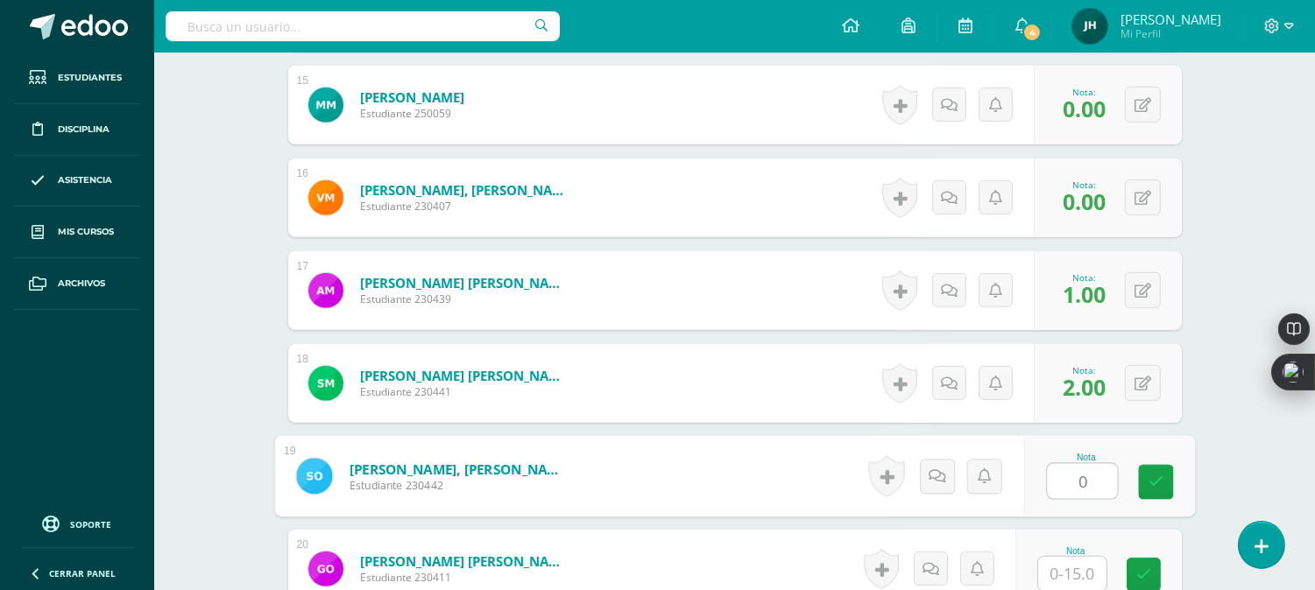
type input "0"
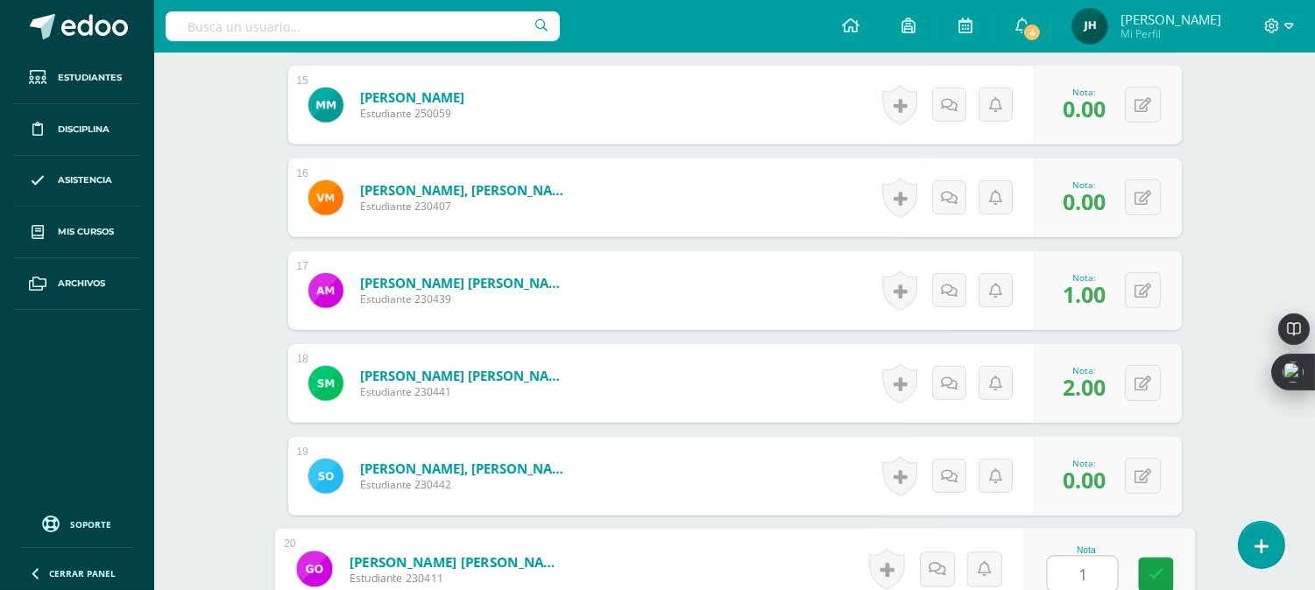
type input "1"
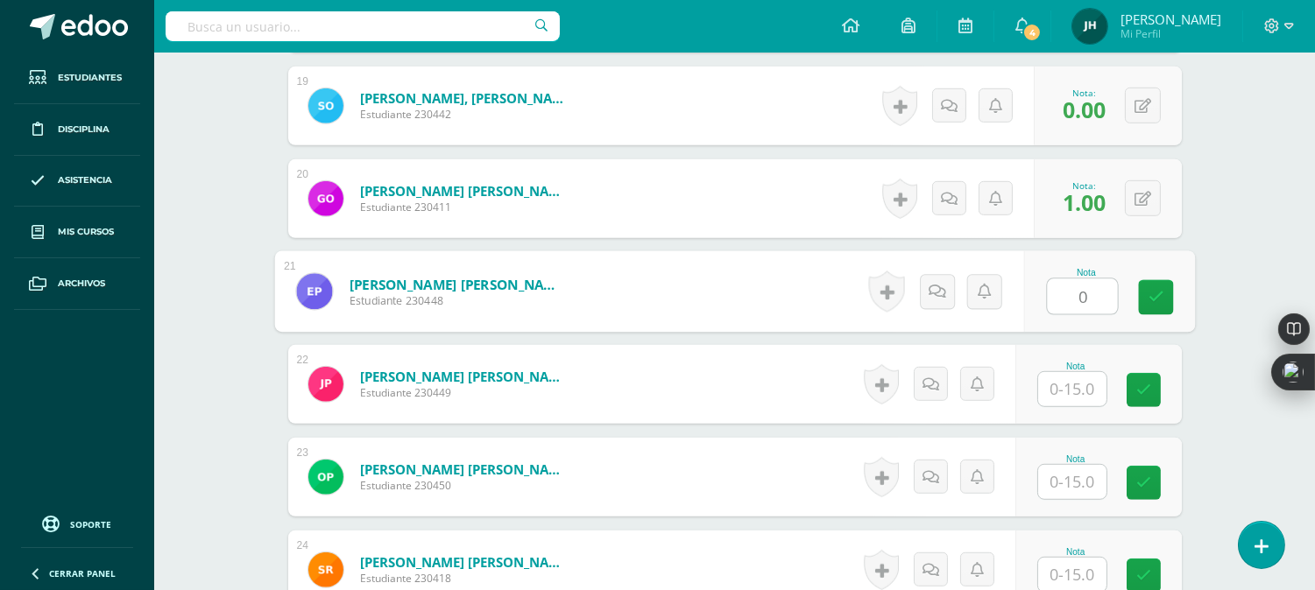
type input "0"
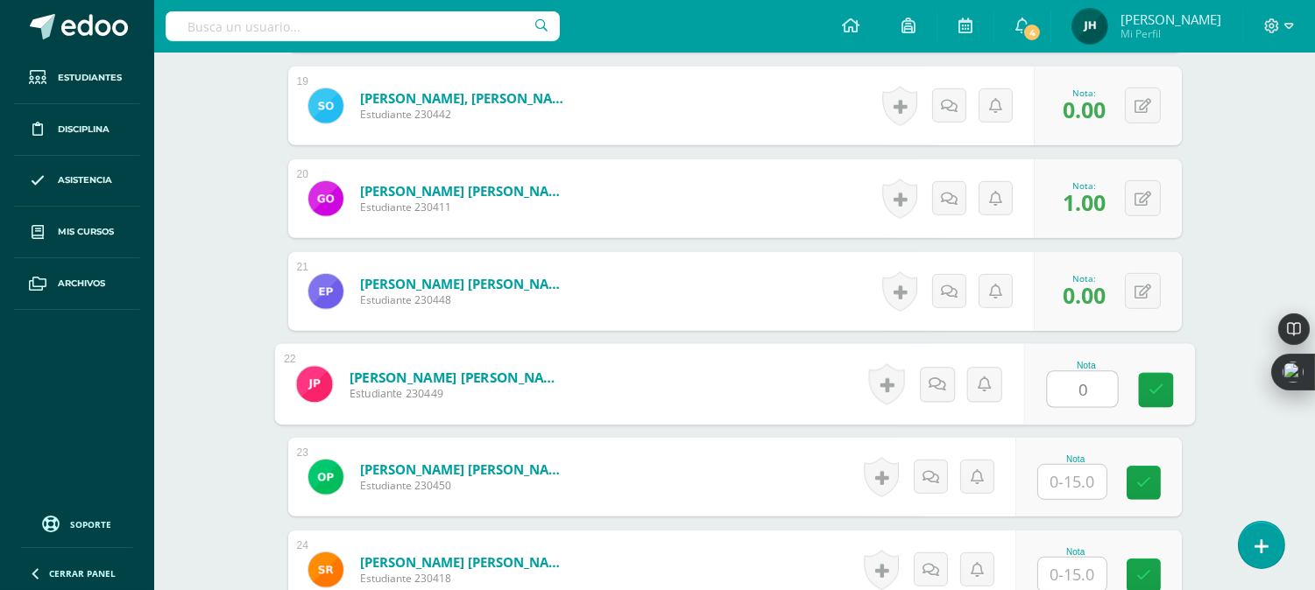
type input "0"
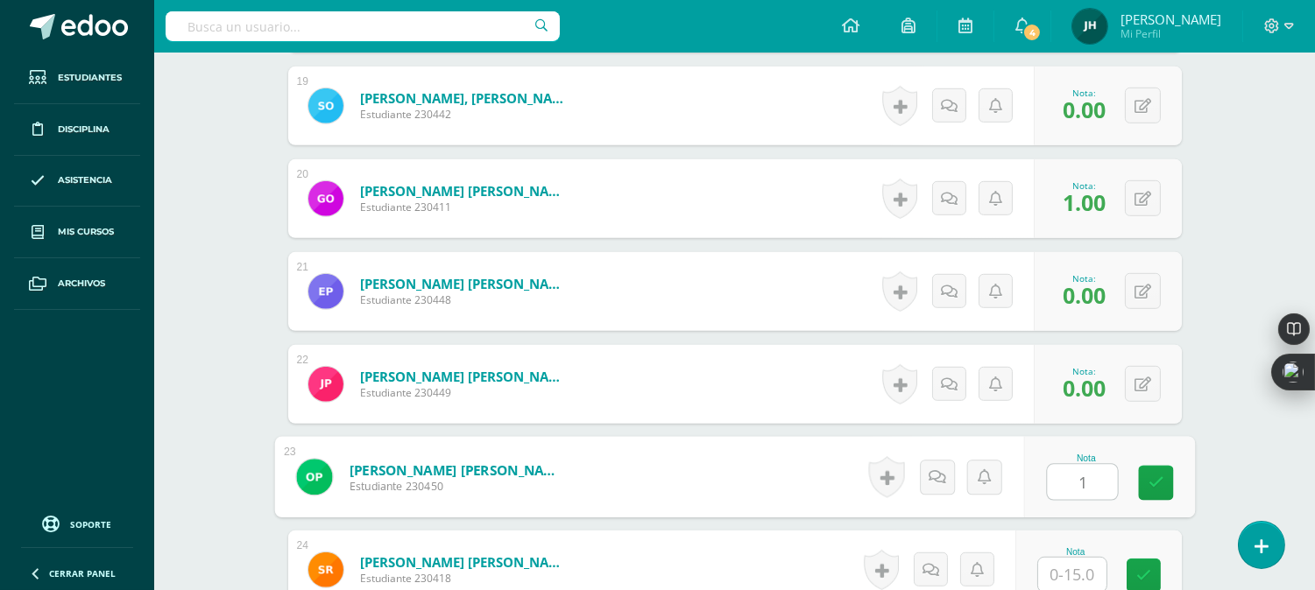
type input "1"
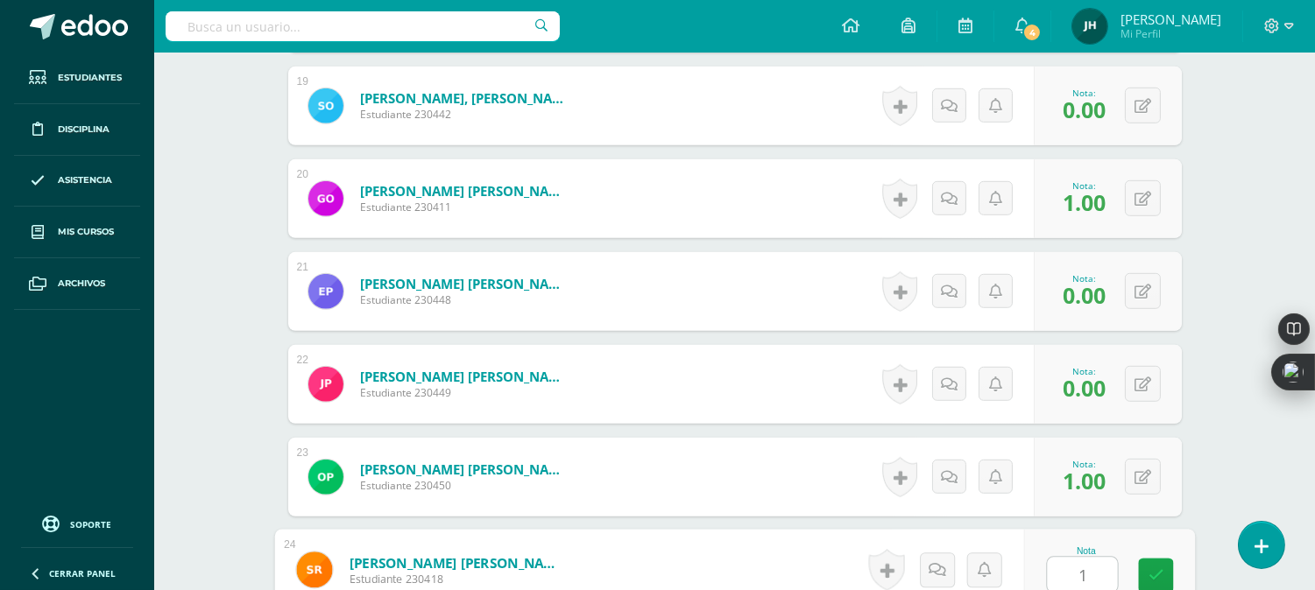
type input "1"
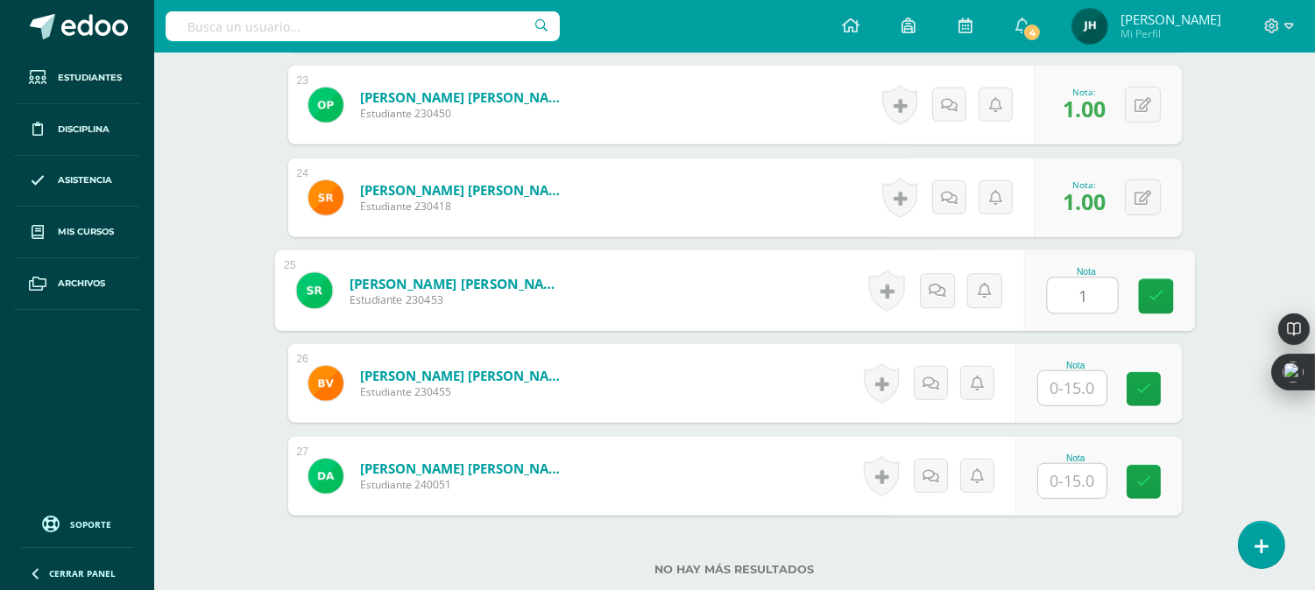
type input "1"
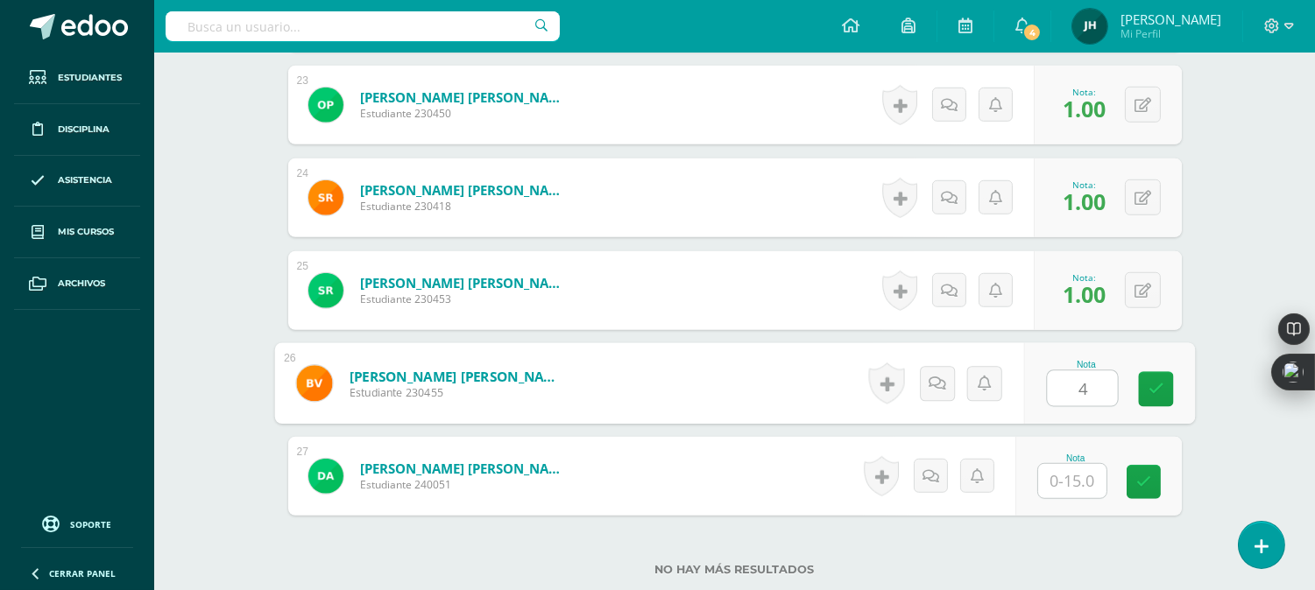
type input "4"
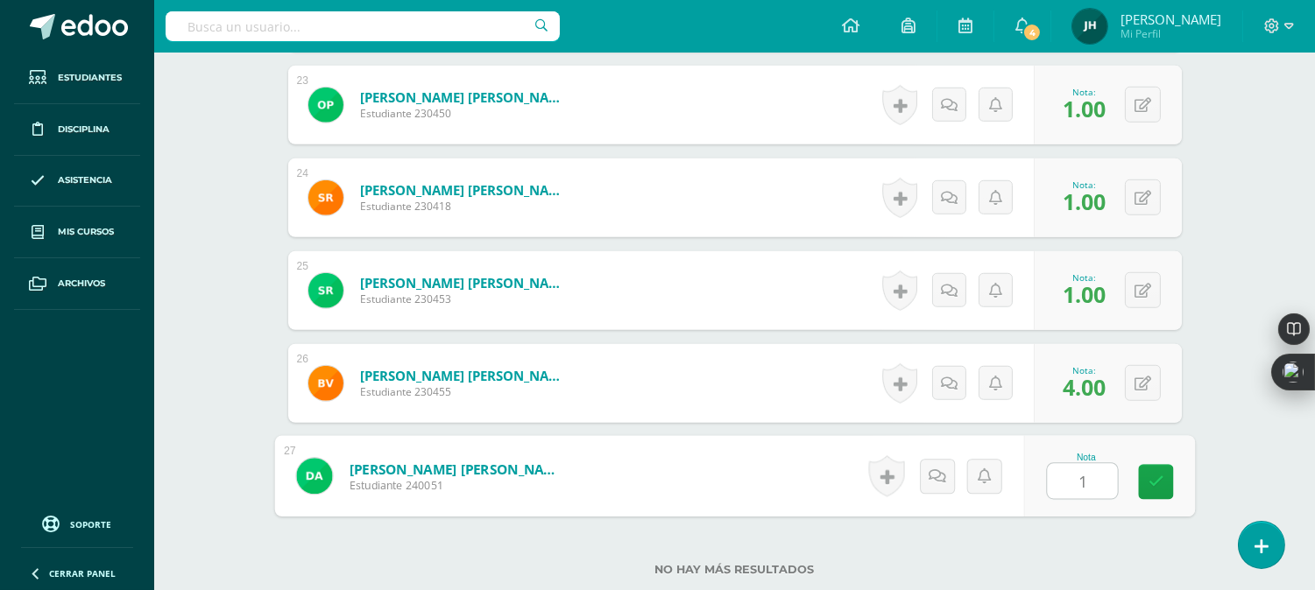
type input "1"
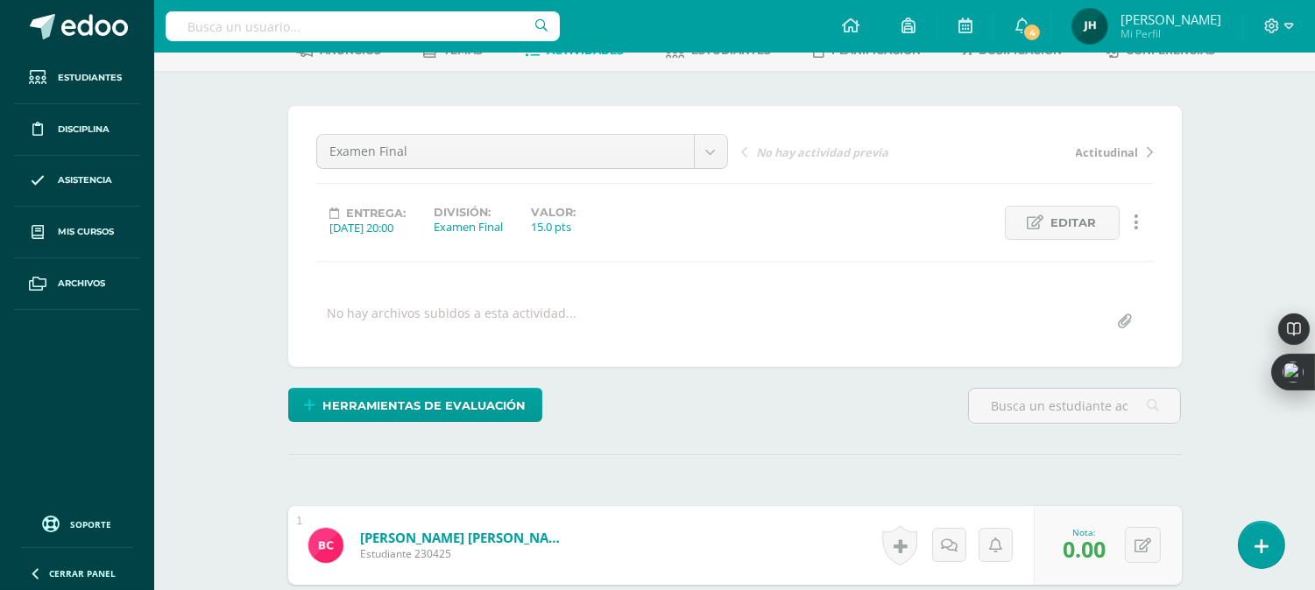
scroll to position [0, 0]
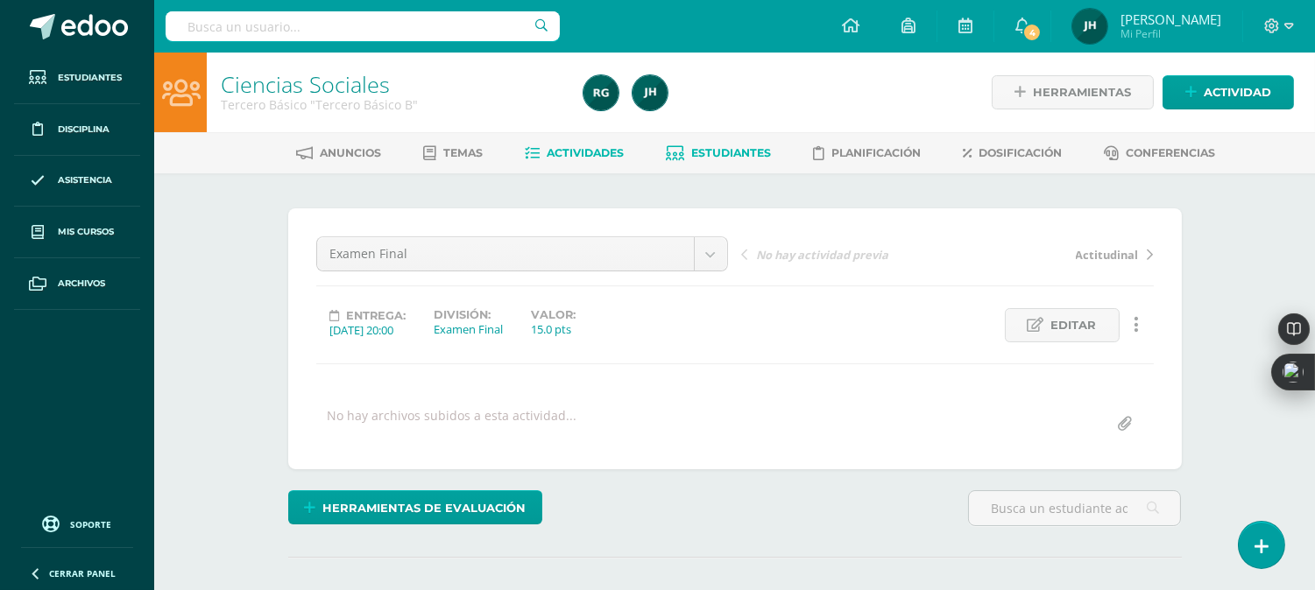
click at [712, 147] on span "Estudiantes" at bounding box center [731, 152] width 80 height 13
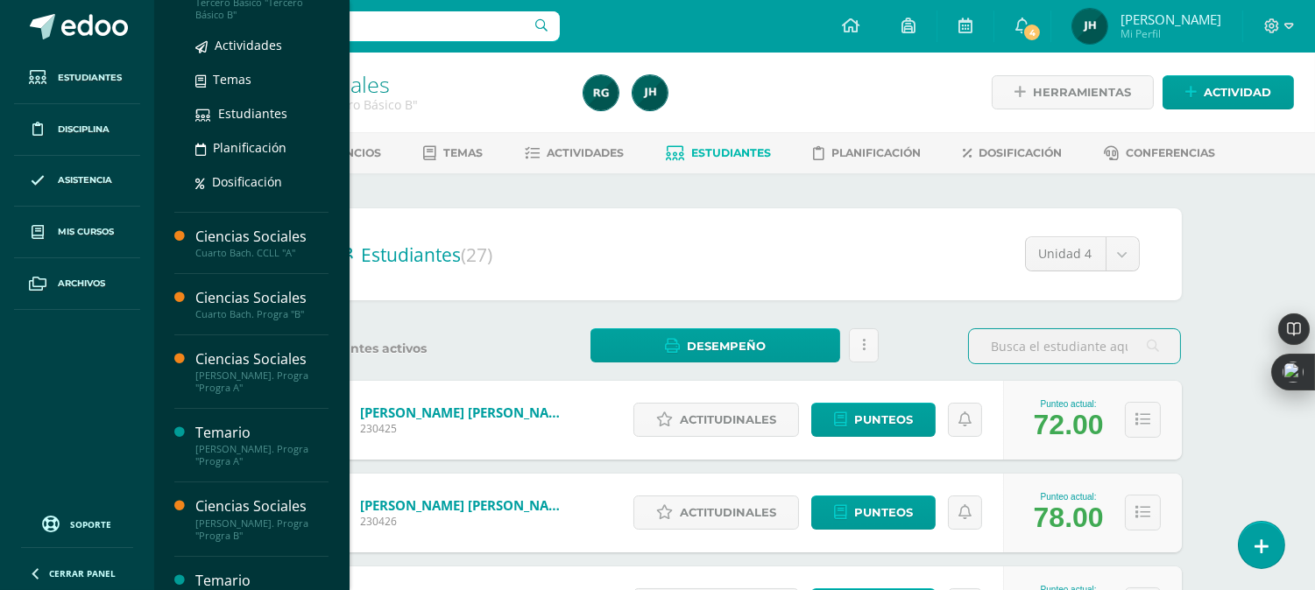
scroll to position [194, 0]
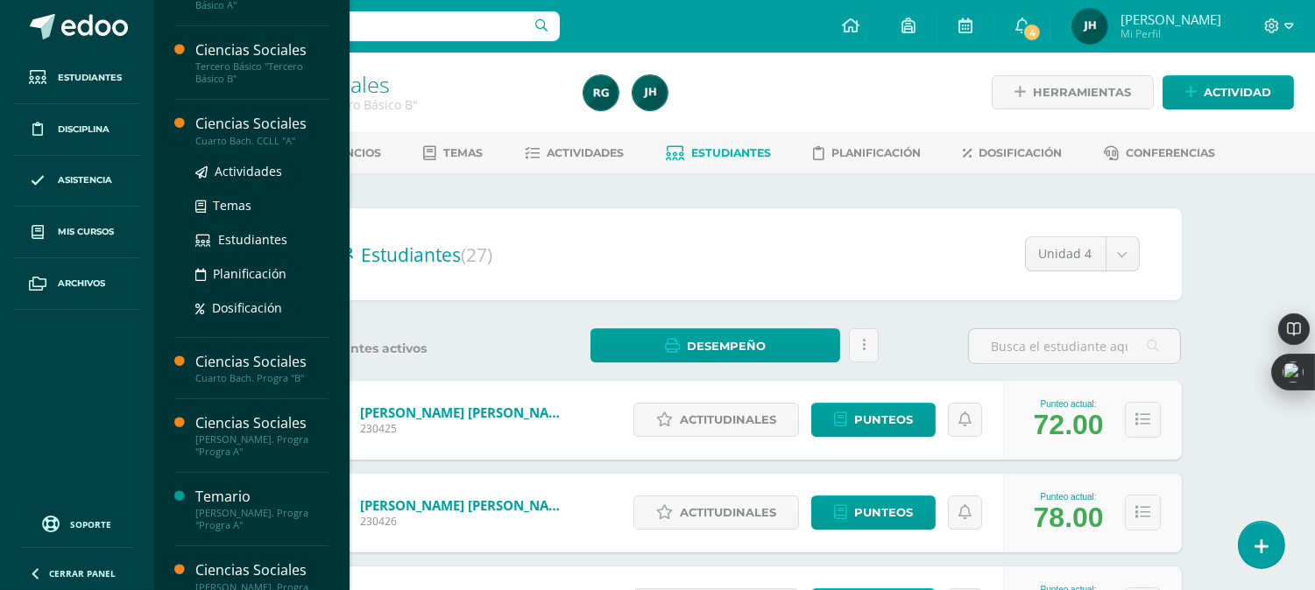
click at [229, 140] on div "Cuarto Bach. CCLL "A"" at bounding box center [261, 141] width 133 height 12
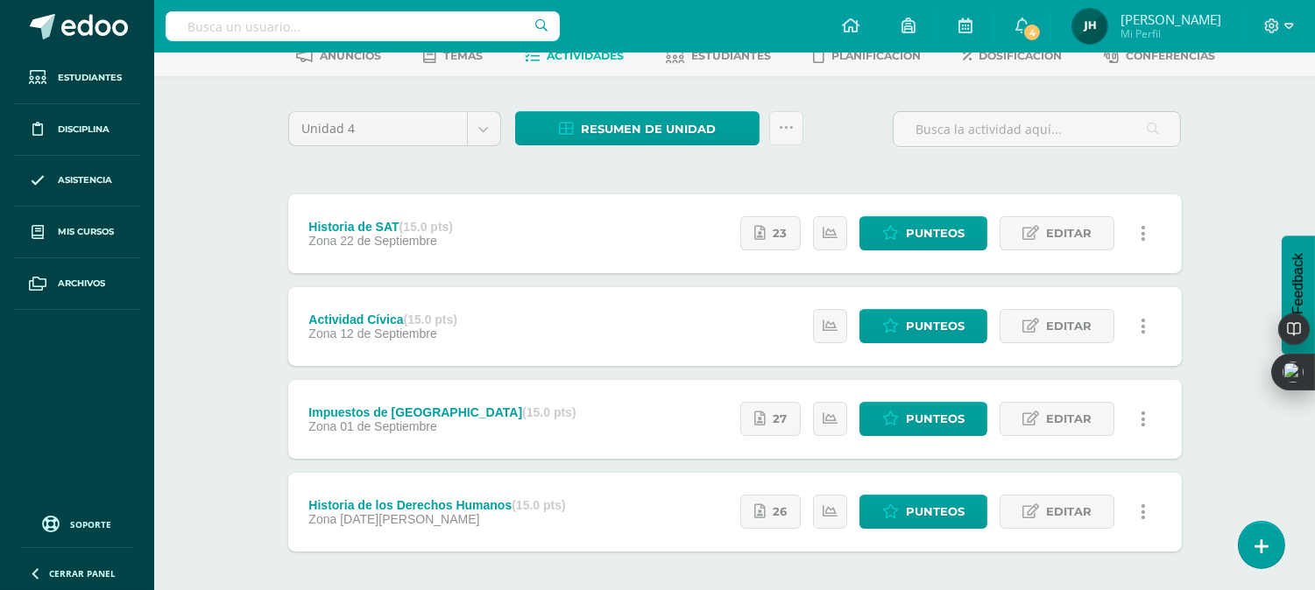
scroll to position [173, 0]
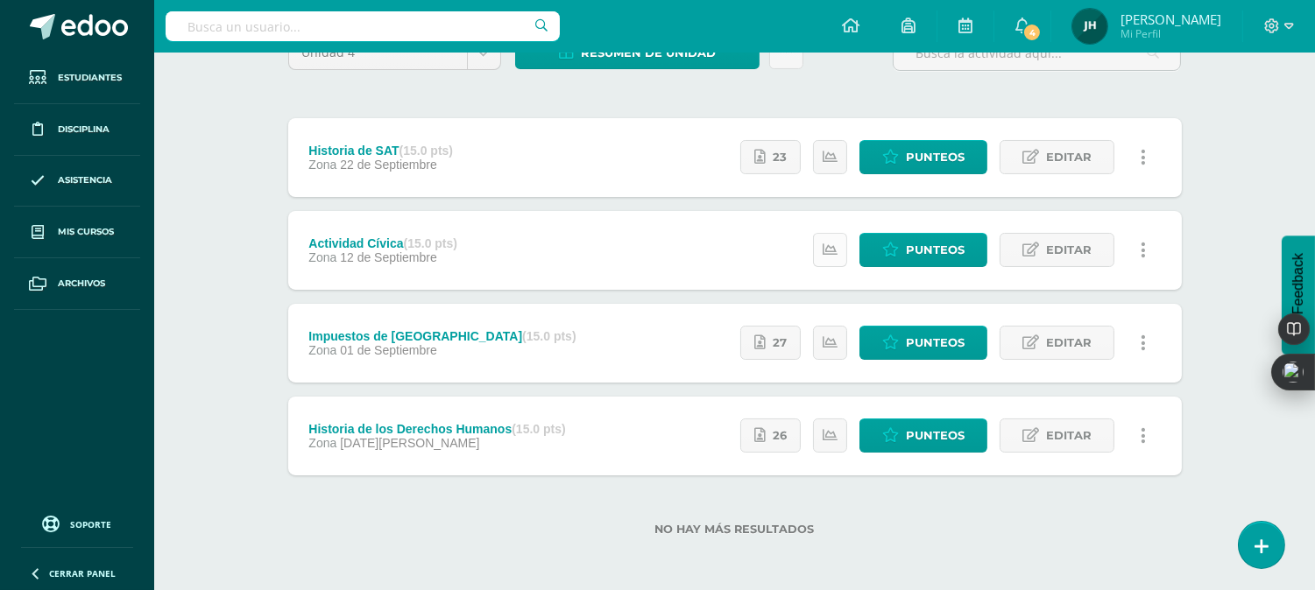
click at [830, 246] on icon at bounding box center [830, 250] width 15 height 15
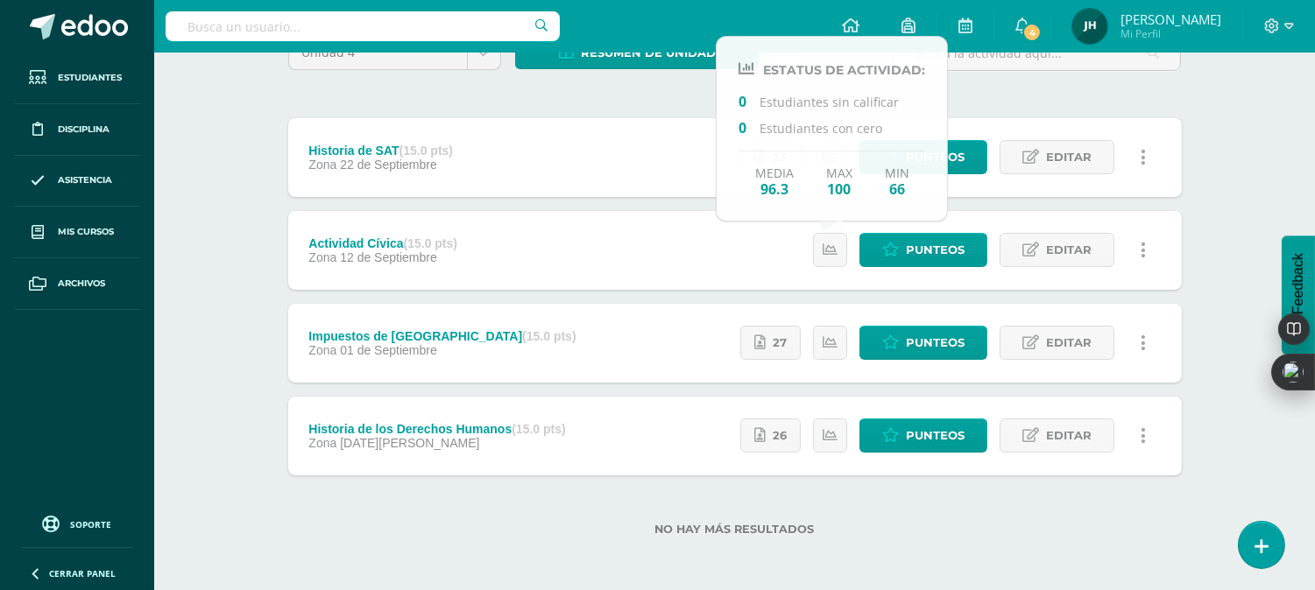
click at [653, 243] on div "Actividad Cívica (15.0 pts) Zona [DATE] Punteos Editar Historial de actividad E…" at bounding box center [734, 250] width 893 height 79
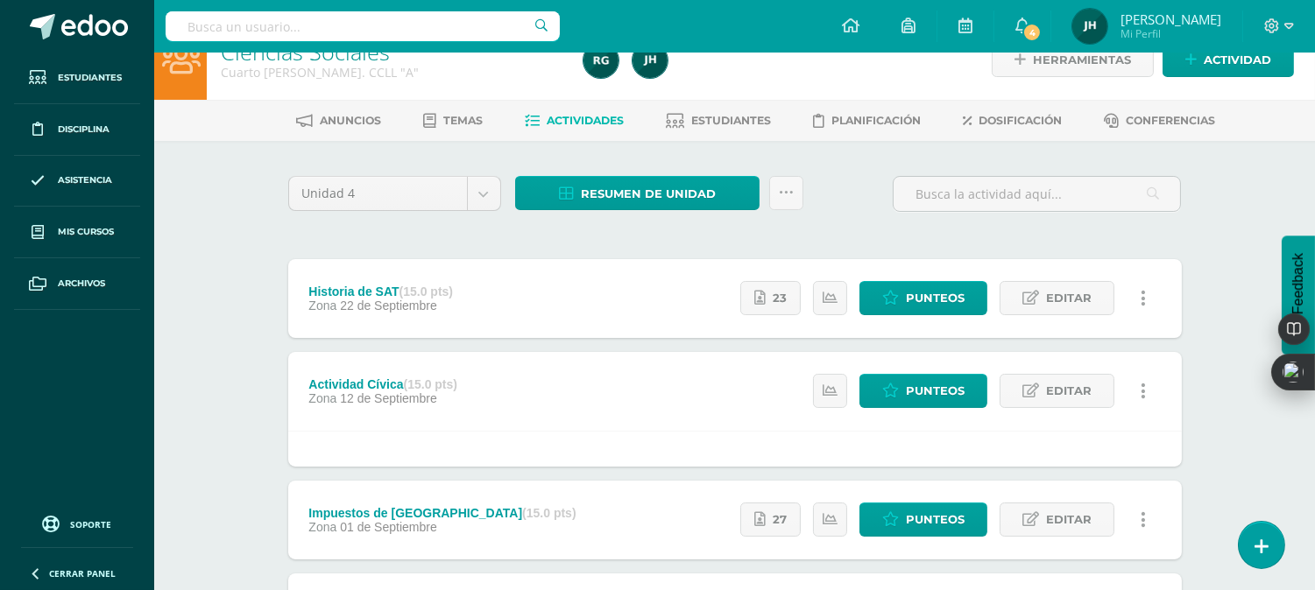
scroll to position [0, 0]
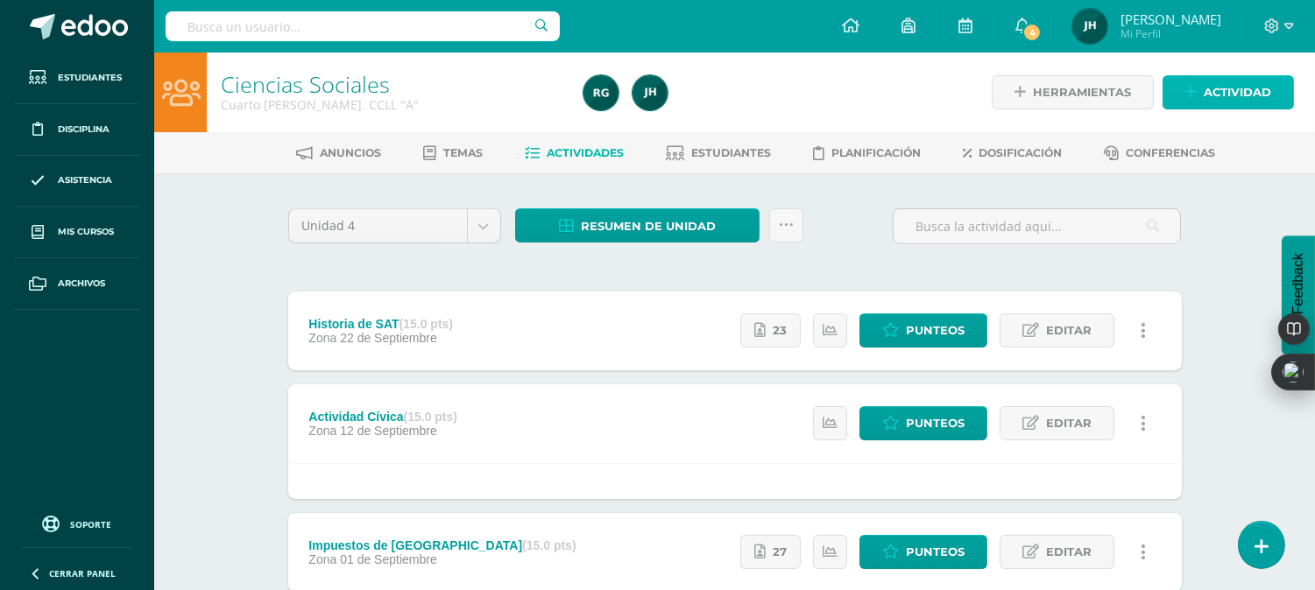
click at [1215, 98] on span "Actividad" at bounding box center [1237, 92] width 67 height 32
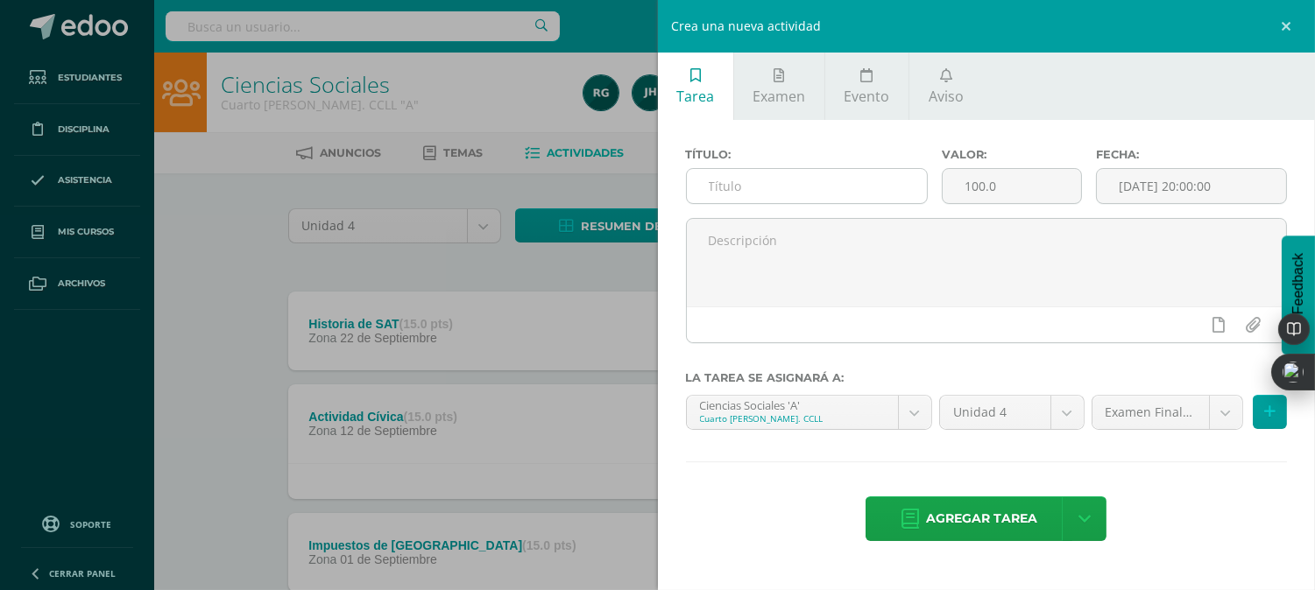
click at [844, 189] on input "text" at bounding box center [807, 186] width 241 height 34
type input "A"
type input "Examen Parcial"
type input "15"
click at [1192, 180] on input "[DATE] 20:00:00" at bounding box center [1191, 186] width 189 height 34
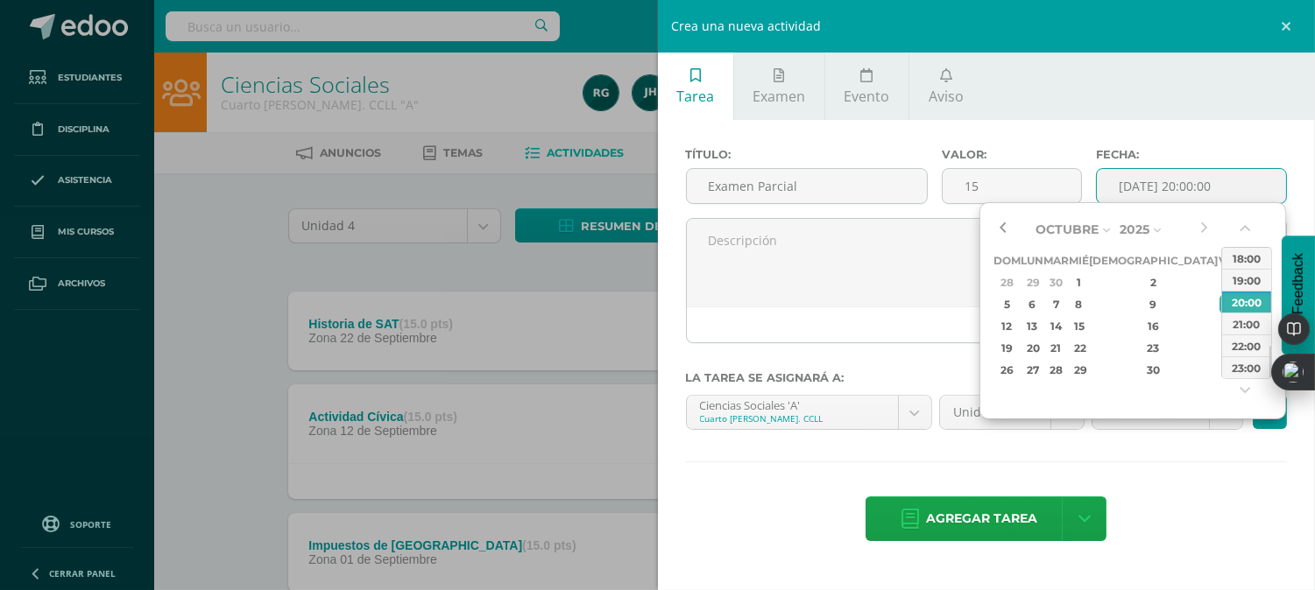
click at [1005, 225] on button "button" at bounding box center [1002, 229] width 18 height 26
click at [1135, 321] on div "18" at bounding box center [1153, 326] width 103 height 20
type input "2025-09-18 20:00"
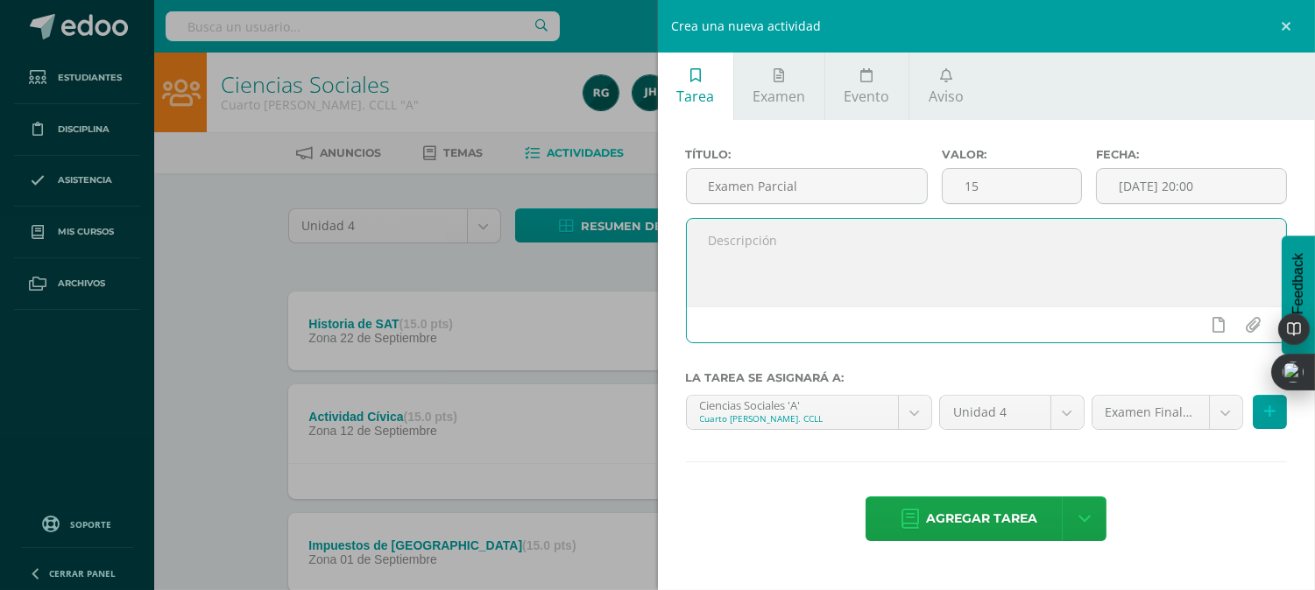
click at [925, 282] on textarea at bounding box center [987, 263] width 600 height 88
click at [1002, 528] on span "Agregar tarea" at bounding box center [981, 519] width 111 height 43
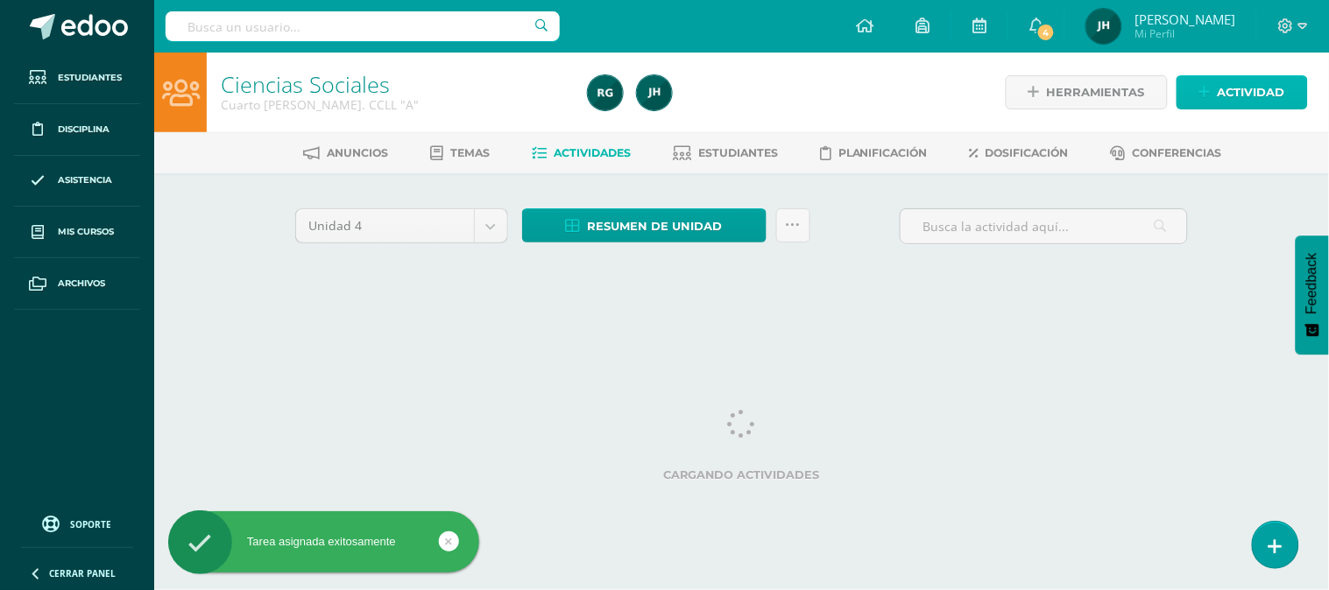
click at [1219, 84] on span "Actividad" at bounding box center [1251, 92] width 67 height 32
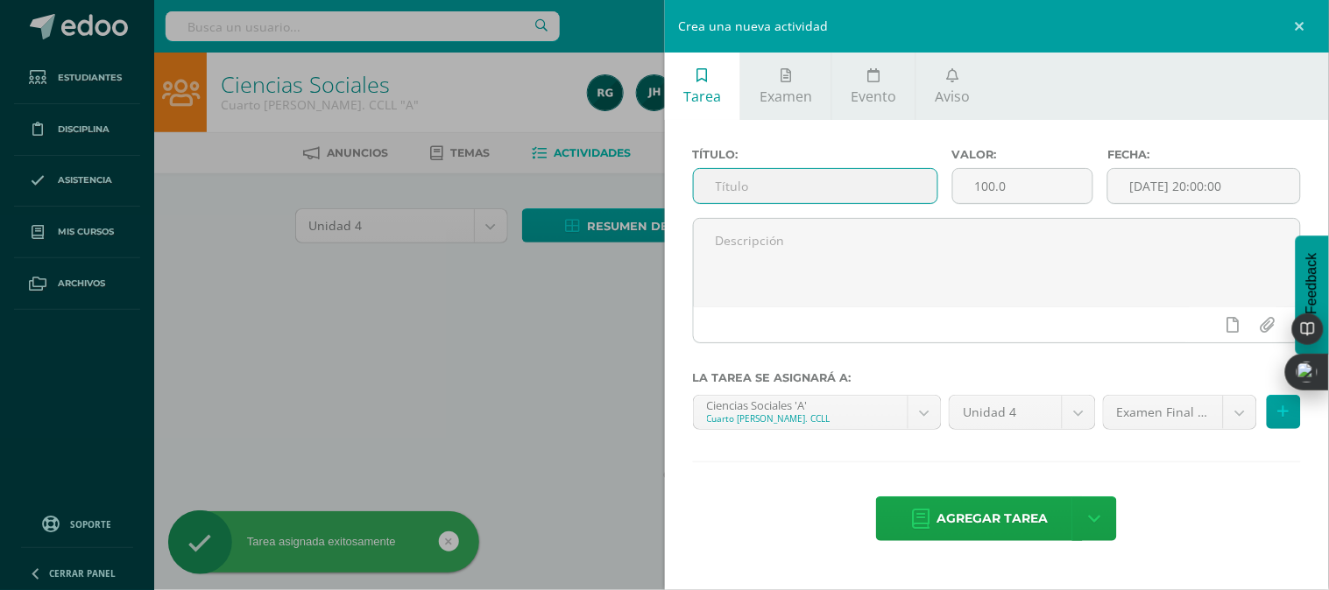
click at [820, 187] on input "text" at bounding box center [816, 186] width 244 height 34
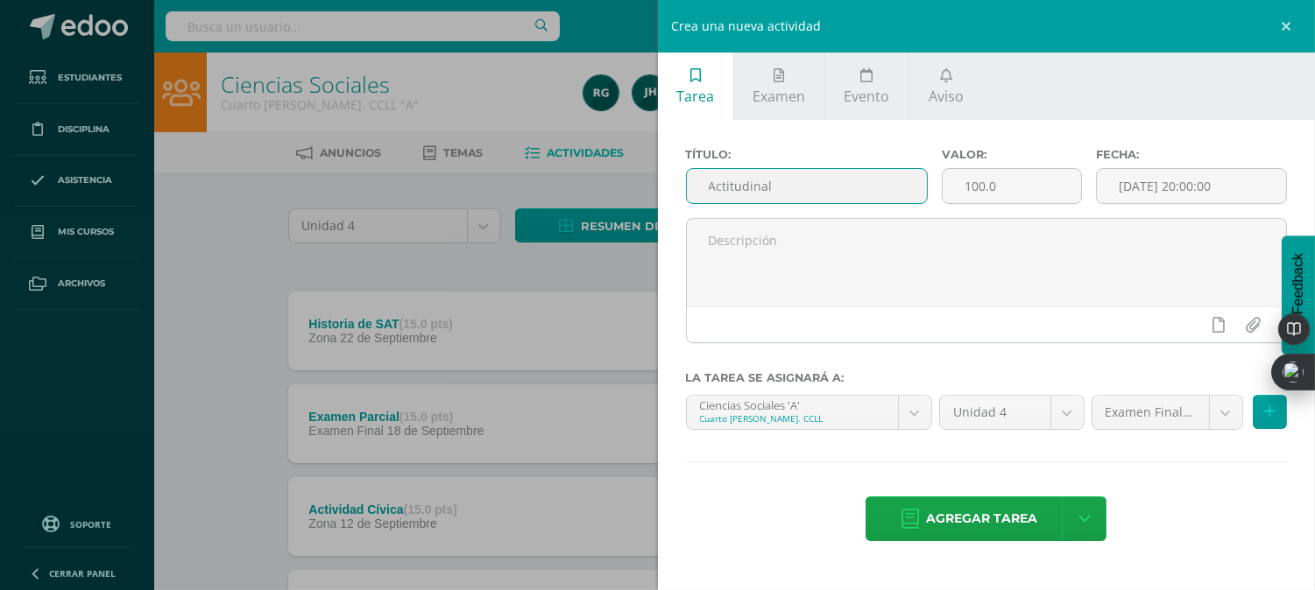
type input "Actitudinal"
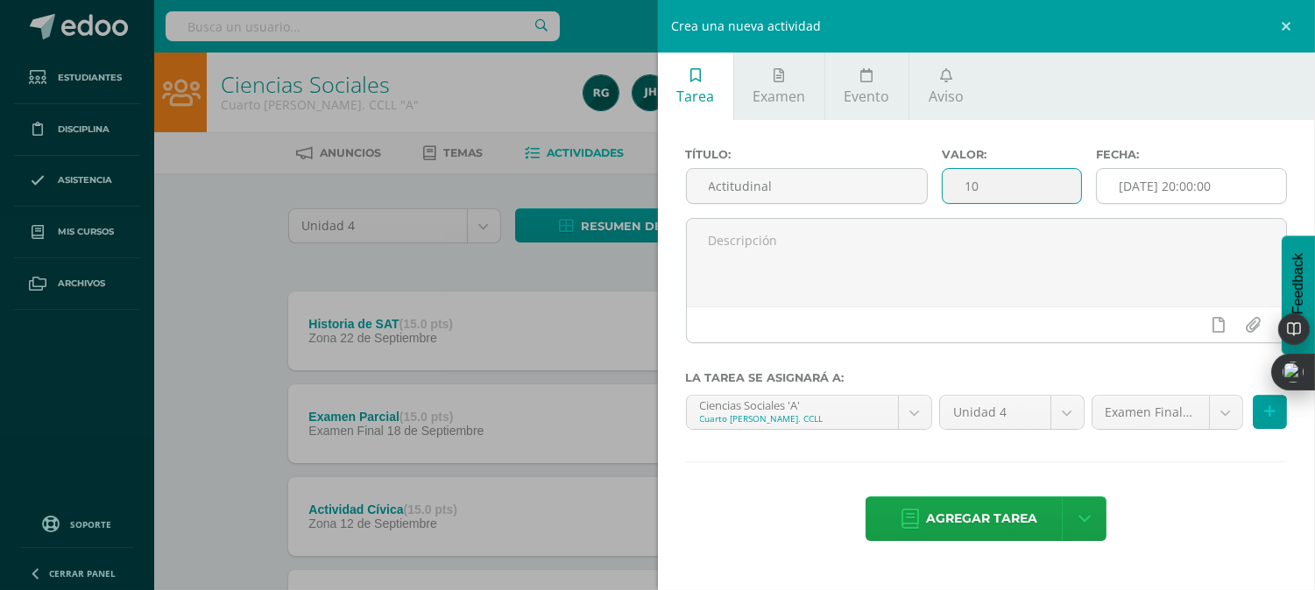
type input "10"
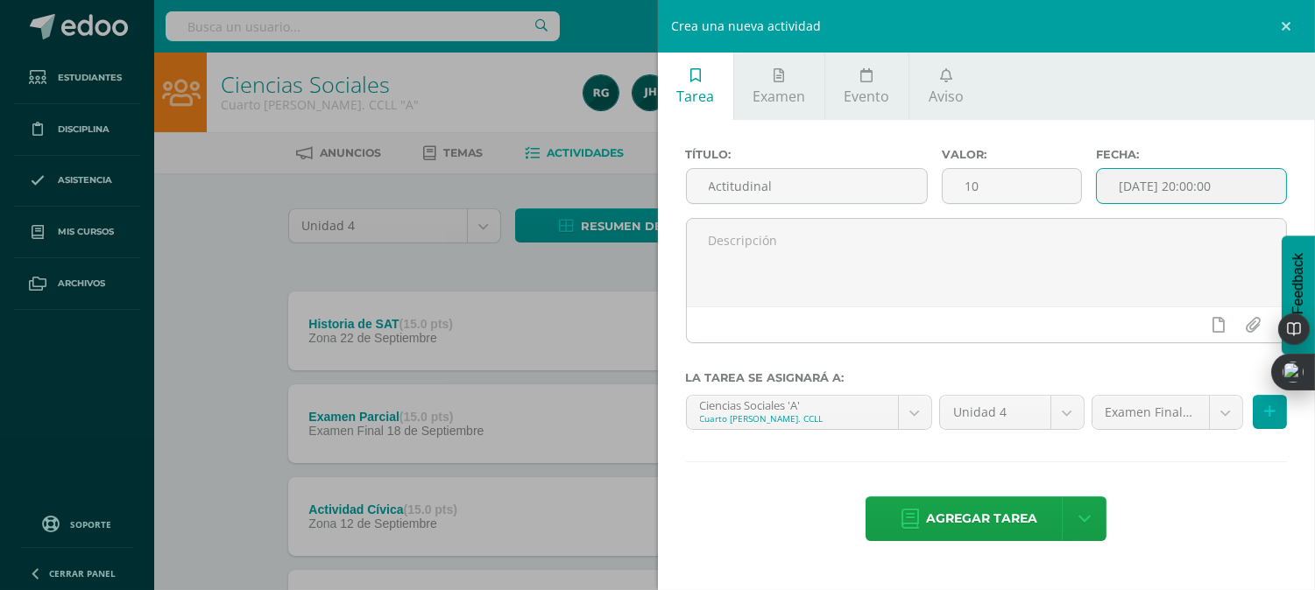
click at [1143, 187] on input "[DATE] 20:00:00" at bounding box center [1191, 186] width 189 height 34
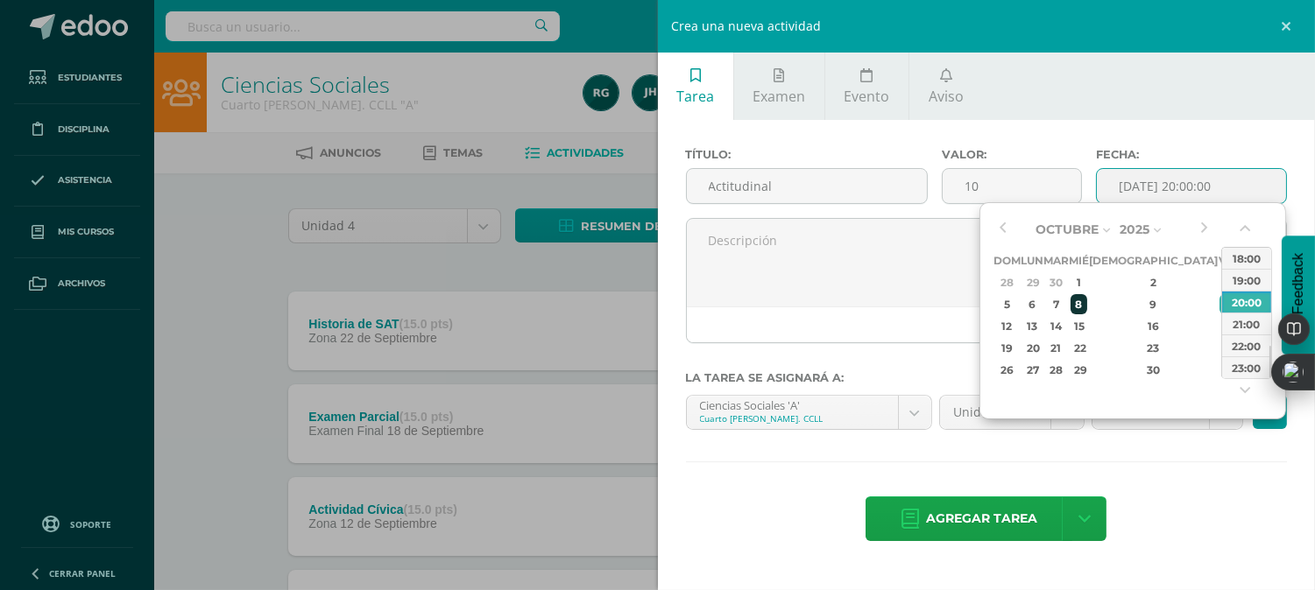
click at [1086, 307] on div "8" at bounding box center [1078, 304] width 16 height 20
type input "2025-10-08 20:00"
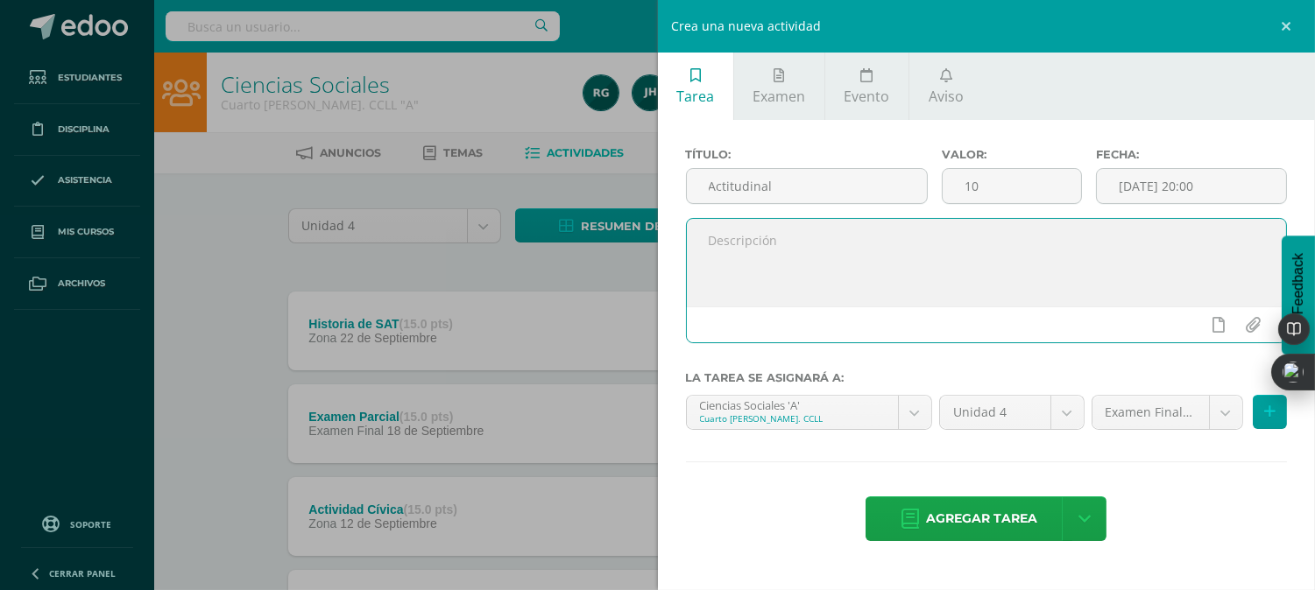
click at [967, 286] on textarea at bounding box center [987, 263] width 600 height 88
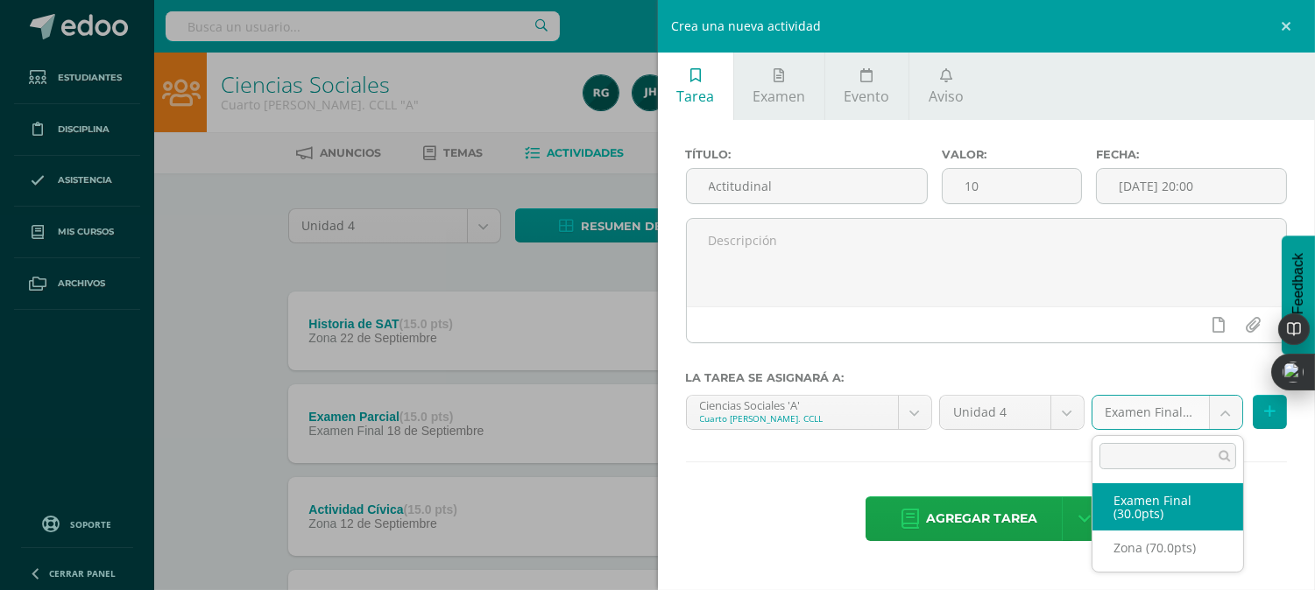
click at [1230, 412] on body "Tarea asignada exitosamente Estudiantes Disciplina Asistencia Mis cursos Archiv…" at bounding box center [657, 429] width 1315 height 858
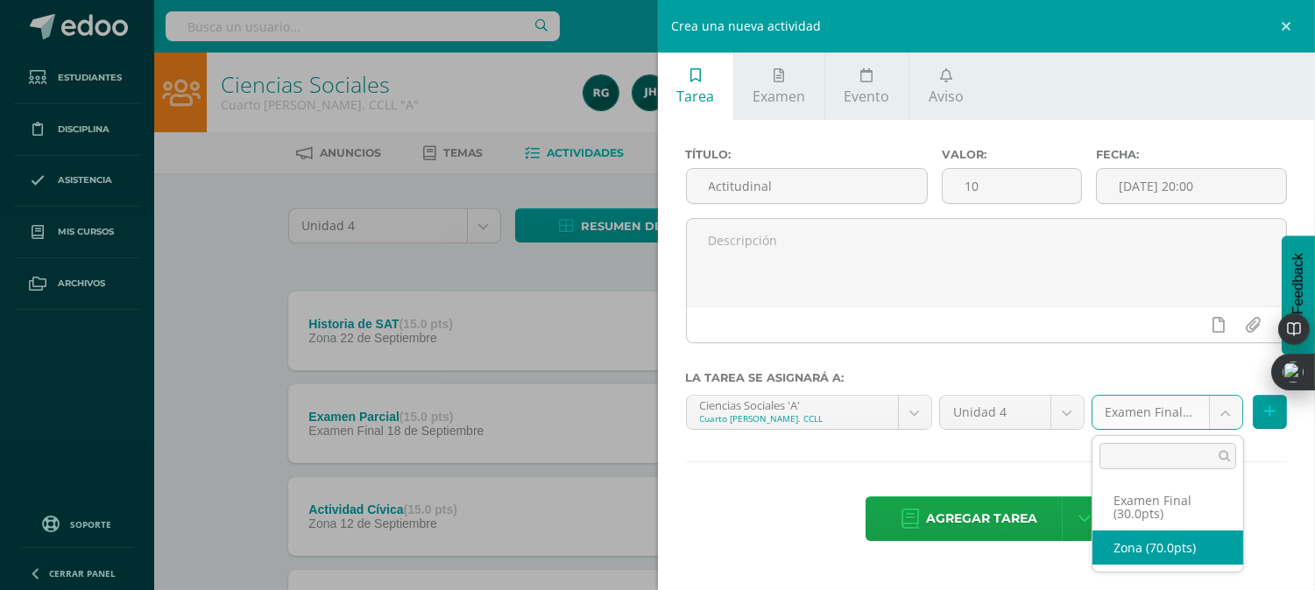
select select "107046"
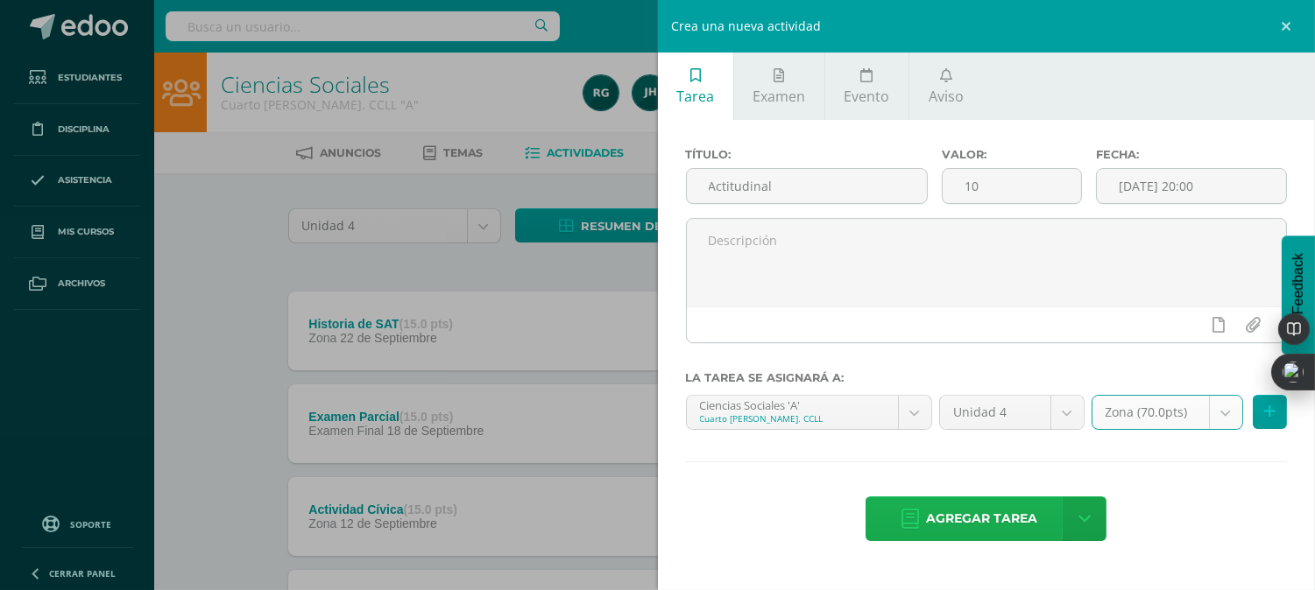
click at [1013, 519] on span "Agregar tarea" at bounding box center [981, 519] width 111 height 43
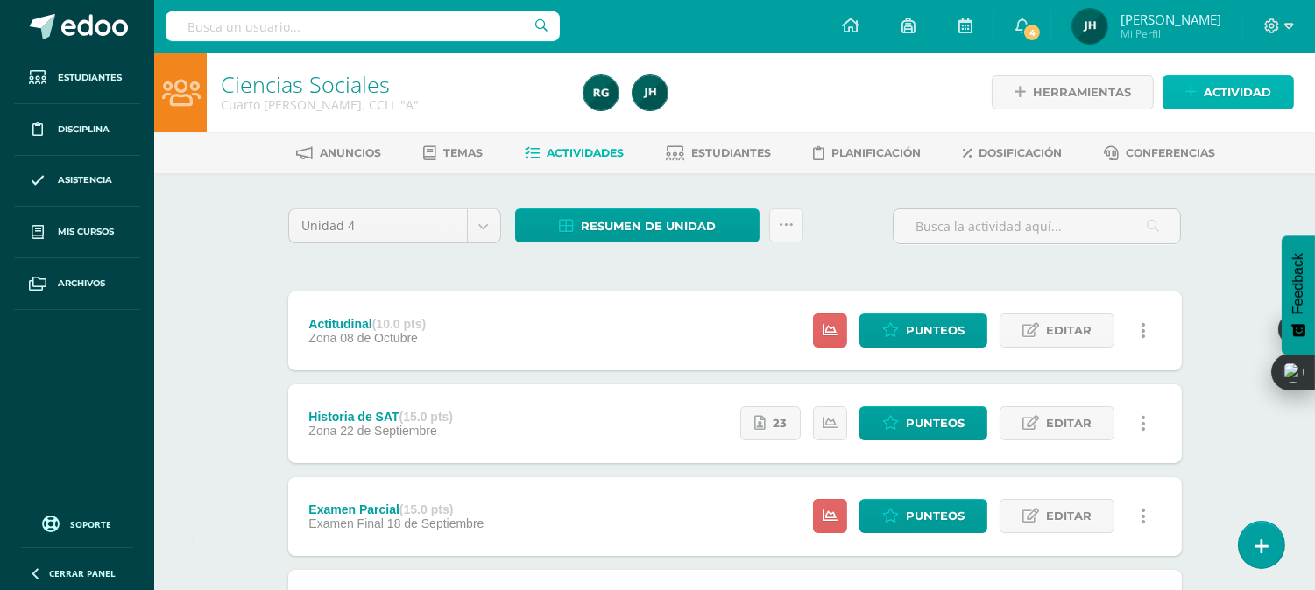
click at [1191, 89] on icon at bounding box center [1190, 92] width 11 height 15
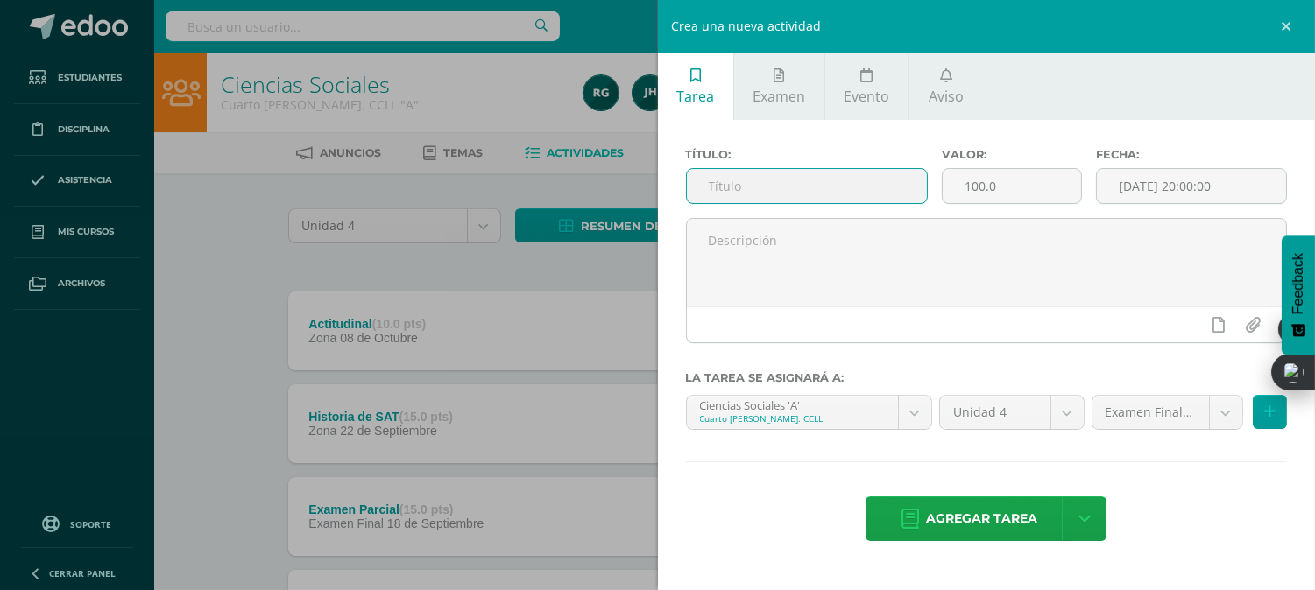
click at [858, 187] on input "text" at bounding box center [807, 186] width 241 height 34
type input "Examen Final"
type input "15"
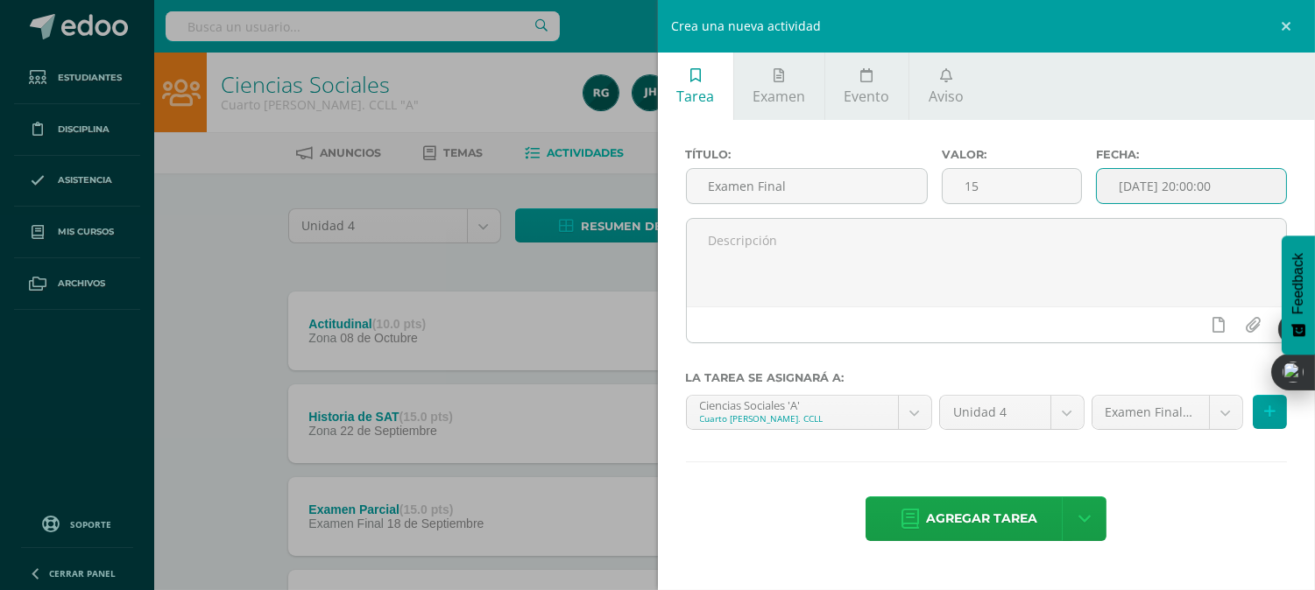
click at [1161, 186] on input "[DATE] 20:00:00" at bounding box center [1191, 186] width 189 height 34
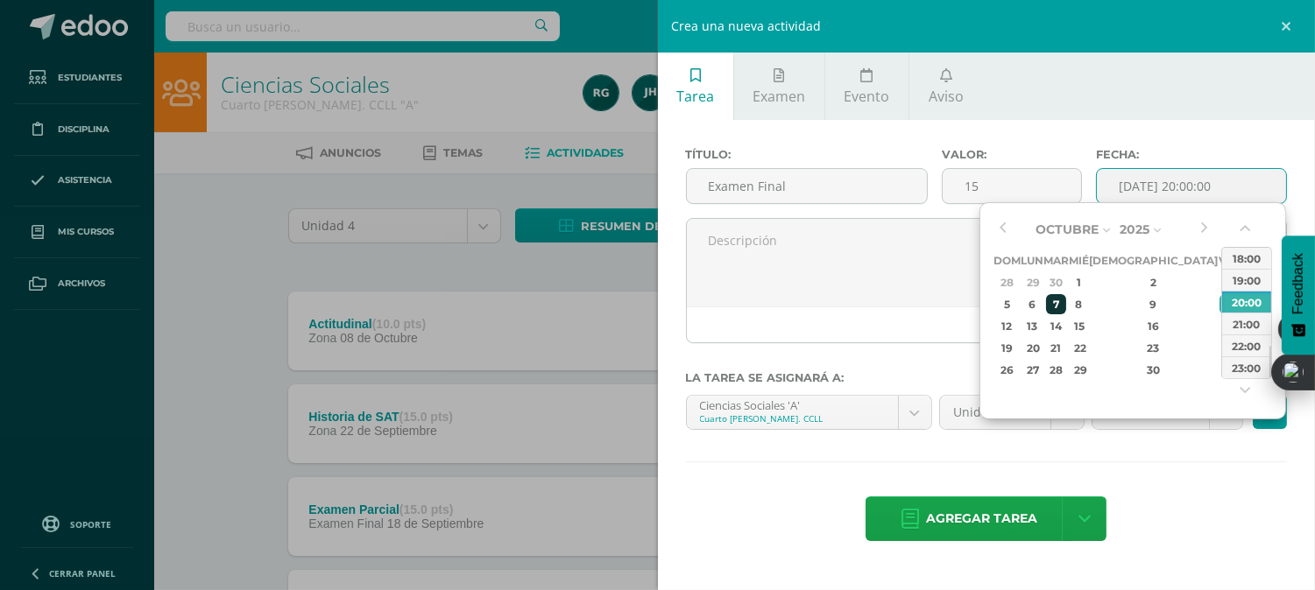
click at [1066, 302] on div "7" at bounding box center [1056, 304] width 20 height 20
type input "2025-10-07 20:00"
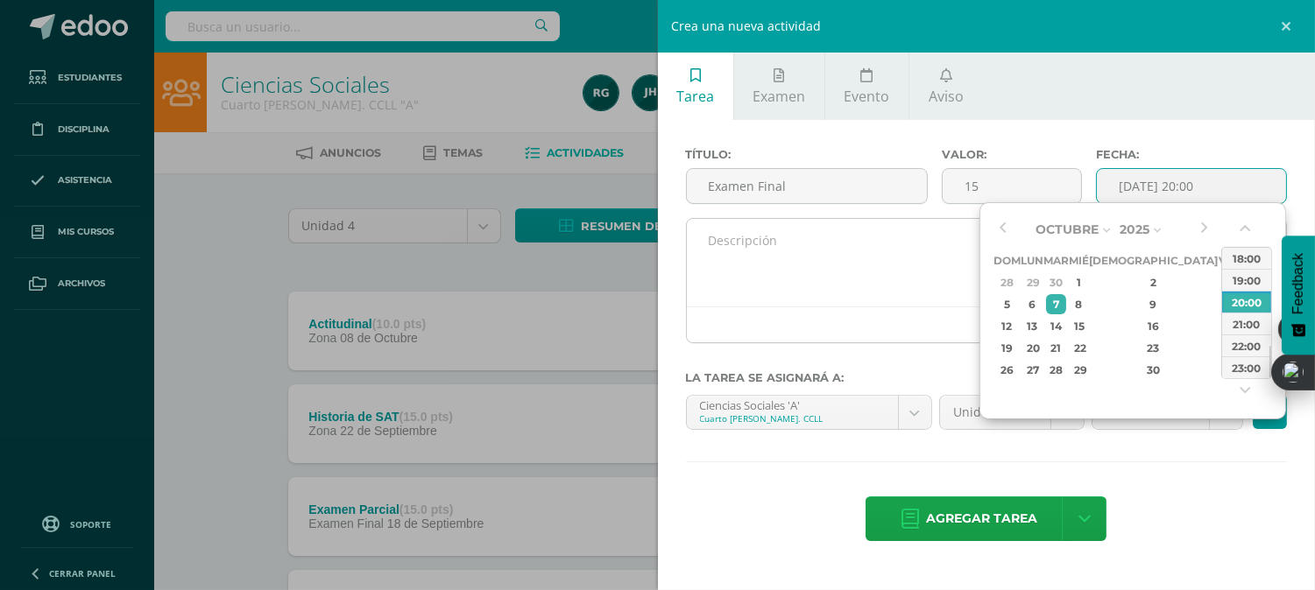
click at [975, 293] on textarea at bounding box center [987, 263] width 600 height 88
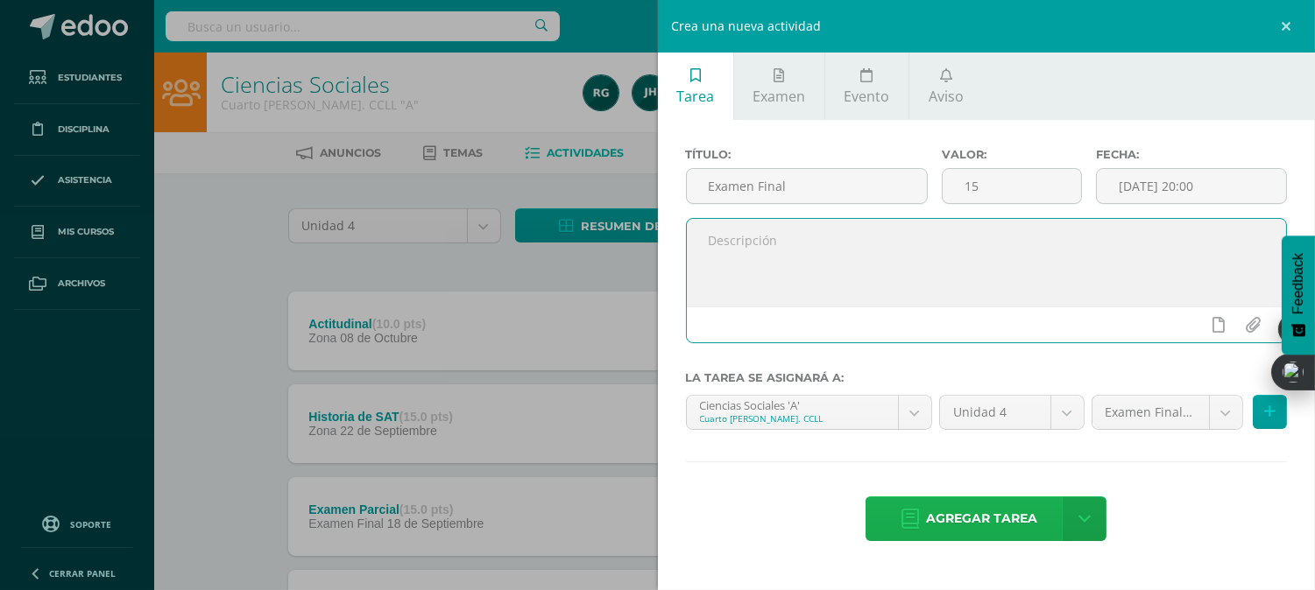
click at [969, 518] on span "Agregar tarea" at bounding box center [981, 519] width 111 height 43
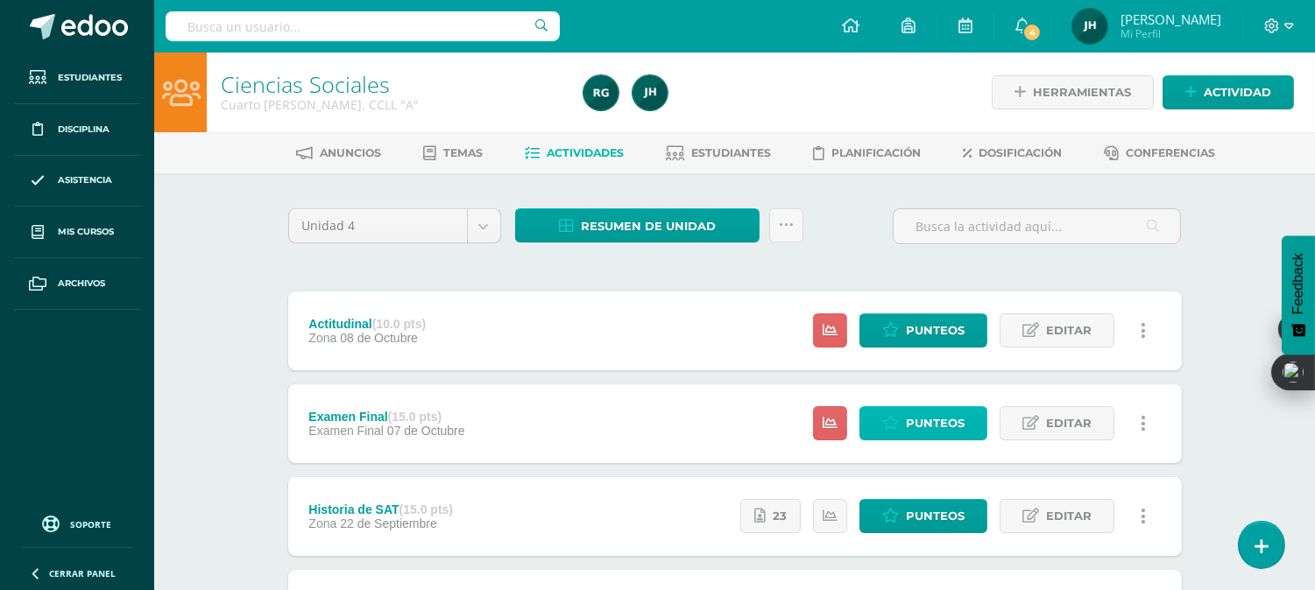
click at [926, 418] on span "Punteos" at bounding box center [935, 423] width 59 height 32
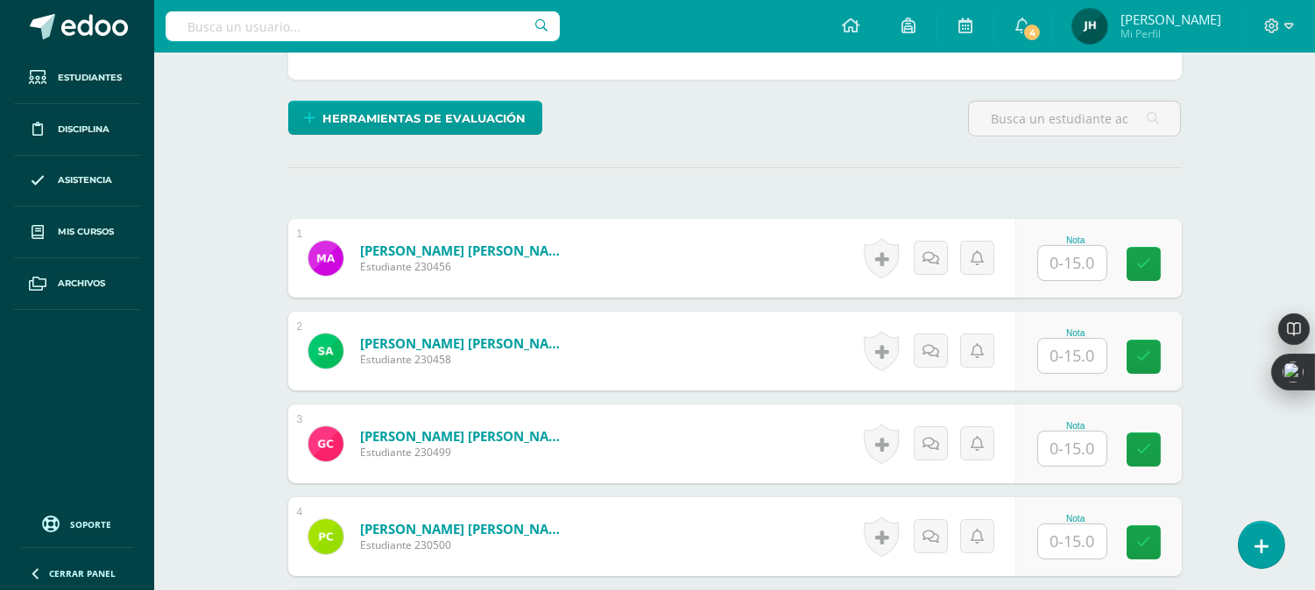
scroll to position [391, 0]
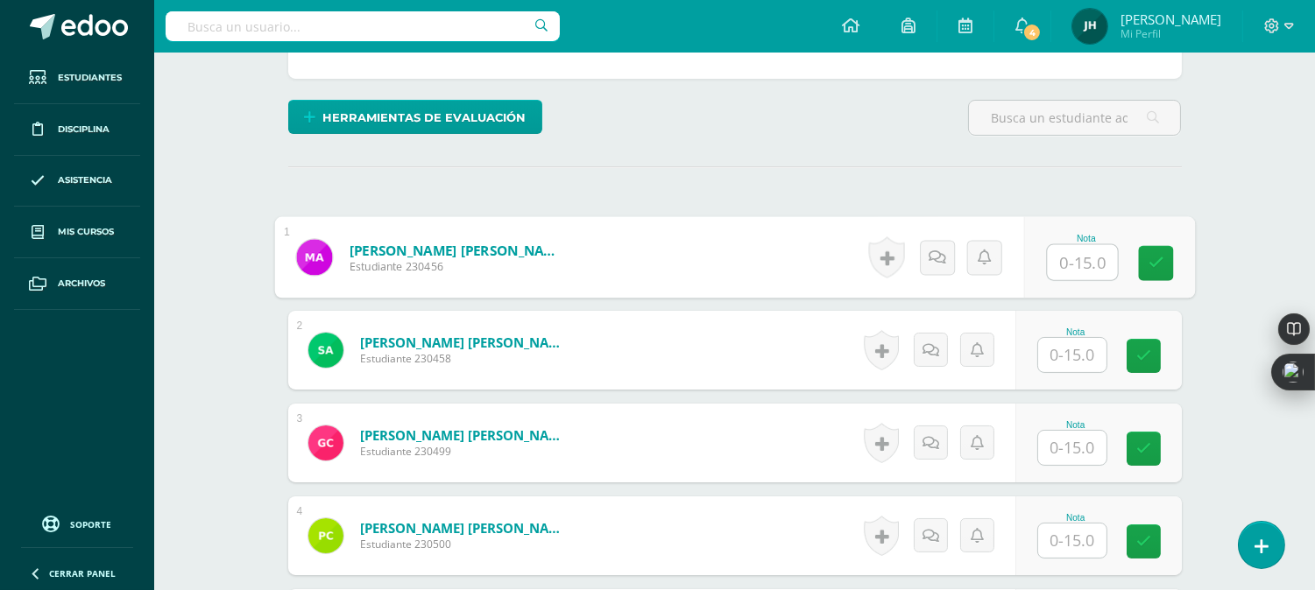
click at [1079, 257] on input "text" at bounding box center [1082, 262] width 70 height 35
type input "2"
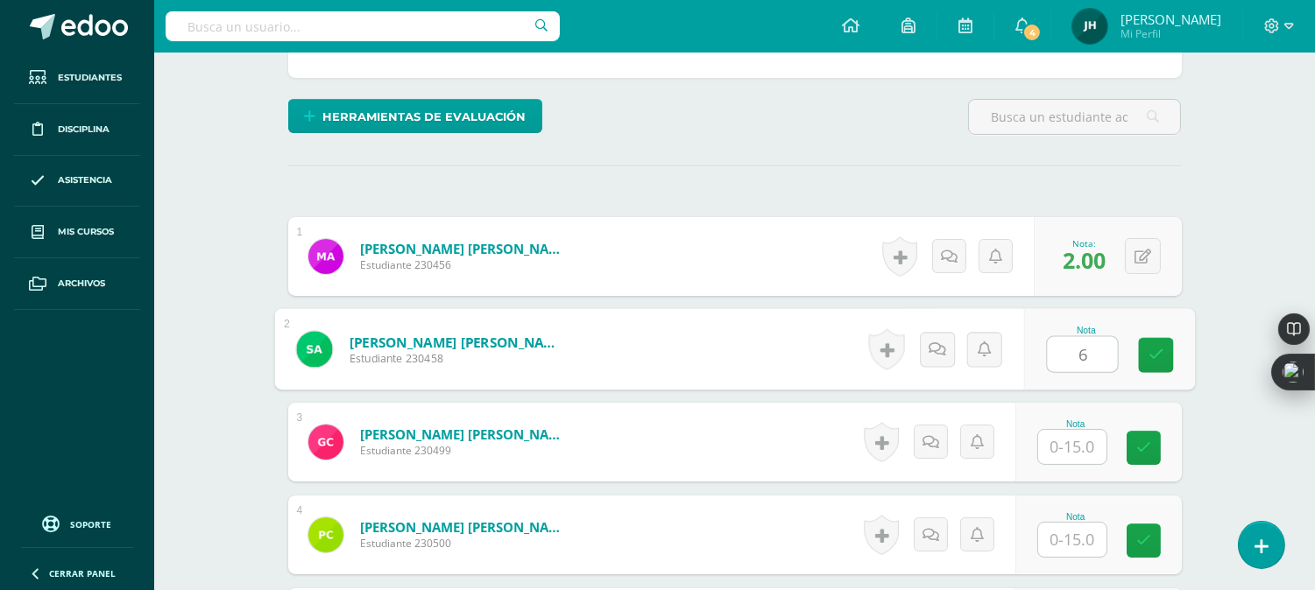
type input "6"
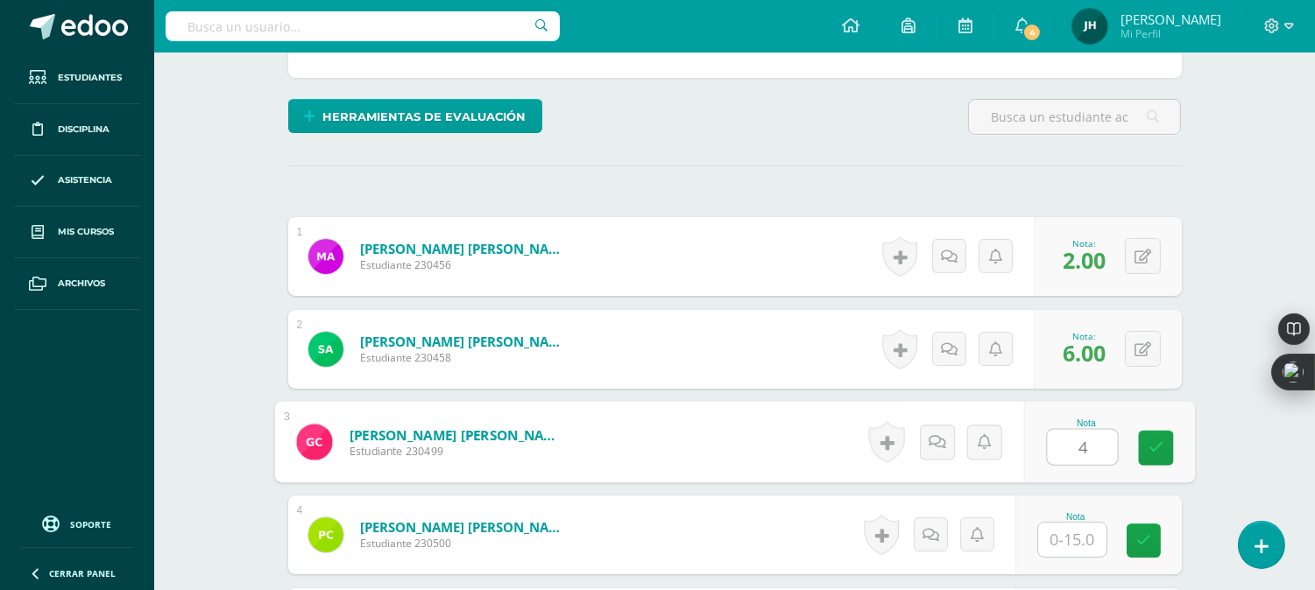
type input "4"
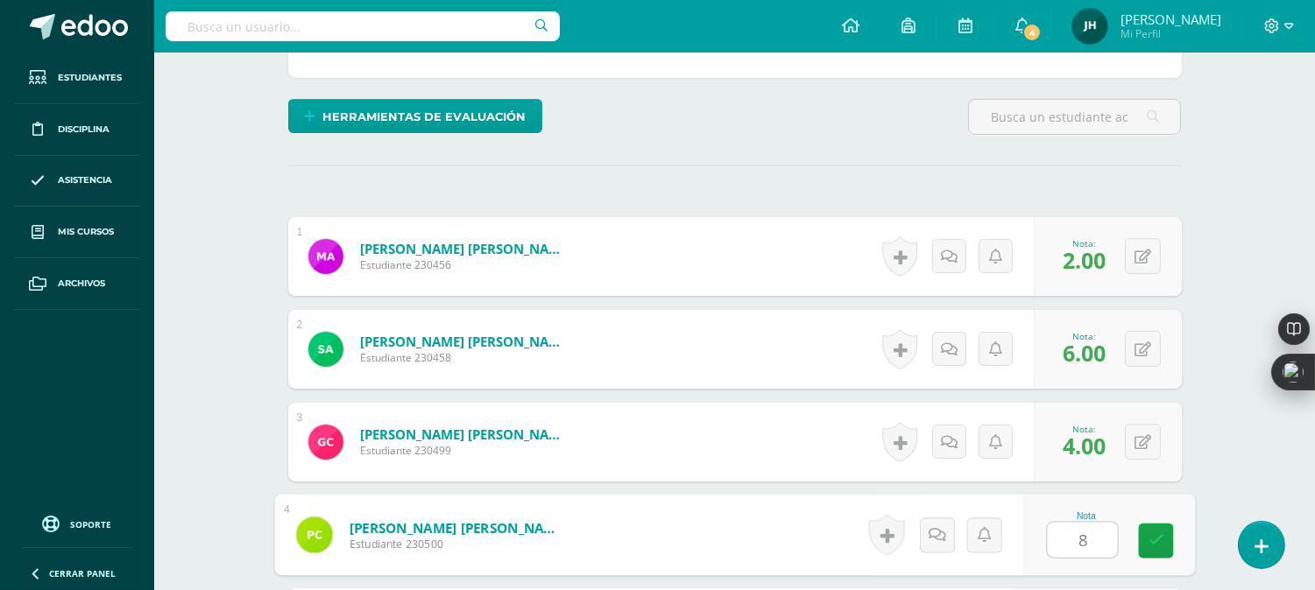
type input "8"
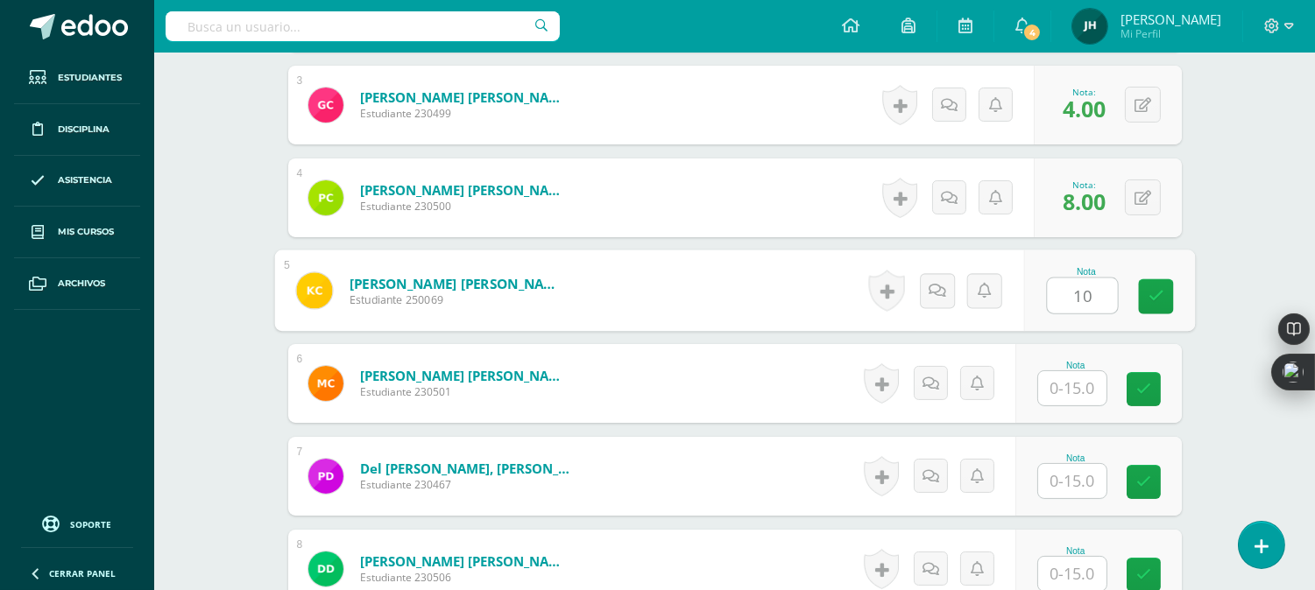
type input "10"
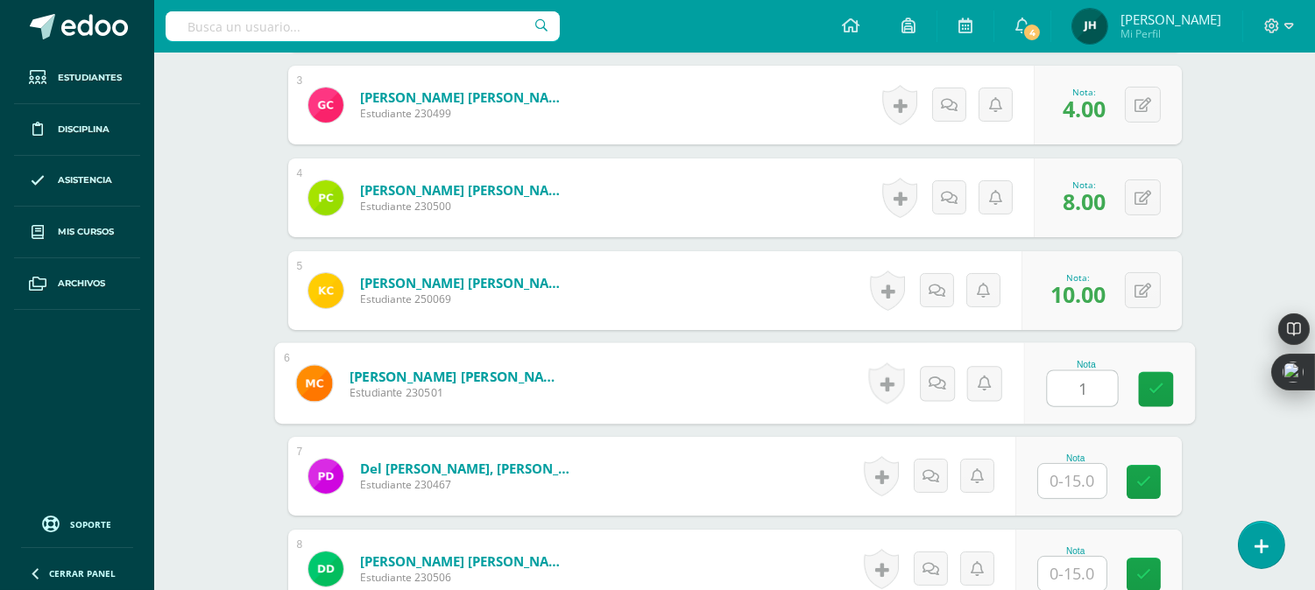
type input "1"
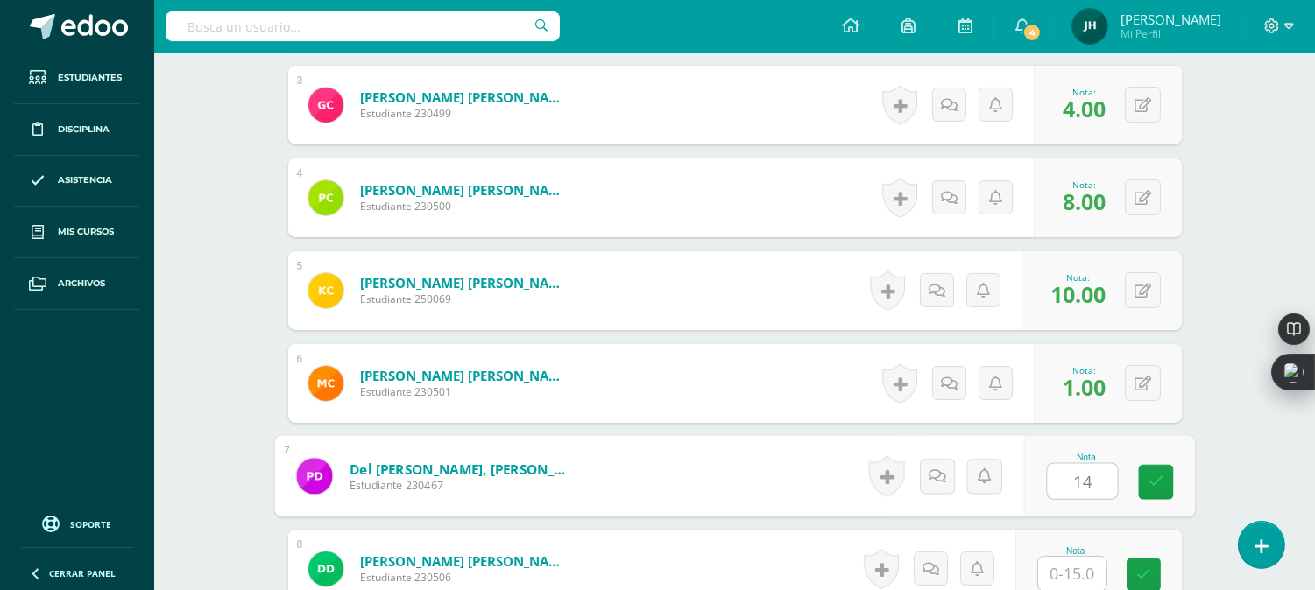
type input "14"
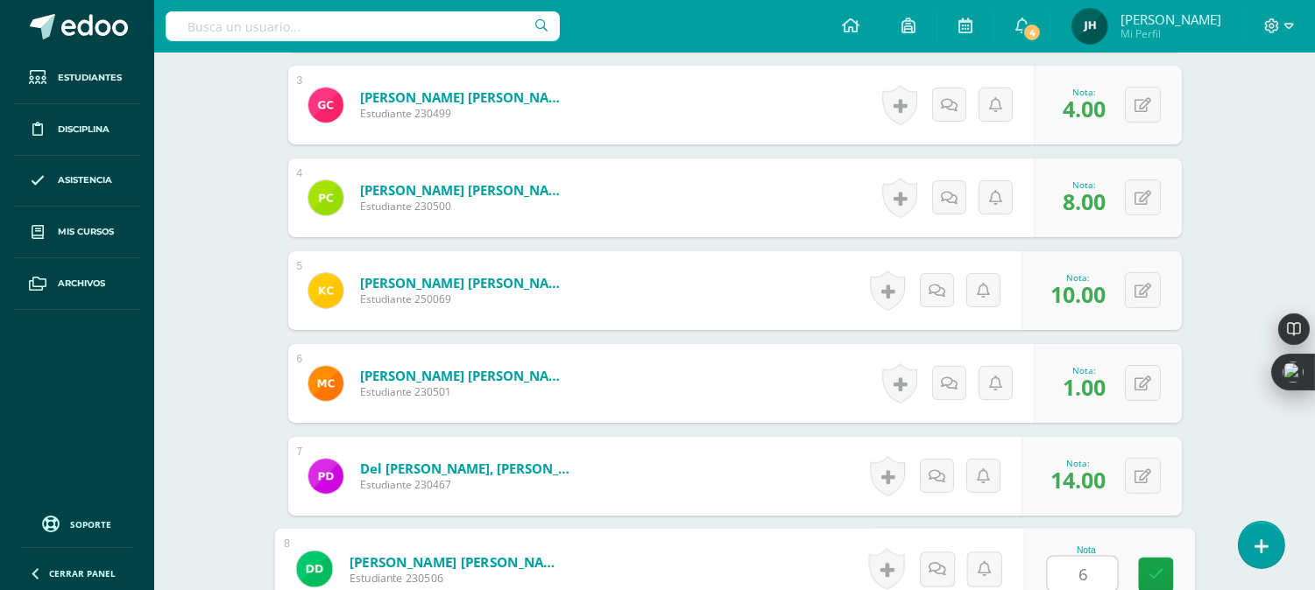
type input "6"
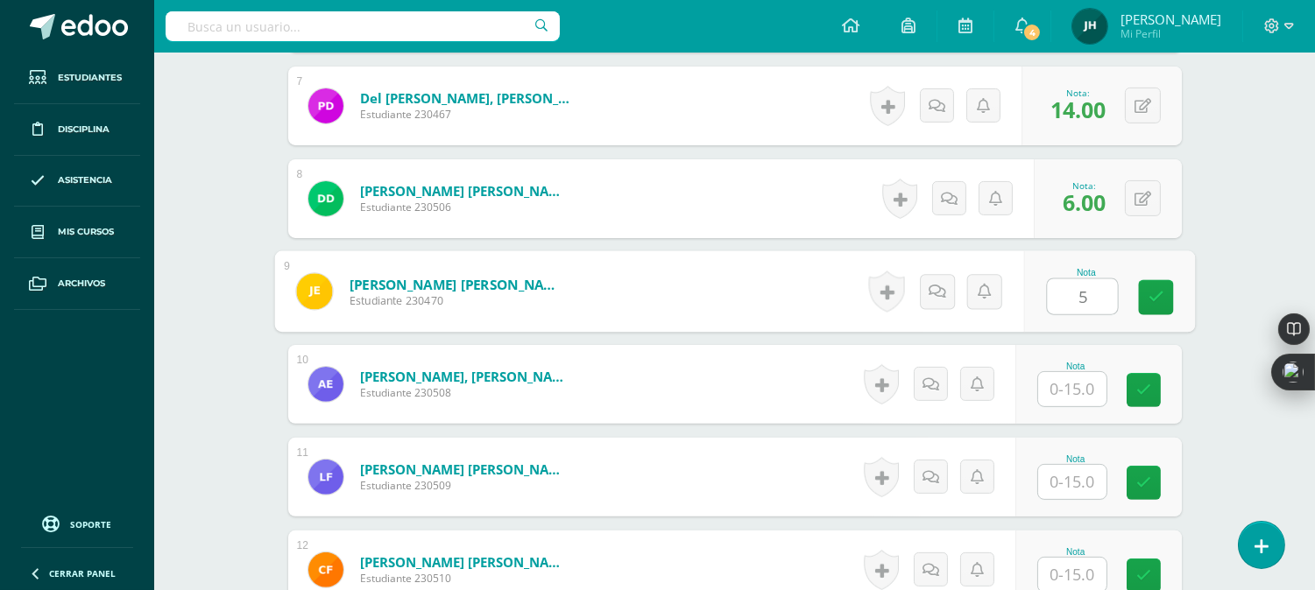
type input "5"
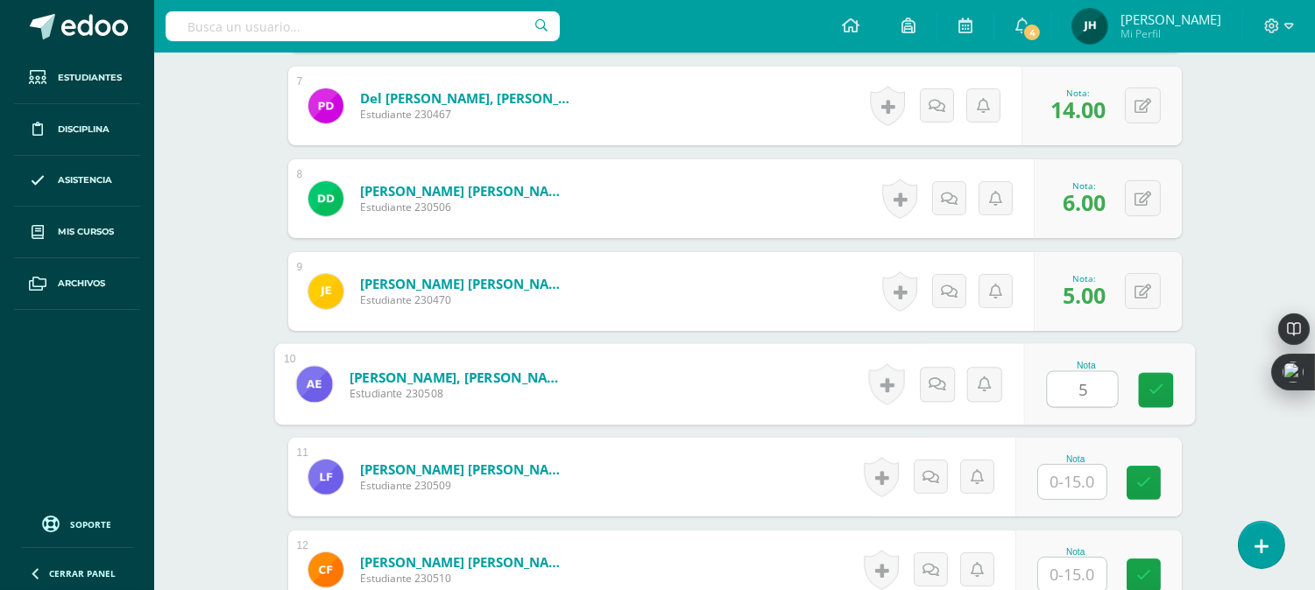
type input "5"
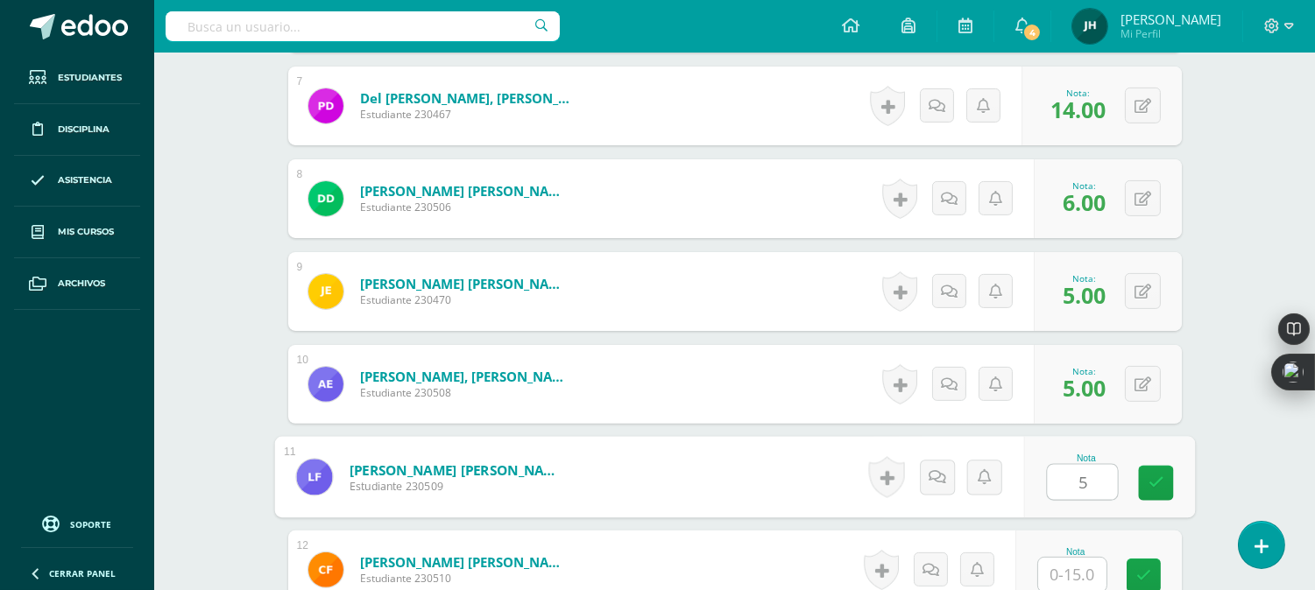
type input "5"
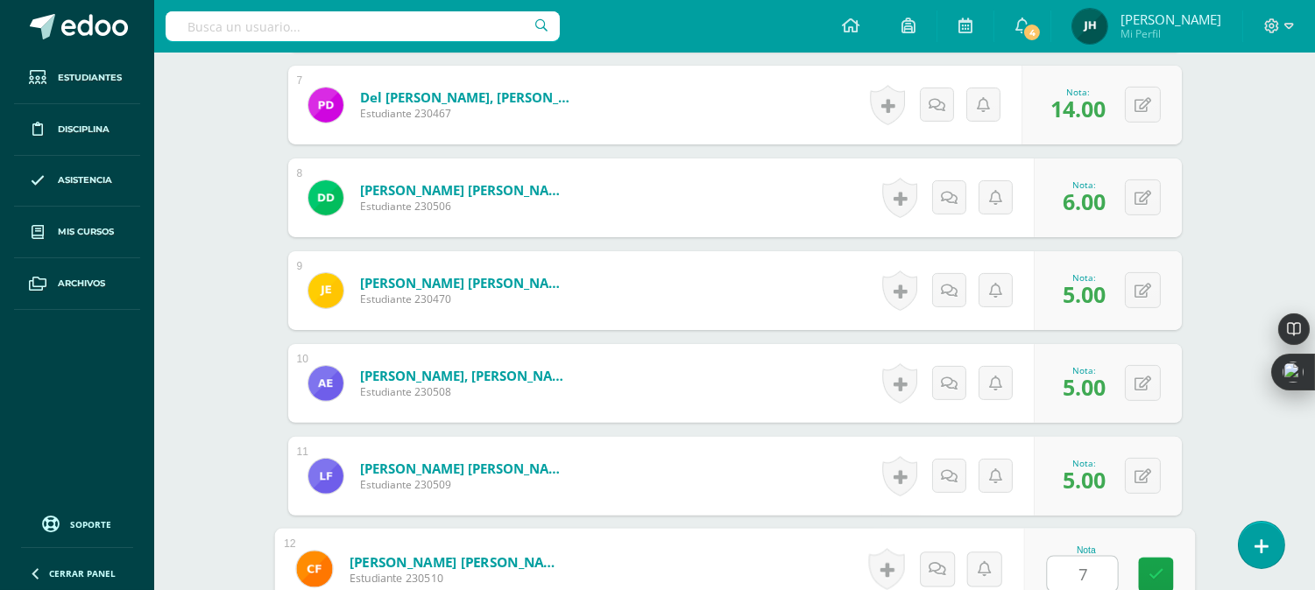
type input "7"
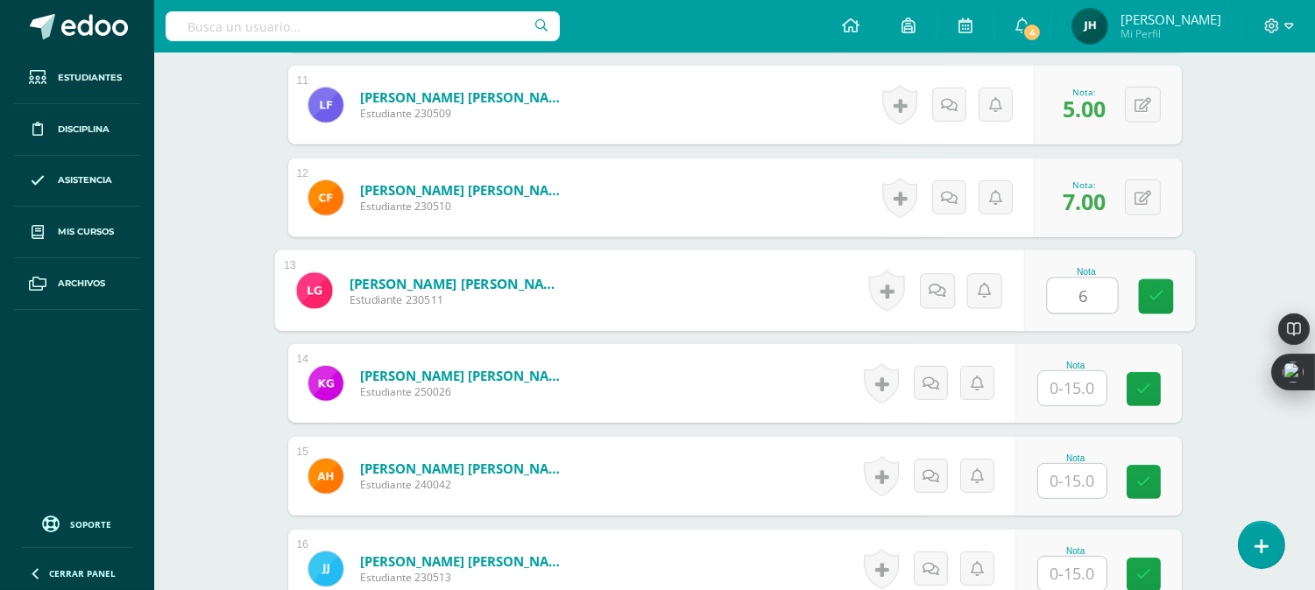
type input "6"
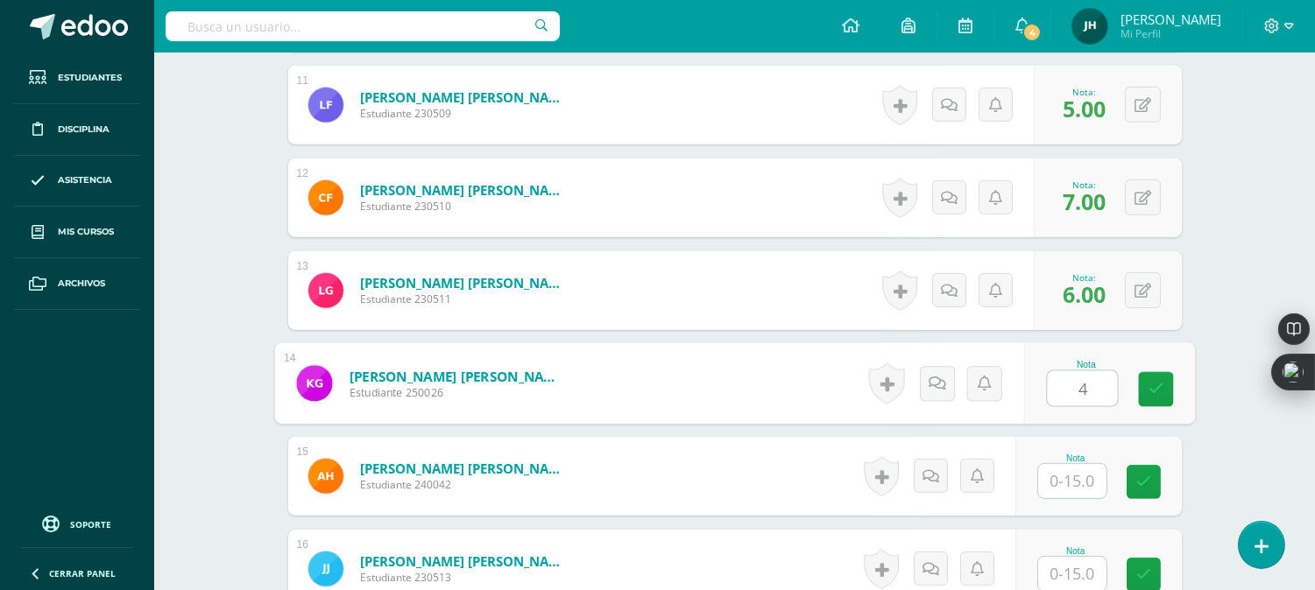
type input "4"
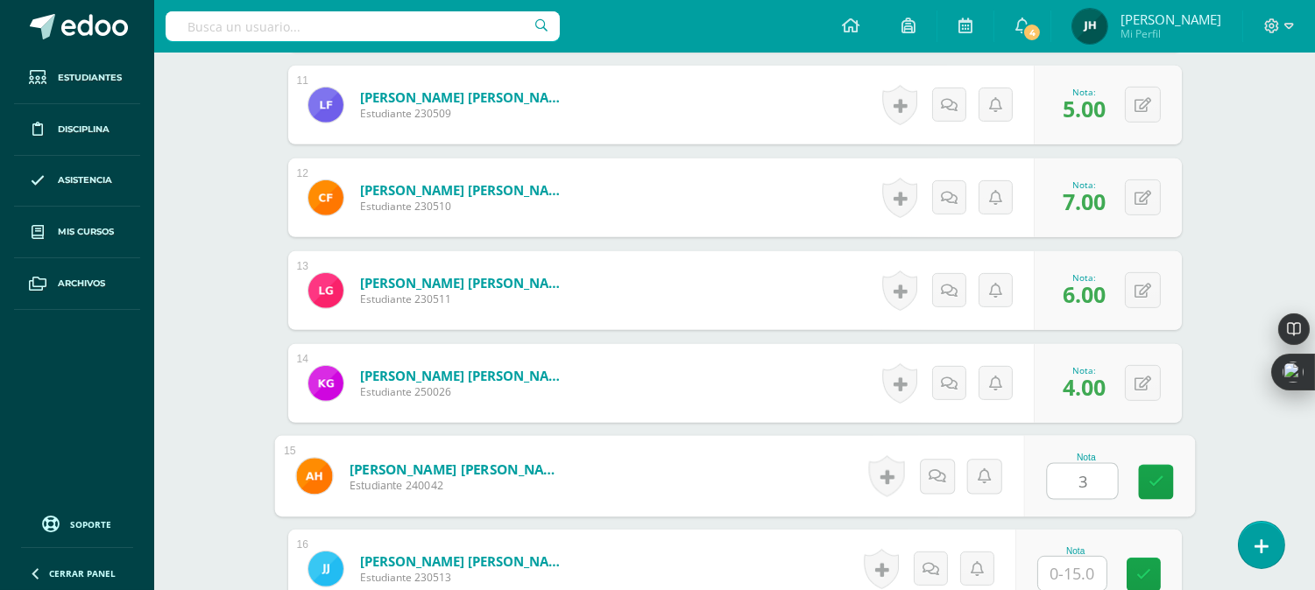
type input "3"
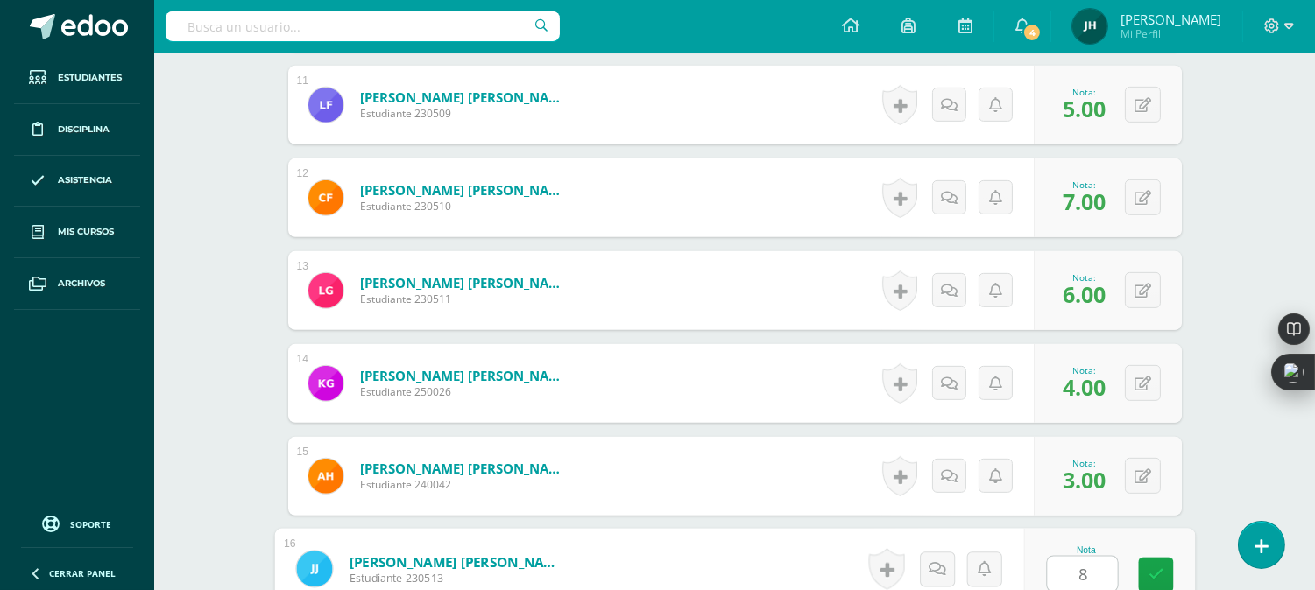
type input "8"
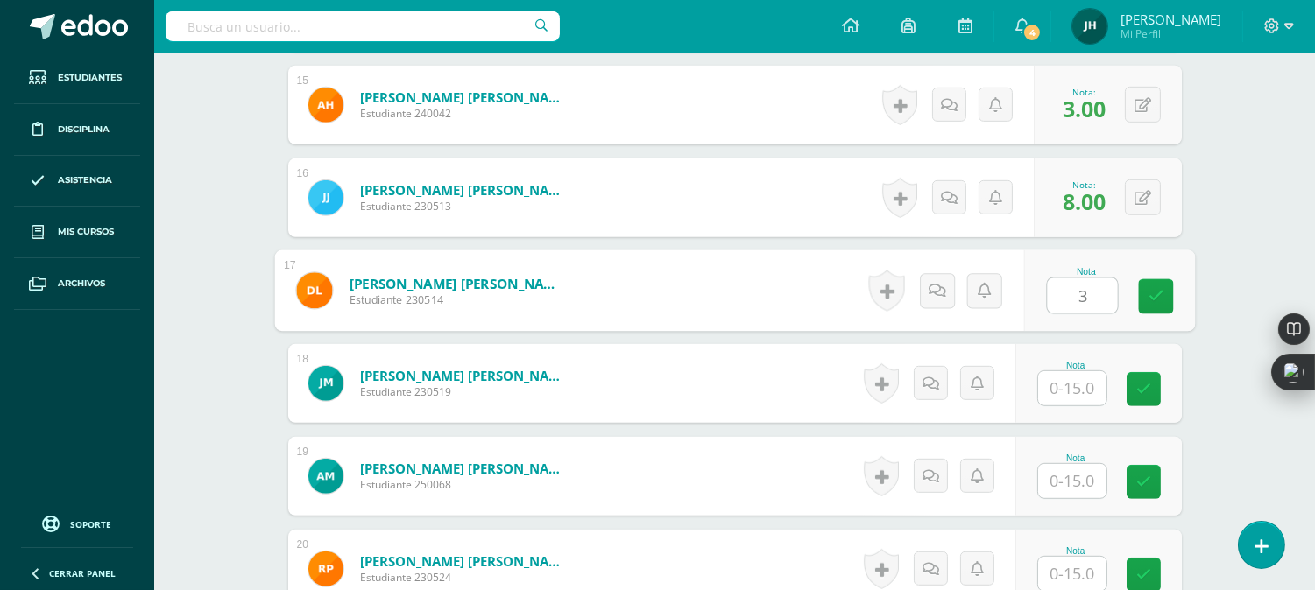
type input "3"
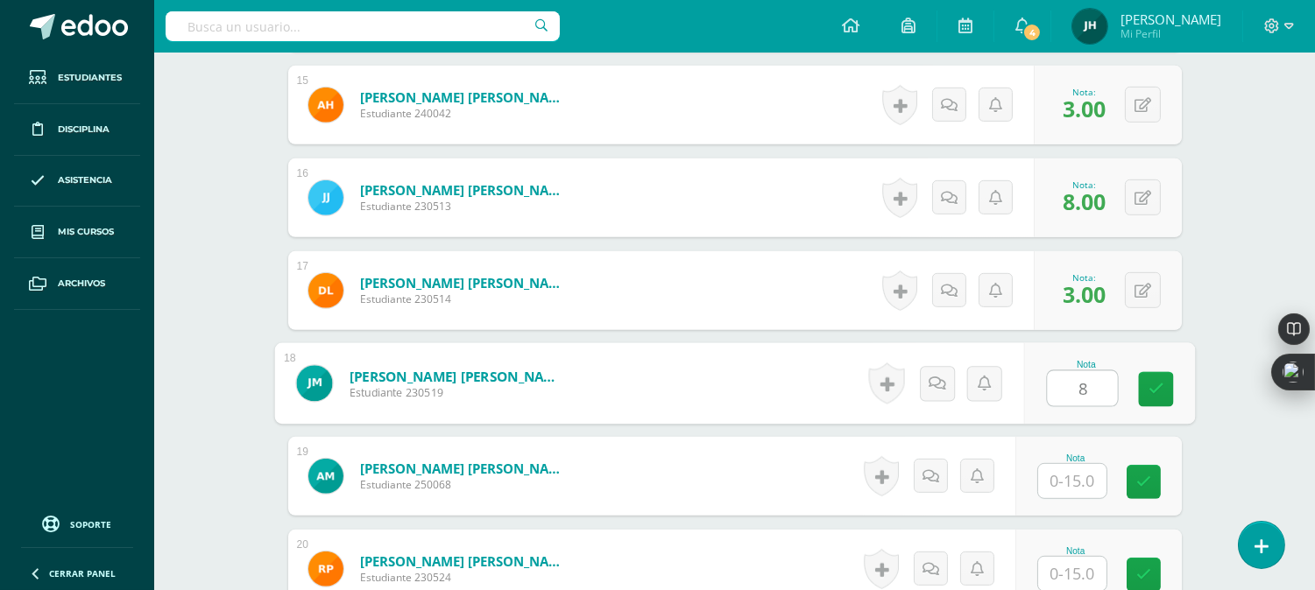
type input "8"
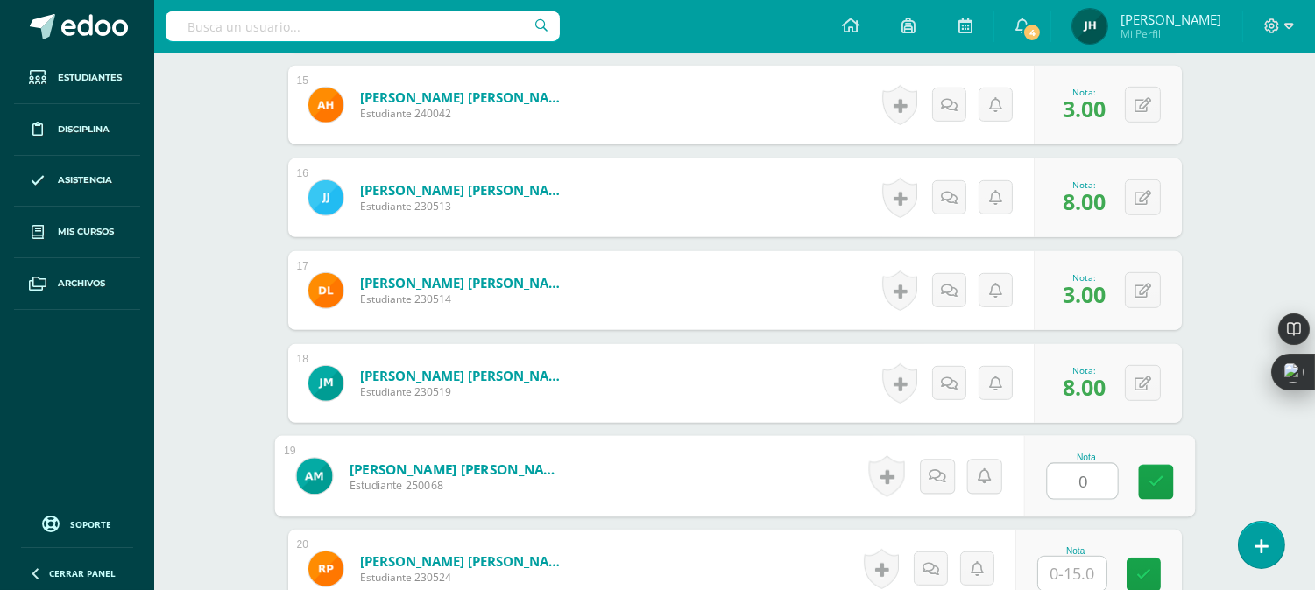
type input "0"
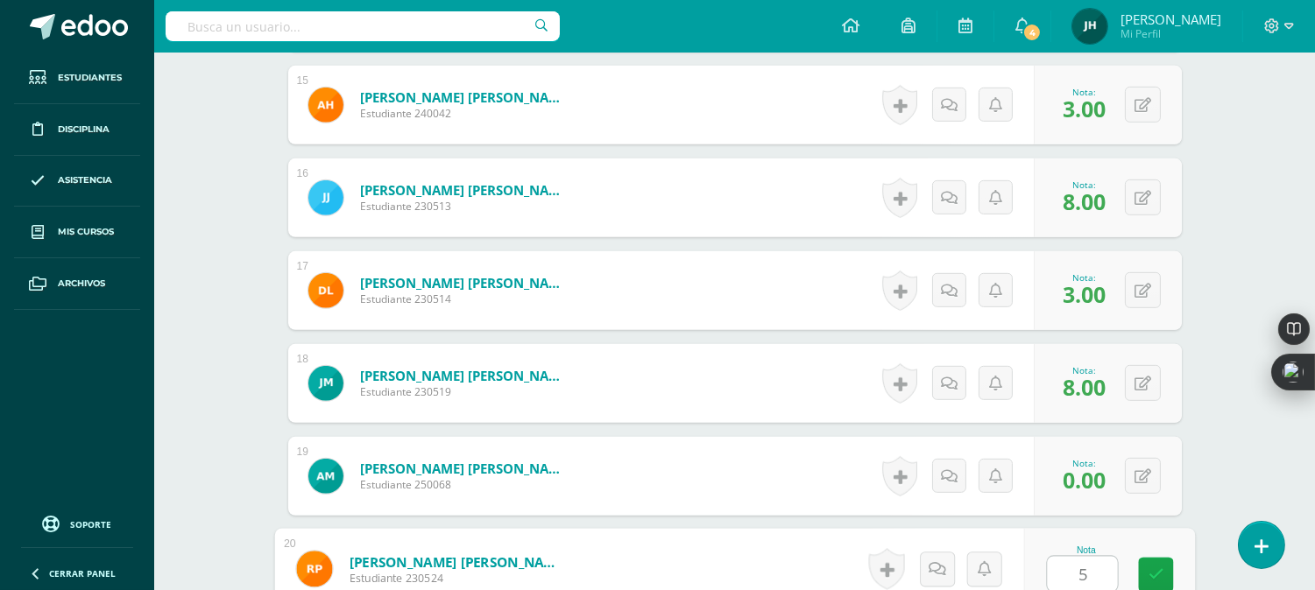
type input "5"
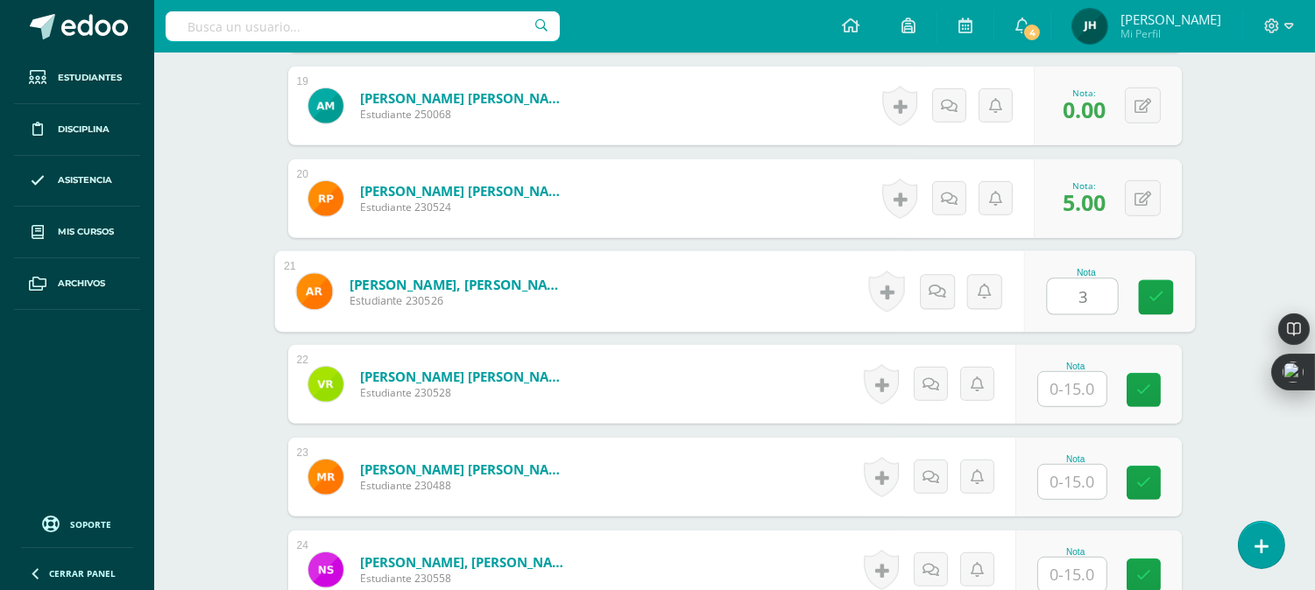
type input "3"
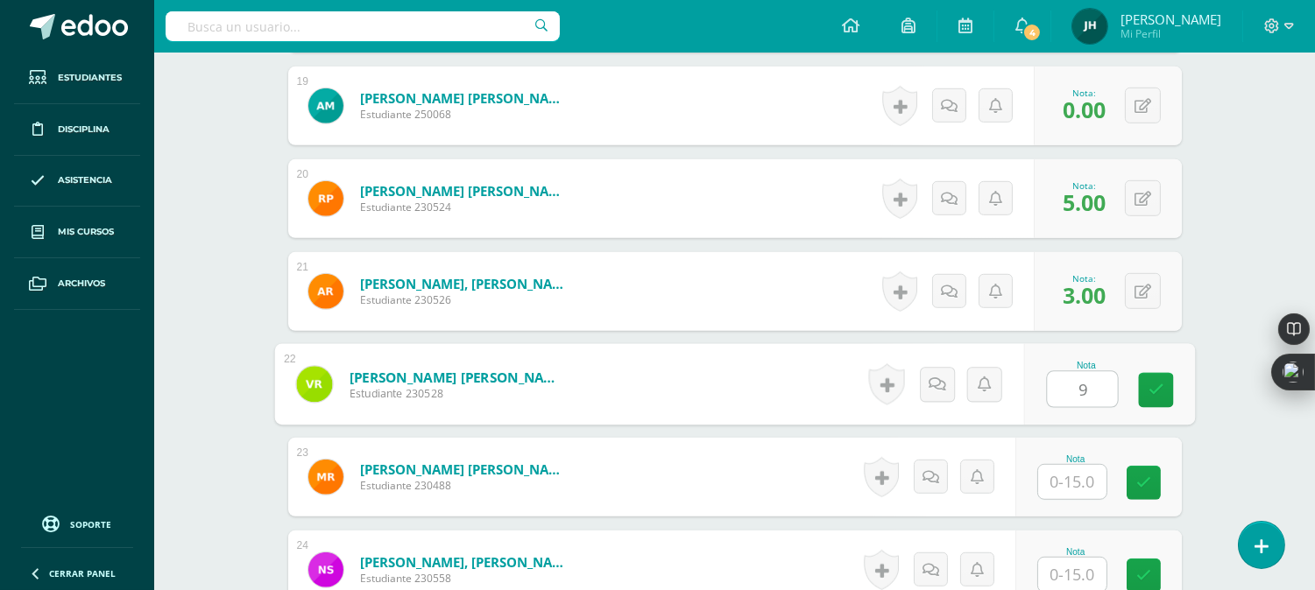
type input "9"
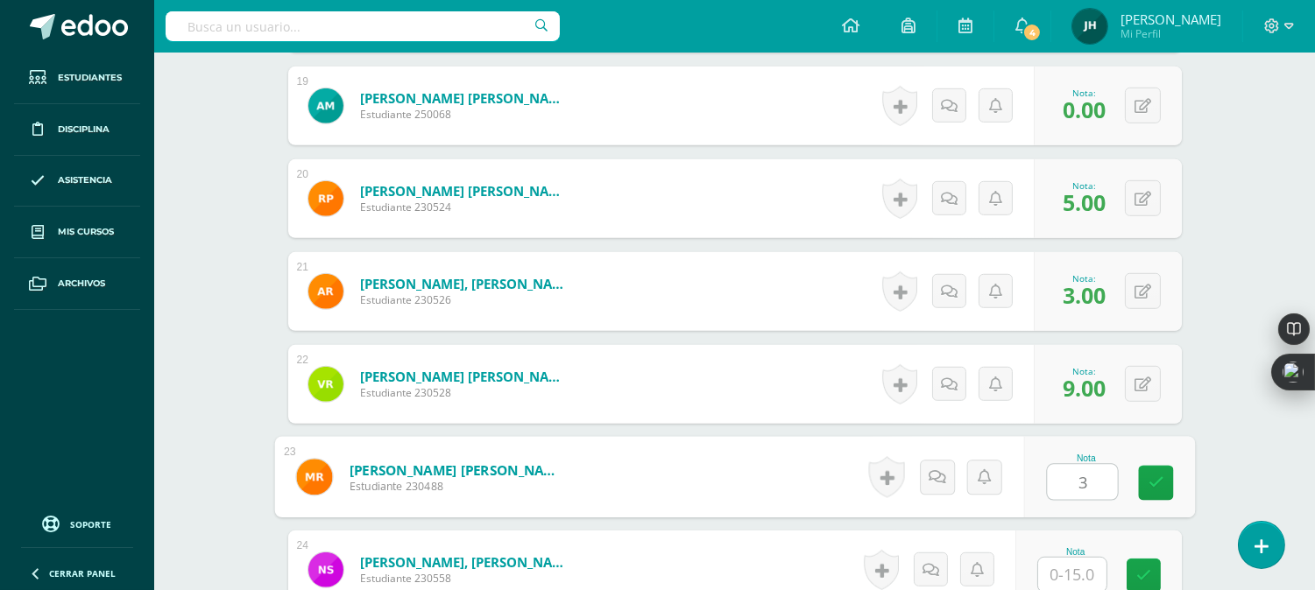
type input "3"
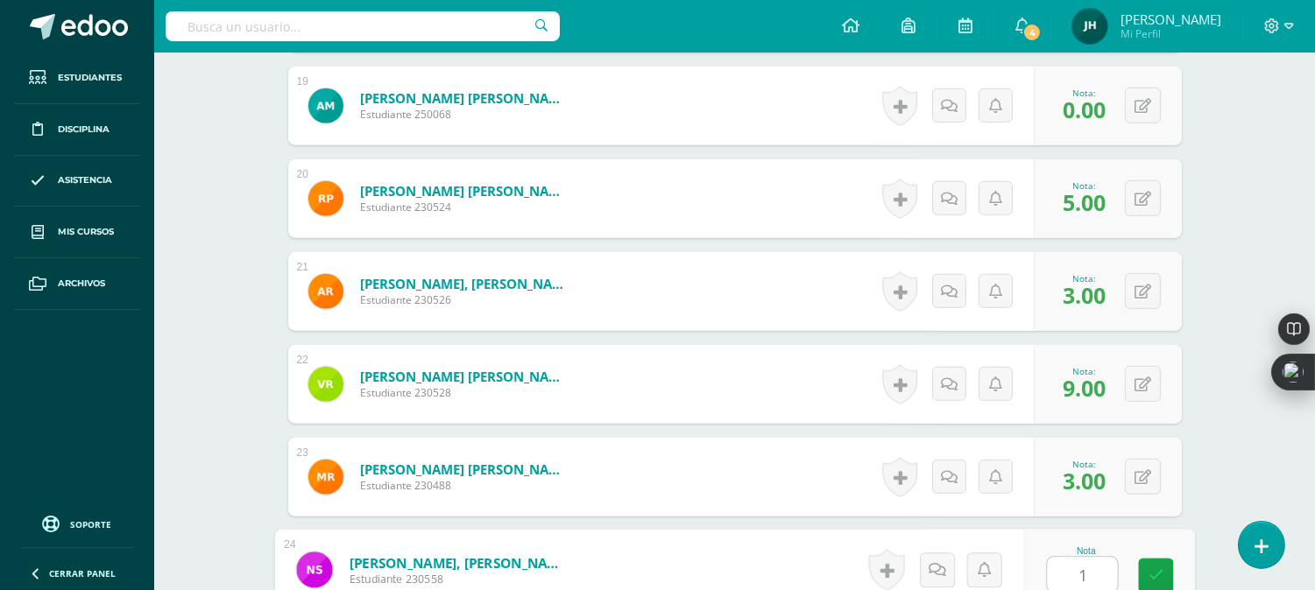
type input "1"
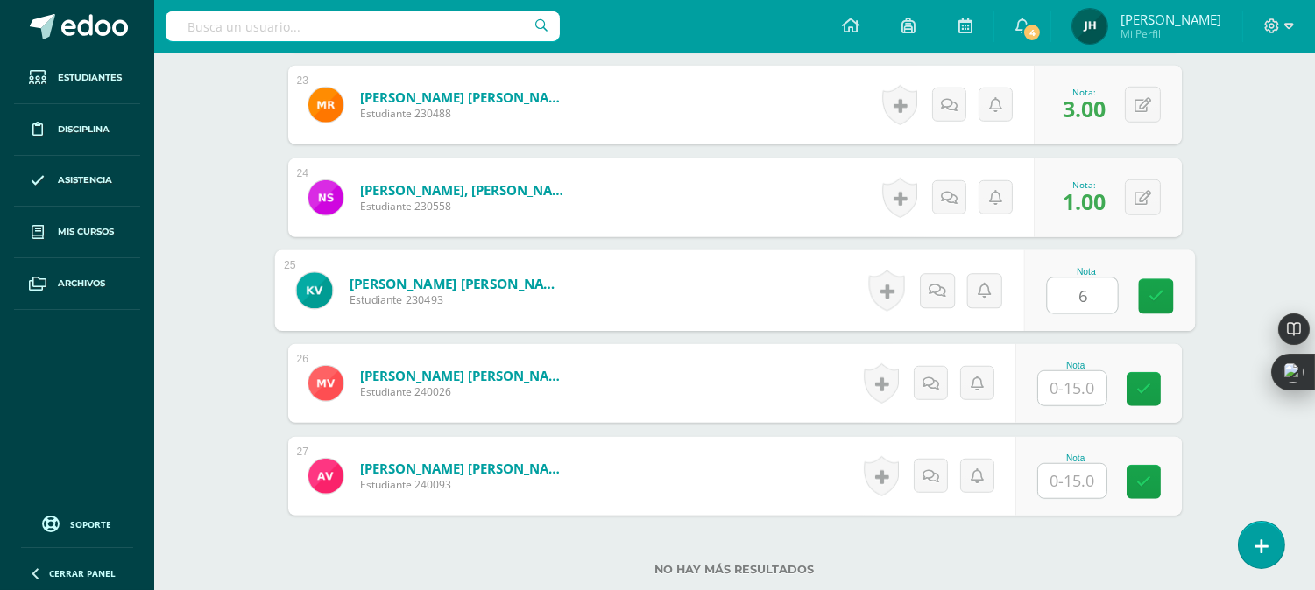
type input "6"
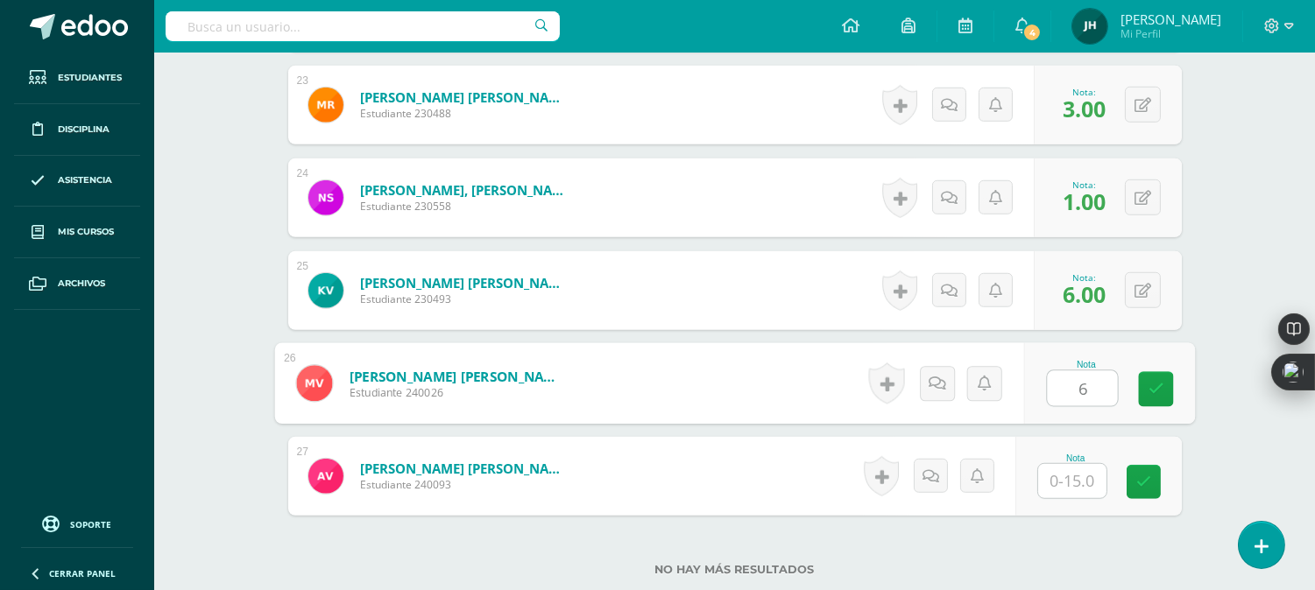
type input "6"
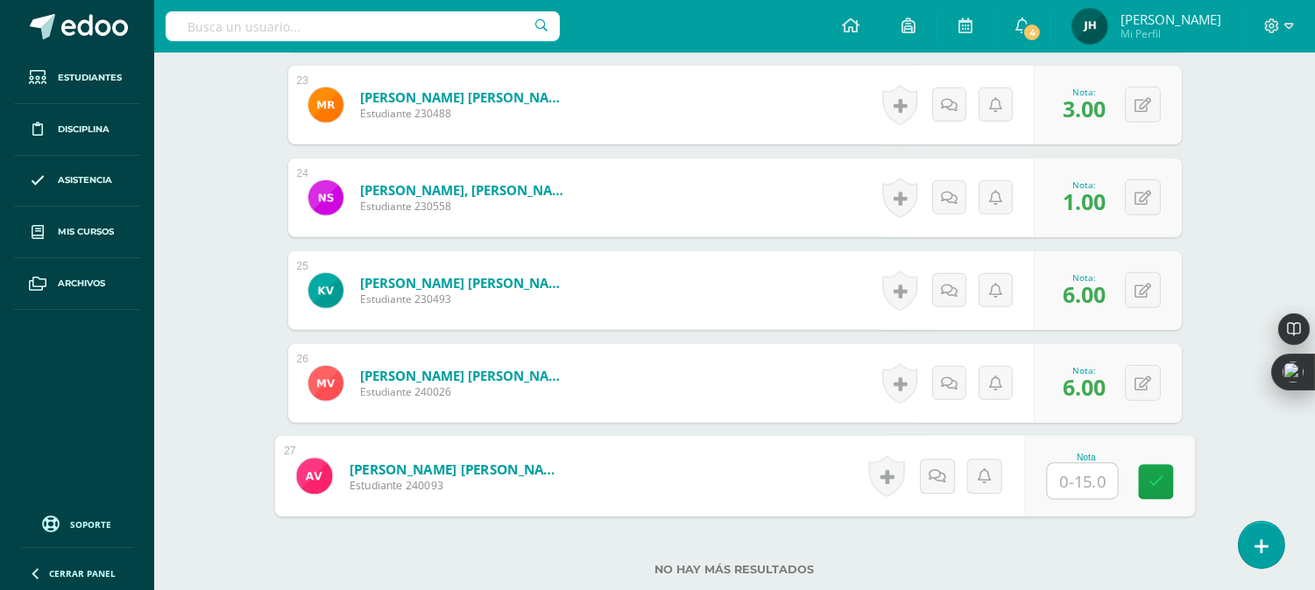
type input "4"
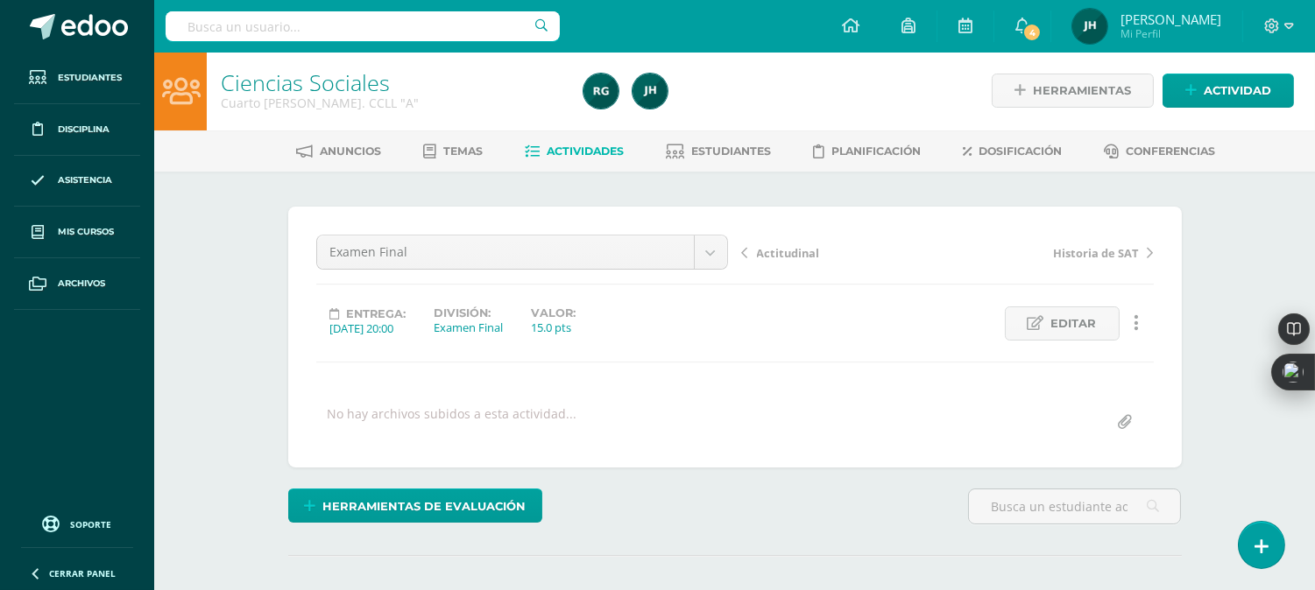
scroll to position [0, 0]
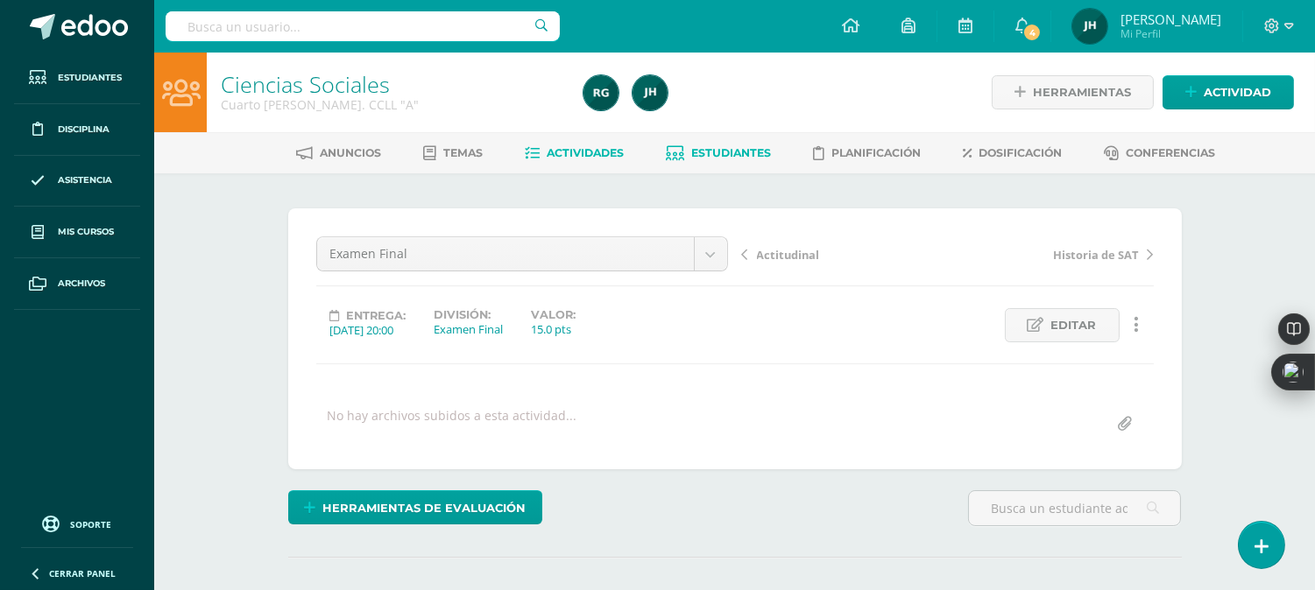
click at [750, 158] on span "Estudiantes" at bounding box center [731, 152] width 80 height 13
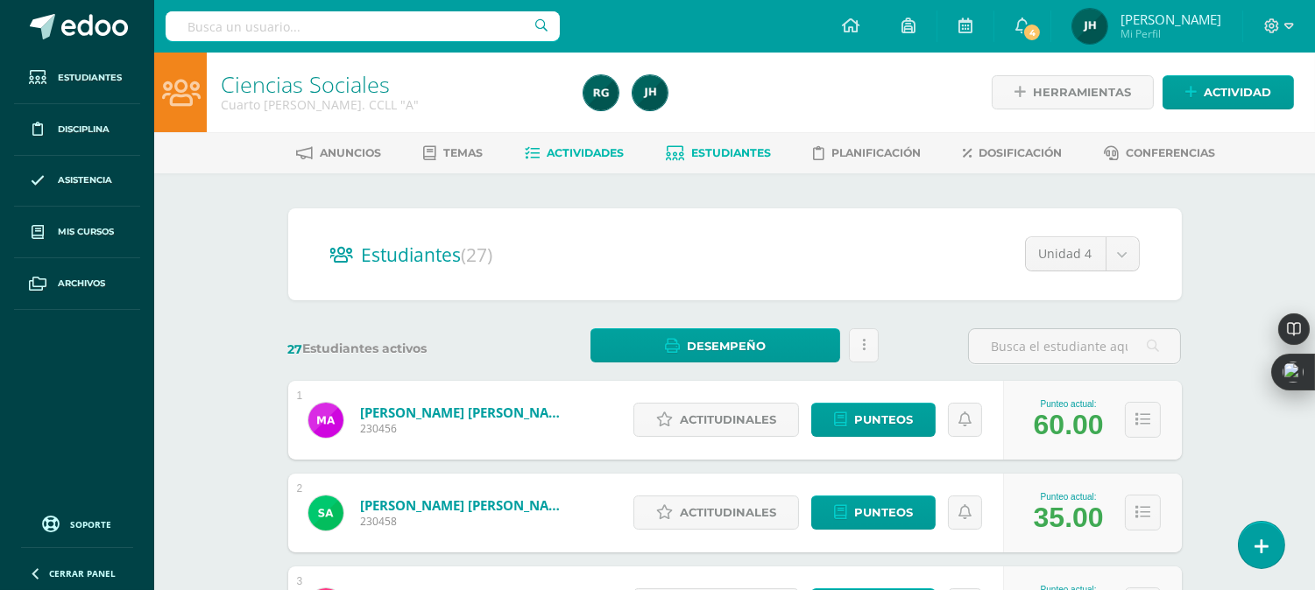
click at [589, 152] on span "Actividades" at bounding box center [585, 152] width 77 height 13
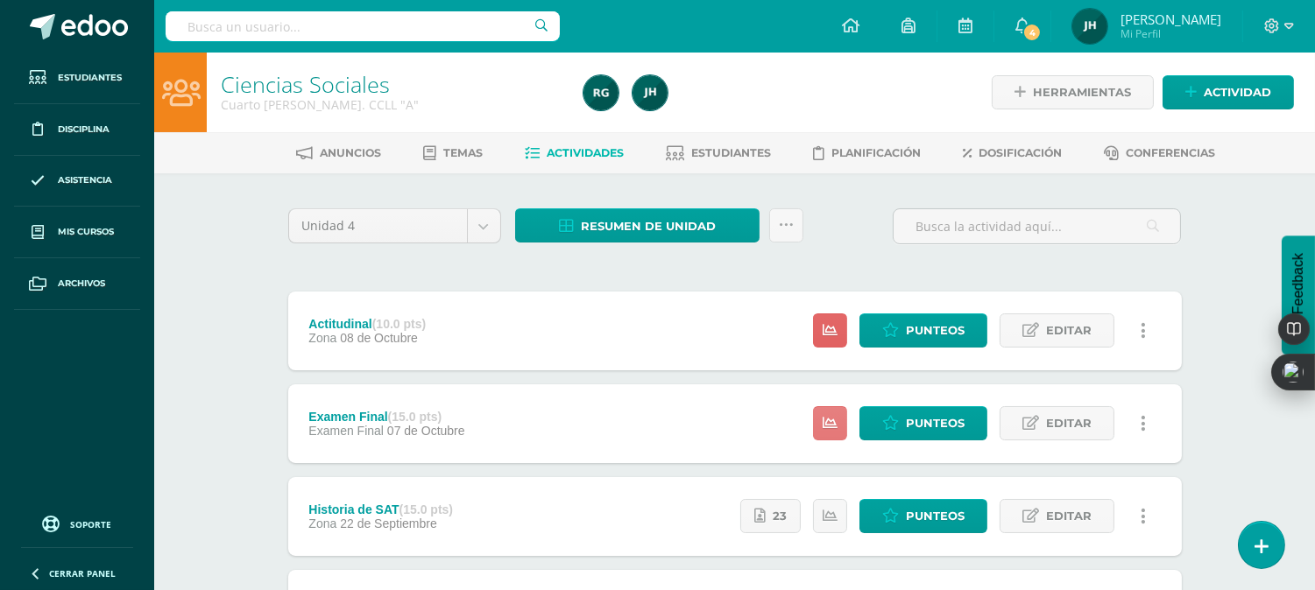
click at [833, 424] on icon at bounding box center [830, 423] width 15 height 15
click at [922, 329] on span "Punteos" at bounding box center [935, 330] width 59 height 32
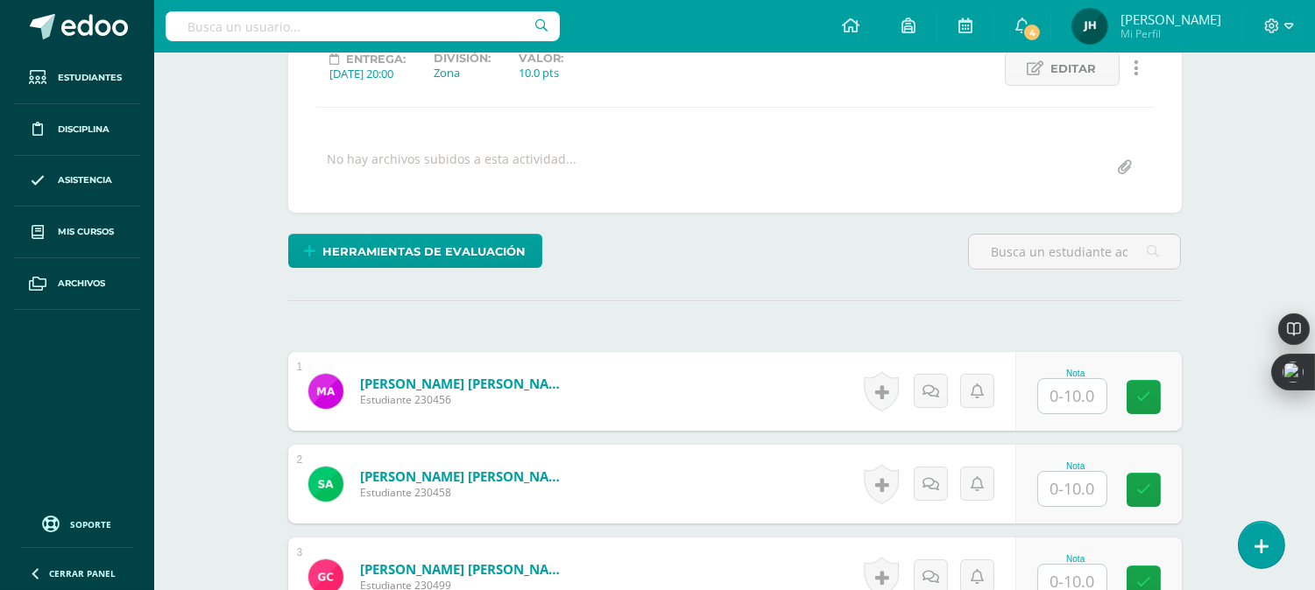
scroll to position [287, 0]
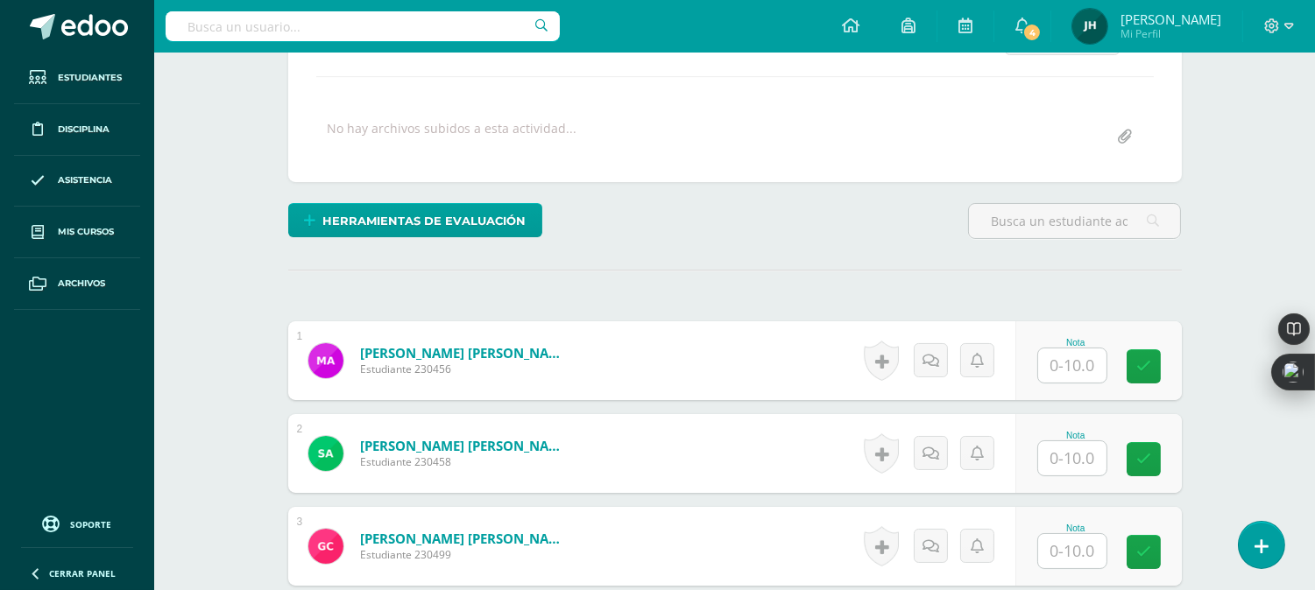
click at [1083, 381] on div at bounding box center [1072, 366] width 70 height 36
click at [1082, 370] on input "text" at bounding box center [1072, 366] width 68 height 34
click at [806, 345] on form "Afre Martinez, Maria Georgette Estudiante 230456 Nota 0 Logros" at bounding box center [734, 360] width 893 height 79
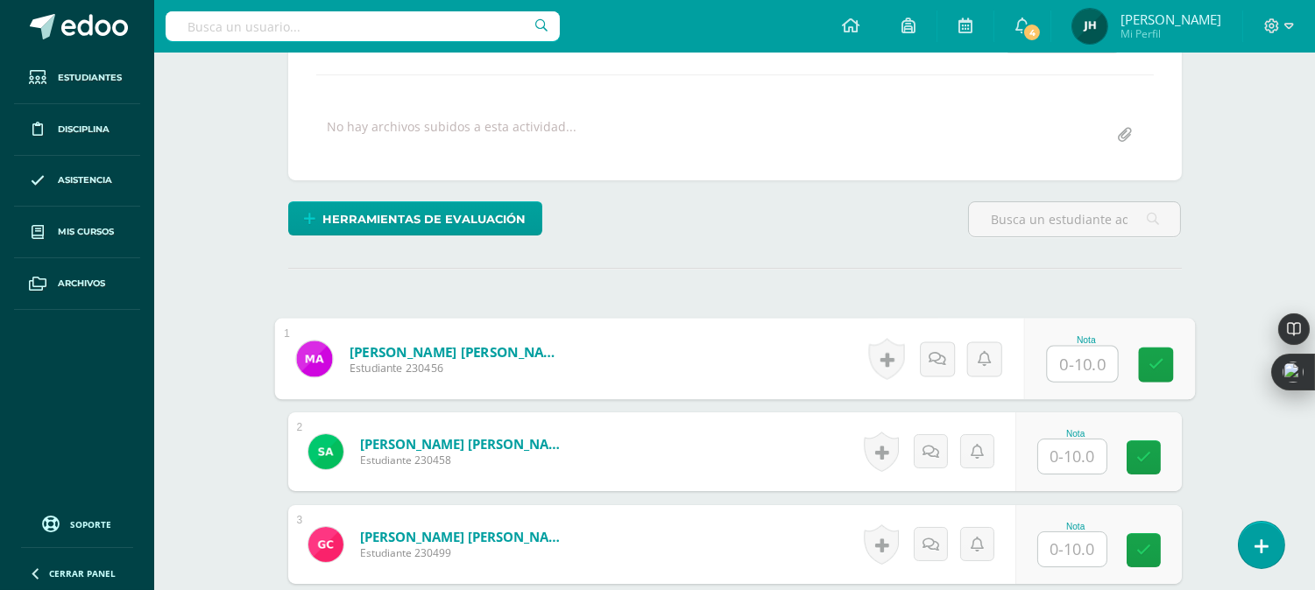
click at [1057, 373] on input "text" at bounding box center [1082, 364] width 70 height 35
type input "10"
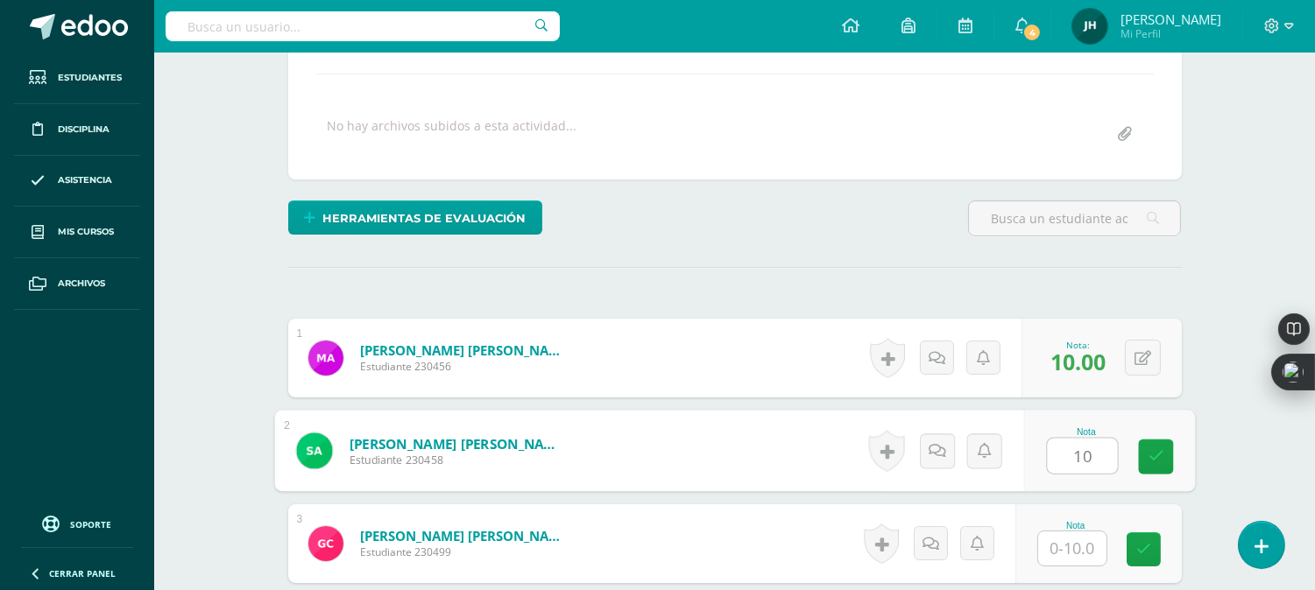
type input "10"
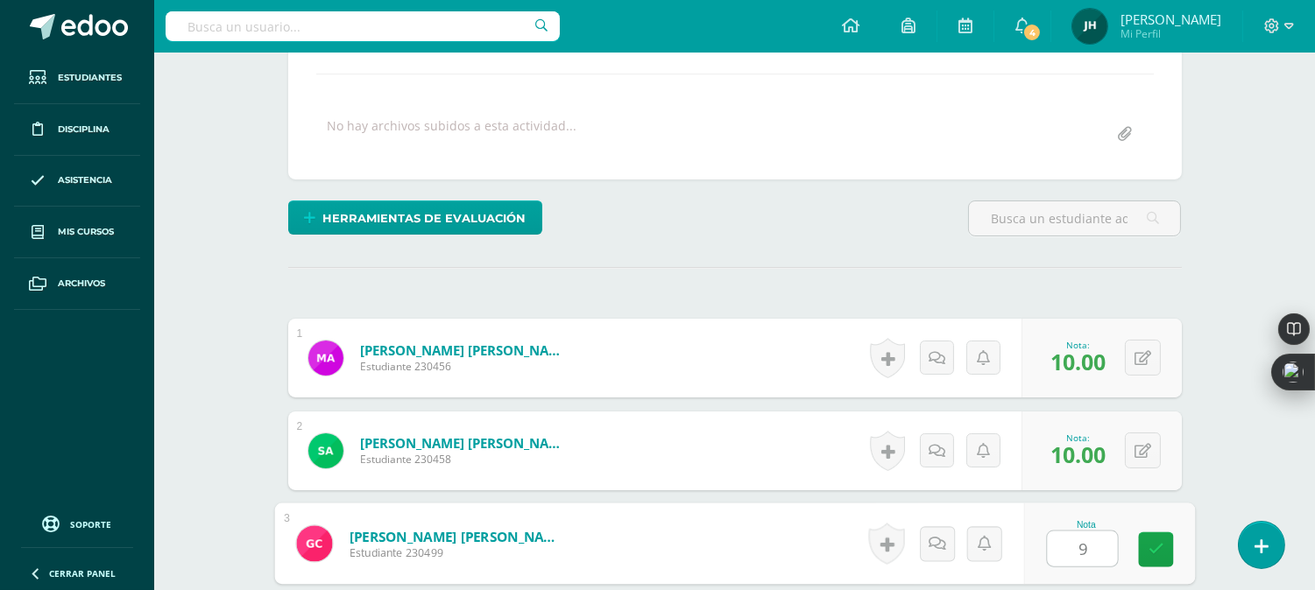
type input "9"
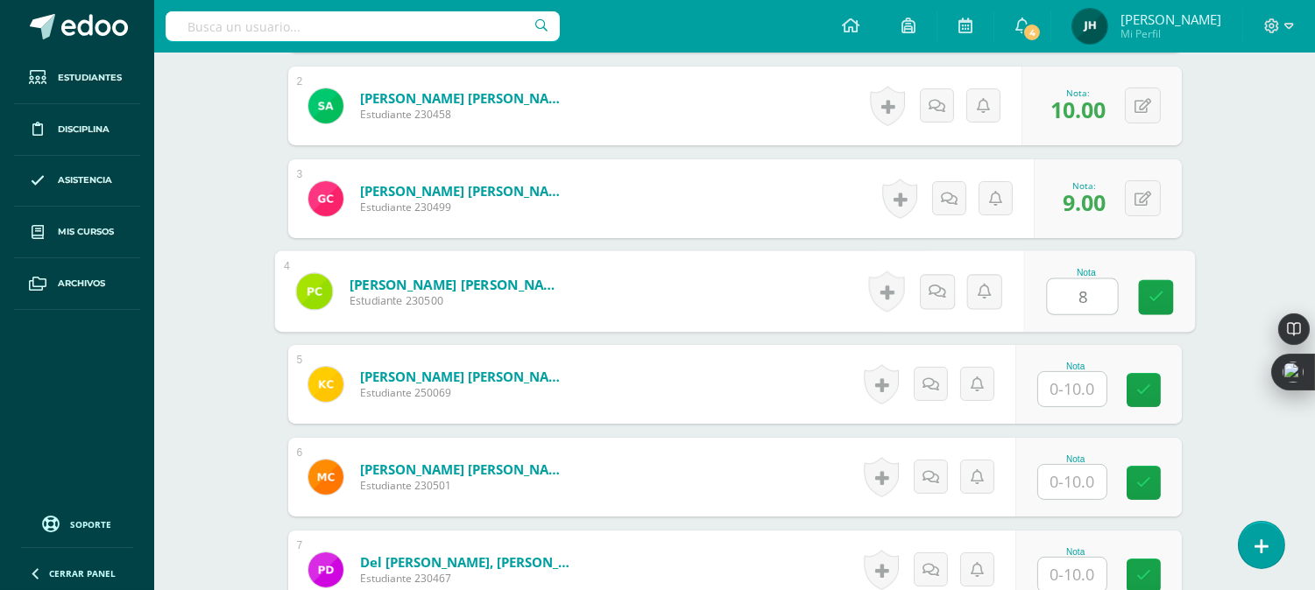
type input "8"
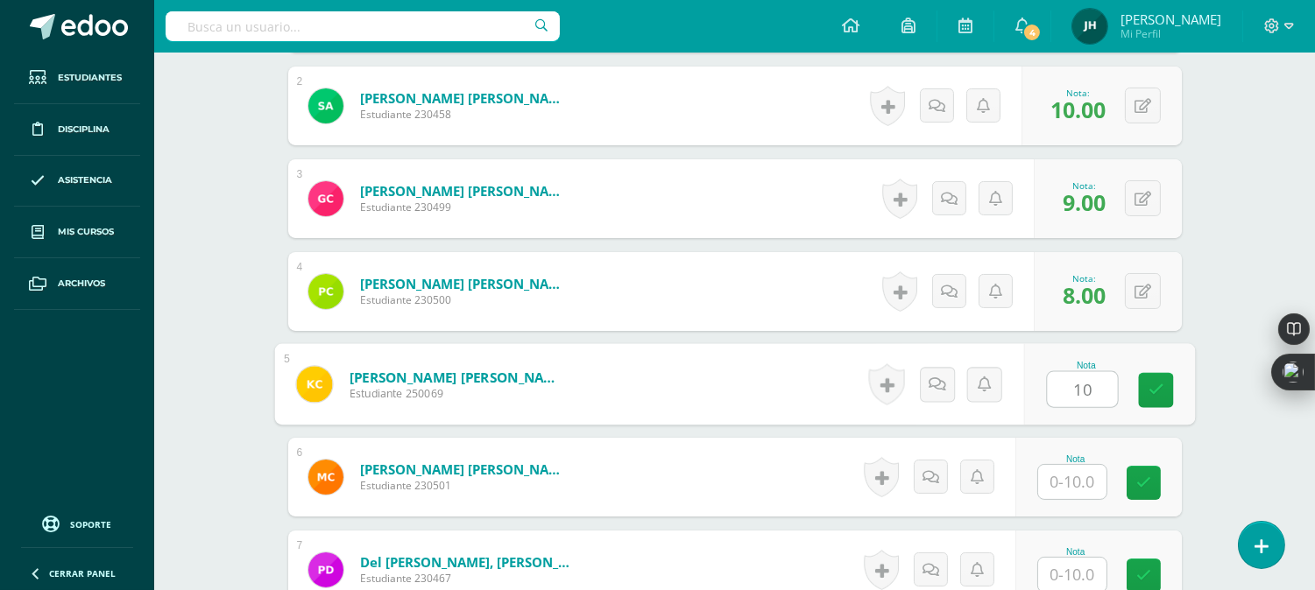
type input "10"
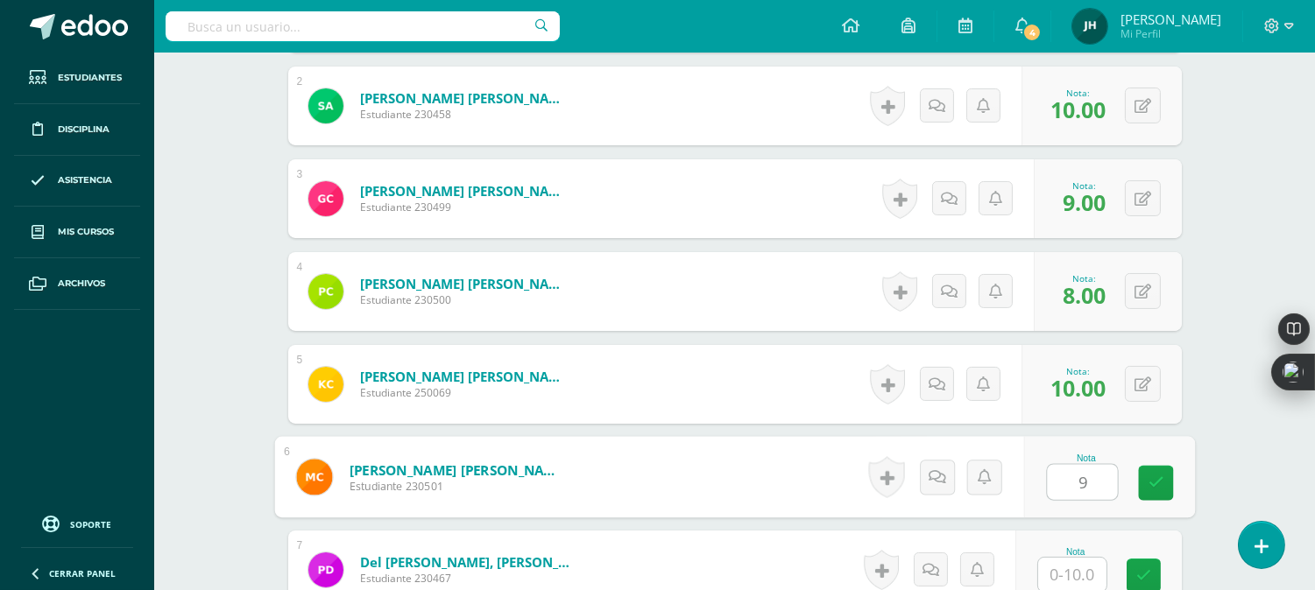
type input "9"
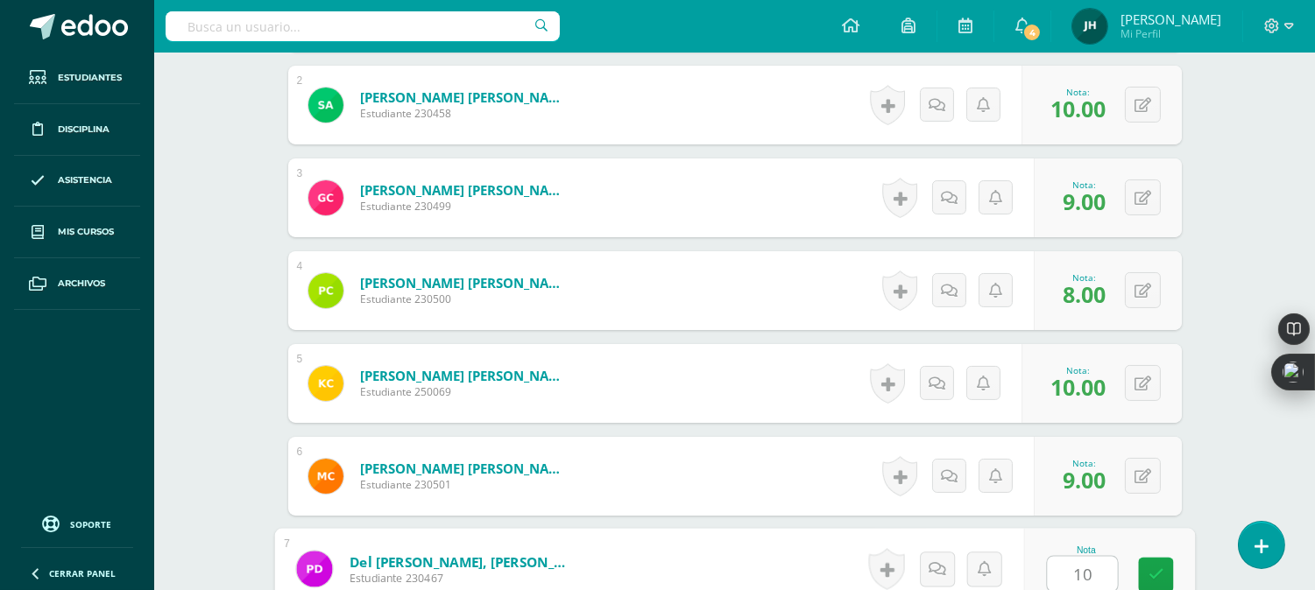
type input "10"
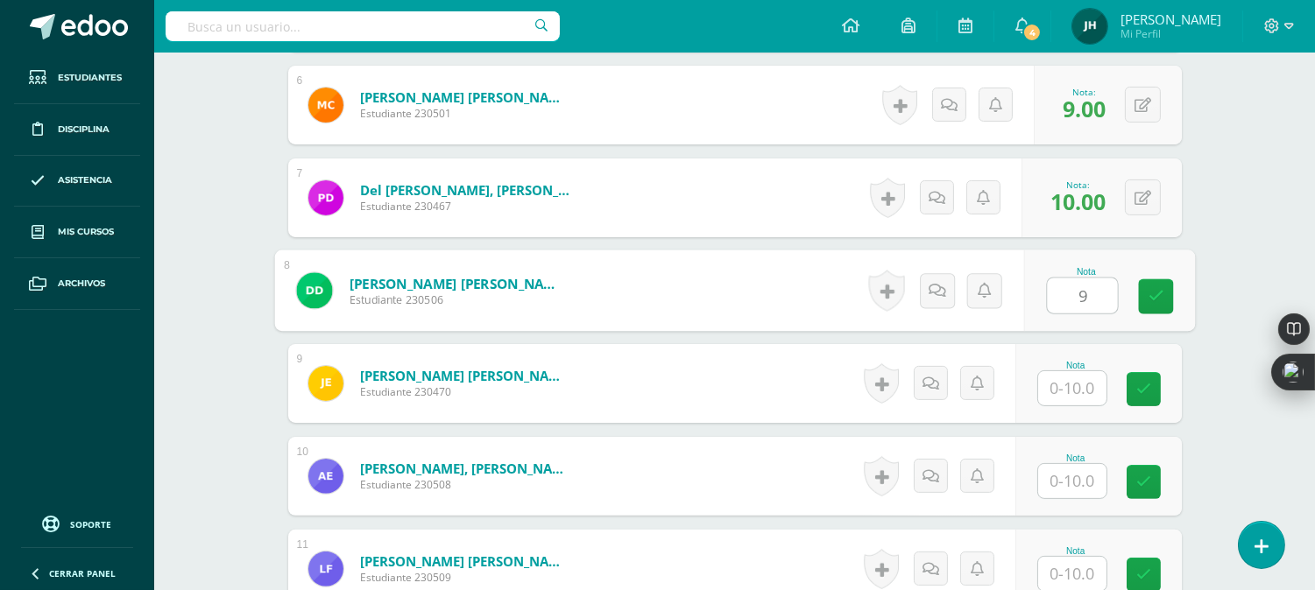
type input "9"
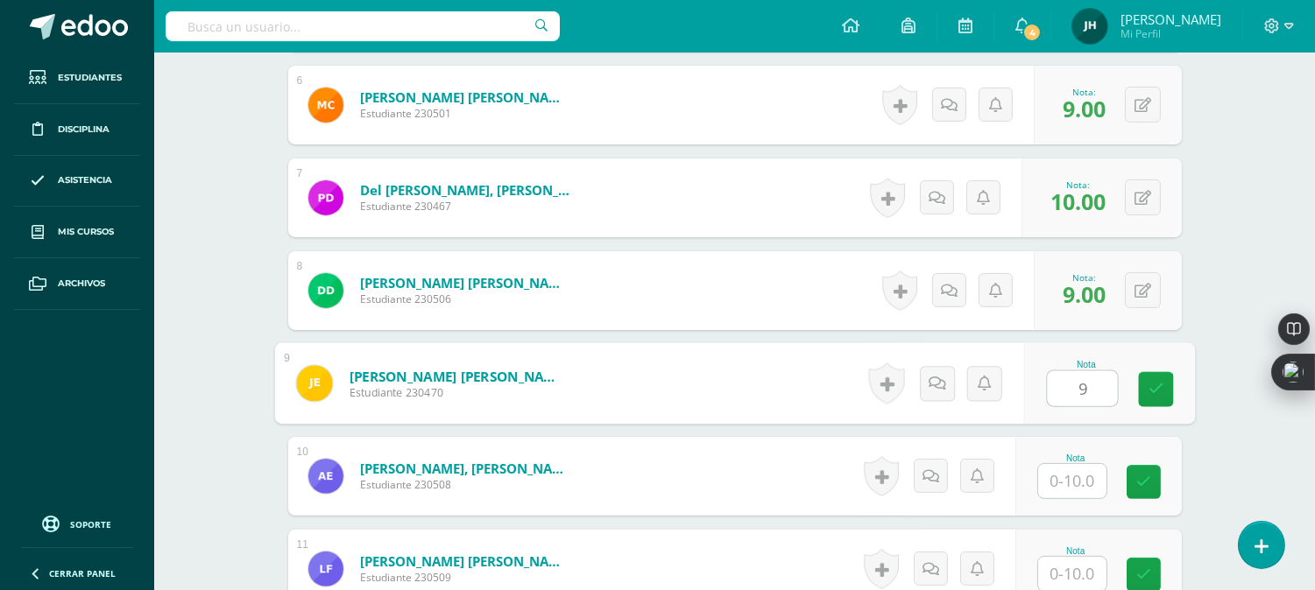
type input "9"
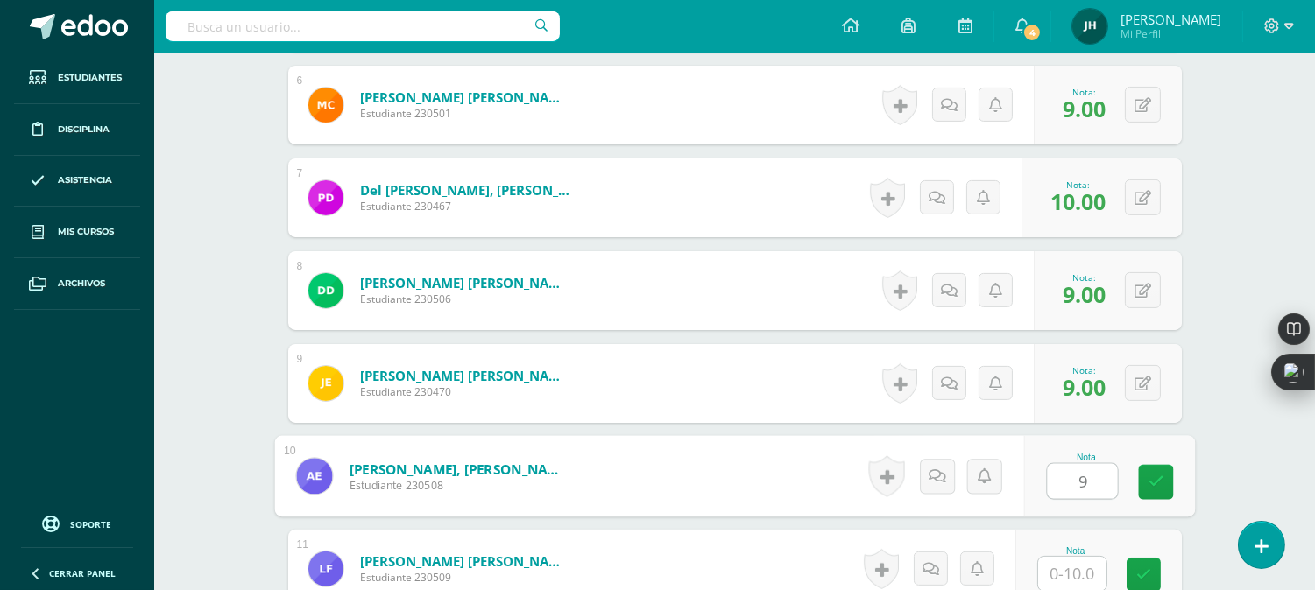
type input "9"
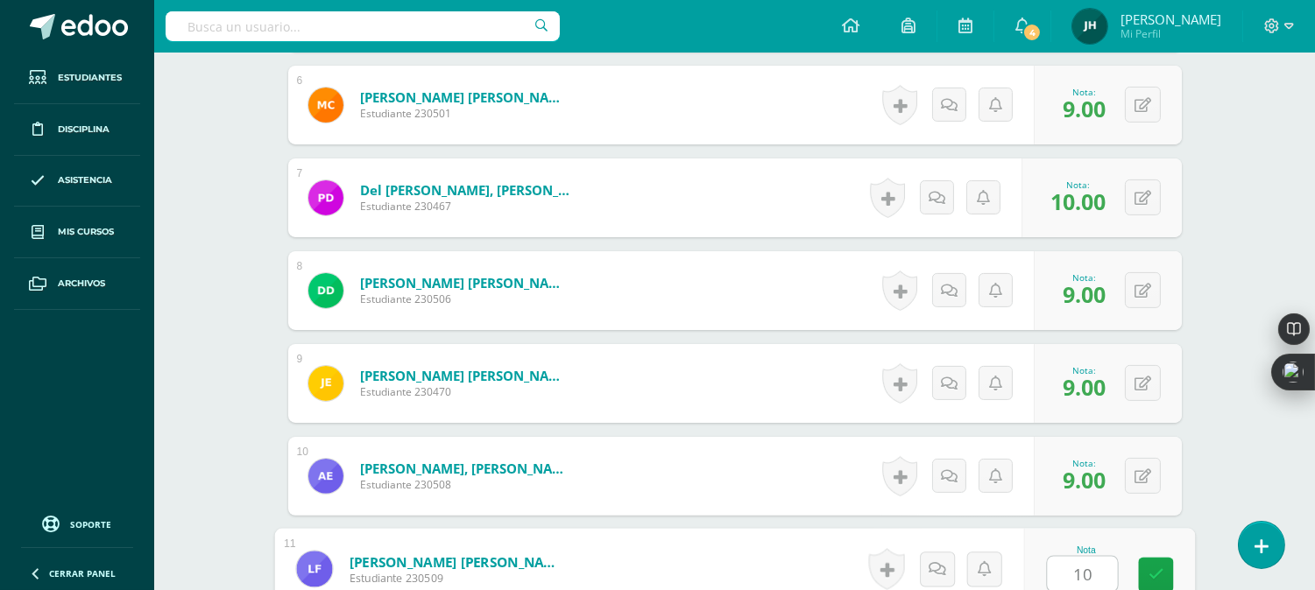
type input "10"
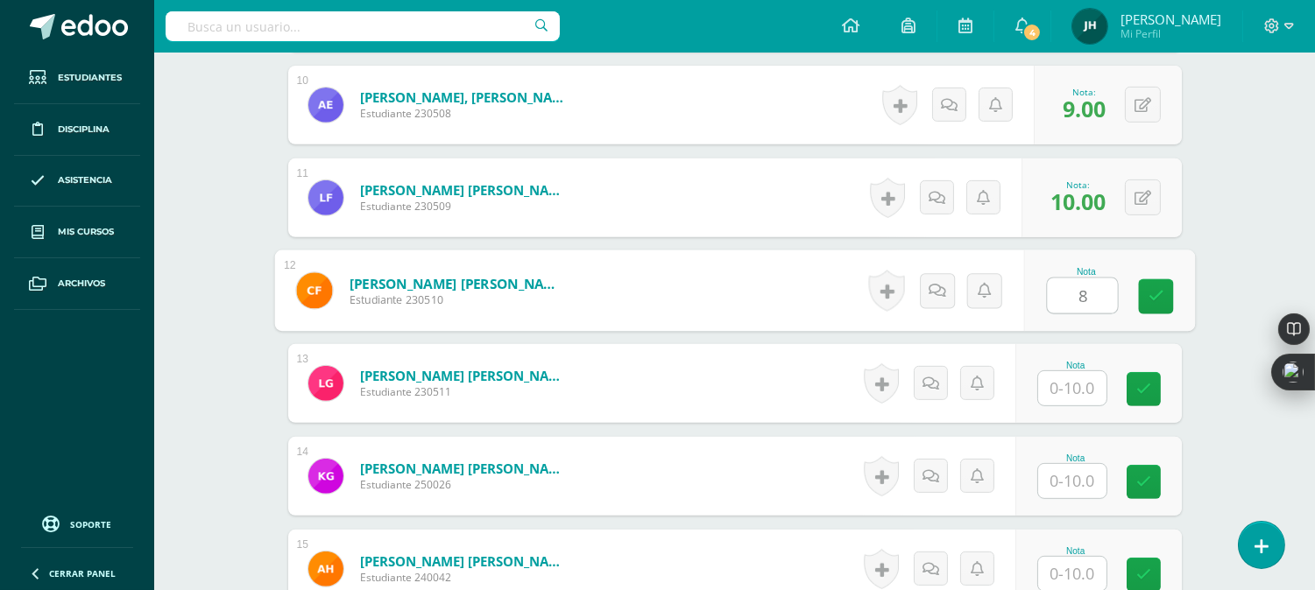
type input "8"
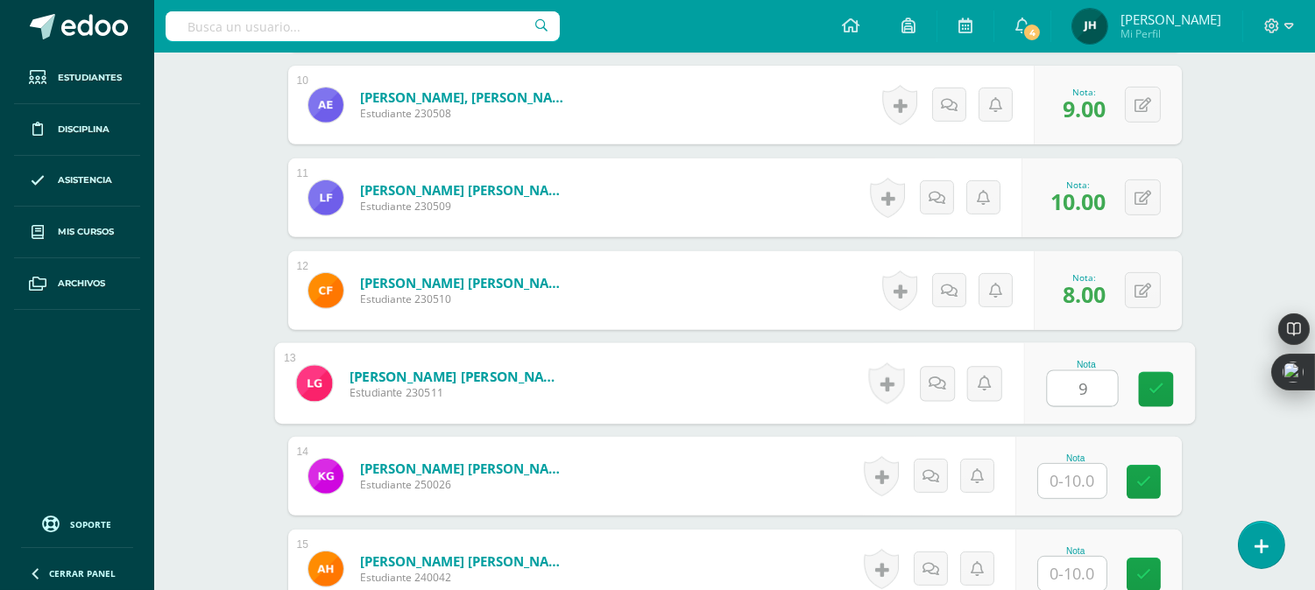
type input "9"
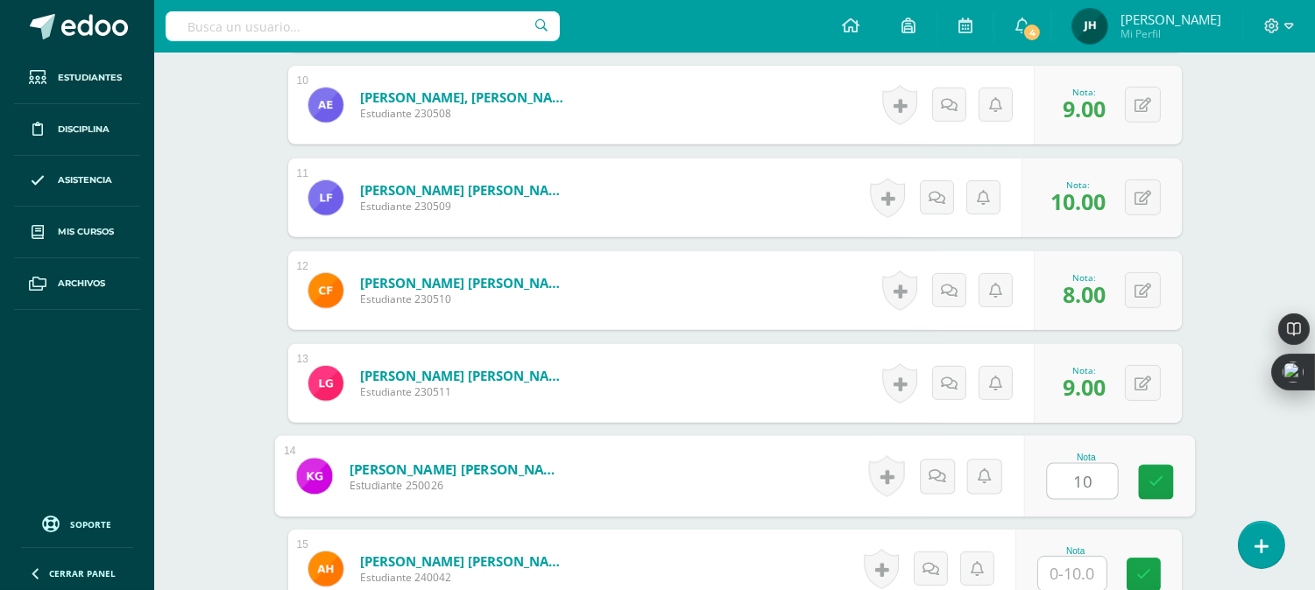
type input "10"
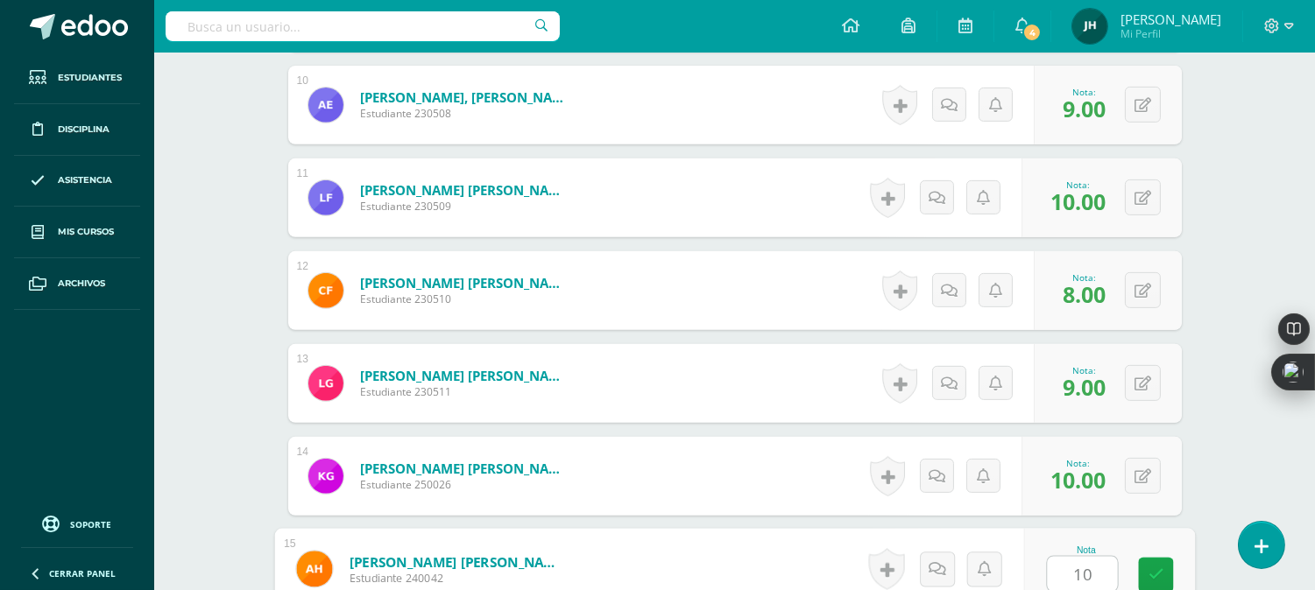
type input "10"
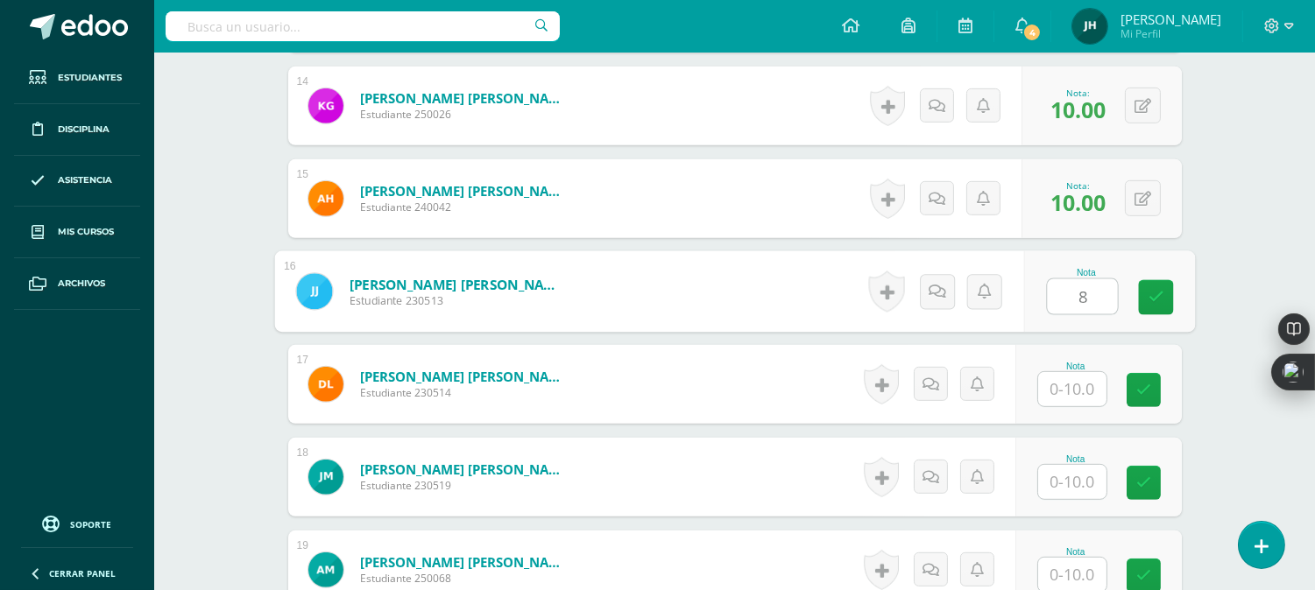
type input "8"
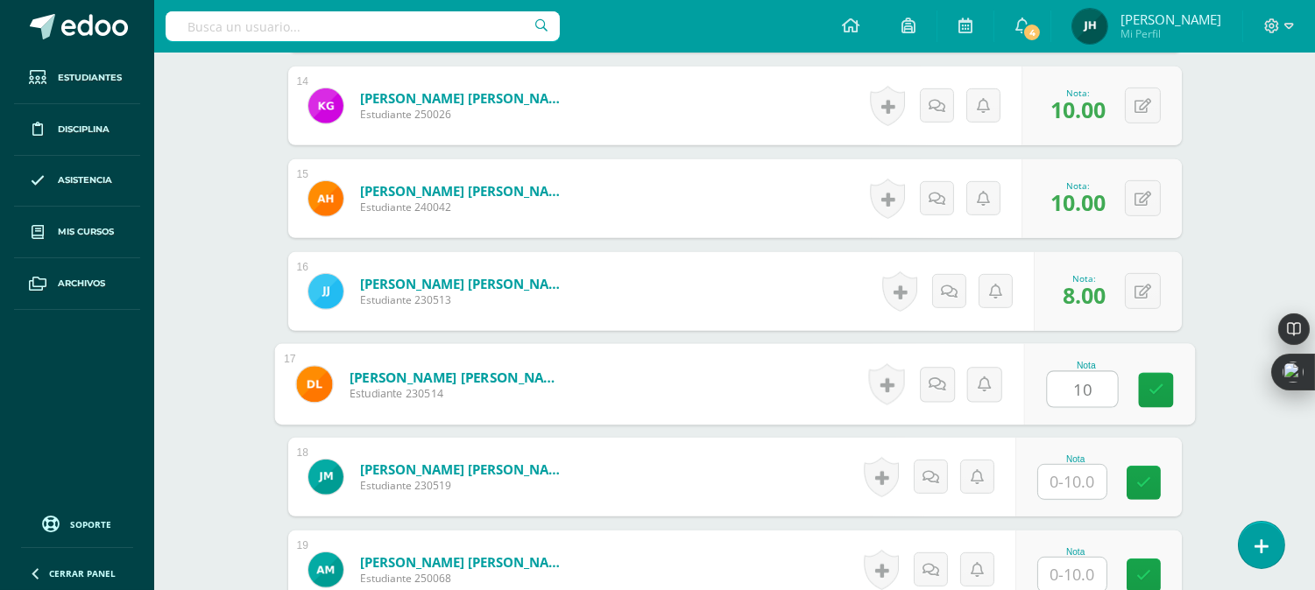
type input "10"
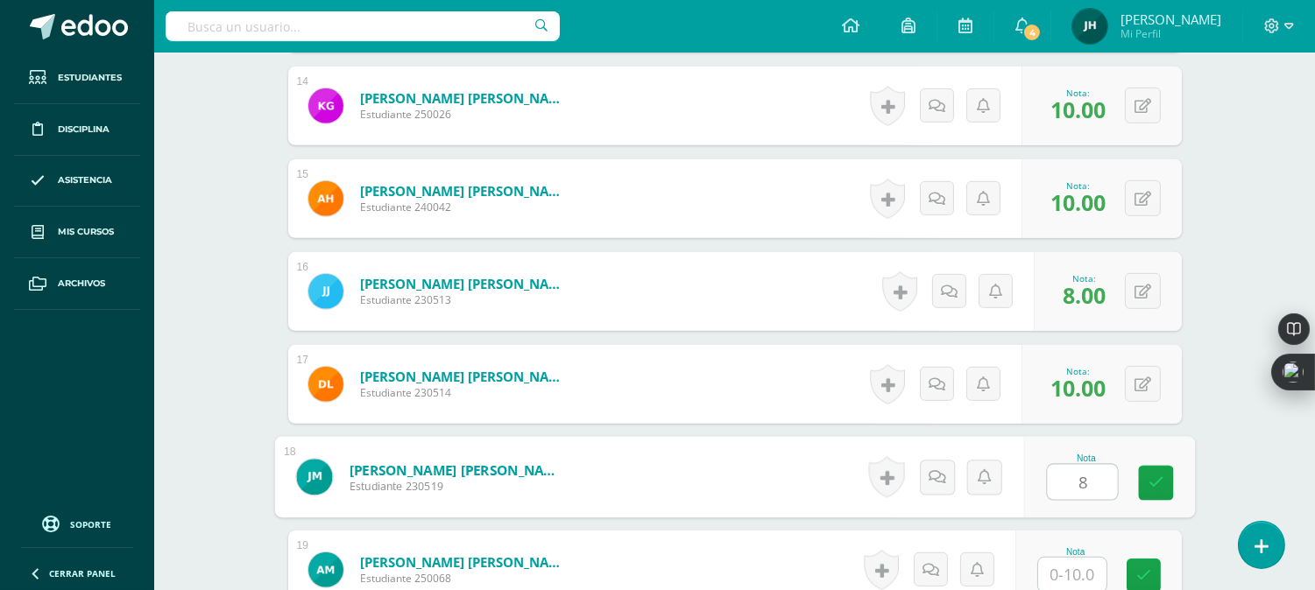
type input "8"
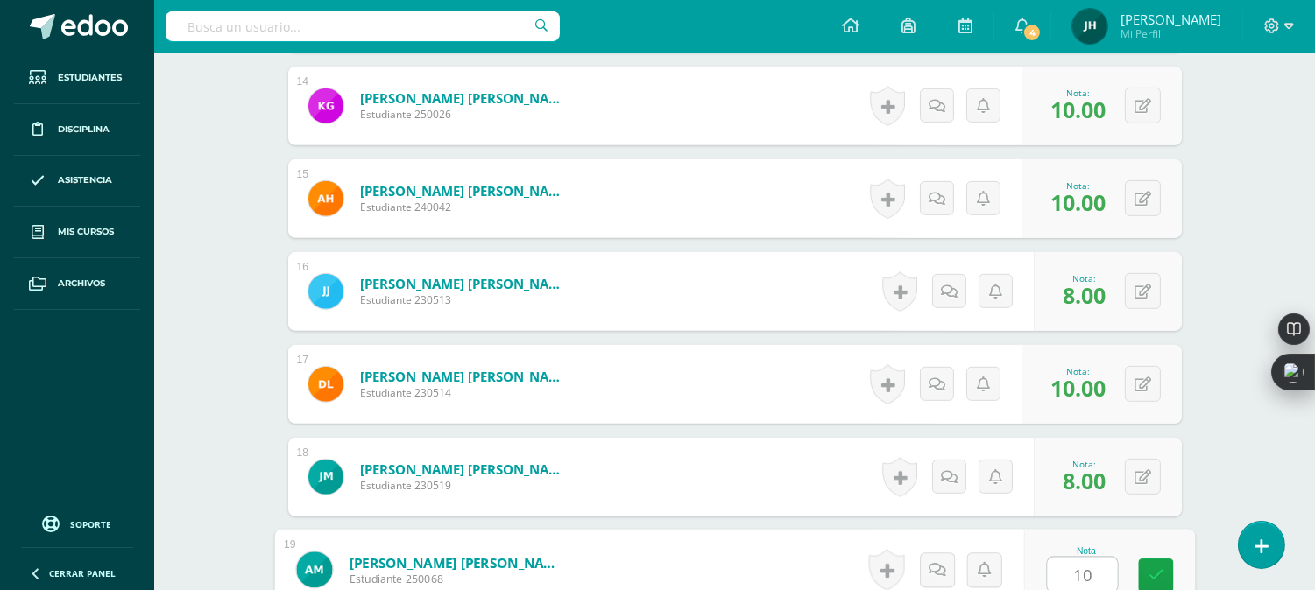
type input "10"
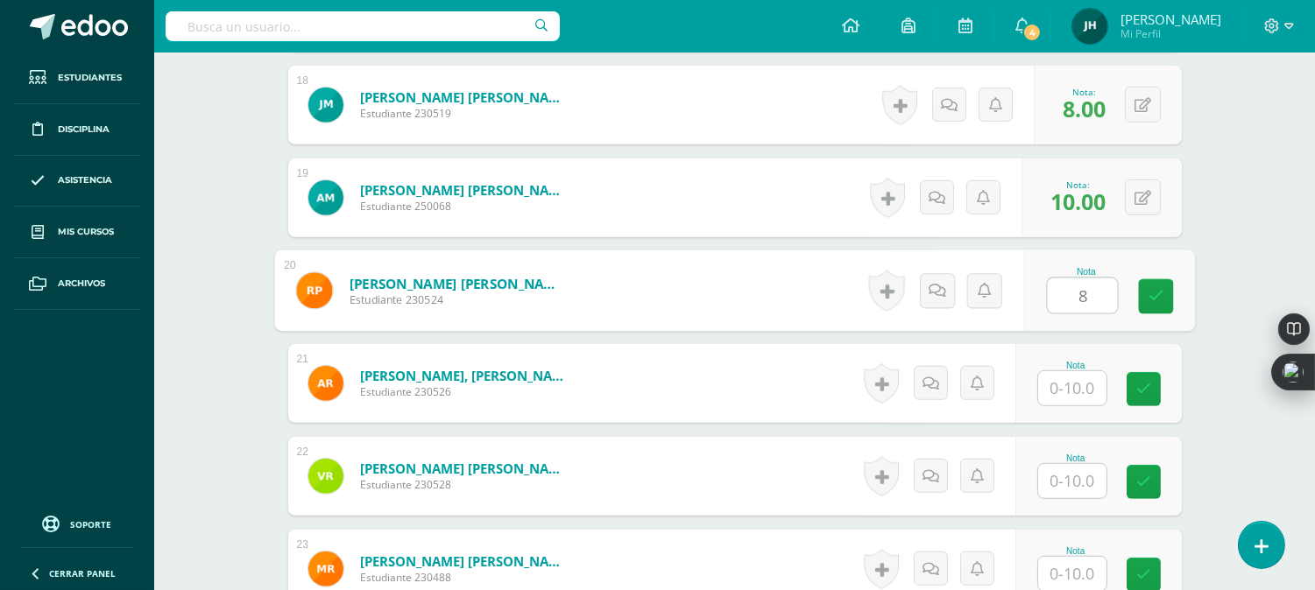
type input "8"
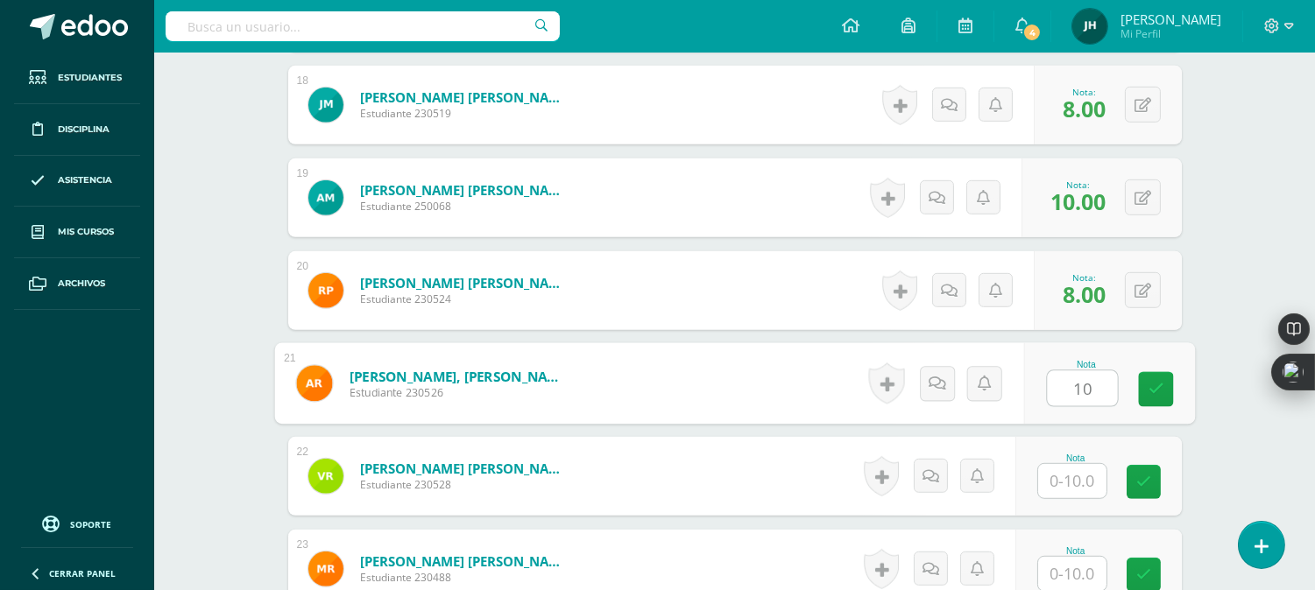
type input "10"
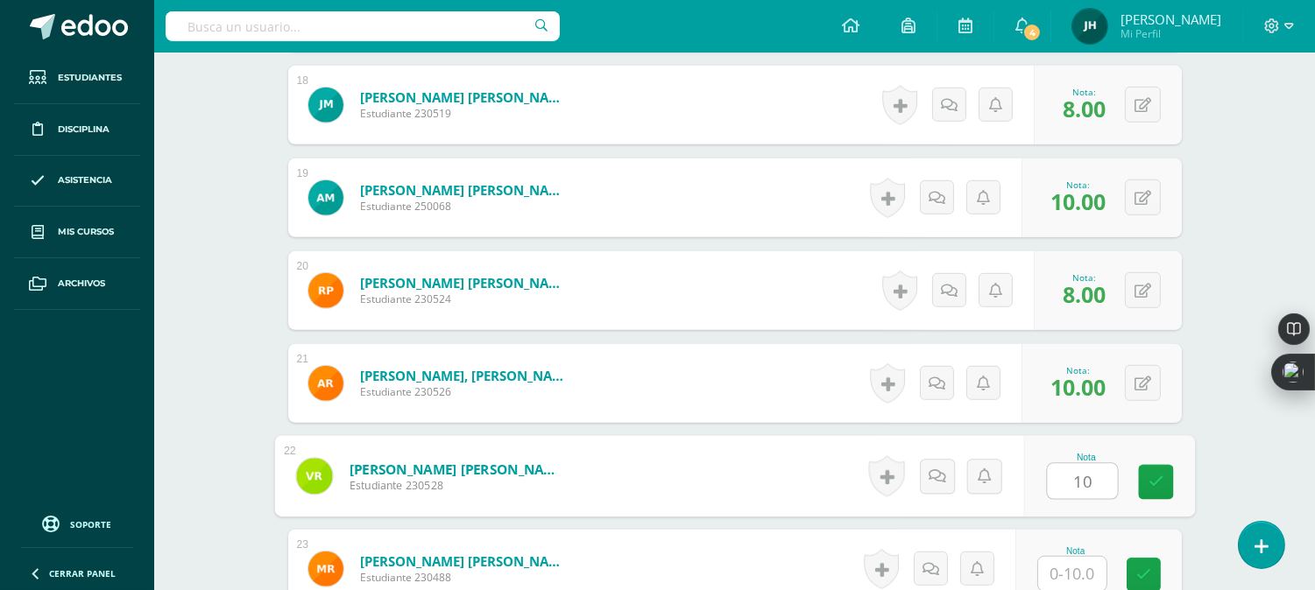
type input "10"
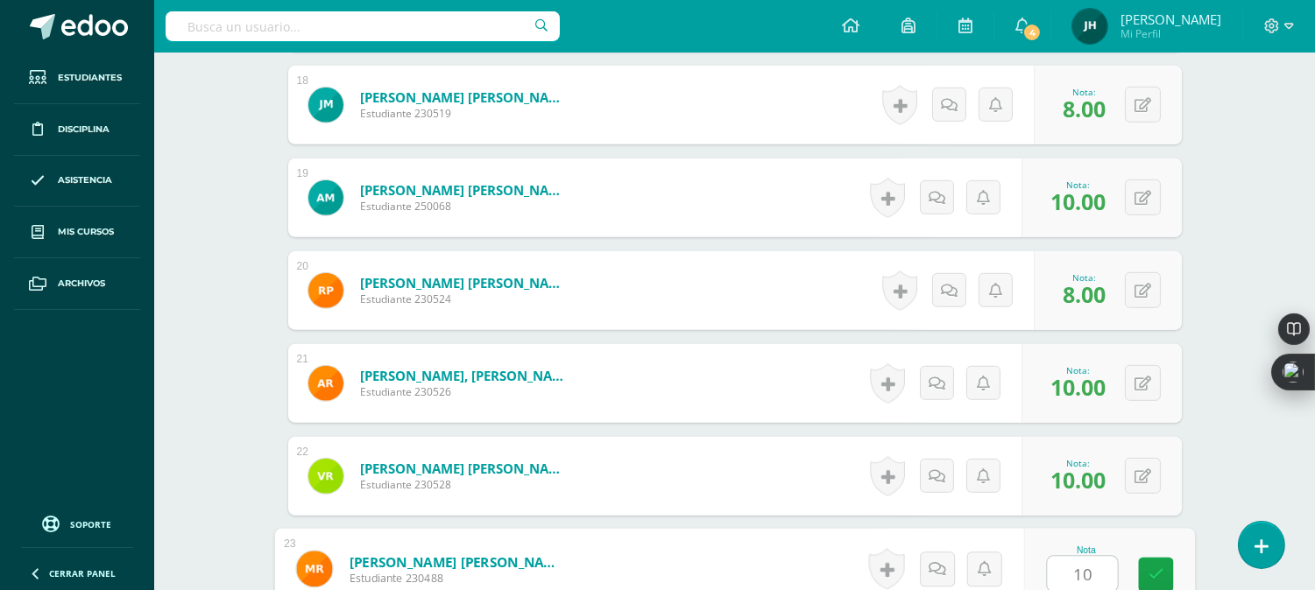
type input "10"
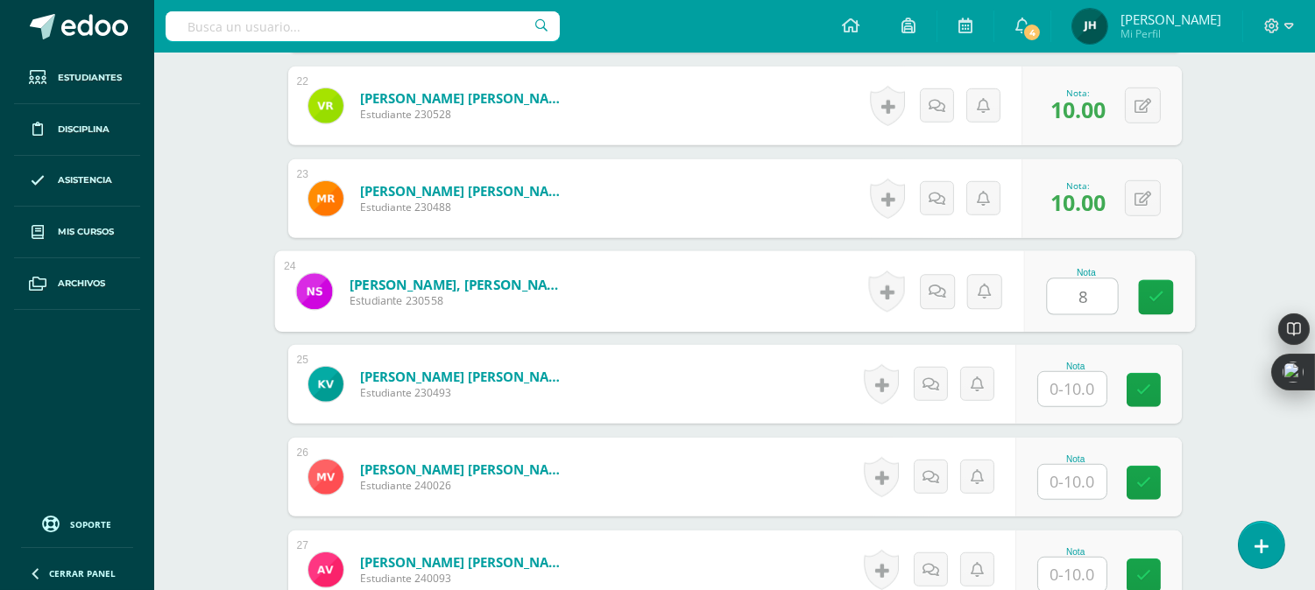
type input "8"
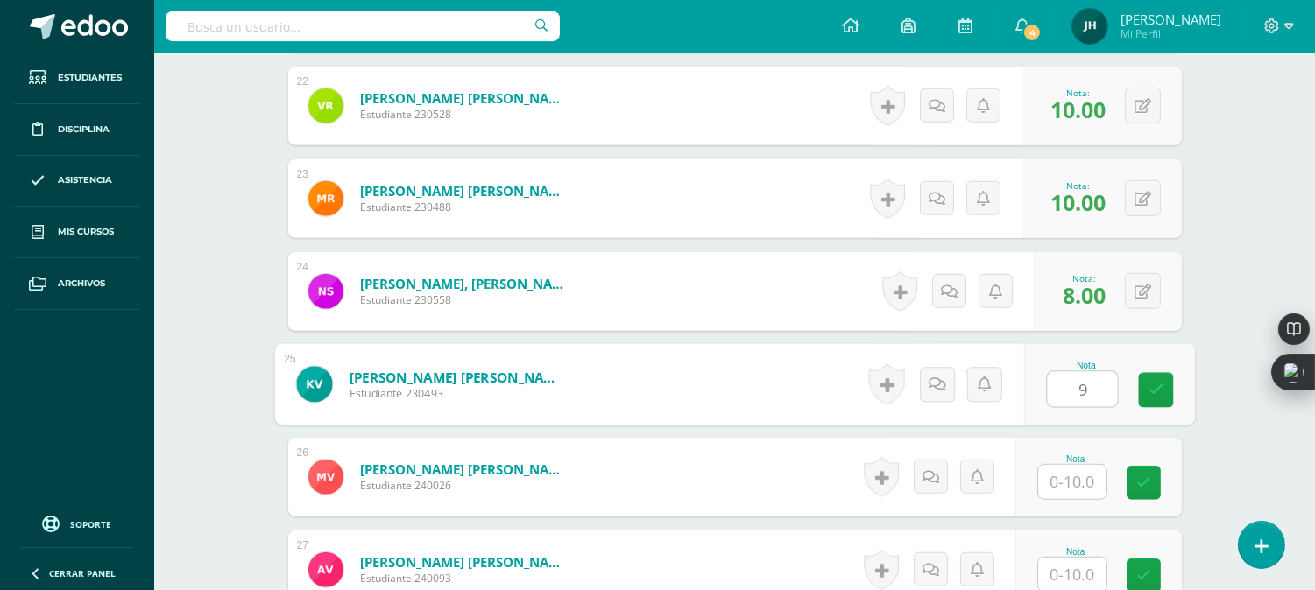
type input "9"
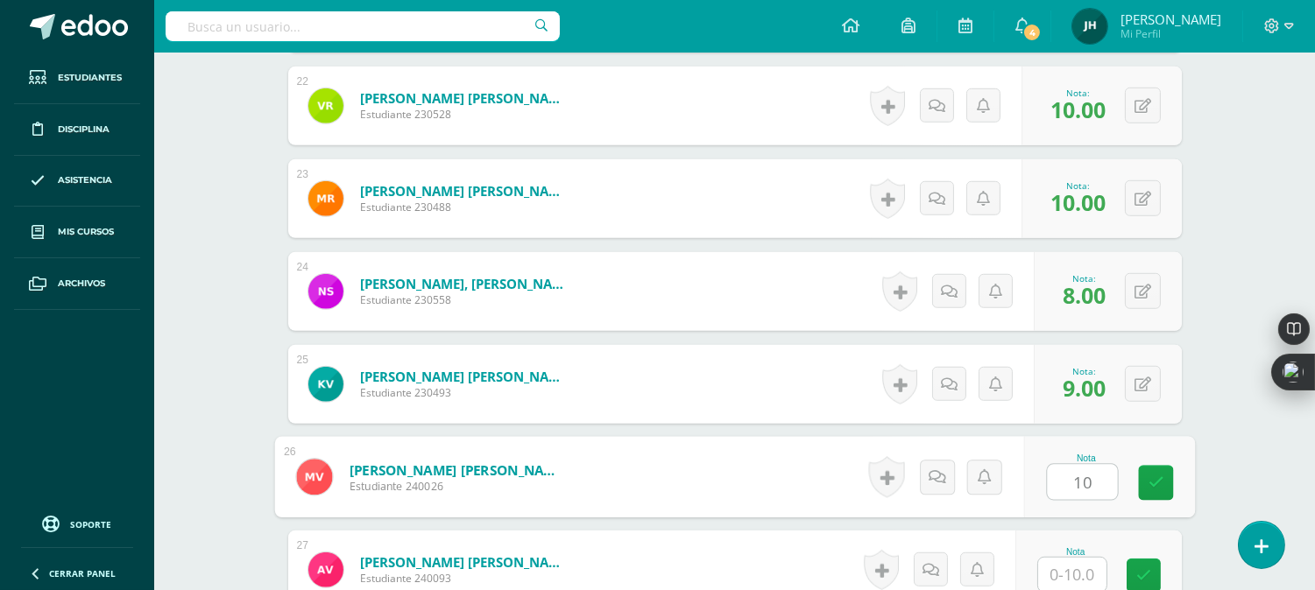
type input "10"
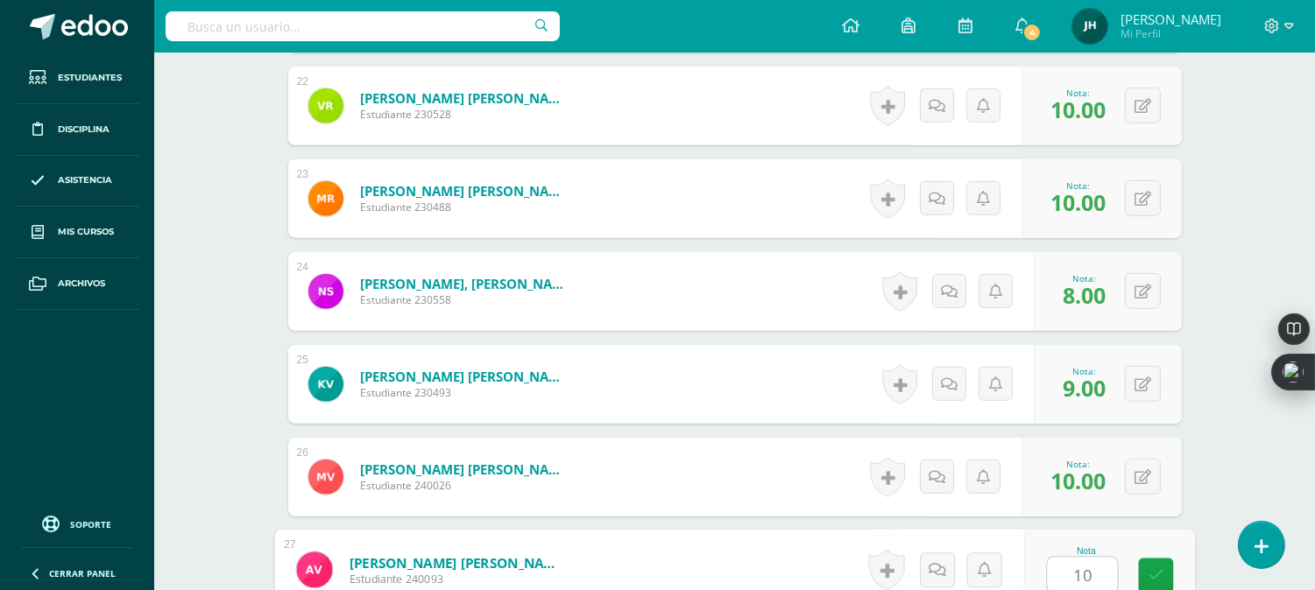
type input "10"
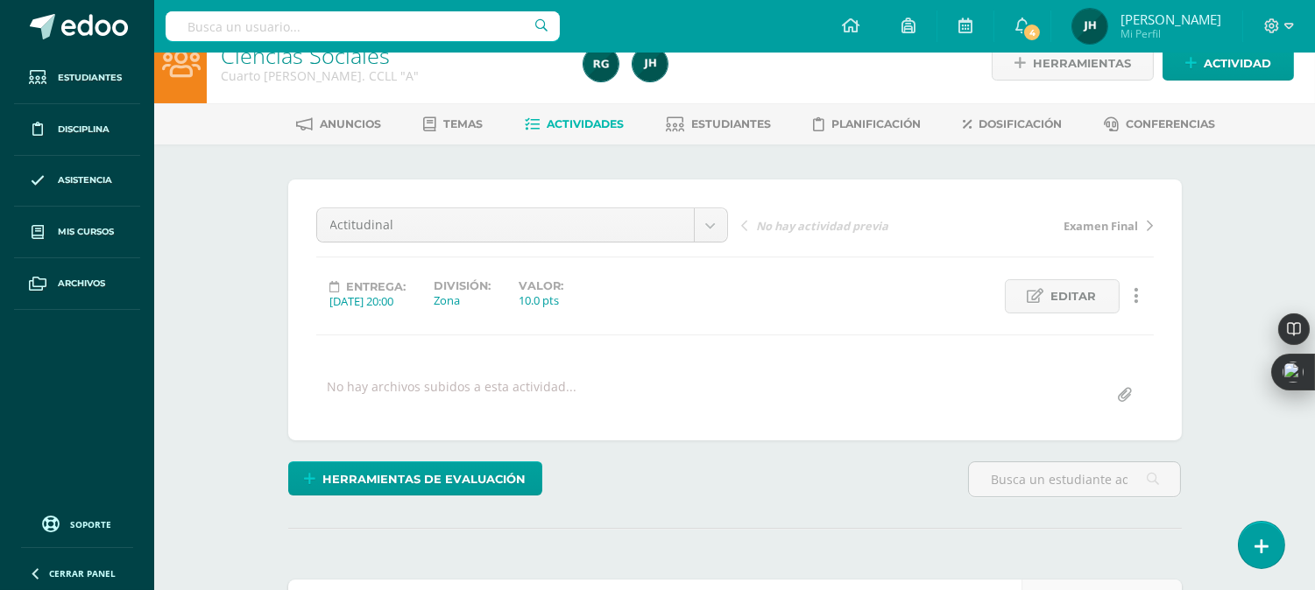
scroll to position [0, 0]
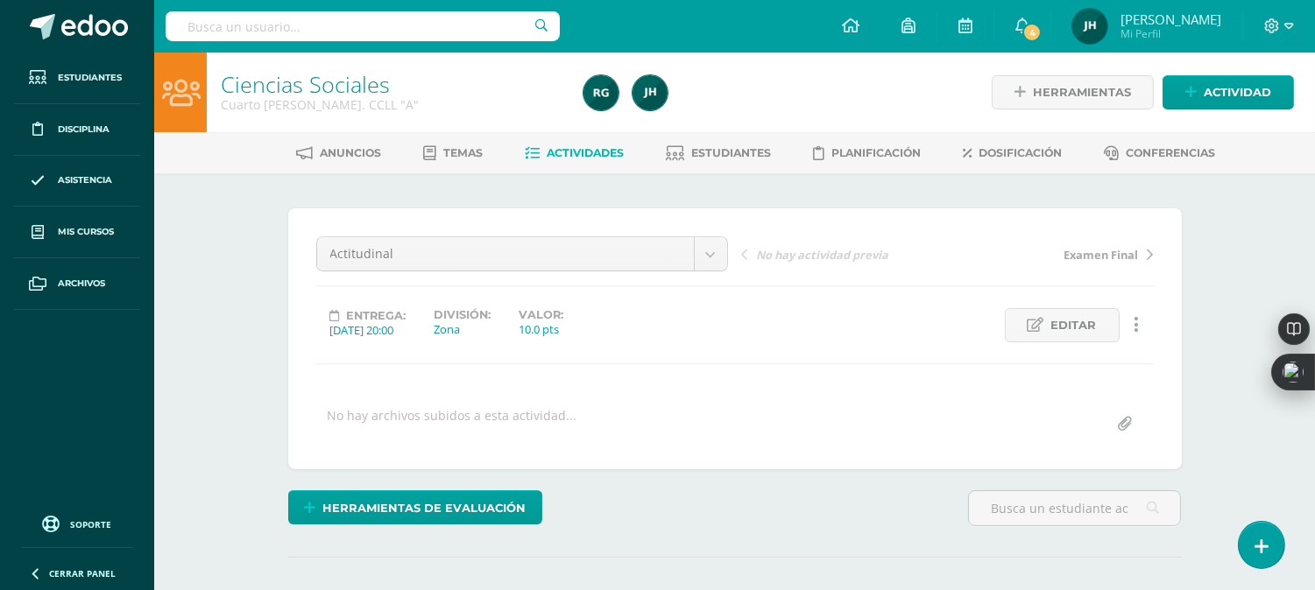
click at [587, 159] on link "Actividades" at bounding box center [574, 153] width 99 height 28
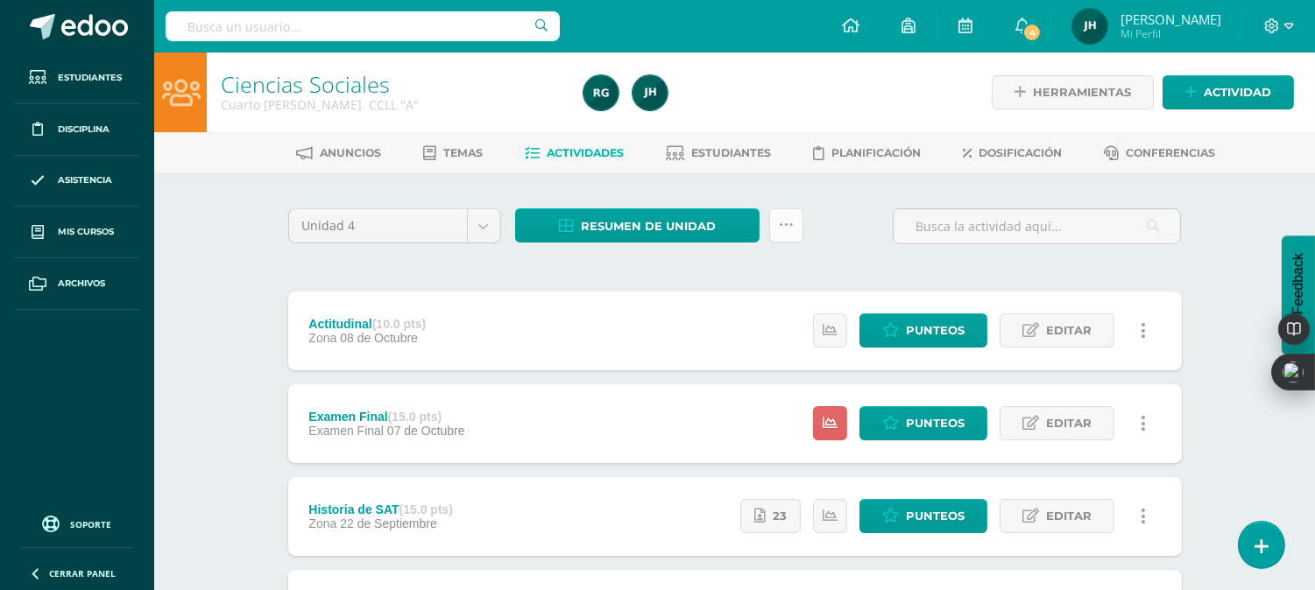
click at [790, 229] on icon at bounding box center [786, 225] width 15 height 15
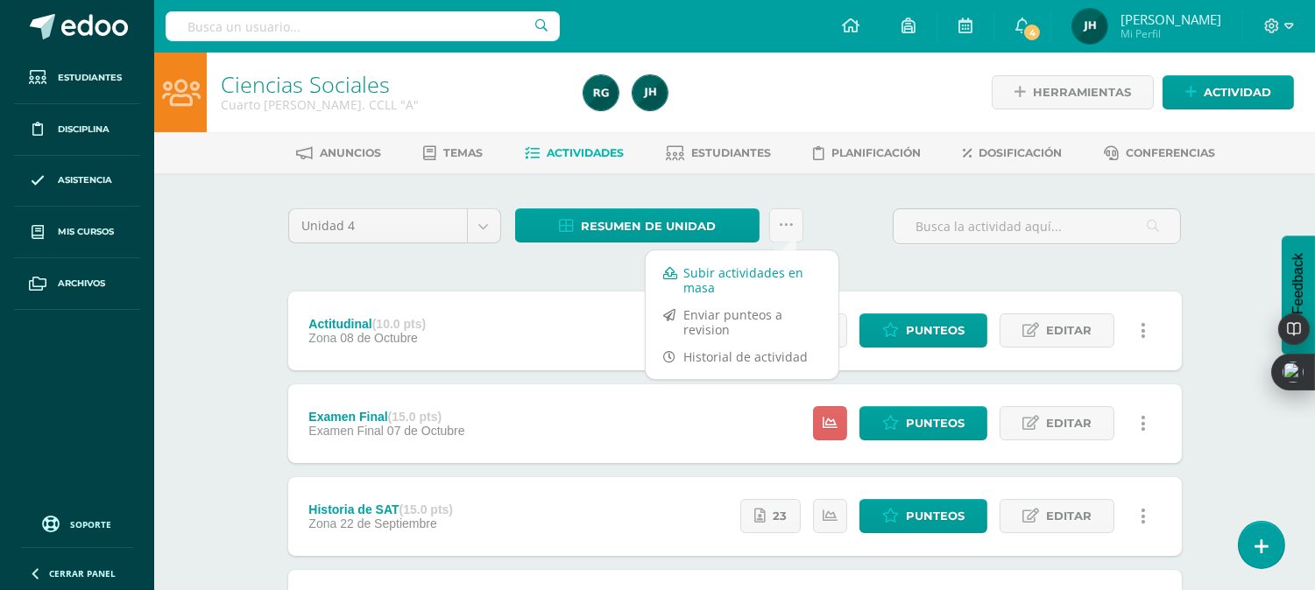
click at [704, 285] on link "Subir actividades en masa" at bounding box center [742, 280] width 193 height 42
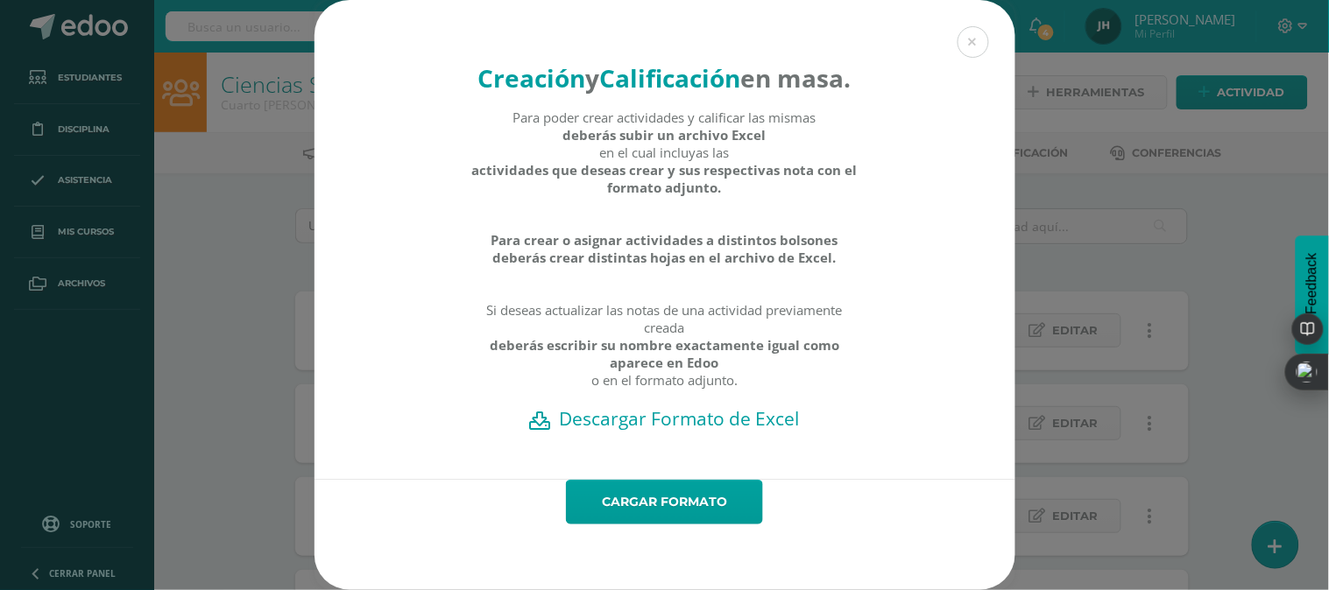
click at [679, 431] on h2 "Descargar Formato de Excel" at bounding box center [664, 418] width 639 height 25
click at [229, 364] on div "Creación y Calificación en masa. Para poder crear actividades y calificar las m…" at bounding box center [664, 295] width 1315 height 590
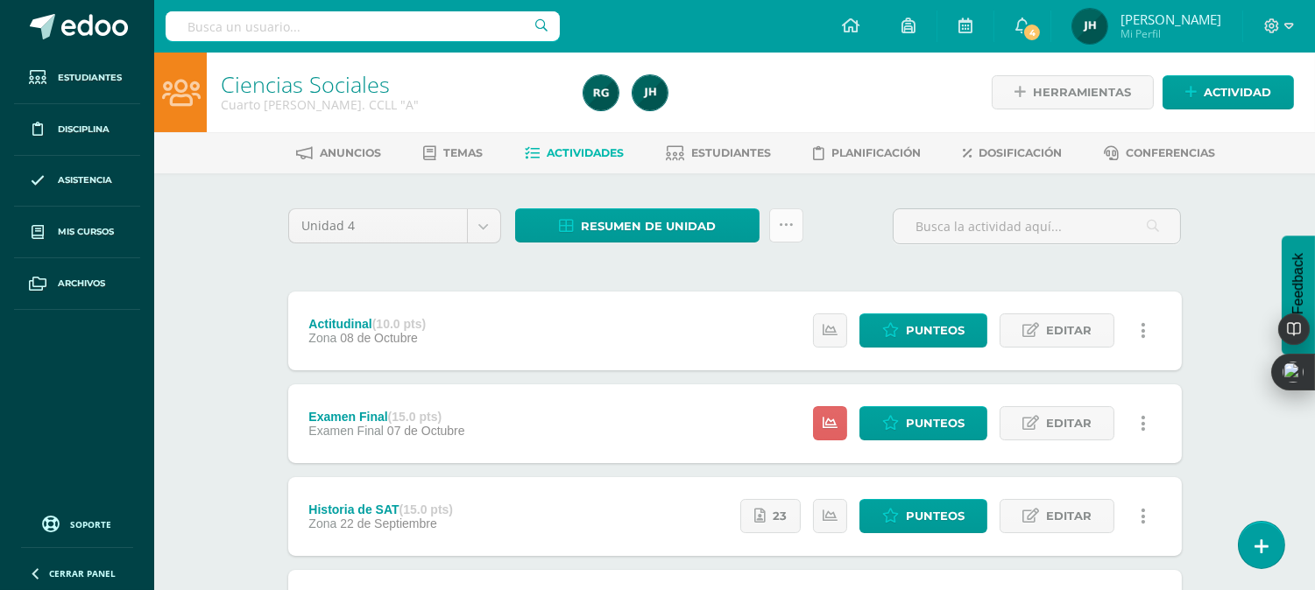
click at [789, 235] on link at bounding box center [786, 225] width 34 height 34
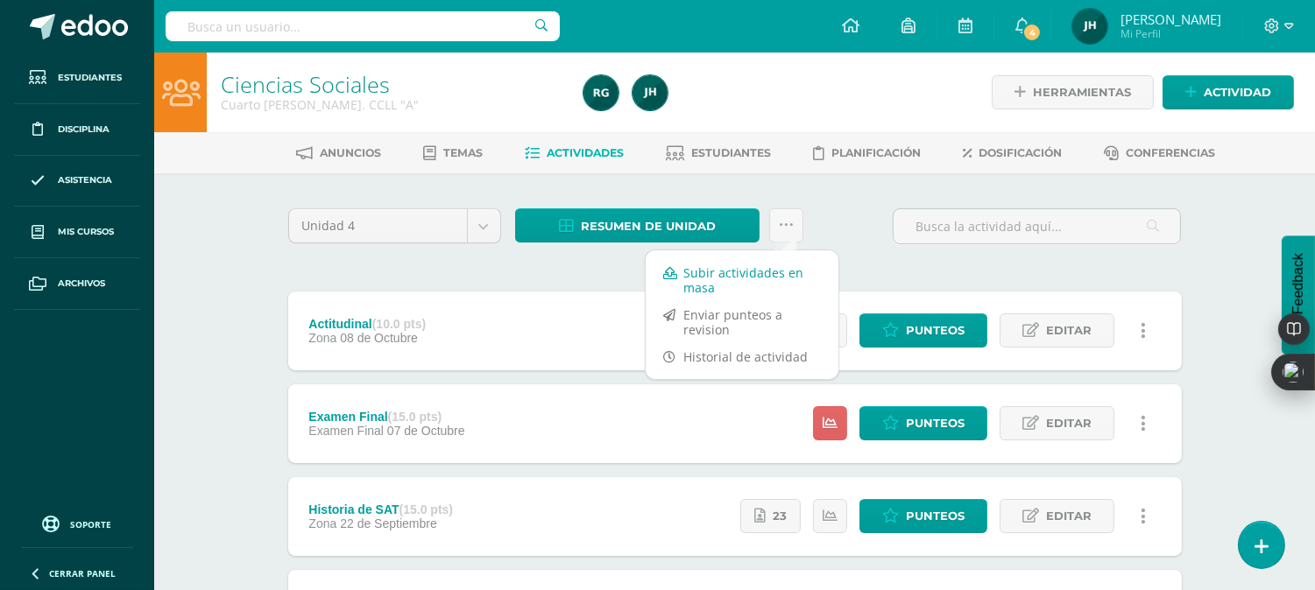
click at [710, 280] on link "Subir actividades en masa" at bounding box center [742, 280] width 193 height 42
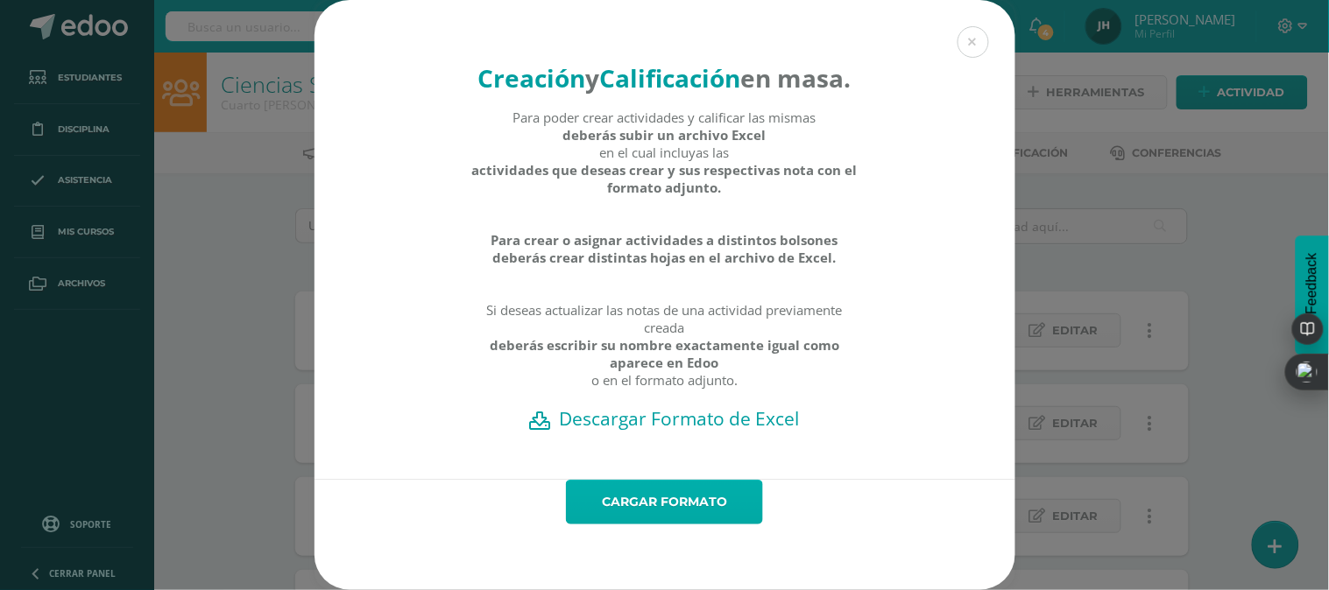
click at [685, 525] on link "Cargar formato" at bounding box center [664, 502] width 197 height 45
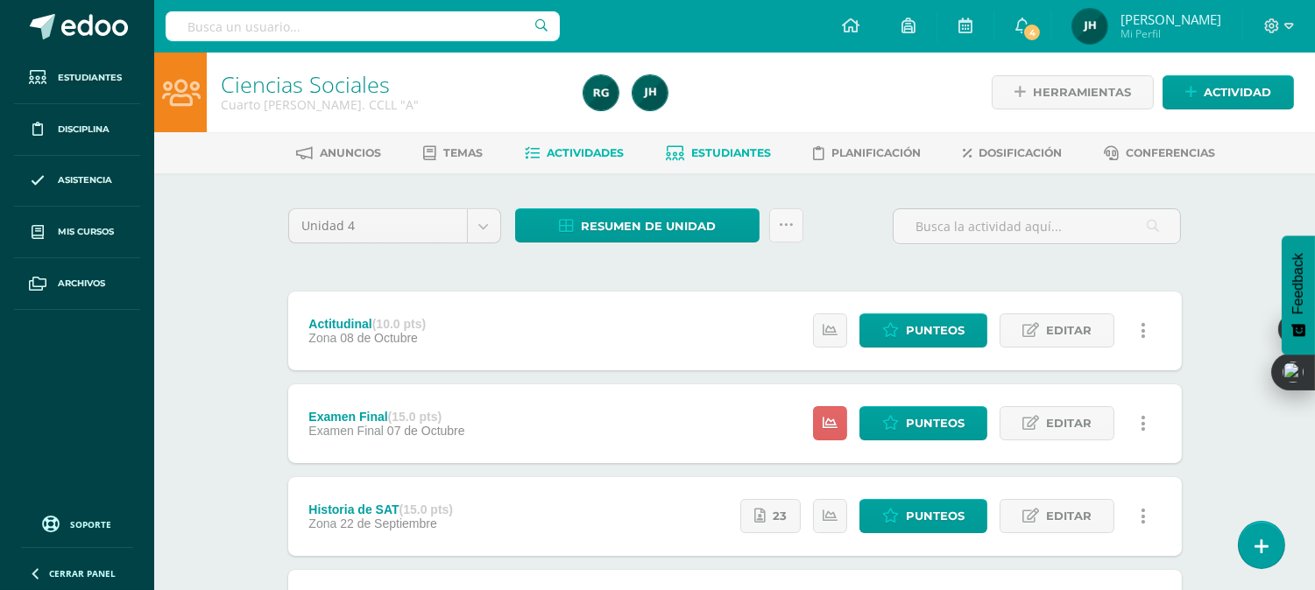
click at [728, 161] on link "Estudiantes" at bounding box center [718, 153] width 105 height 28
